Goal: Task Accomplishment & Management: Complete application form

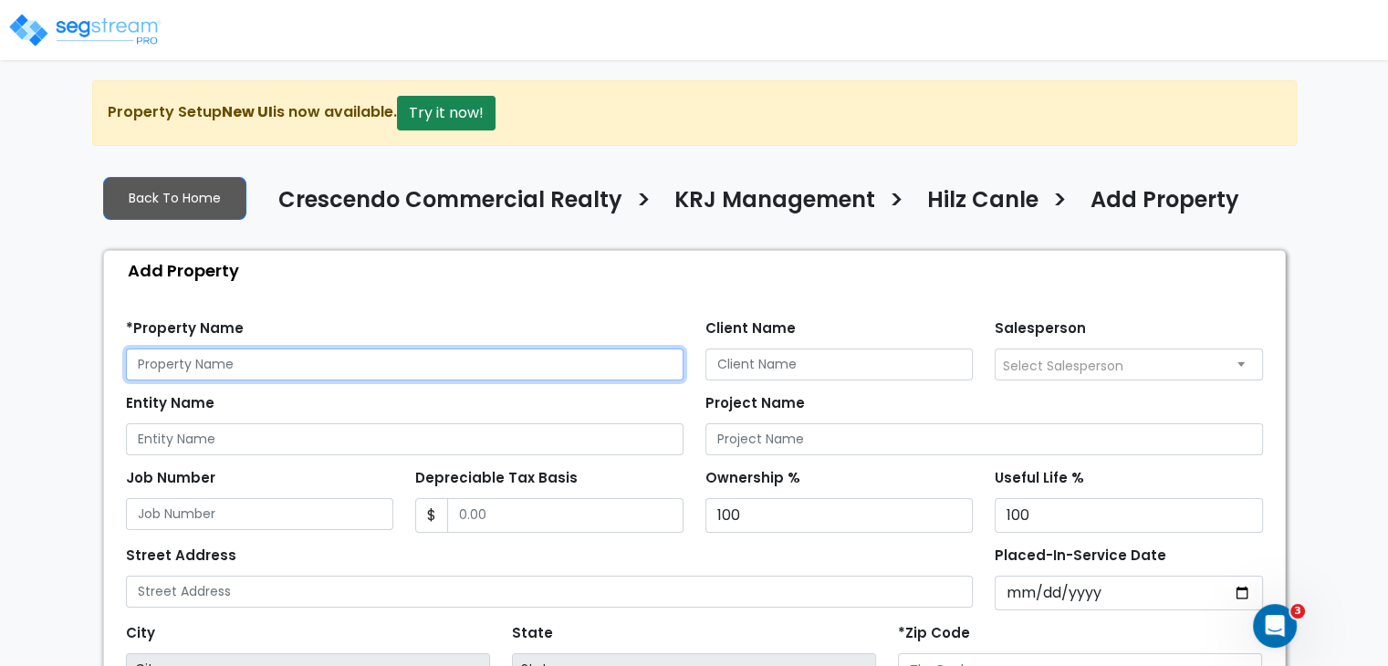
click at [241, 359] on input "text" at bounding box center [404, 364] width 557 height 32
click at [272, 361] on input "text" at bounding box center [404, 364] width 557 height 32
paste input "9133 WALLISVILLE RD"
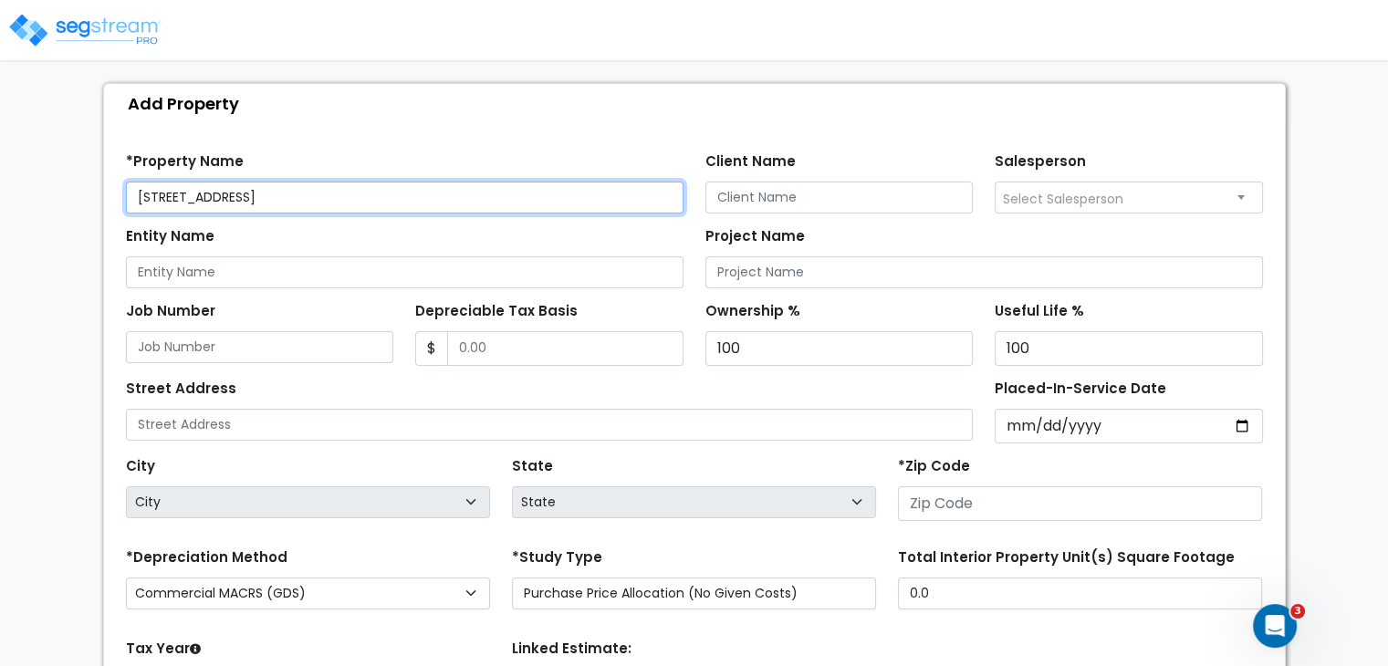
scroll to position [190, 0]
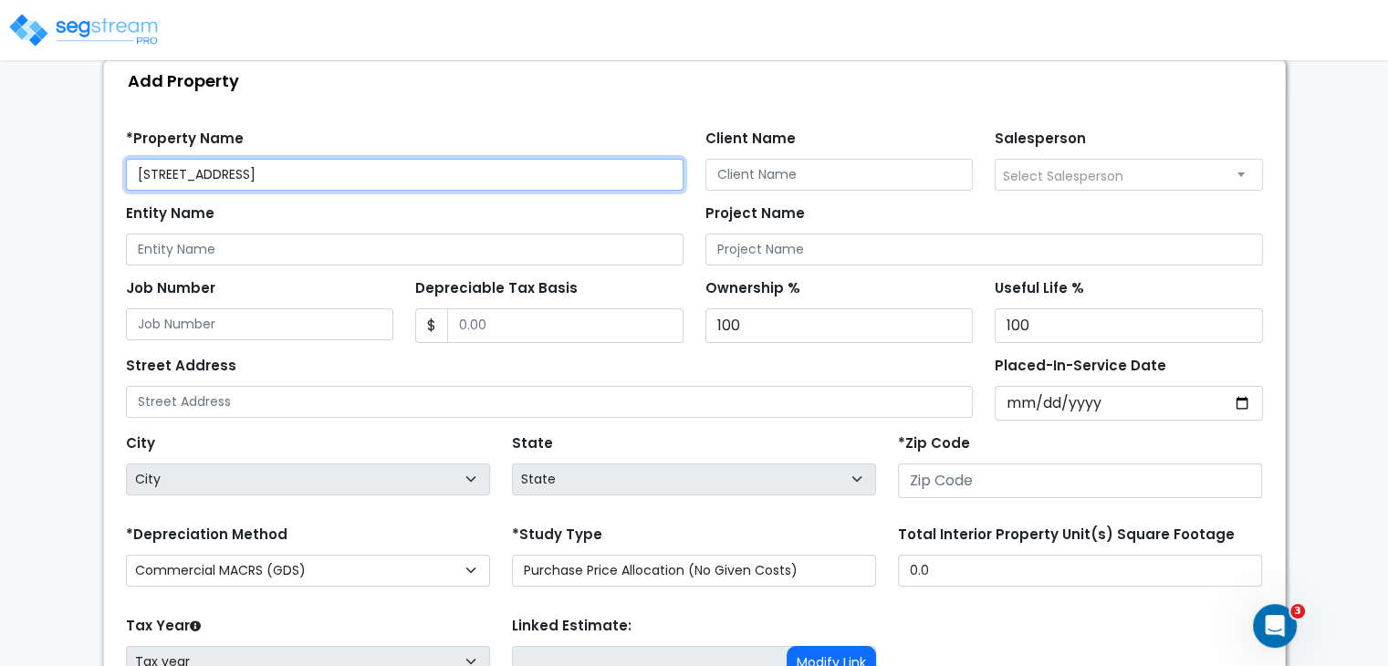
type input "9133 WALLISVILLE RD"
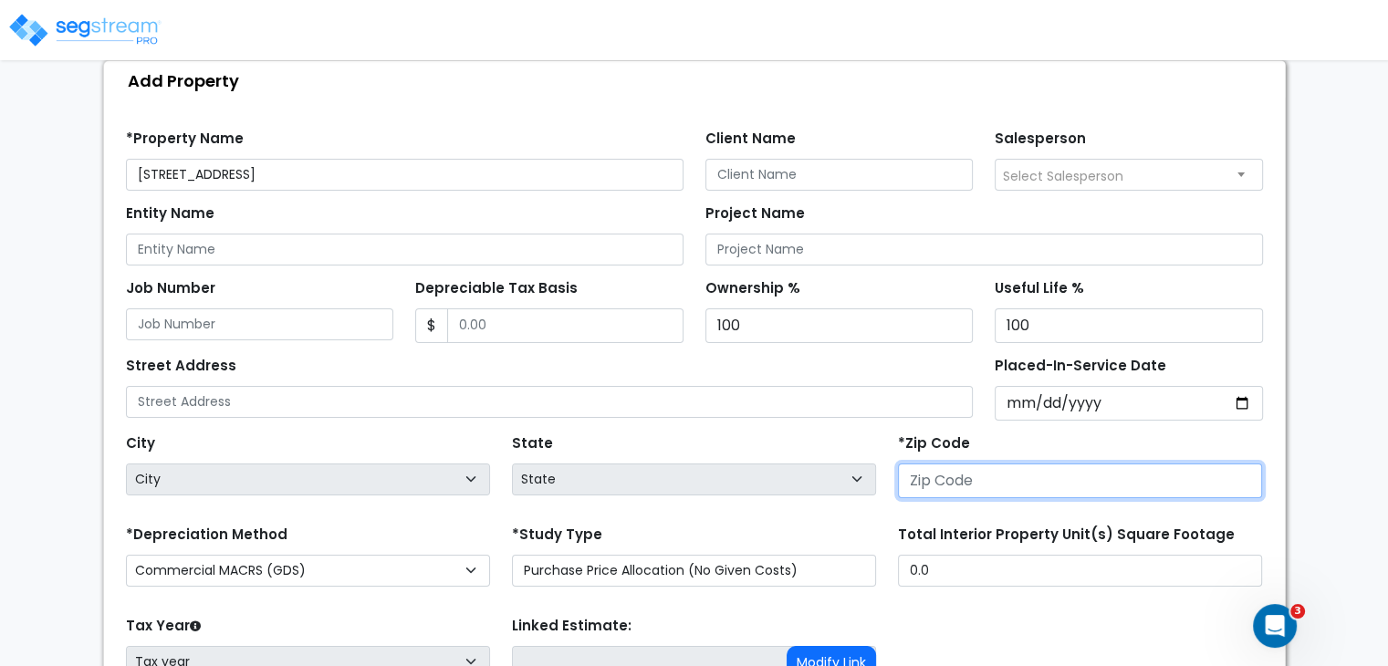
click at [956, 478] on input "number" at bounding box center [1080, 480] width 364 height 35
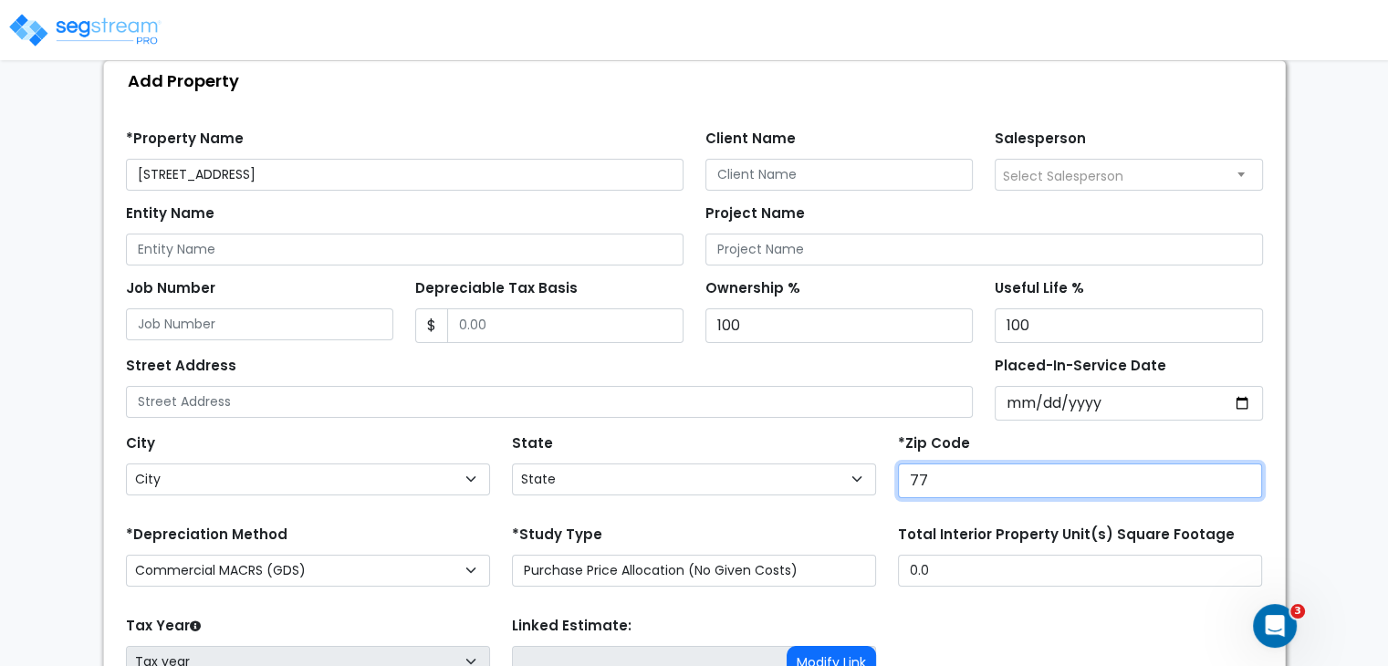
type input "770"
select select "TX"
type input "77029"
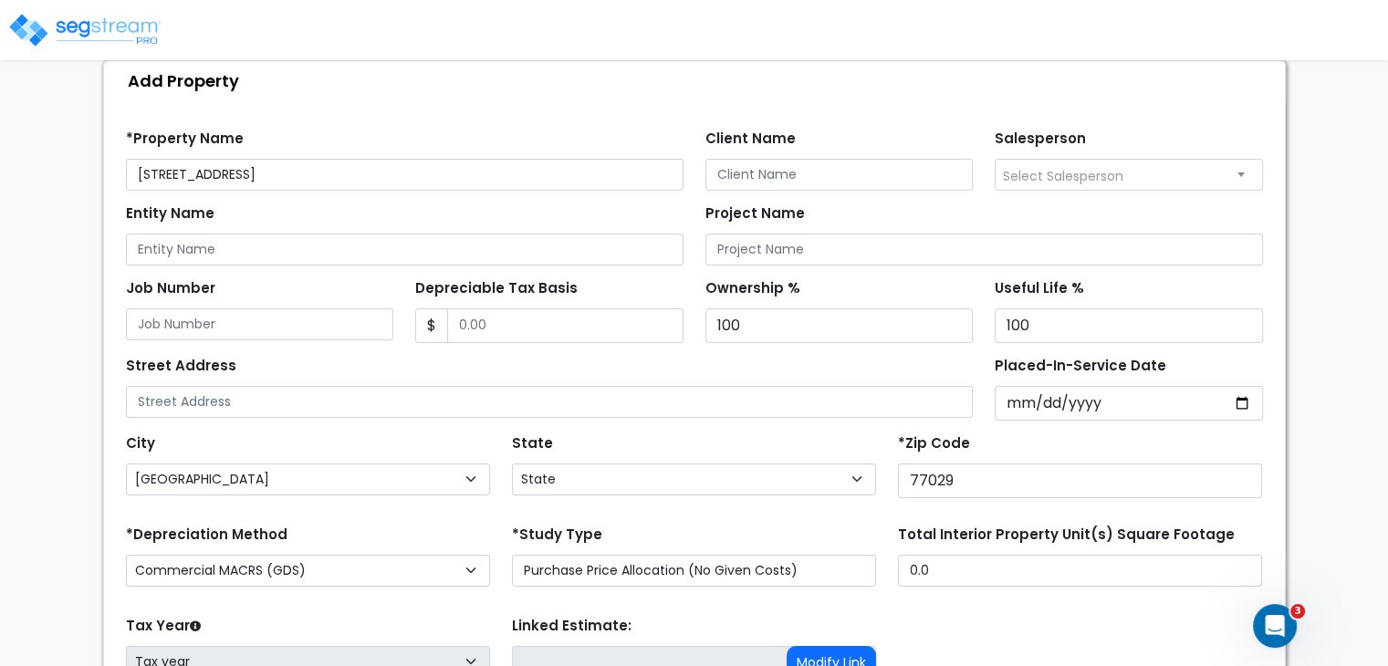
click at [827, 443] on div "State State National Average AB AK AL AR AZ BC CA CO CT DC DE FL GA HI" at bounding box center [694, 466] width 386 height 73
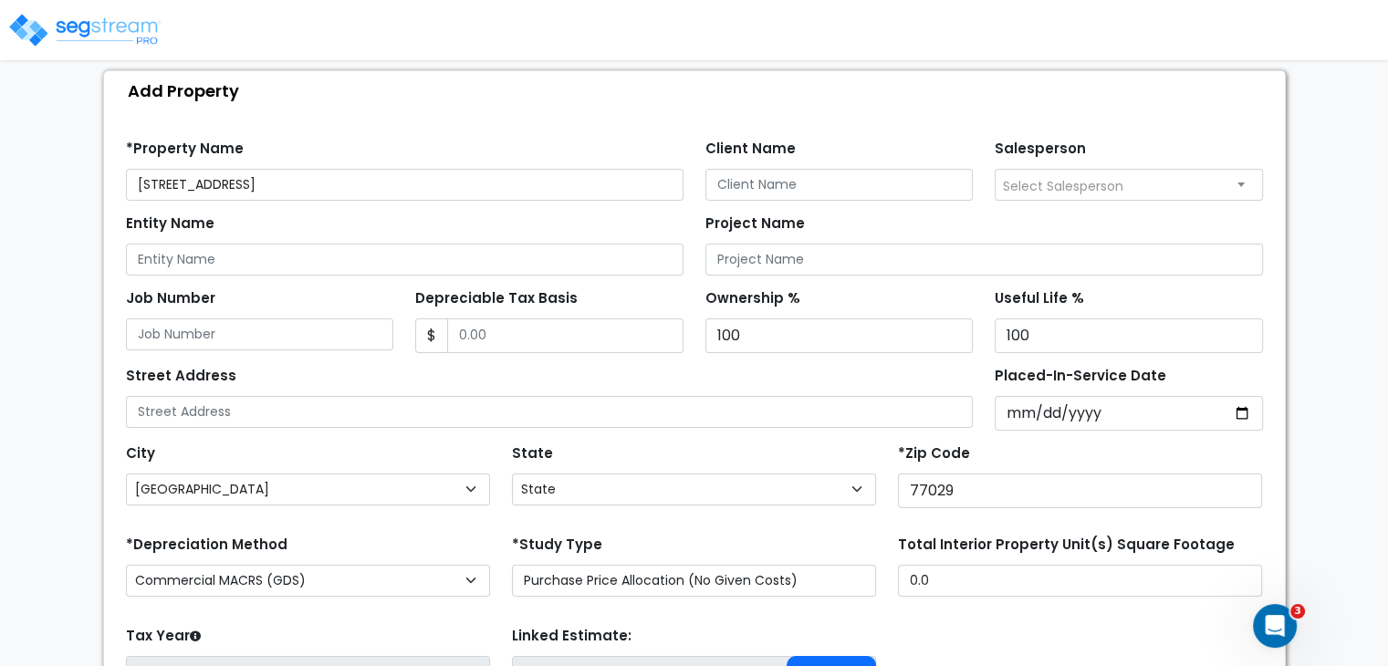
scroll to position [178, 0]
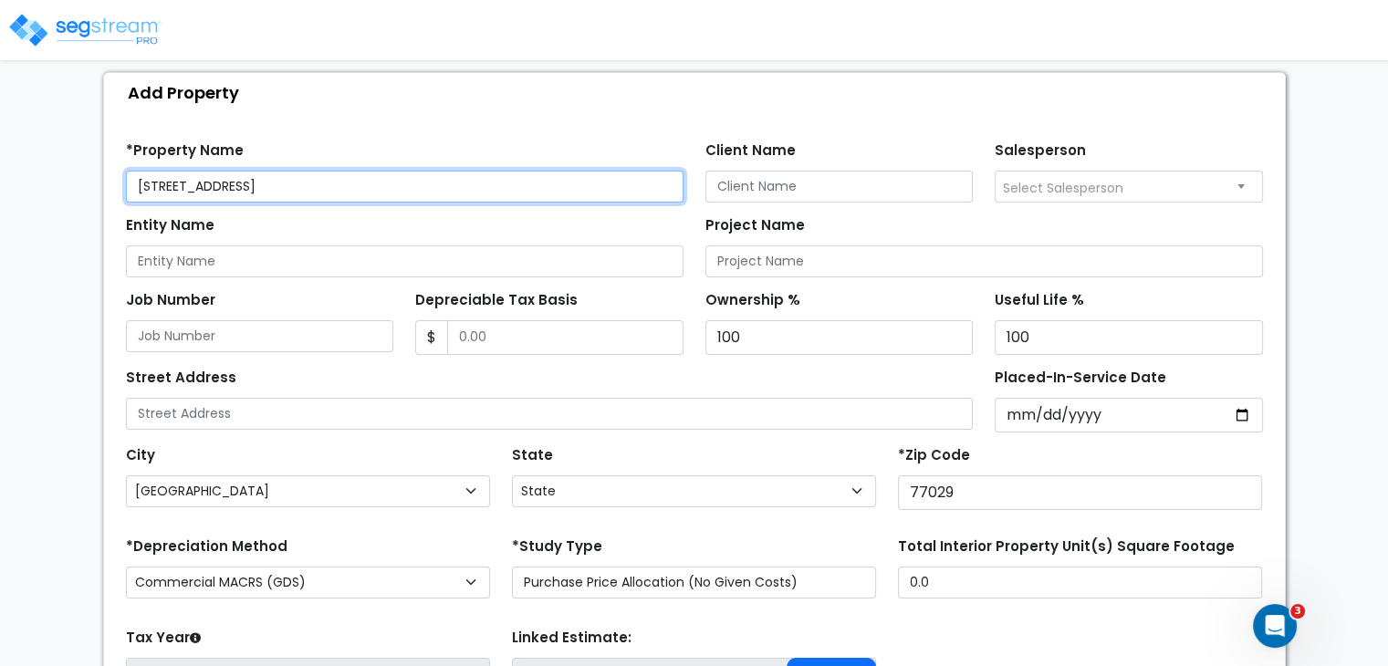
drag, startPoint x: 282, startPoint y: 183, endPoint x: 53, endPoint y: 181, distance: 229.0
click at [53, 181] on div "We are Building your Property. So please grab a coffee and let us do the heavy …" at bounding box center [694, 371] width 1388 height 939
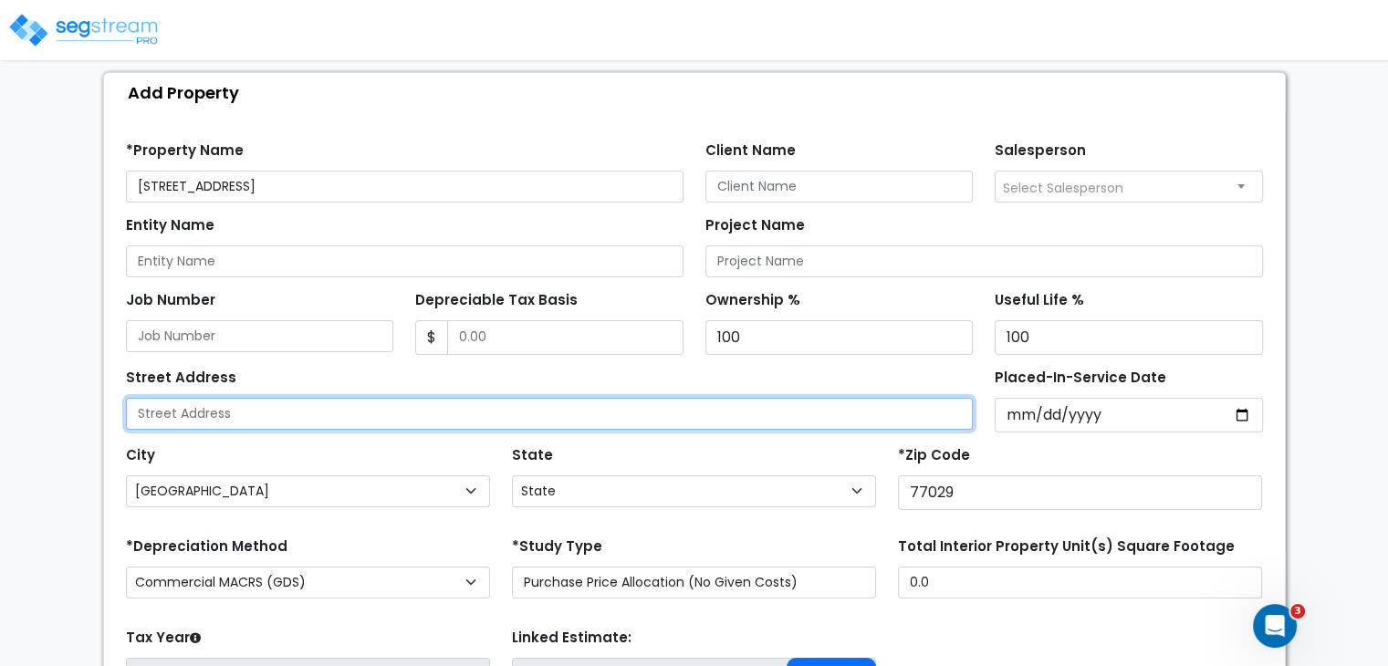
click at [188, 413] on input "text" at bounding box center [550, 414] width 848 height 32
paste input "9133 WALLISVILLE RD"
type input "9133 WALLISVILLE RD"
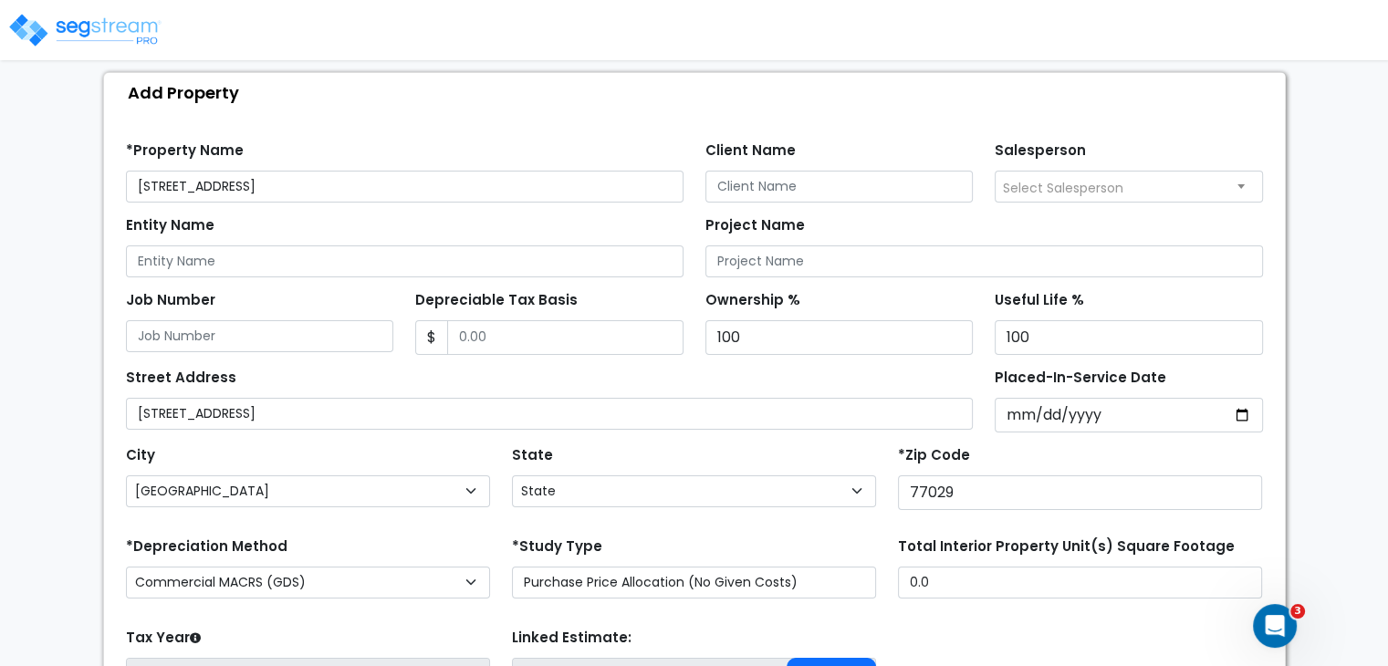
click at [342, 365] on div "Street Address 9133 WALLISVILLE RD" at bounding box center [550, 397] width 848 height 66
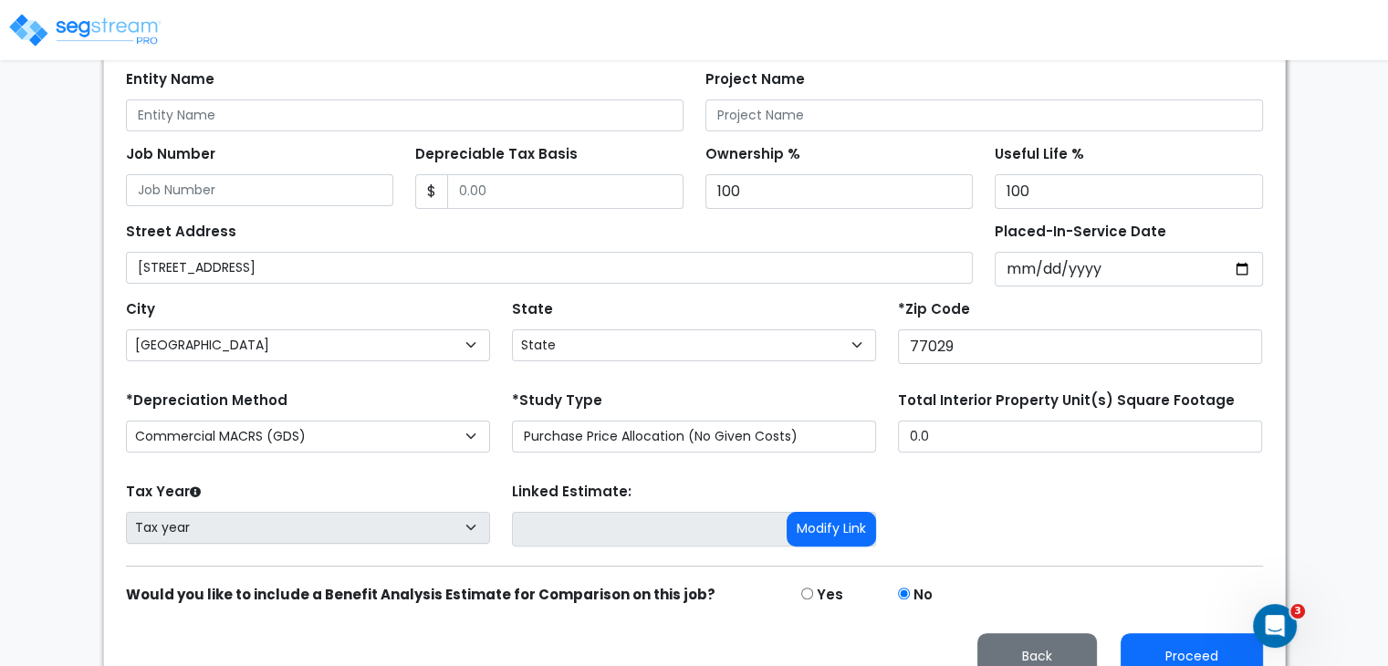
scroll to position [349, 0]
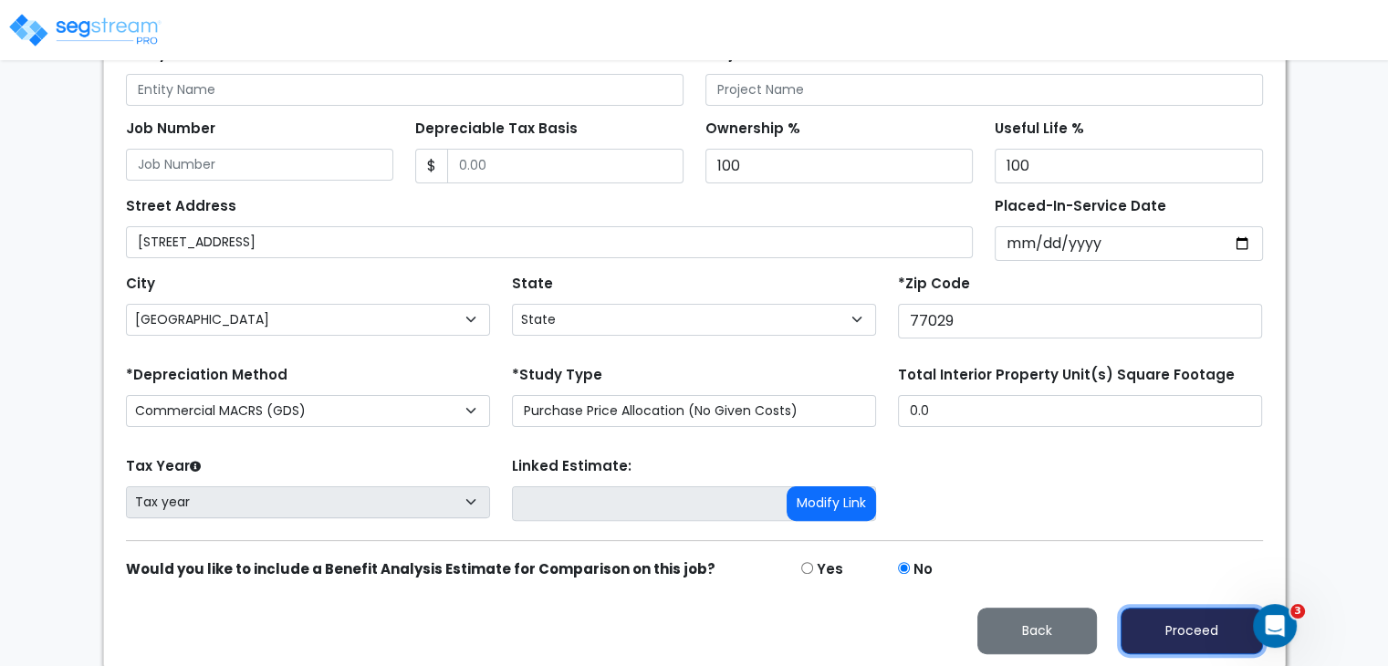
click at [1151, 627] on button "Proceed" at bounding box center [1191, 631] width 142 height 47
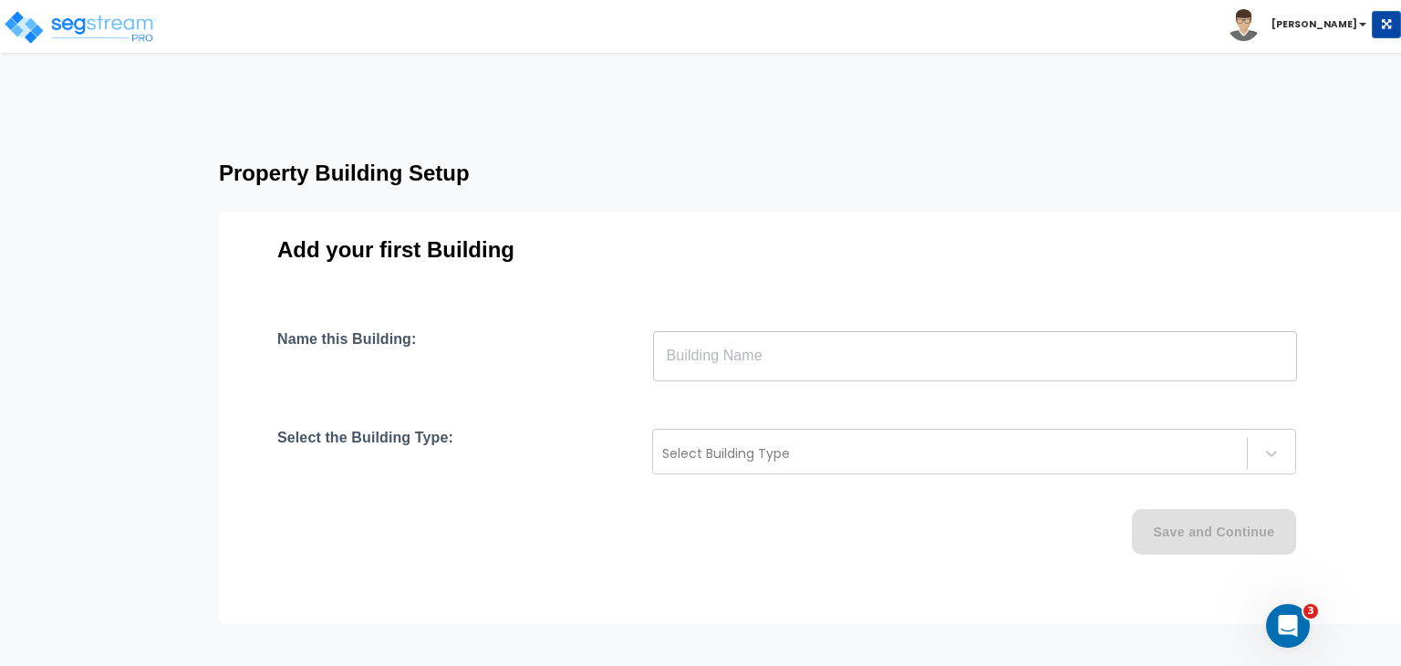
click at [850, 351] on input "text" at bounding box center [975, 355] width 644 height 51
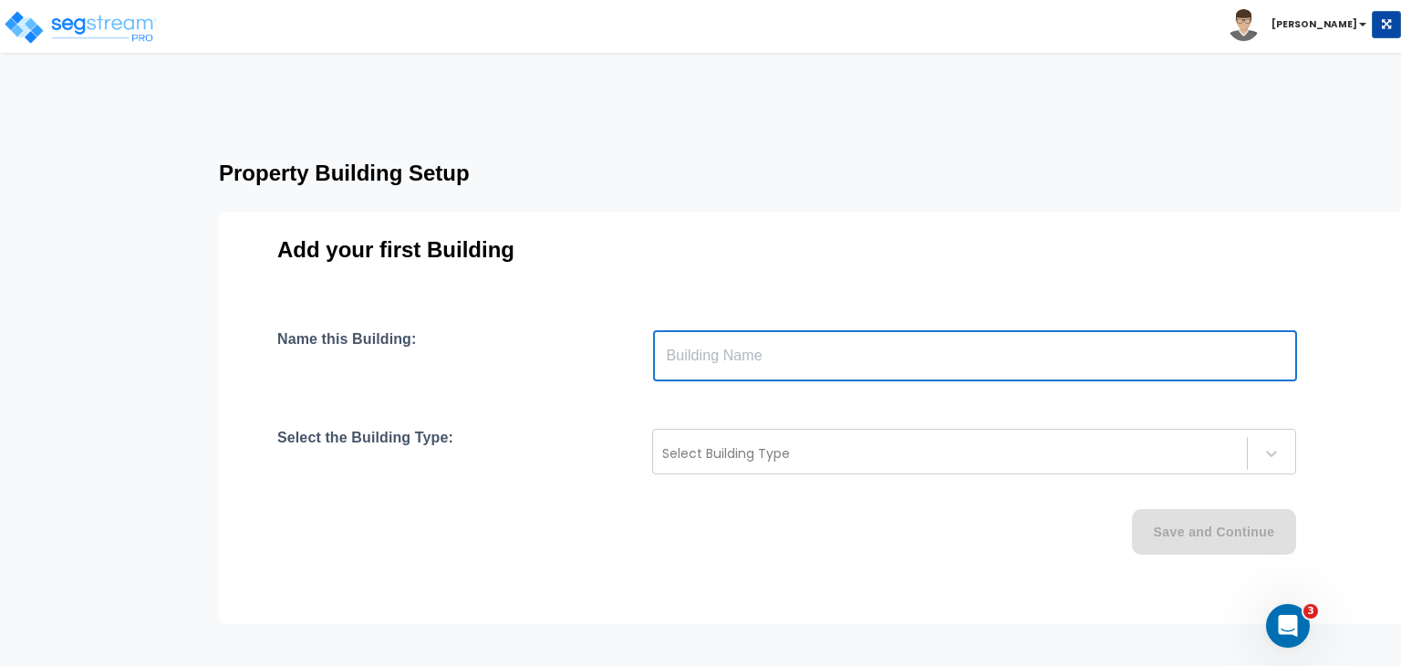
click at [504, 344] on div "Name this Building: ​" at bounding box center [814, 355] width 1074 height 51
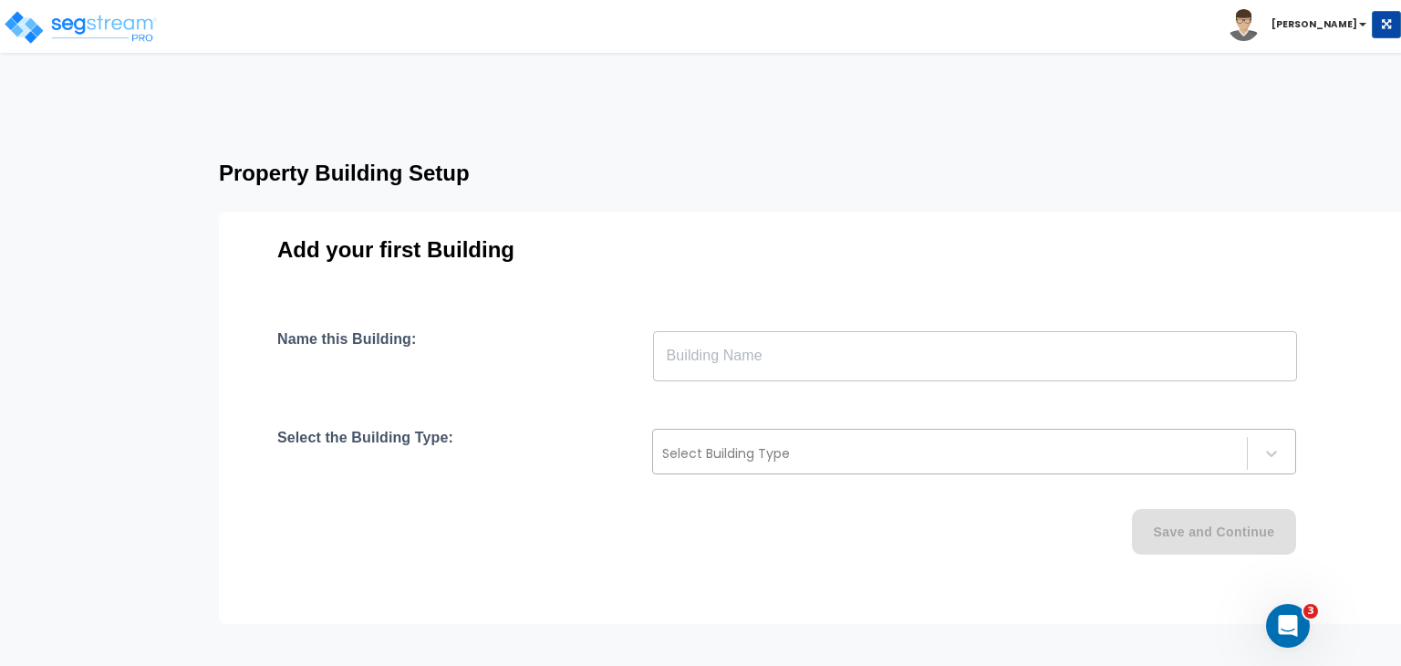
click at [765, 455] on div at bounding box center [950, 453] width 576 height 22
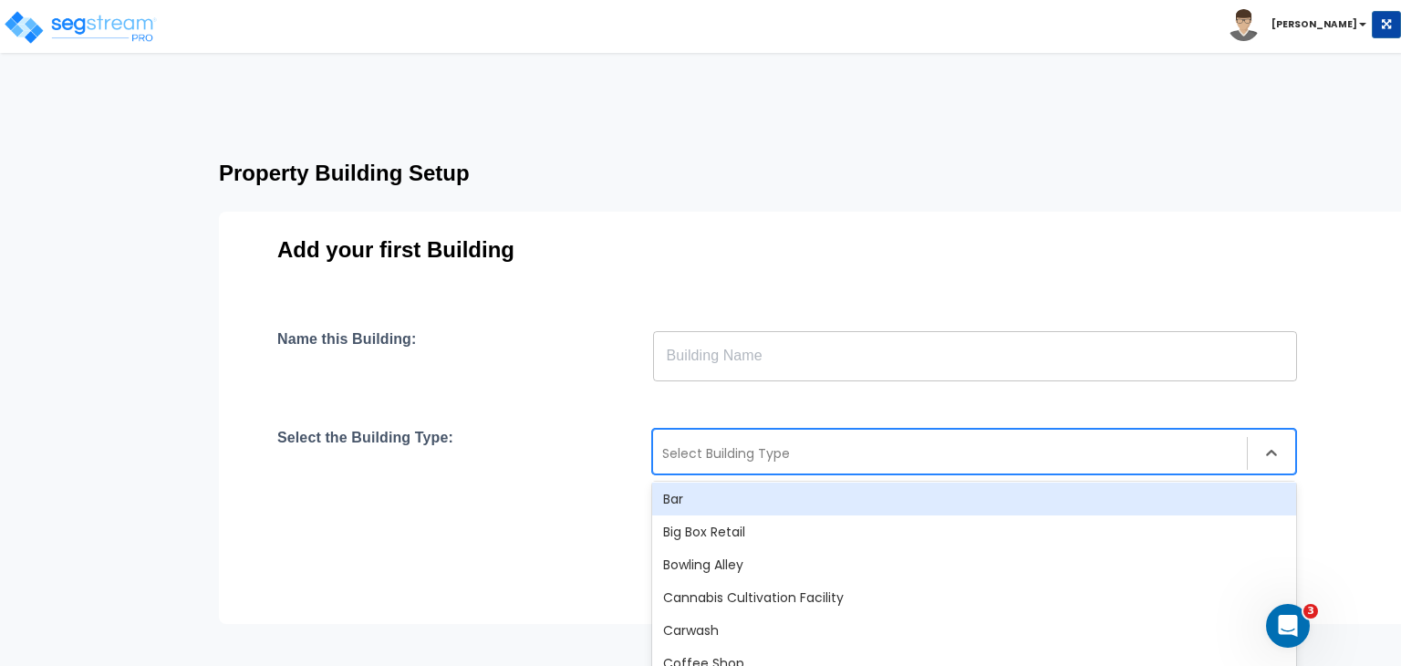
scroll to position [89, 0]
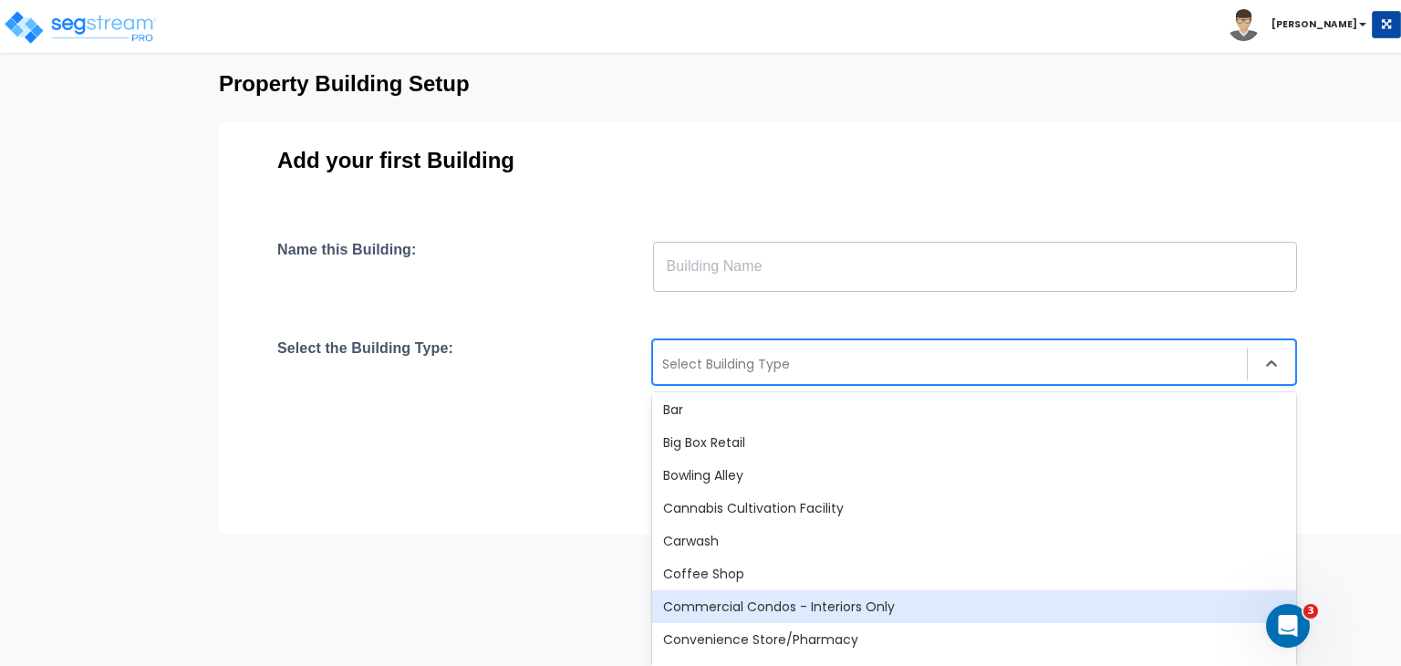
click at [801, 607] on div "Commercial Condos - Interiors Only" at bounding box center [974, 606] width 644 height 33
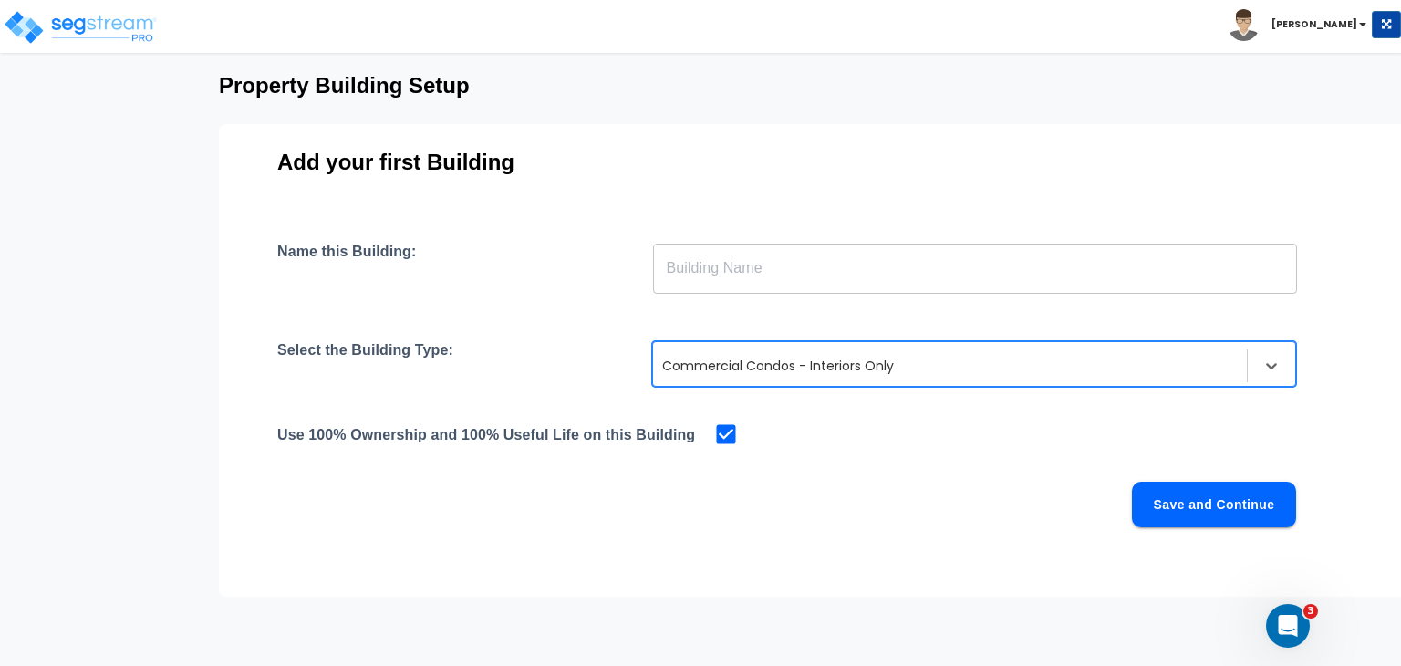
click at [586, 509] on div "Save and Continue" at bounding box center [786, 505] width 1019 height 46
click at [119, 27] on img at bounding box center [80, 27] width 155 height 36
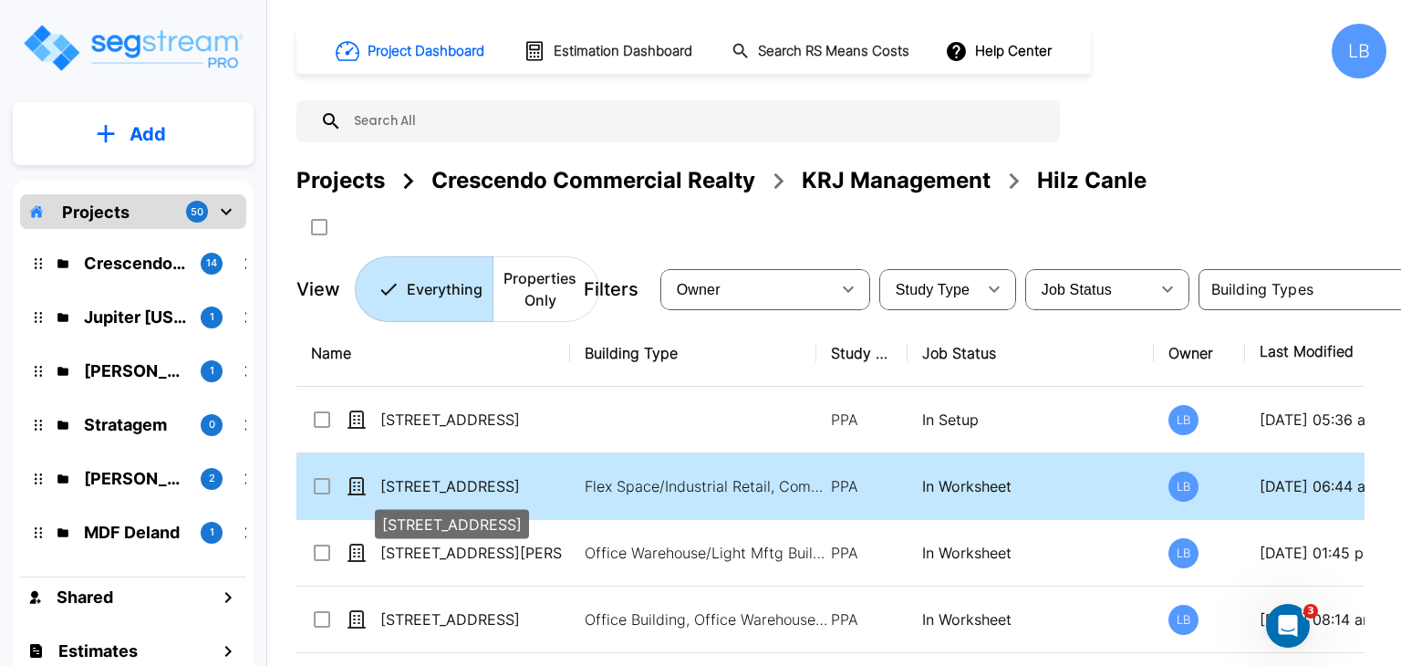
click at [491, 486] on p "[STREET_ADDRESS]" at bounding box center [471, 486] width 182 height 22
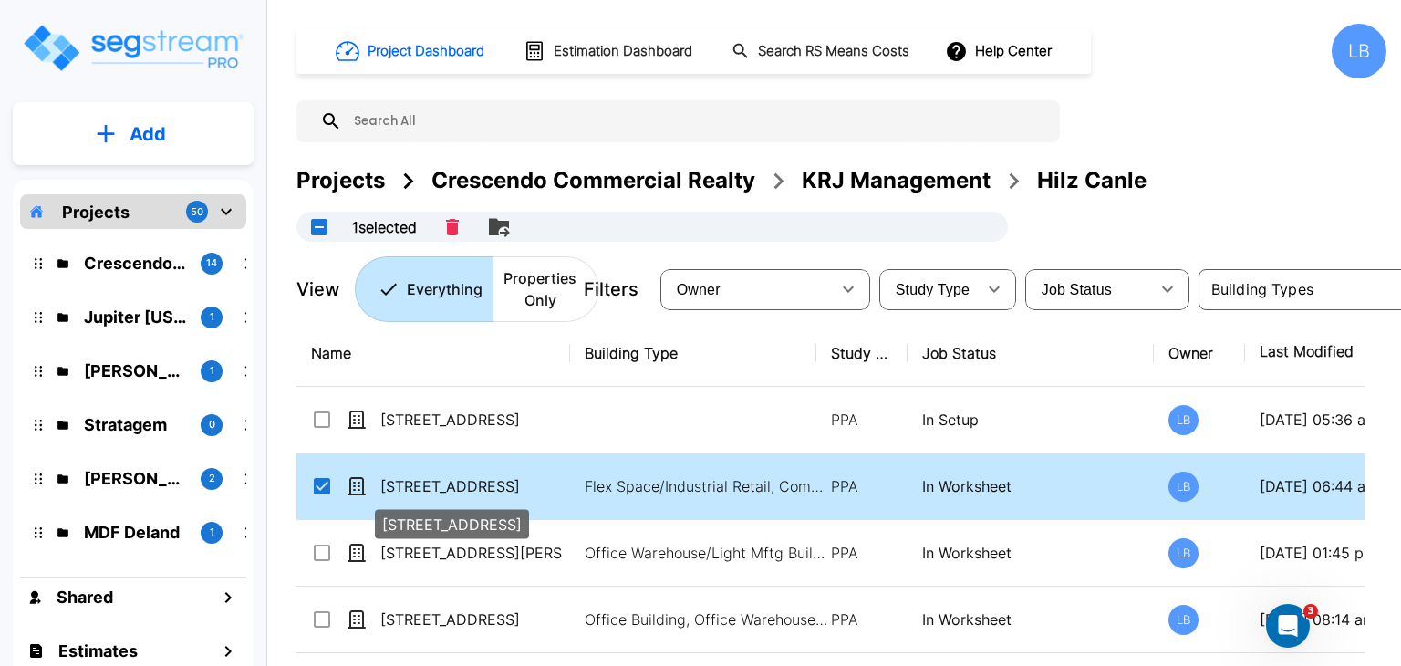
click at [497, 484] on p "6210-6248 Westline Drive" at bounding box center [471, 486] width 182 height 22
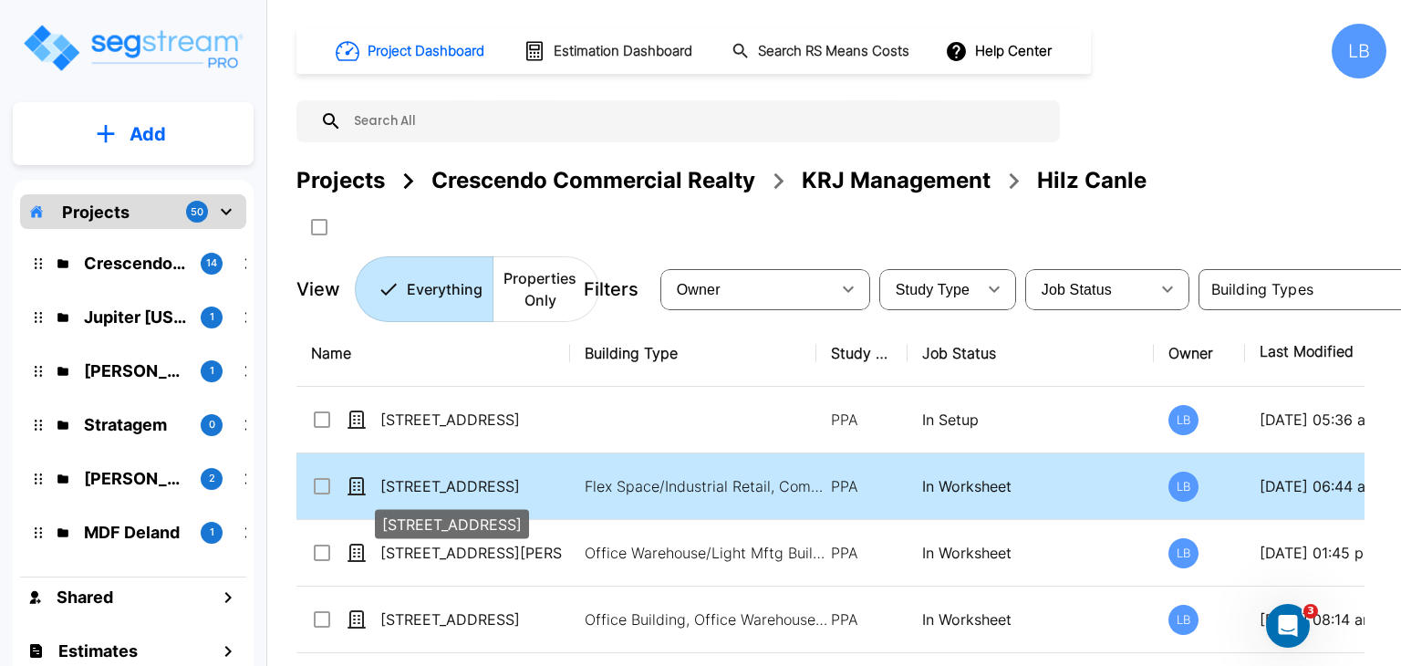
click at [502, 483] on p "6210-6248 Westline Drive" at bounding box center [471, 486] width 182 height 22
checkbox input "true"
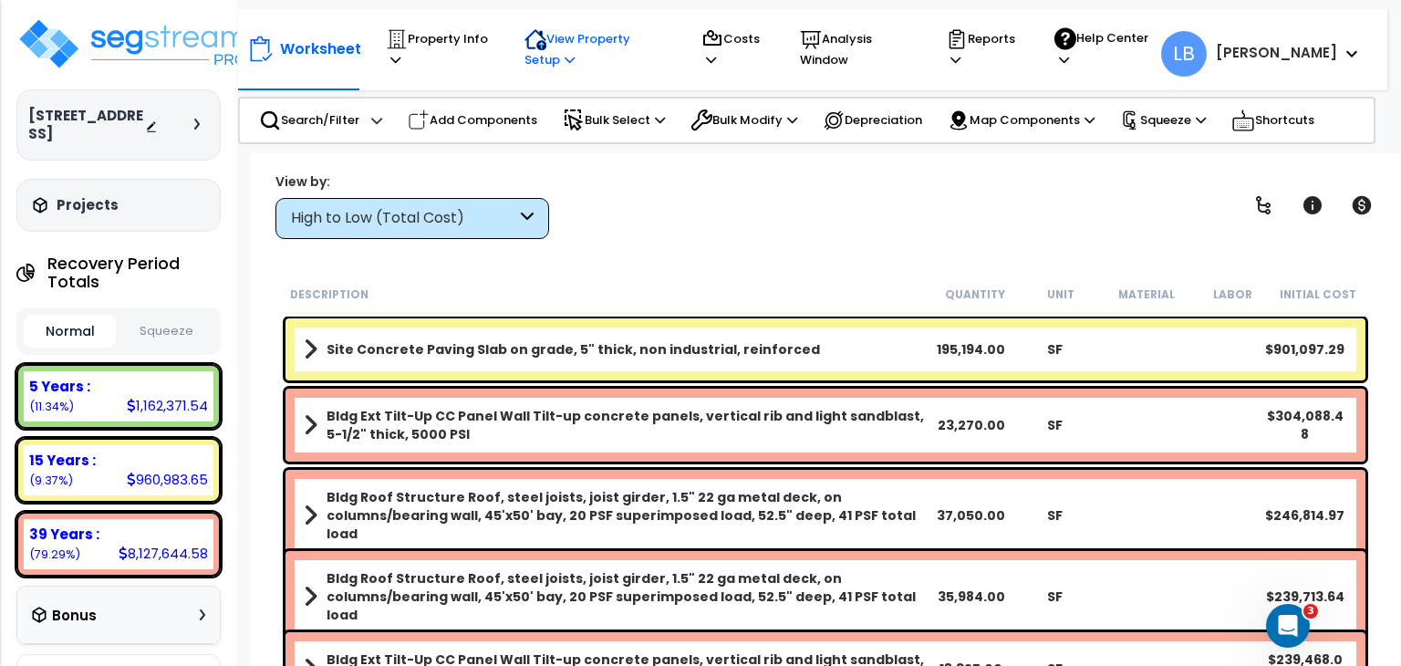
click at [629, 40] on p "View Property Setup" at bounding box center [595, 49] width 141 height 42
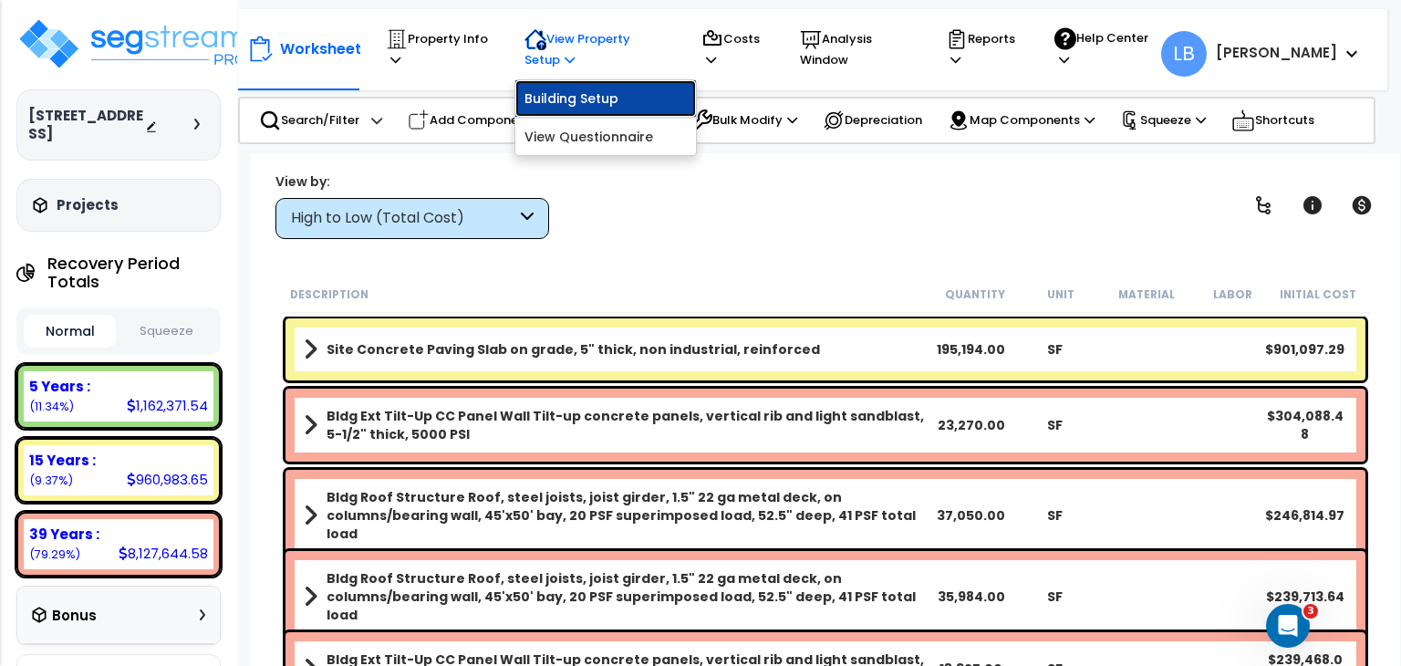
click at [588, 97] on link "Building Setup" at bounding box center [605, 98] width 181 height 36
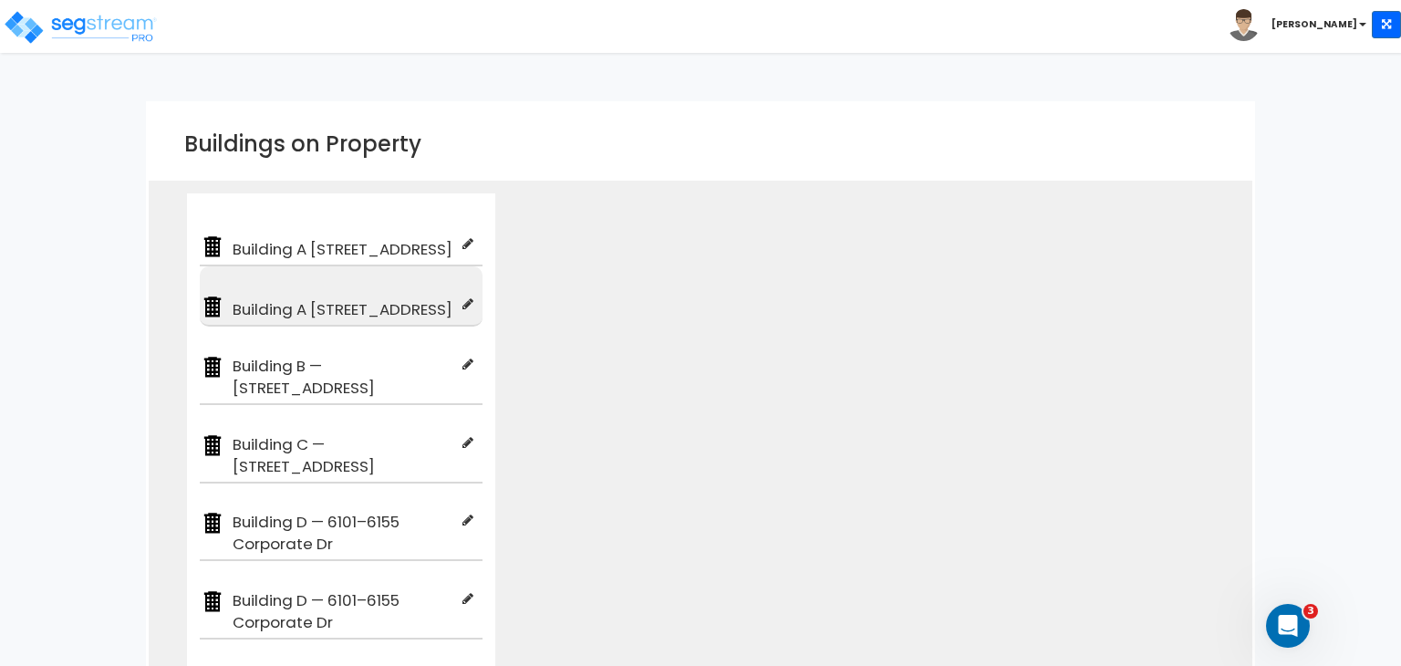
scroll to position [44, 0]
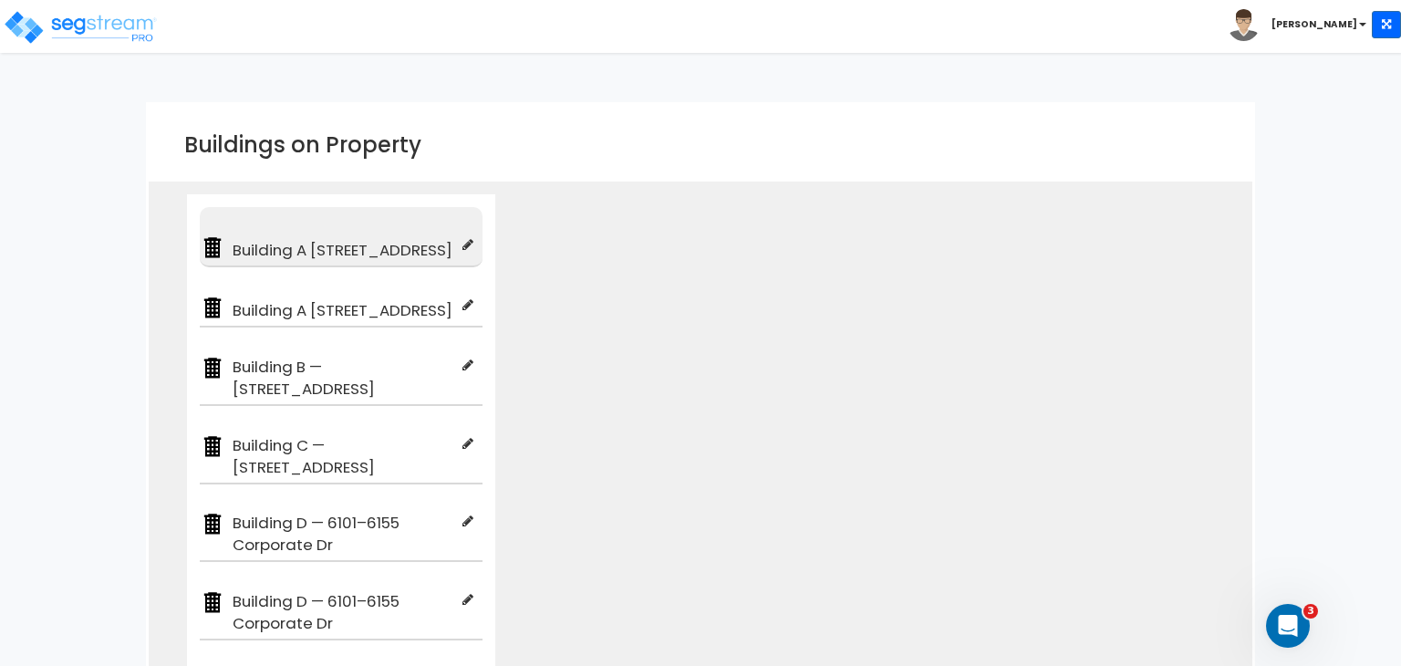
click at [465, 243] on icon at bounding box center [468, 244] width 11 height 13
type input "Building A [STREET_ADDRESS]"
type input "Commercial Condos - Interiors Only"
checkbox input "true"
type input "100"
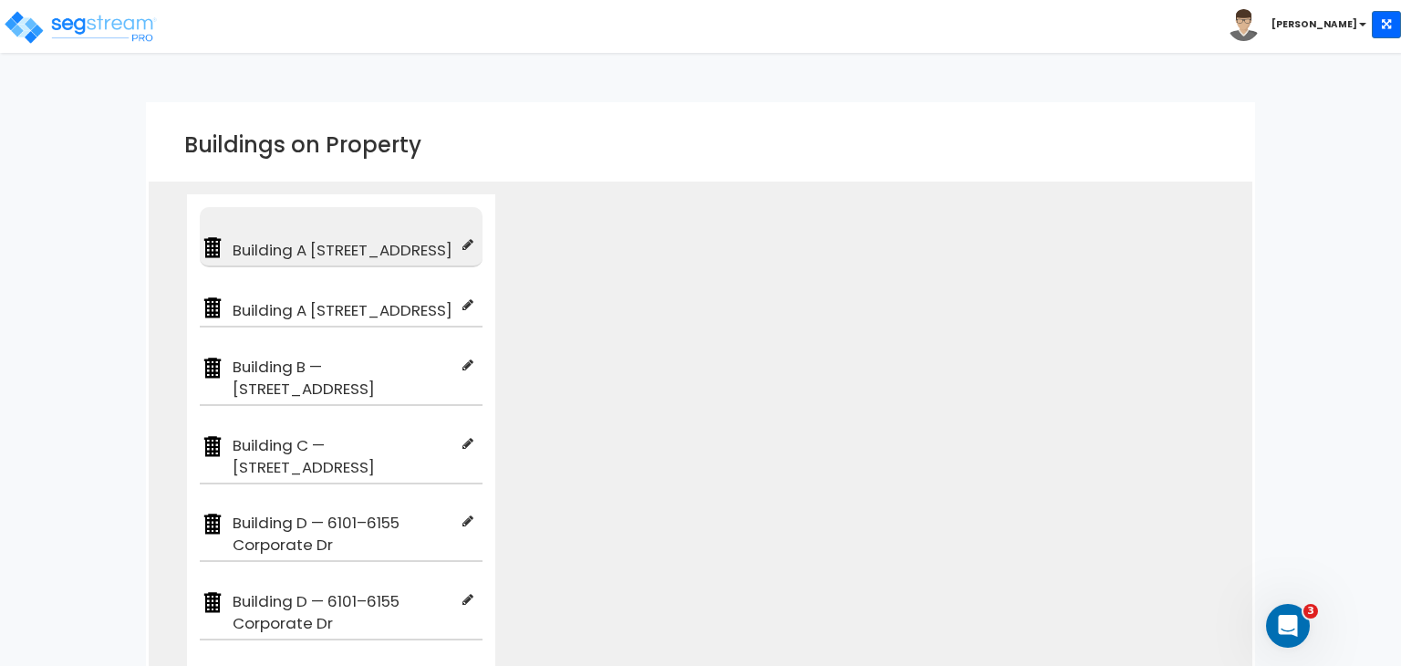
type input "100"
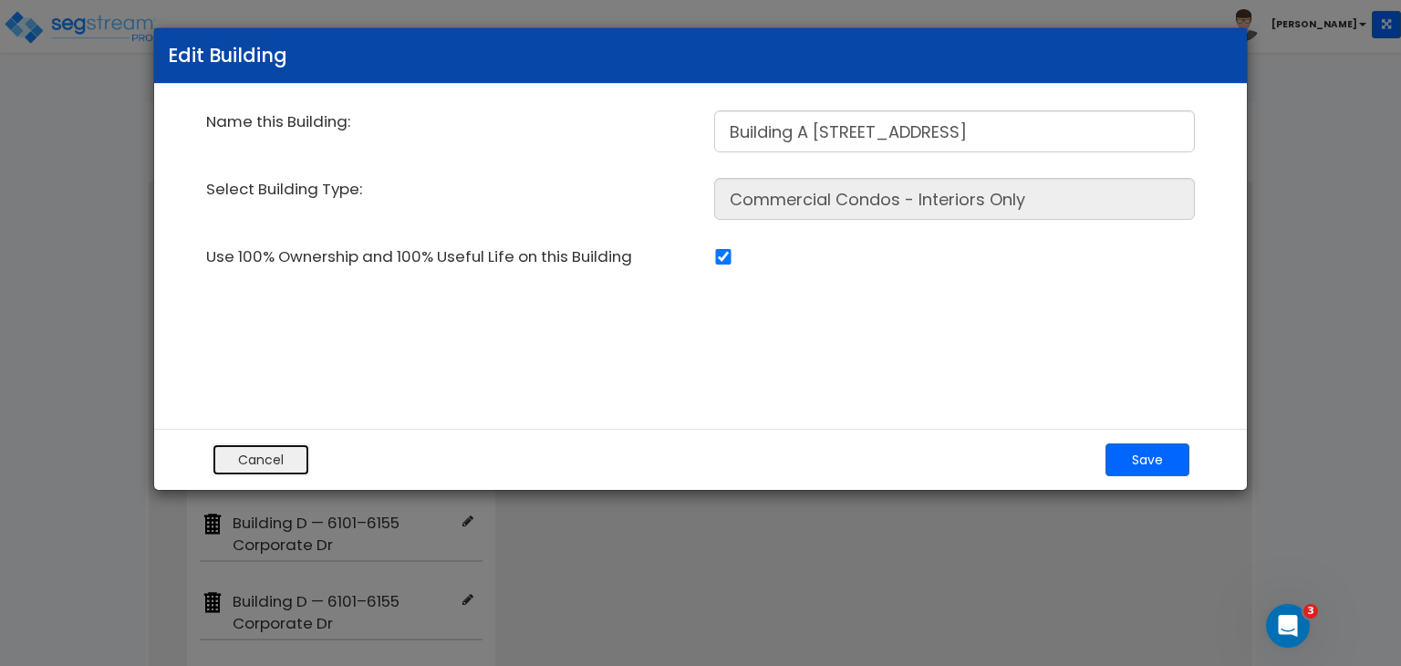
click at [263, 462] on button "Cancel" at bounding box center [261, 459] width 99 height 33
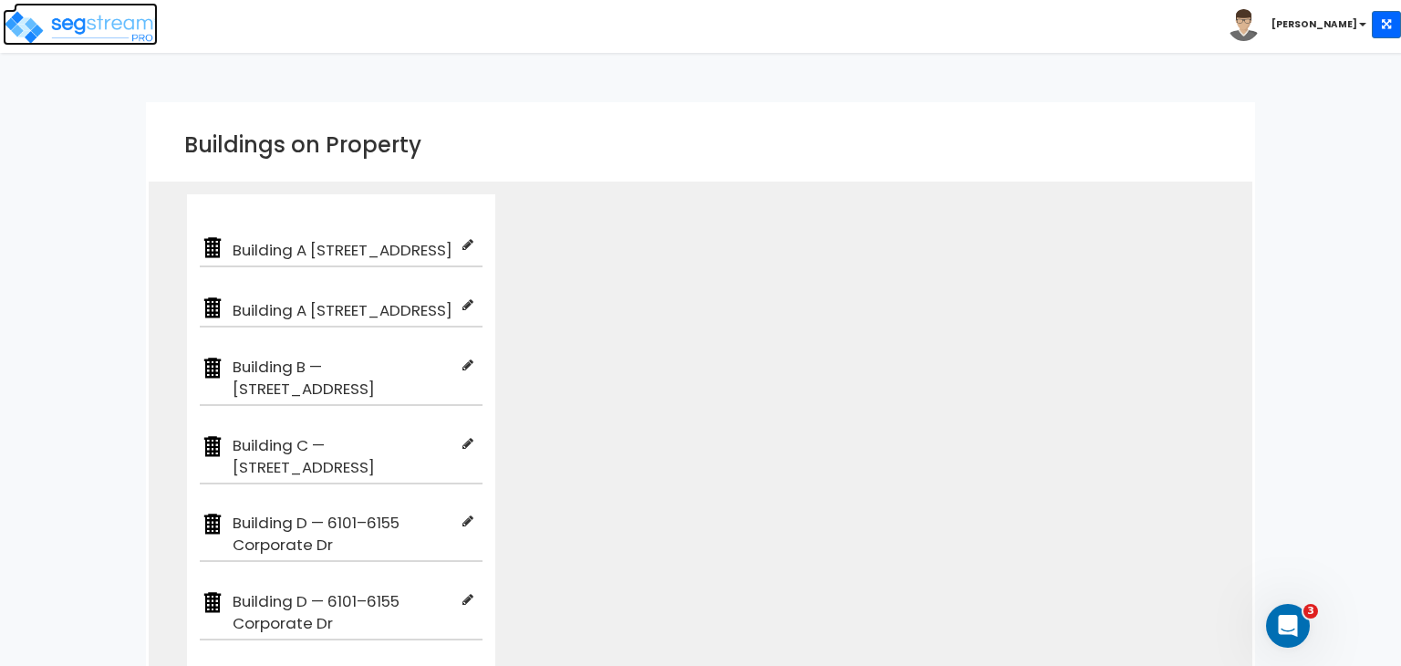
click at [105, 30] on img at bounding box center [80, 27] width 155 height 36
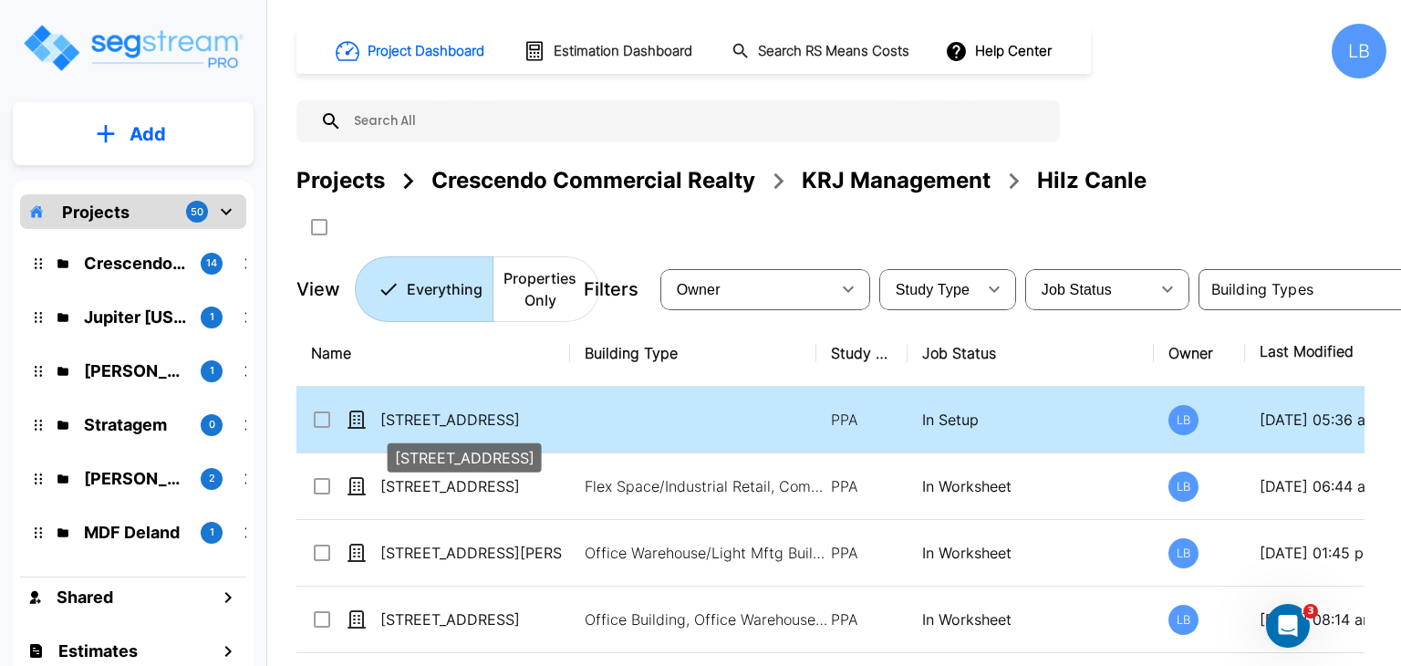
click at [485, 417] on p "[STREET_ADDRESS]" at bounding box center [471, 420] width 182 height 22
checkbox input "true"
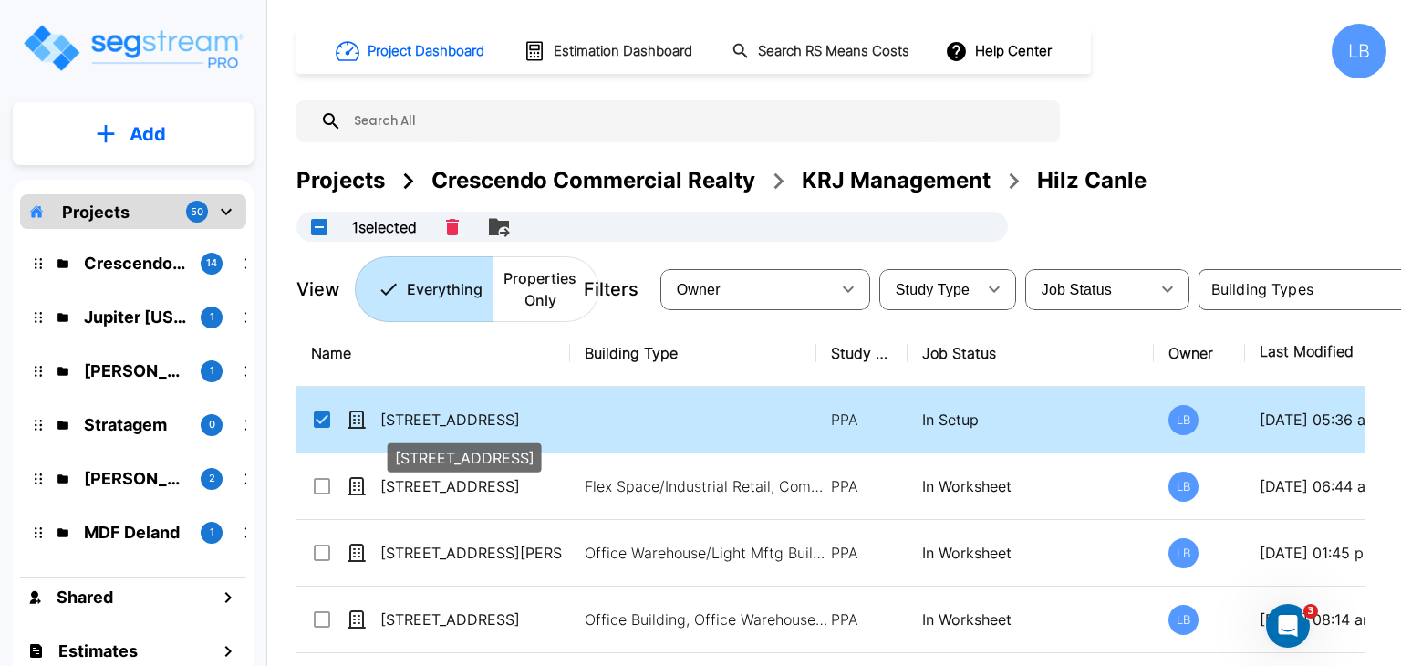
click at [485, 417] on p "9133 WALLISVILLE RD" at bounding box center [471, 420] width 182 height 22
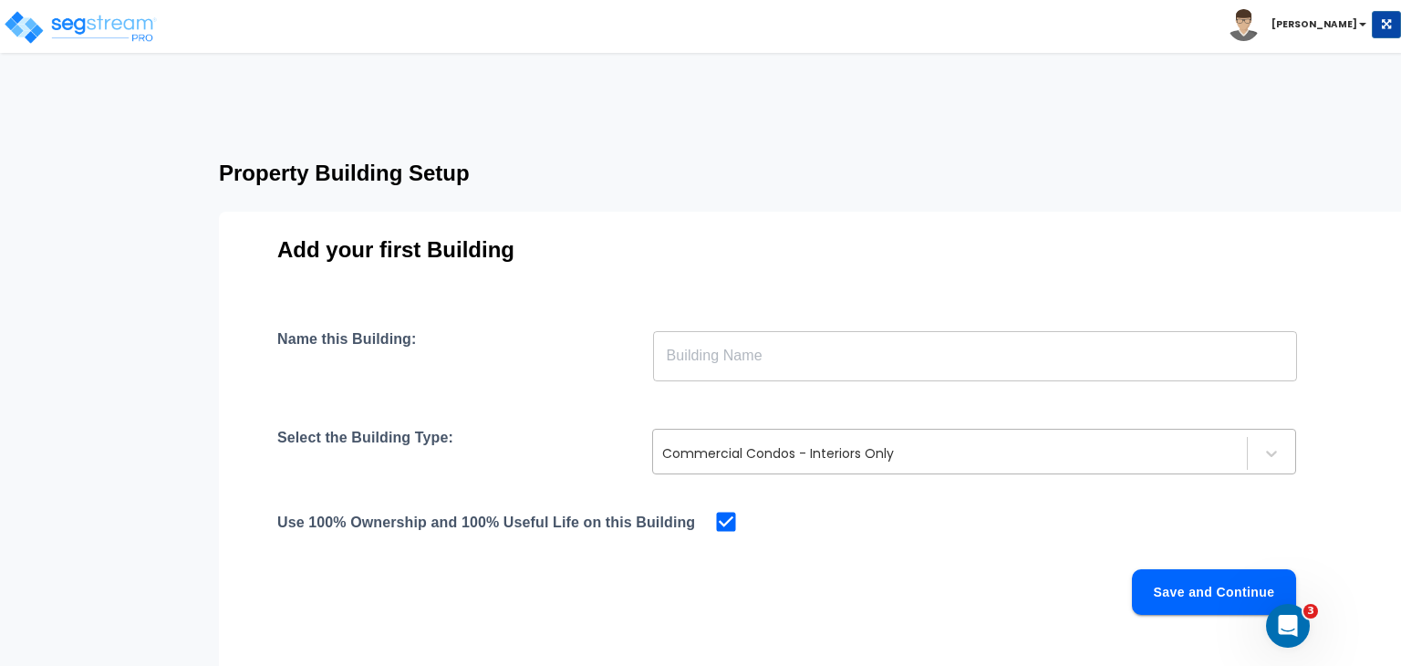
click at [793, 451] on div at bounding box center [950, 453] width 576 height 22
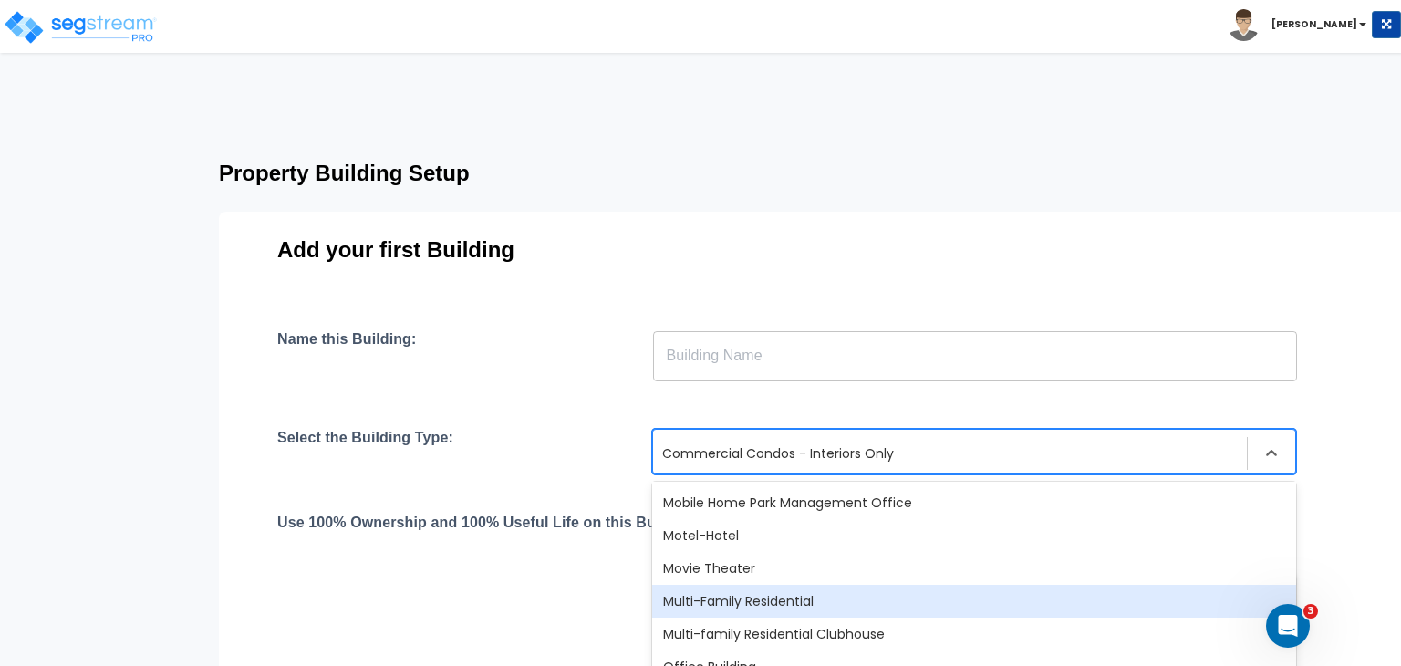
scroll to position [1163, 0]
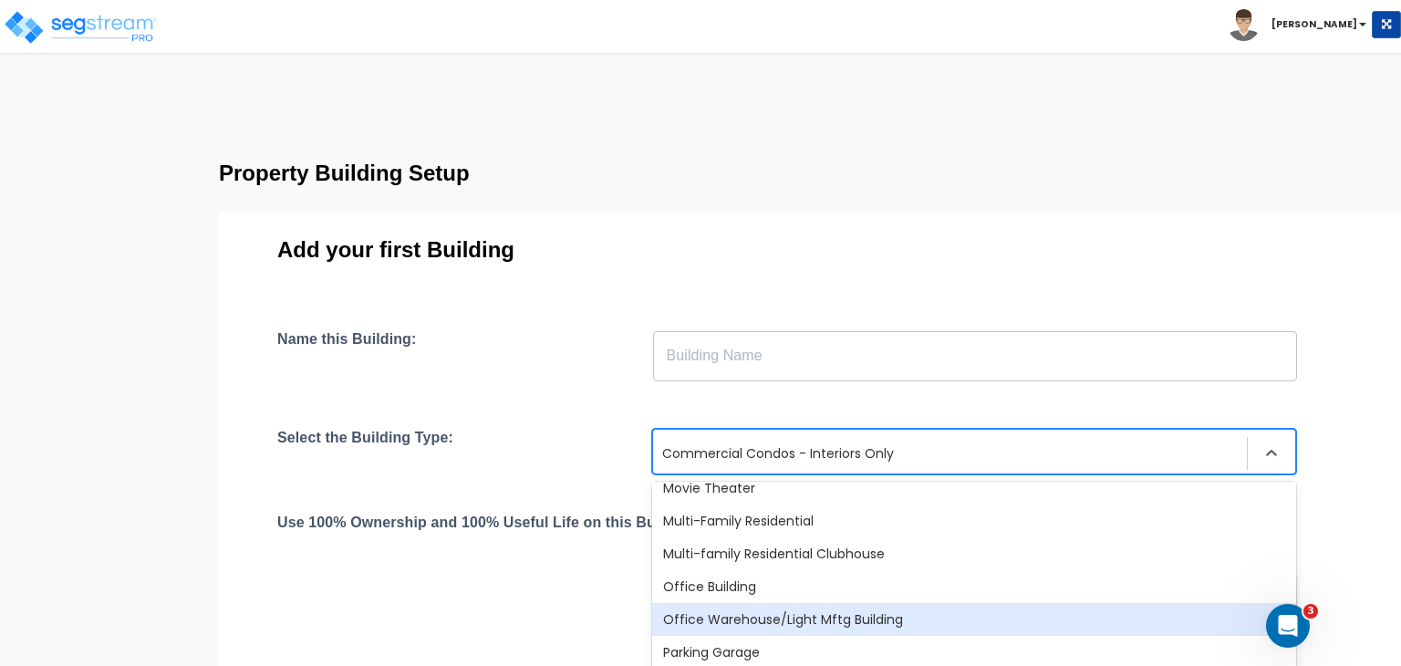
click at [773, 620] on div "Office Warehouse/Light Mftg Building" at bounding box center [974, 619] width 644 height 33
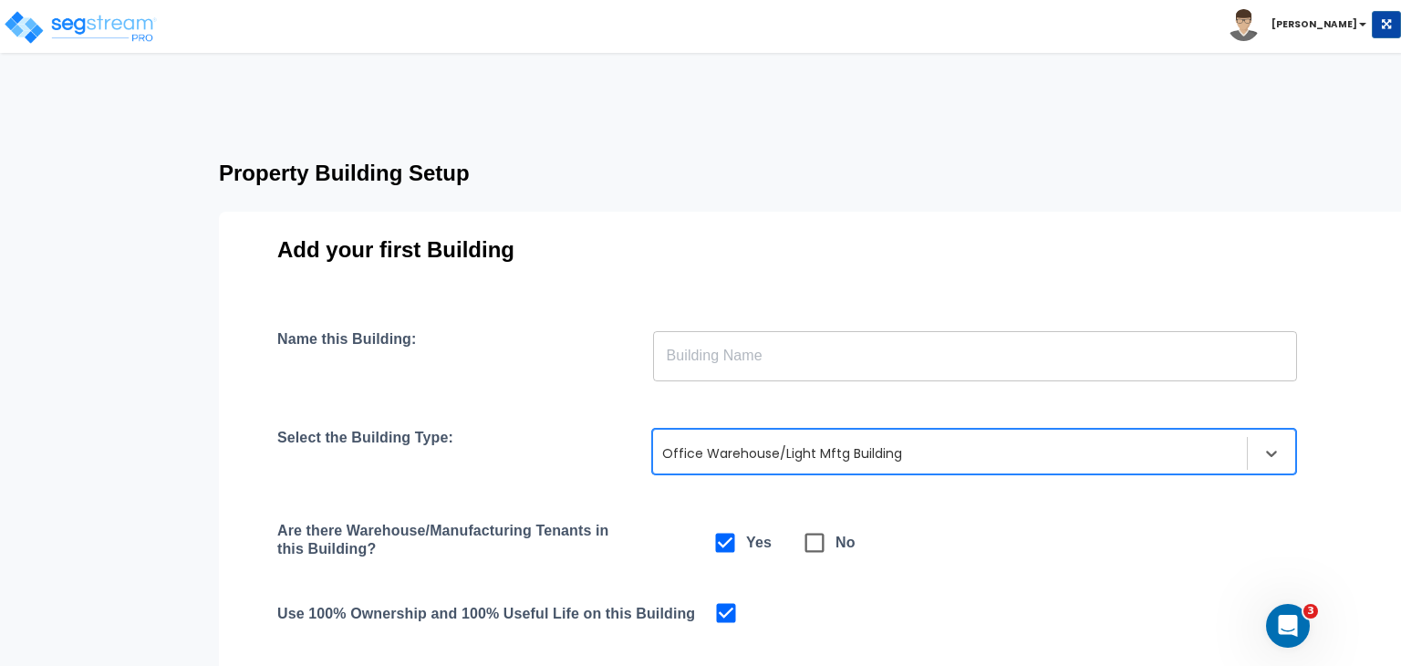
click at [731, 358] on input "text" at bounding box center [975, 355] width 644 height 51
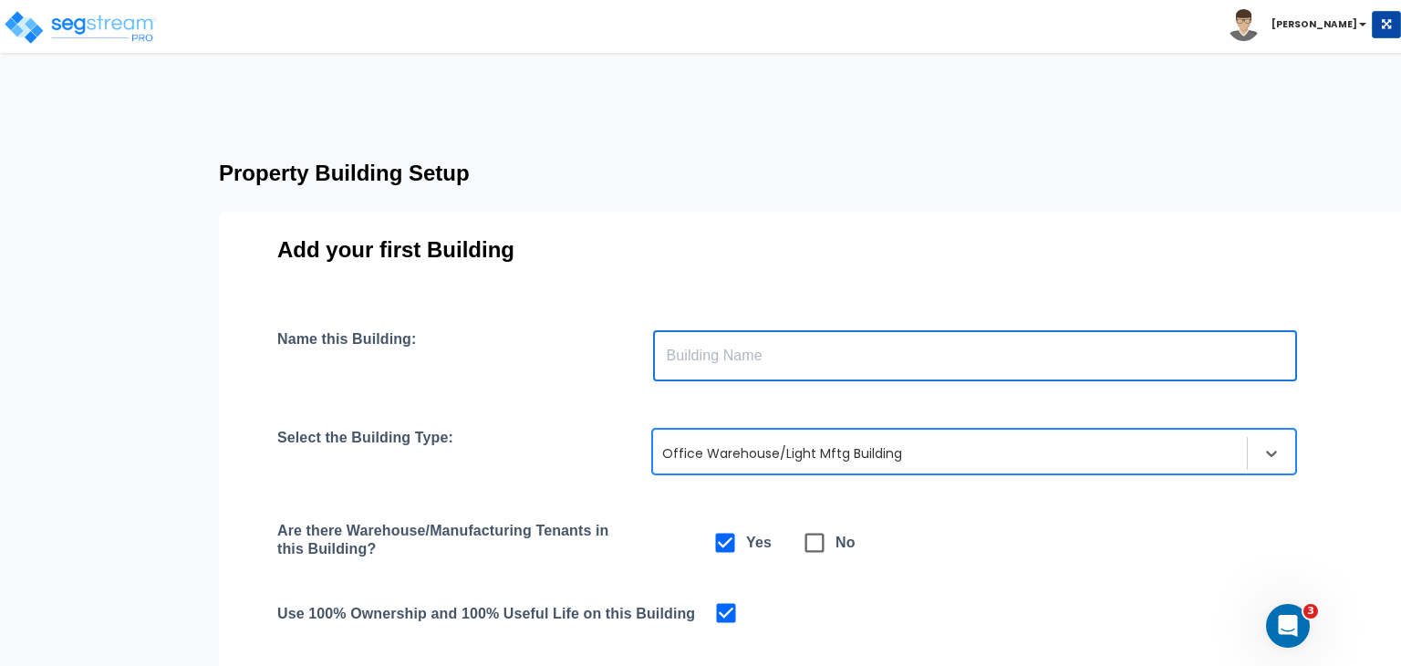
click at [690, 350] on input "text" at bounding box center [975, 355] width 644 height 51
paste input "Building A — [STREET_ADDRESS]"
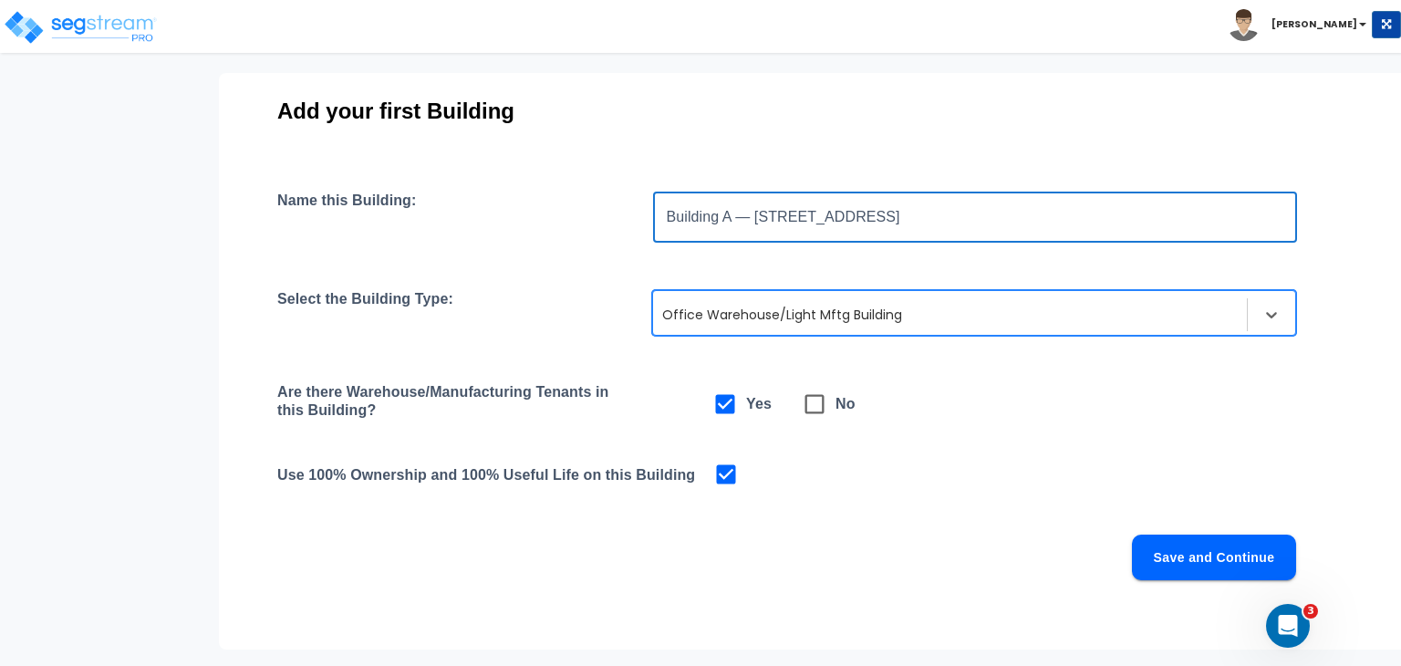
scroll to position [255, 0]
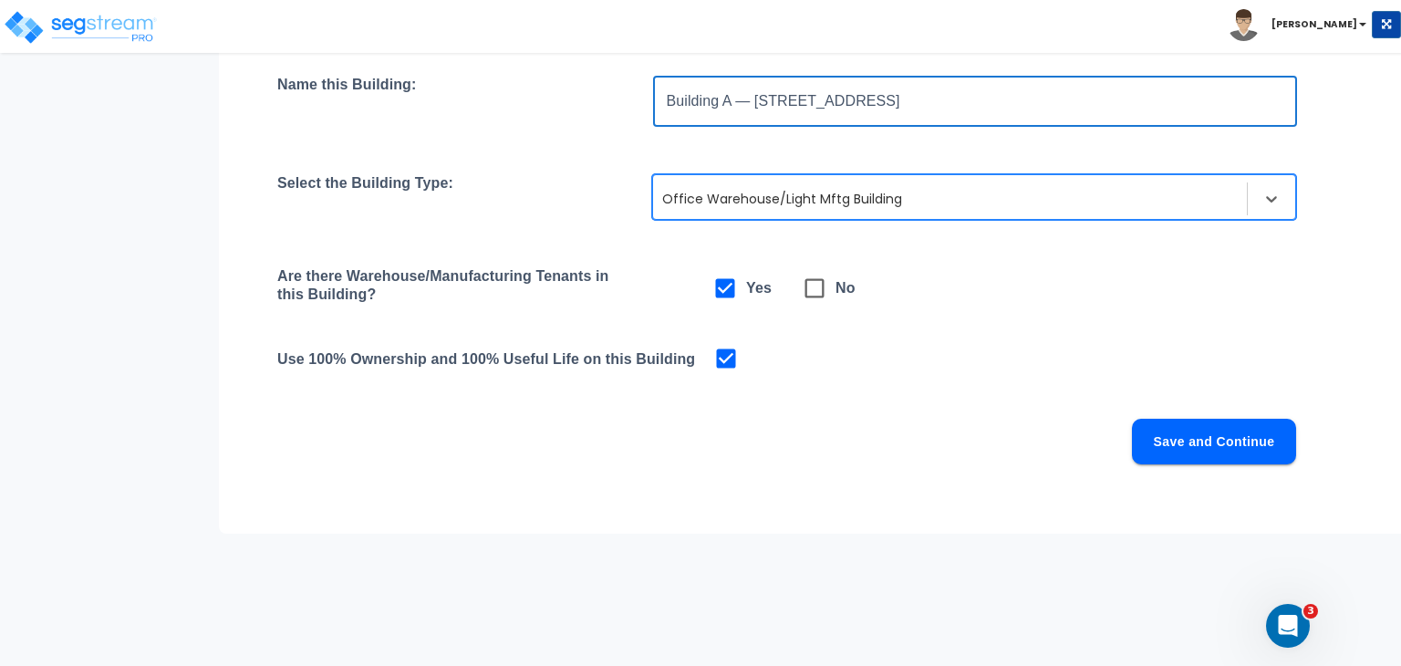
type input "Building A — [STREET_ADDRESS]"
click at [1171, 444] on button "Save and Continue" at bounding box center [1214, 442] width 164 height 46
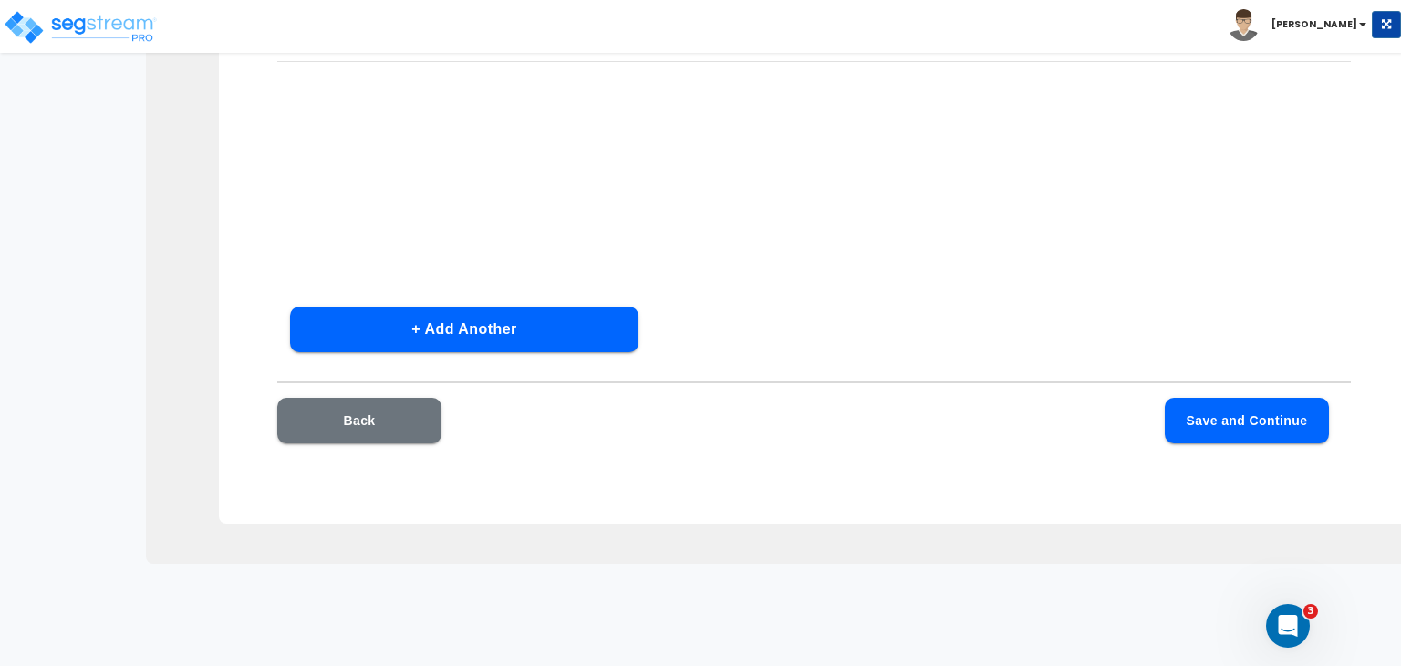
scroll to position [218, 0]
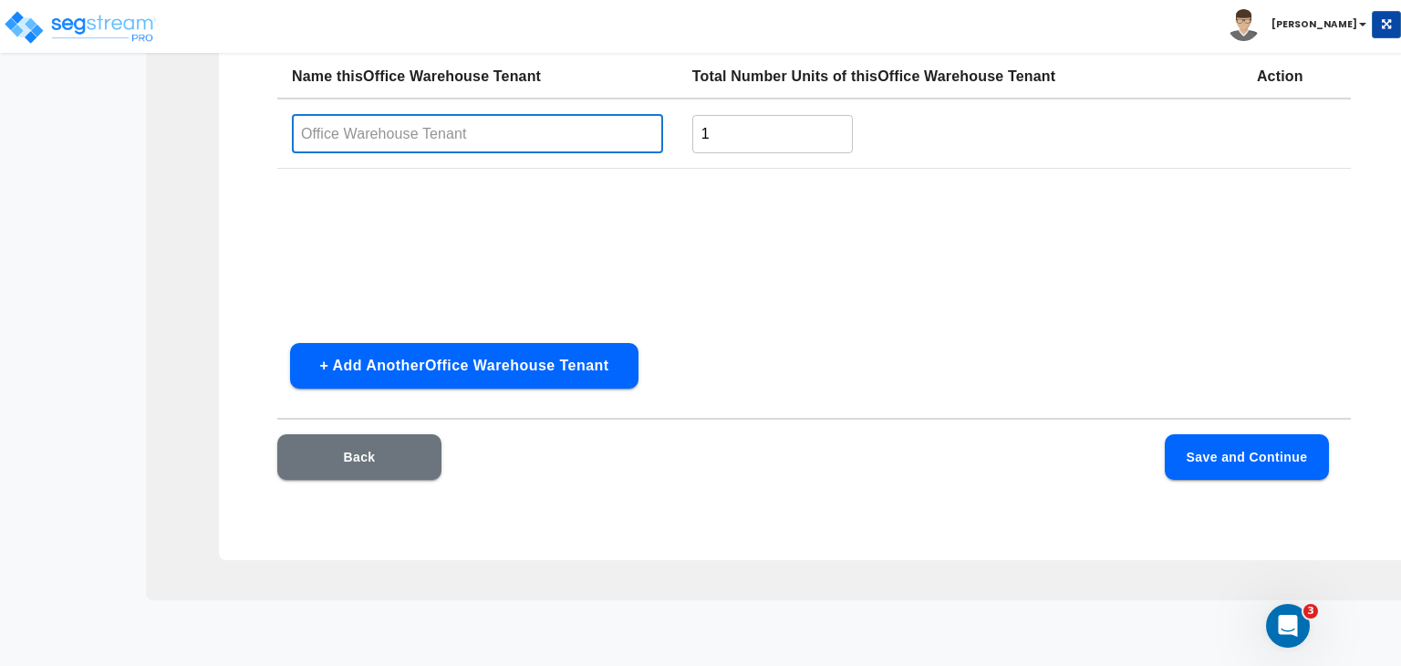
click at [416, 132] on input "text" at bounding box center [477, 133] width 371 height 39
type input "Office Warehouse Tenant"
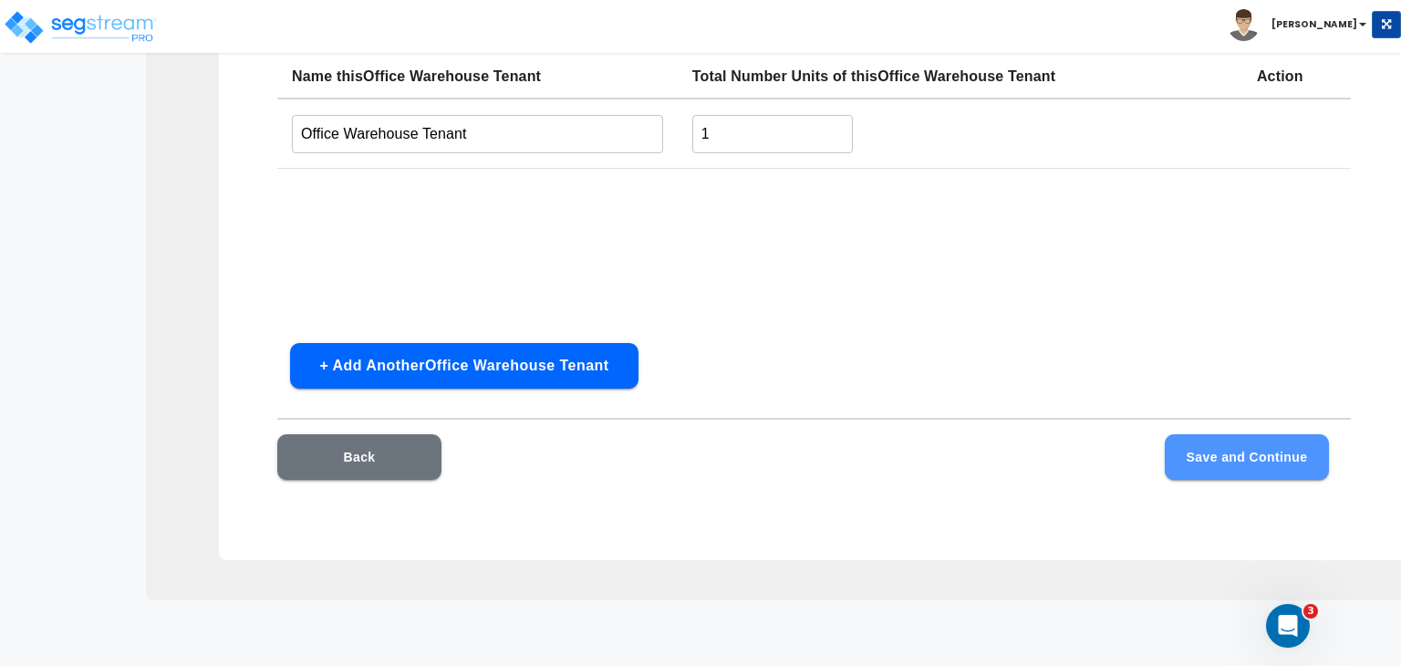
click at [1202, 457] on button "Save and Continue" at bounding box center [1247, 457] width 164 height 46
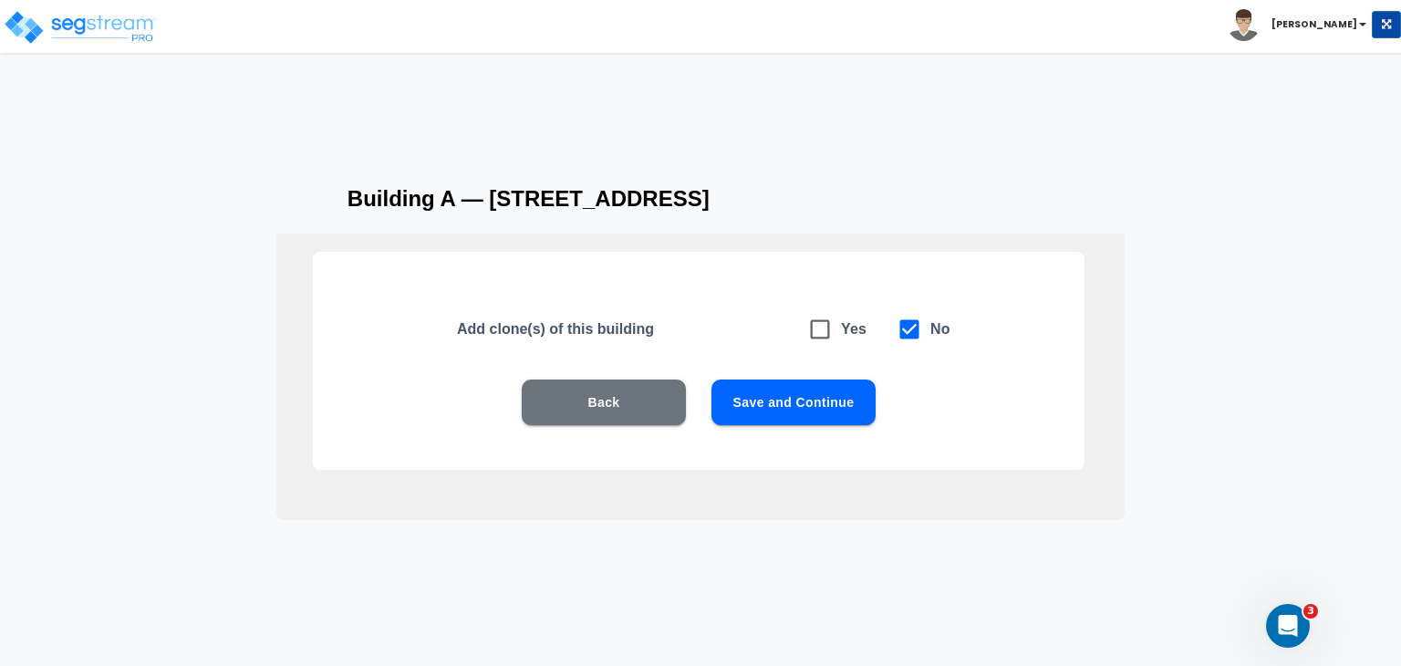
click at [777, 404] on button "Save and Continue" at bounding box center [794, 403] width 164 height 46
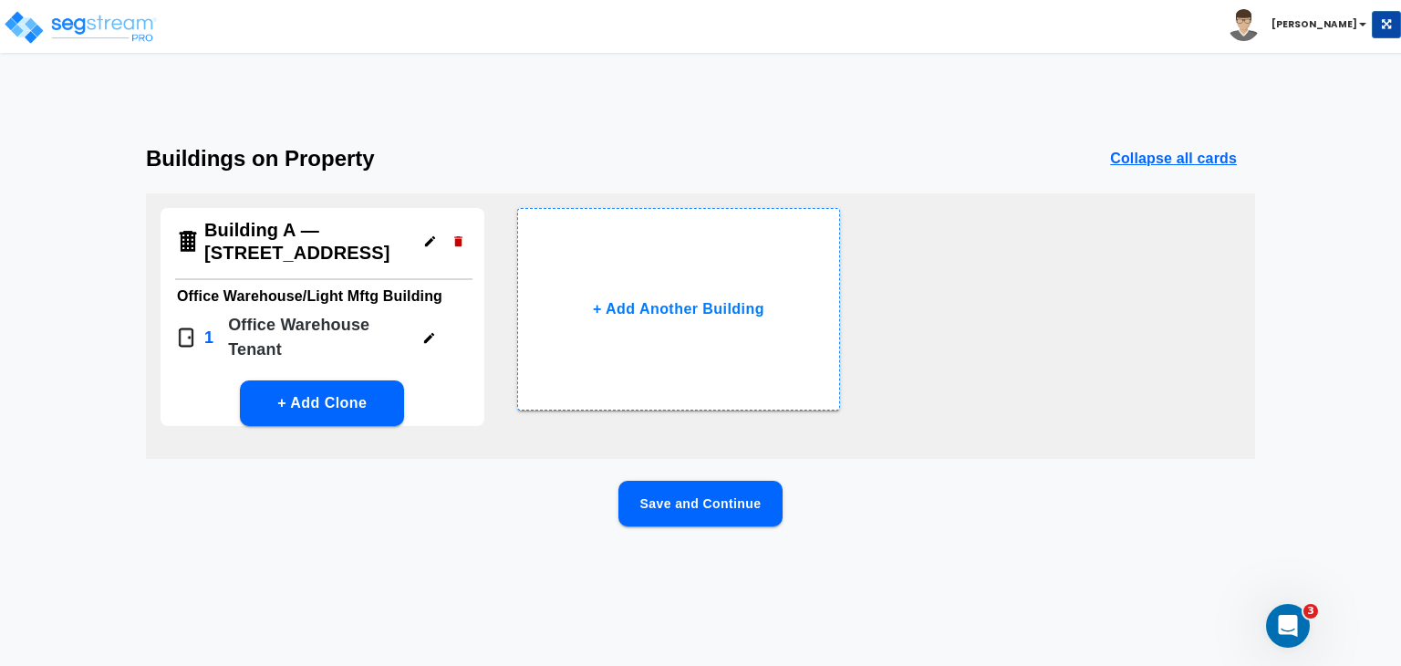
scroll to position [0, 0]
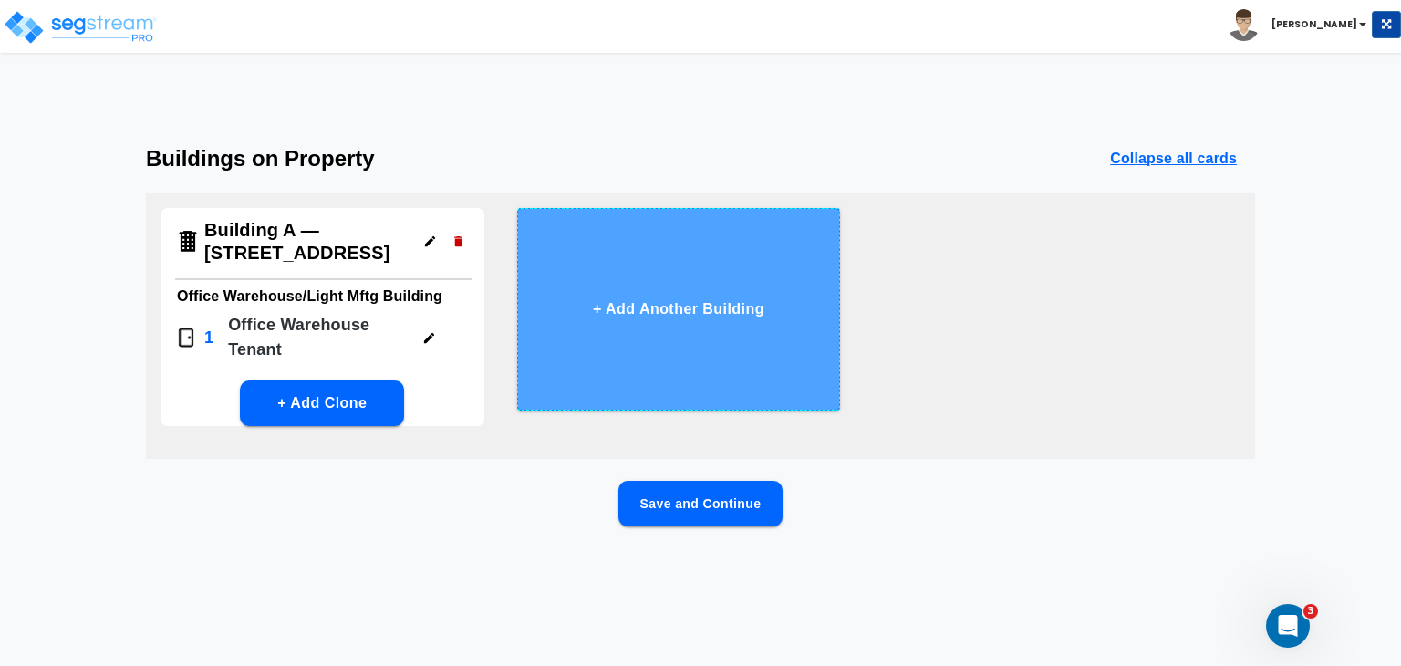
click at [712, 304] on button "+ Add Another Building" at bounding box center [679, 309] width 324 height 203
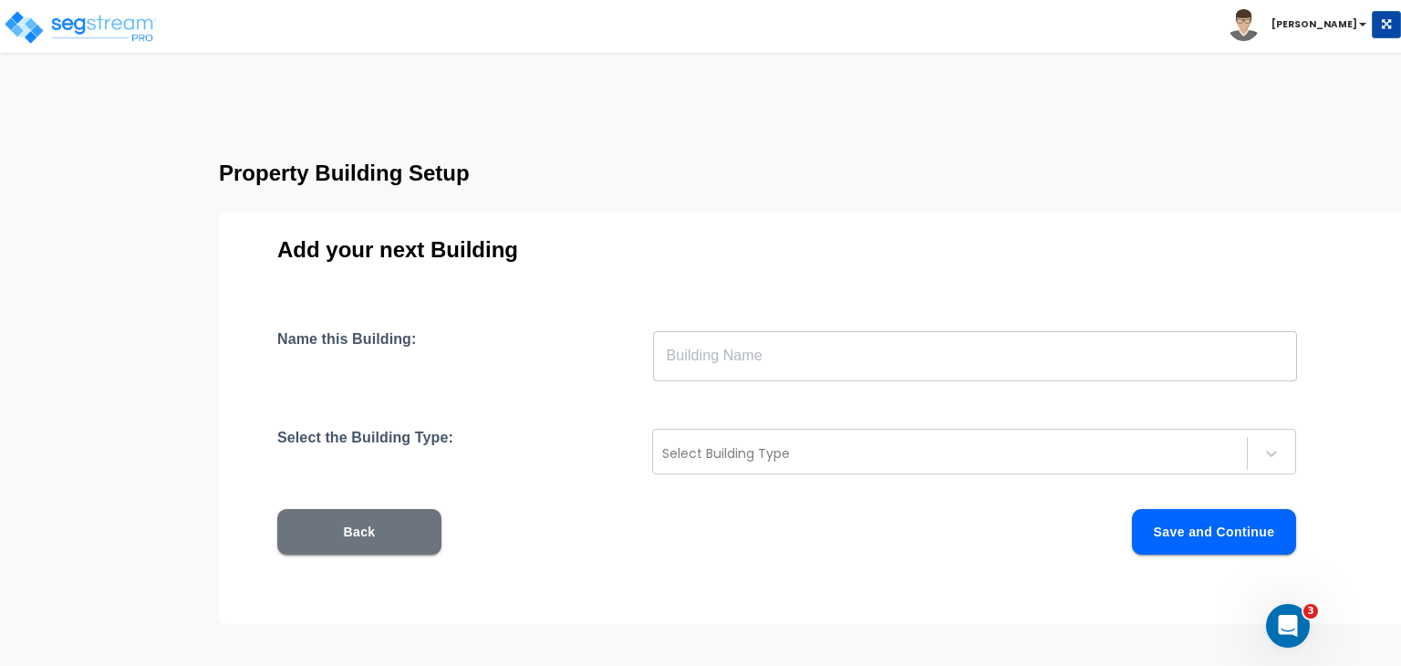
click at [709, 359] on input "text" at bounding box center [975, 355] width 644 height 51
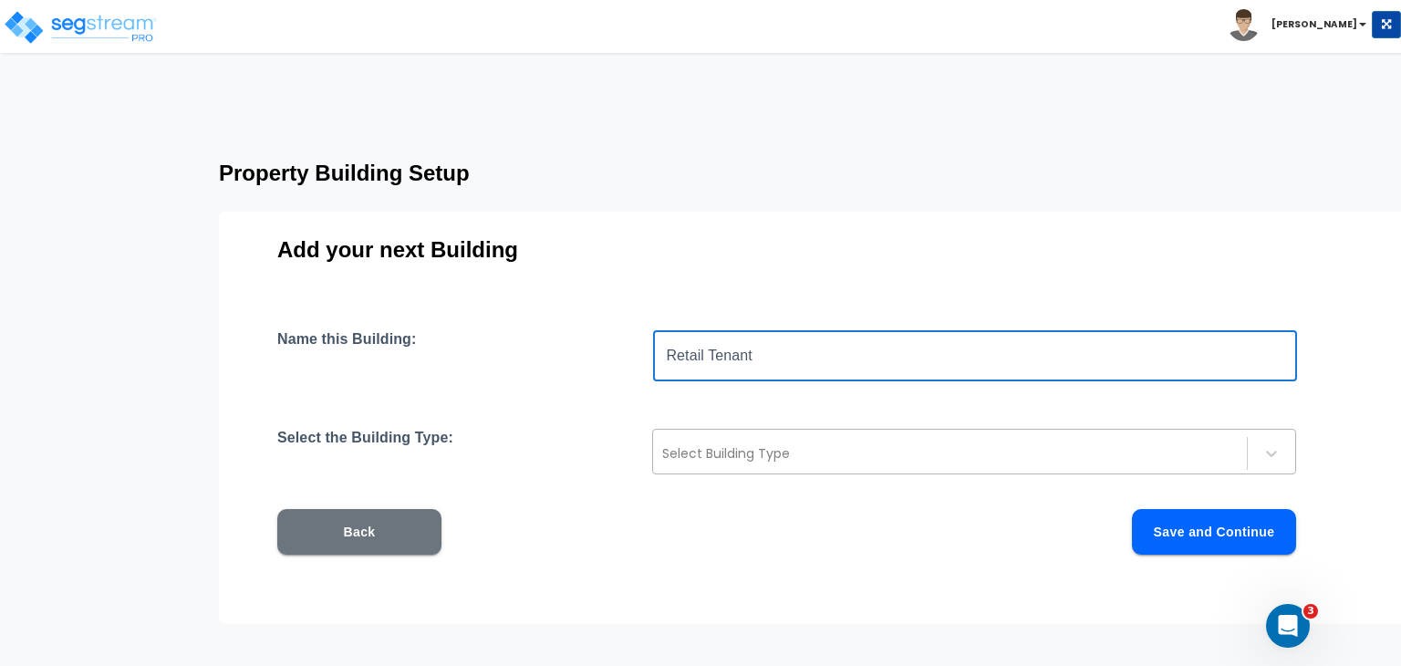
type input "Retail Tenant"
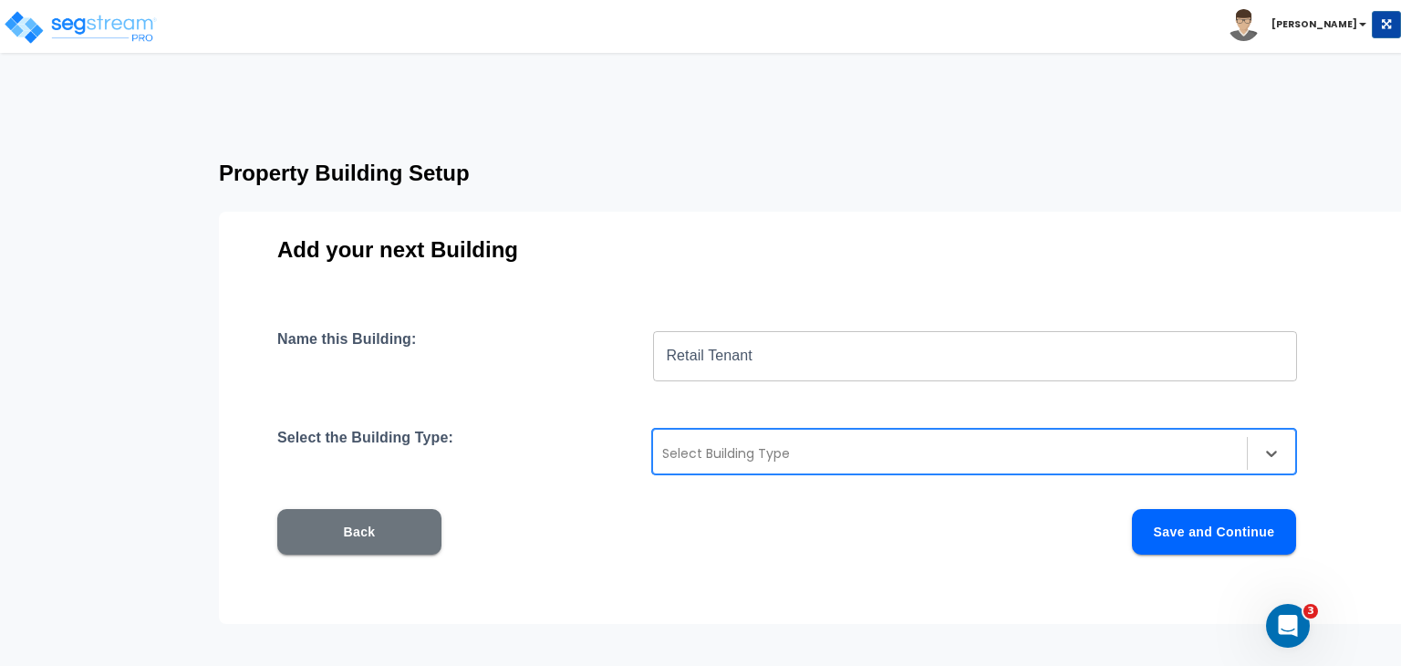
click at [758, 453] on div at bounding box center [950, 453] width 576 height 22
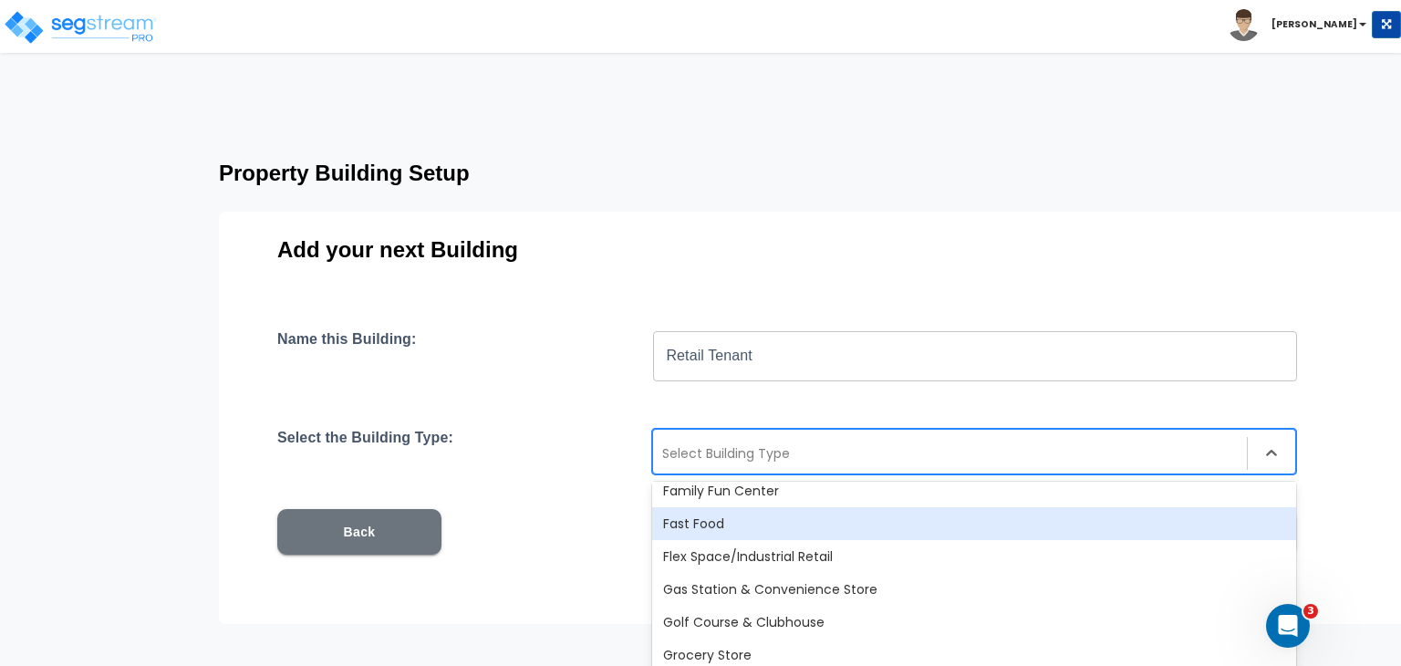
scroll to position [611, 0]
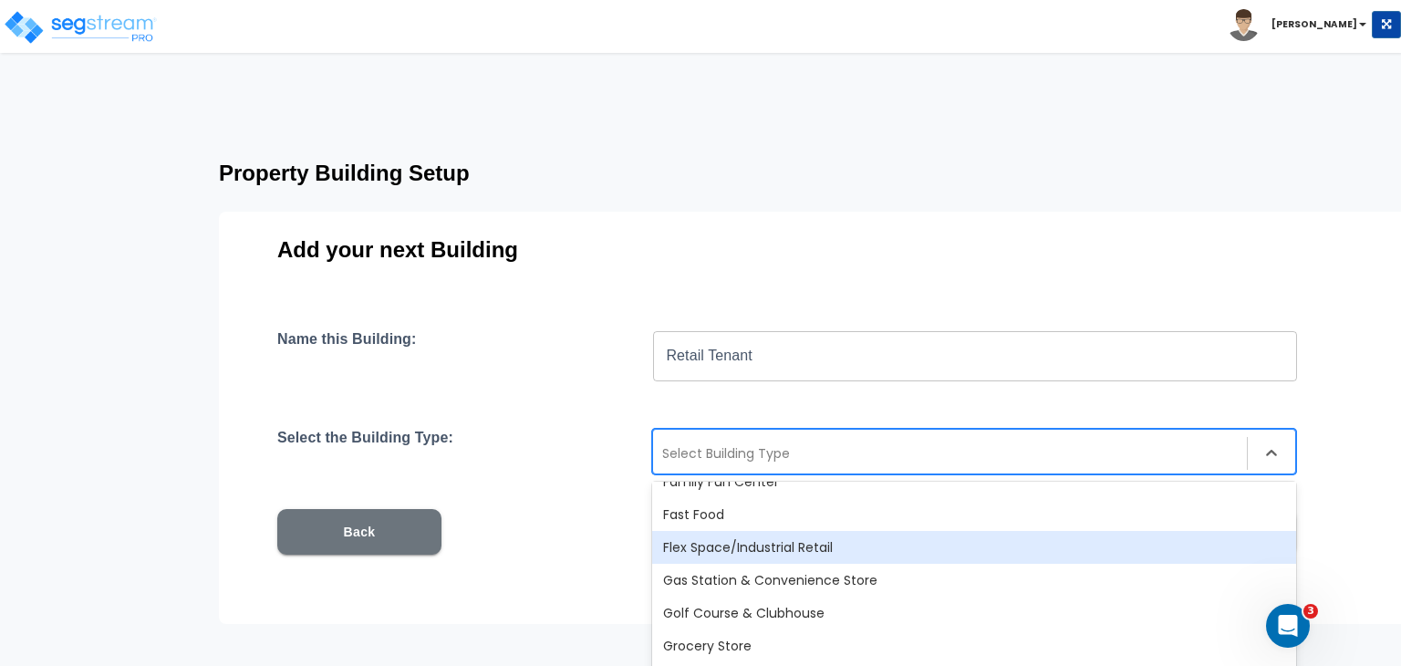
click at [394, 529] on button "Back" at bounding box center [359, 532] width 164 height 46
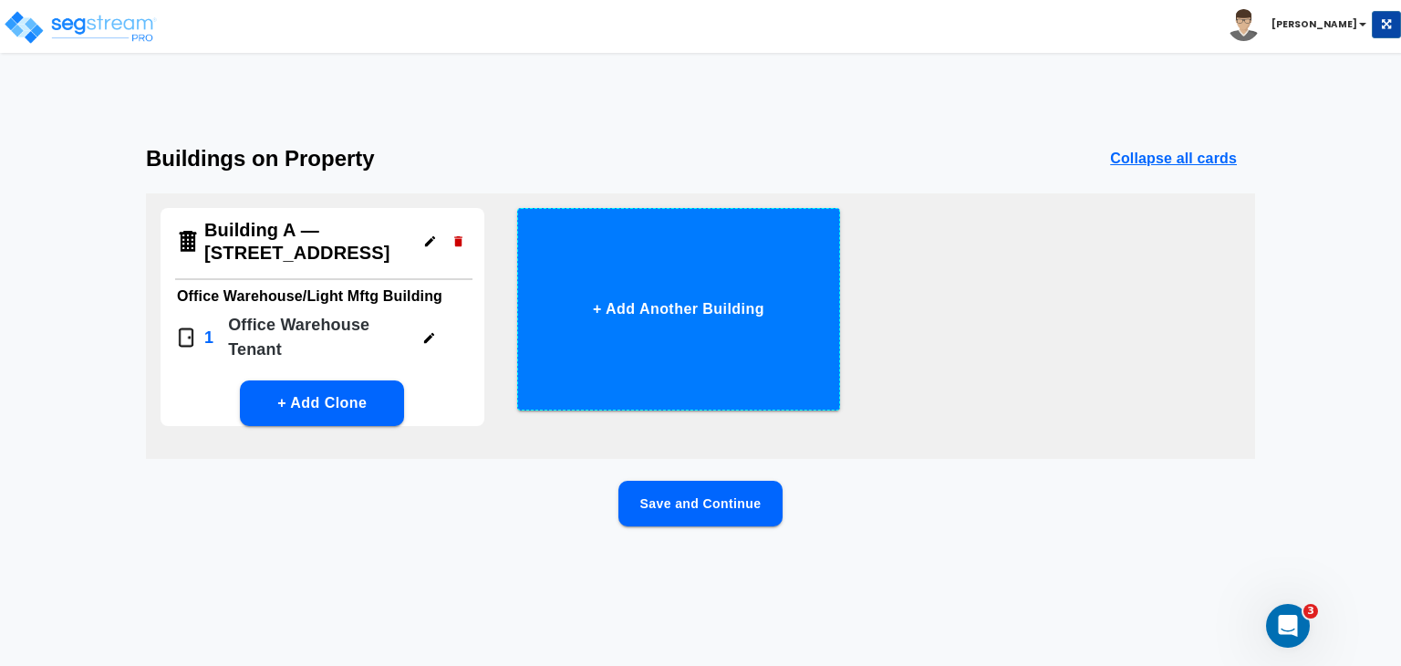
click at [656, 302] on button "+ Add Another Building" at bounding box center [679, 309] width 324 height 203
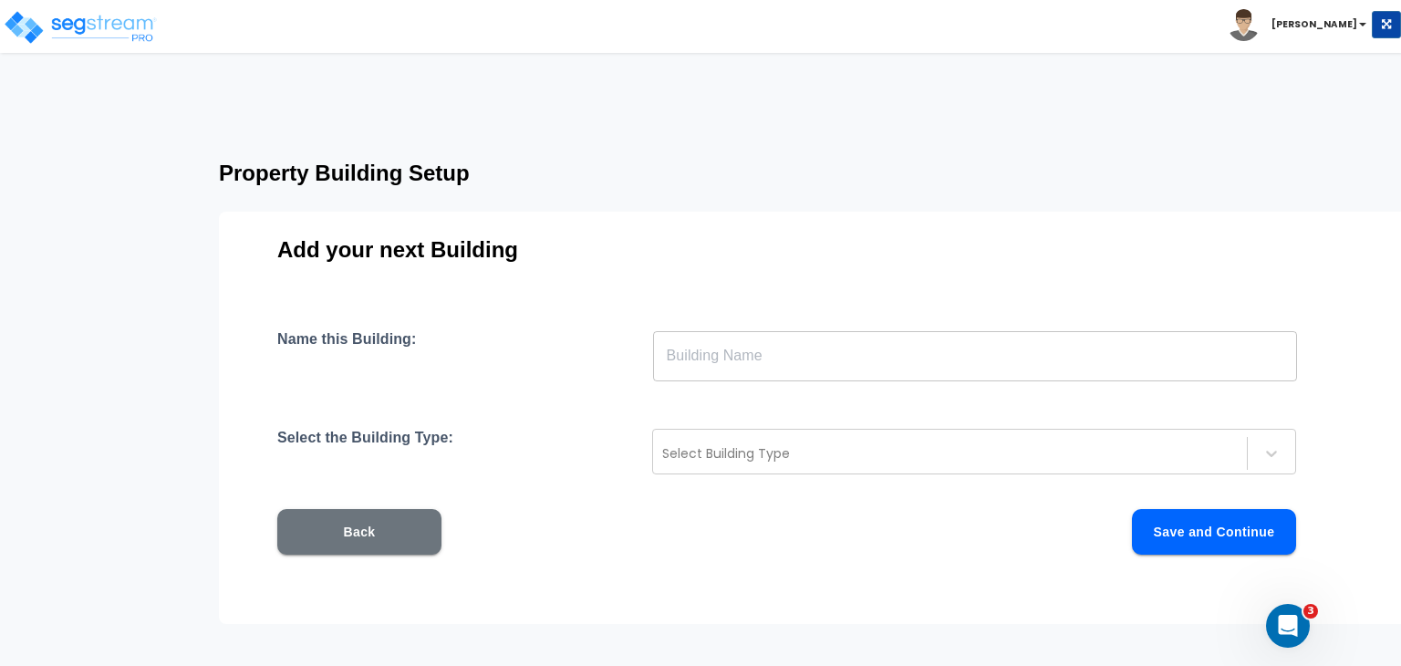
click at [710, 359] on input "text" at bounding box center [975, 355] width 644 height 51
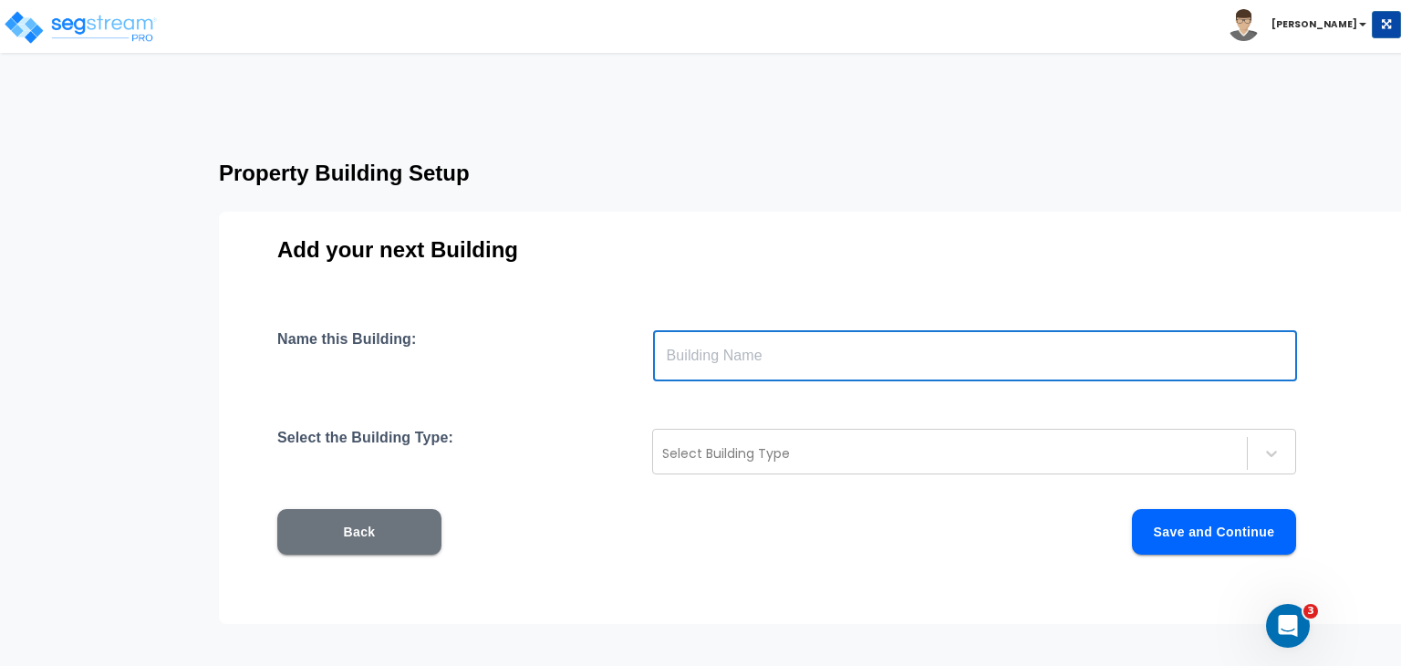
click at [744, 355] on input "text" at bounding box center [975, 355] width 644 height 51
type input "skdfh"
click at [763, 455] on div at bounding box center [950, 453] width 576 height 22
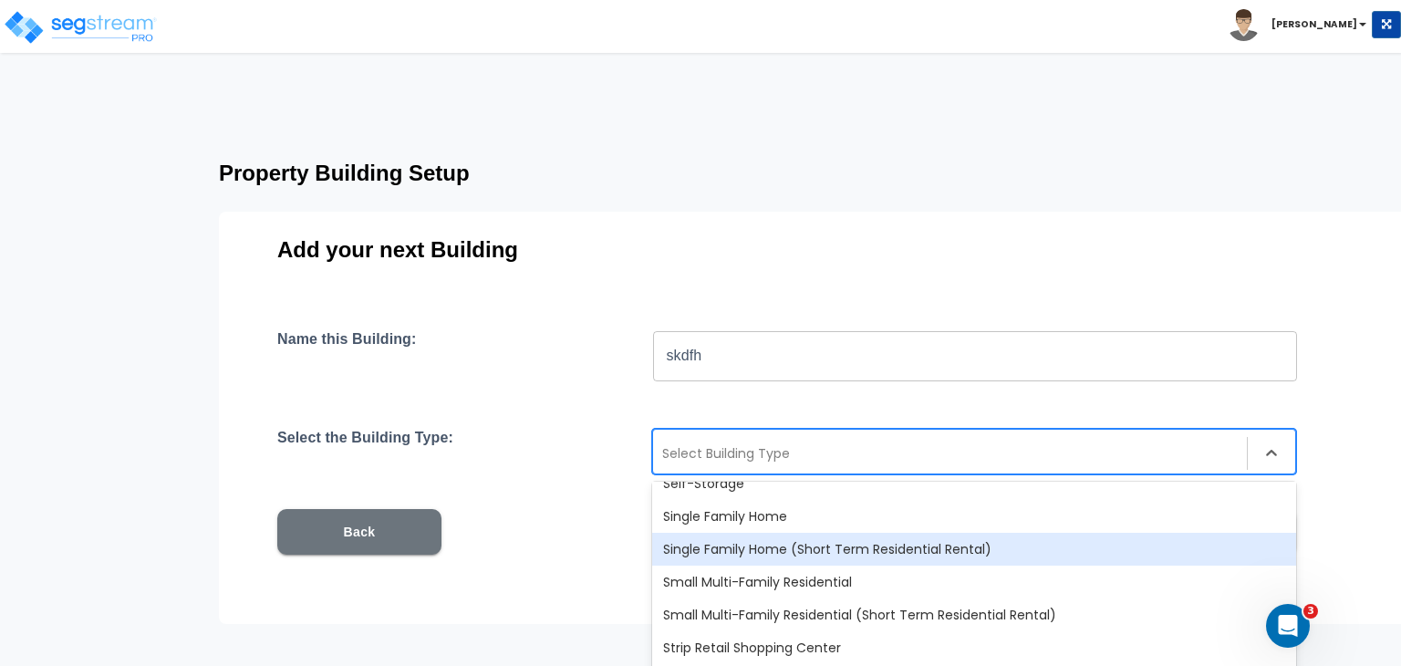
scroll to position [1573, 0]
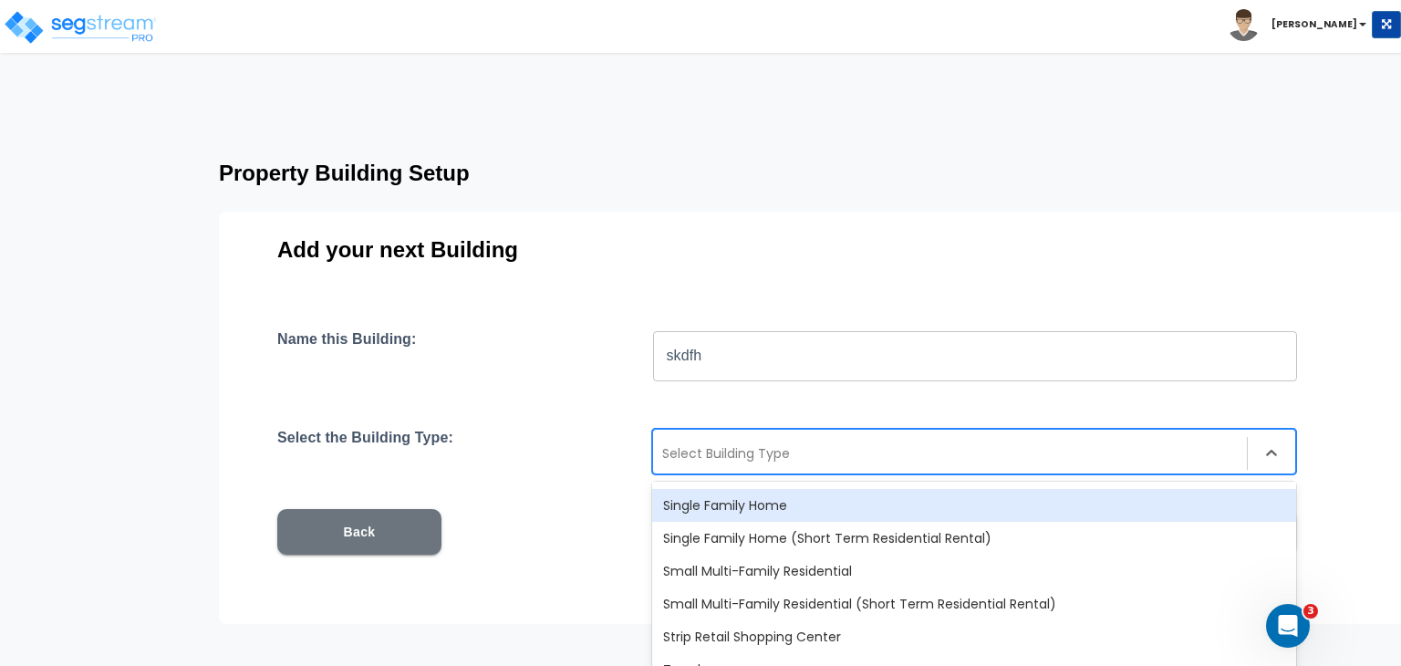
click at [523, 410] on div "Name this Building: skdfh ​ Select the Building Type: 56 results available. Use…" at bounding box center [814, 464] width 1074 height 268
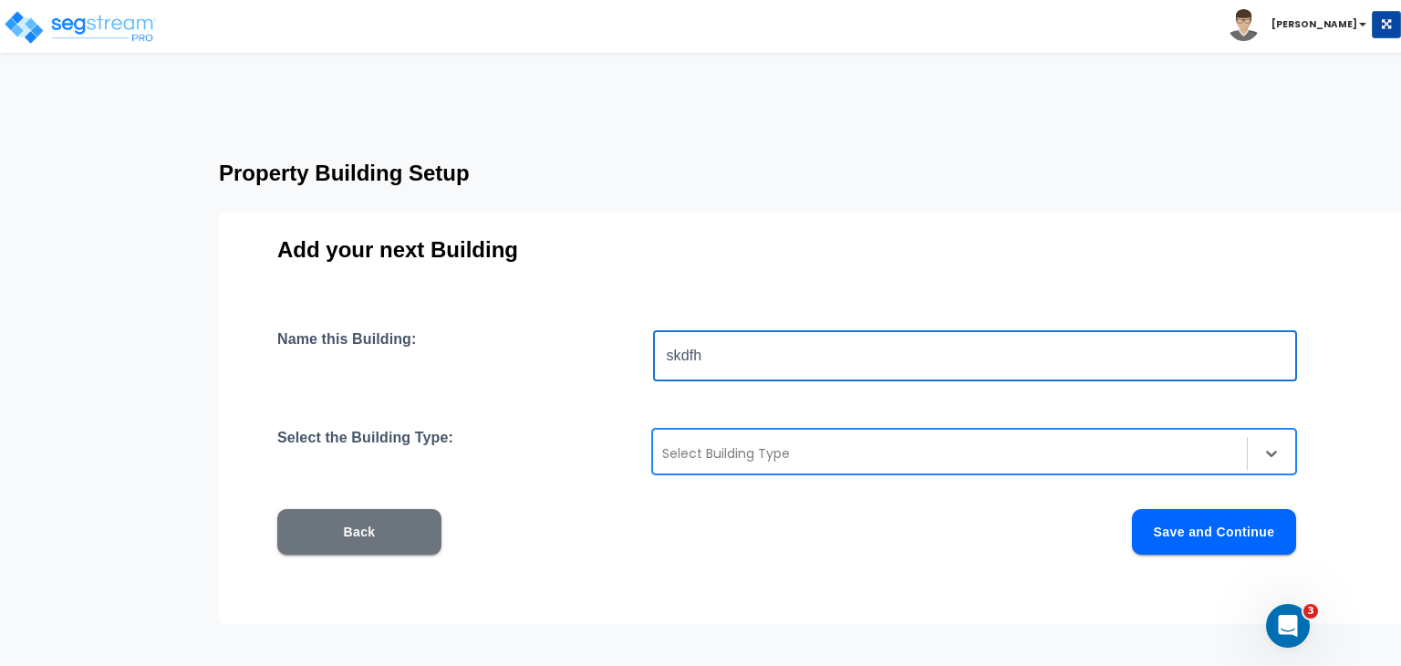
drag, startPoint x: 555, startPoint y: 355, endPoint x: 512, endPoint y: 359, distance: 43.0
click at [512, 359] on div "Name this Building: skdfh ​" at bounding box center [814, 355] width 1074 height 51
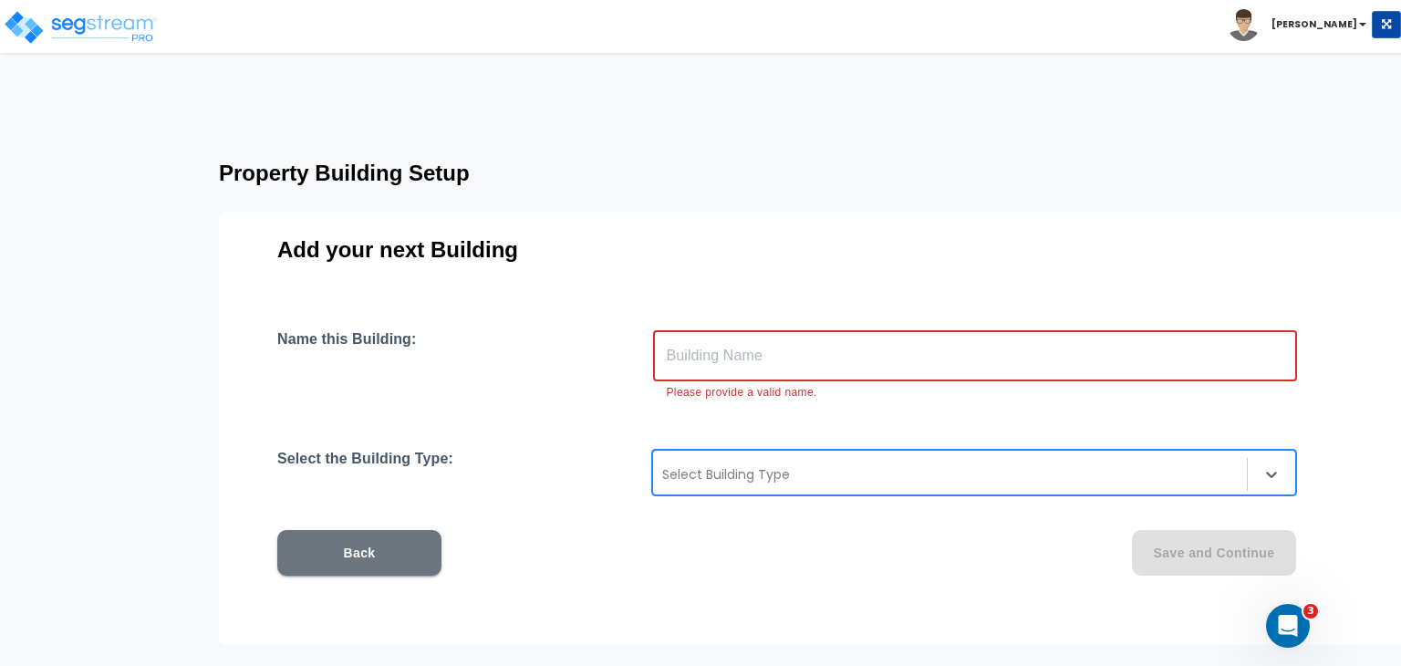
click at [723, 362] on input "text" at bounding box center [975, 355] width 644 height 51
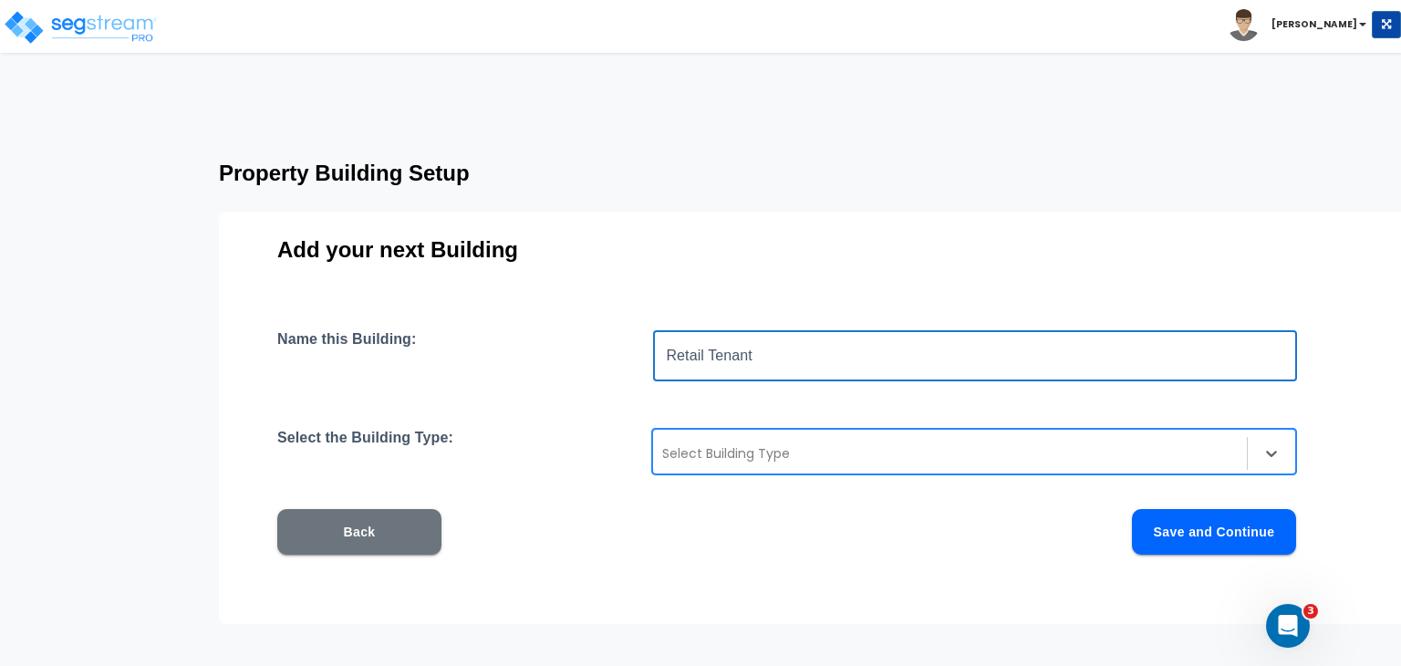
click at [744, 448] on div at bounding box center [950, 453] width 576 height 22
type input "Retail Tenant"
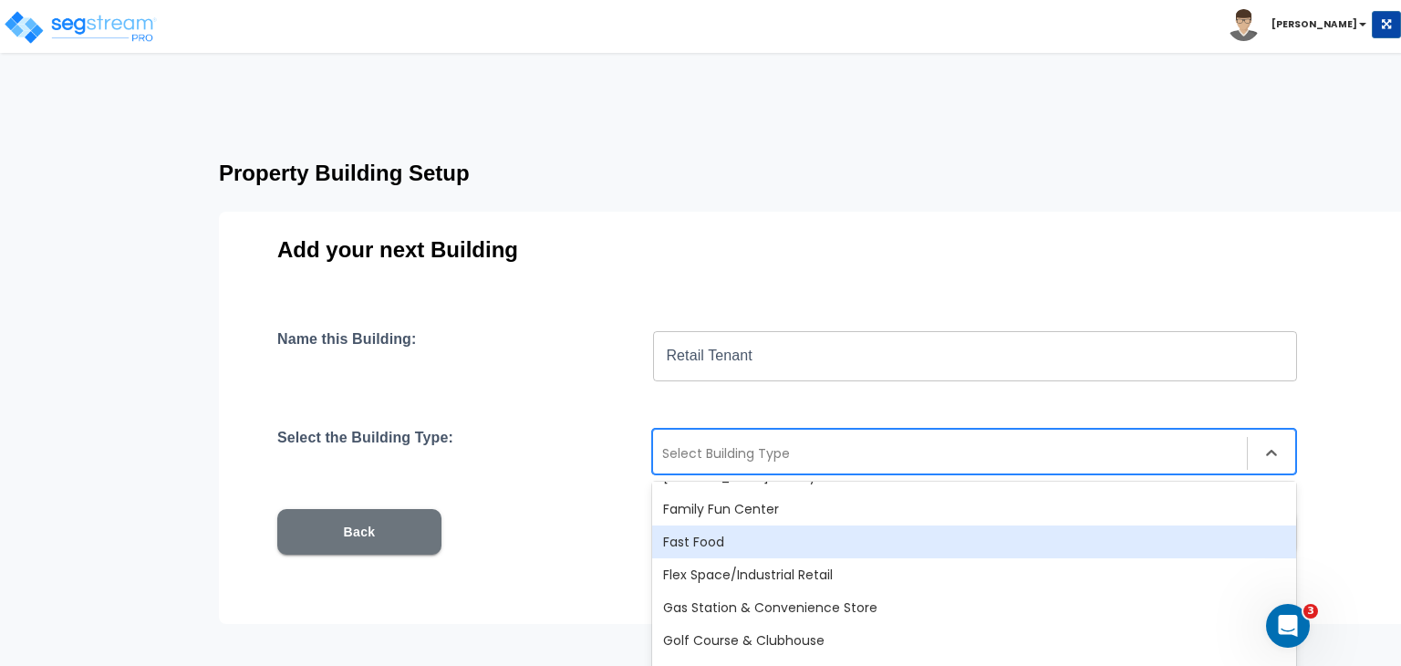
scroll to position [587, 0]
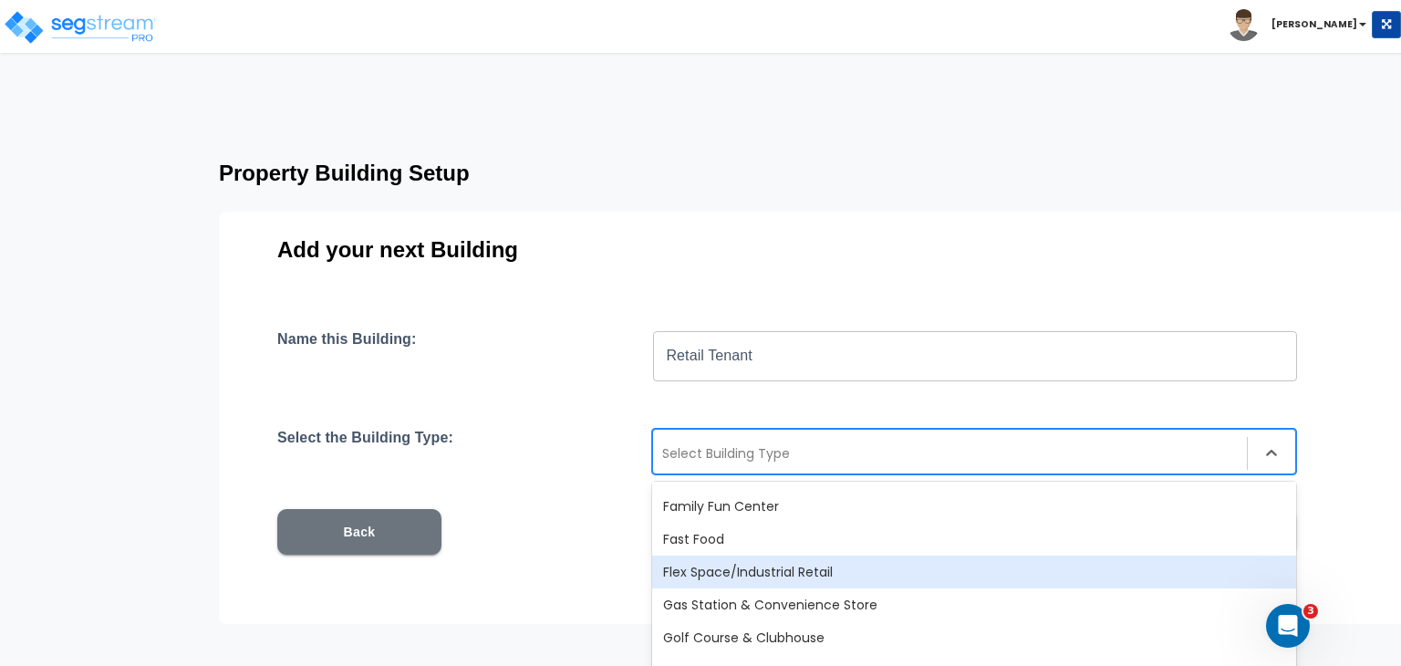
click at [766, 571] on div "Flex Space/Industrial Retail" at bounding box center [974, 572] width 644 height 33
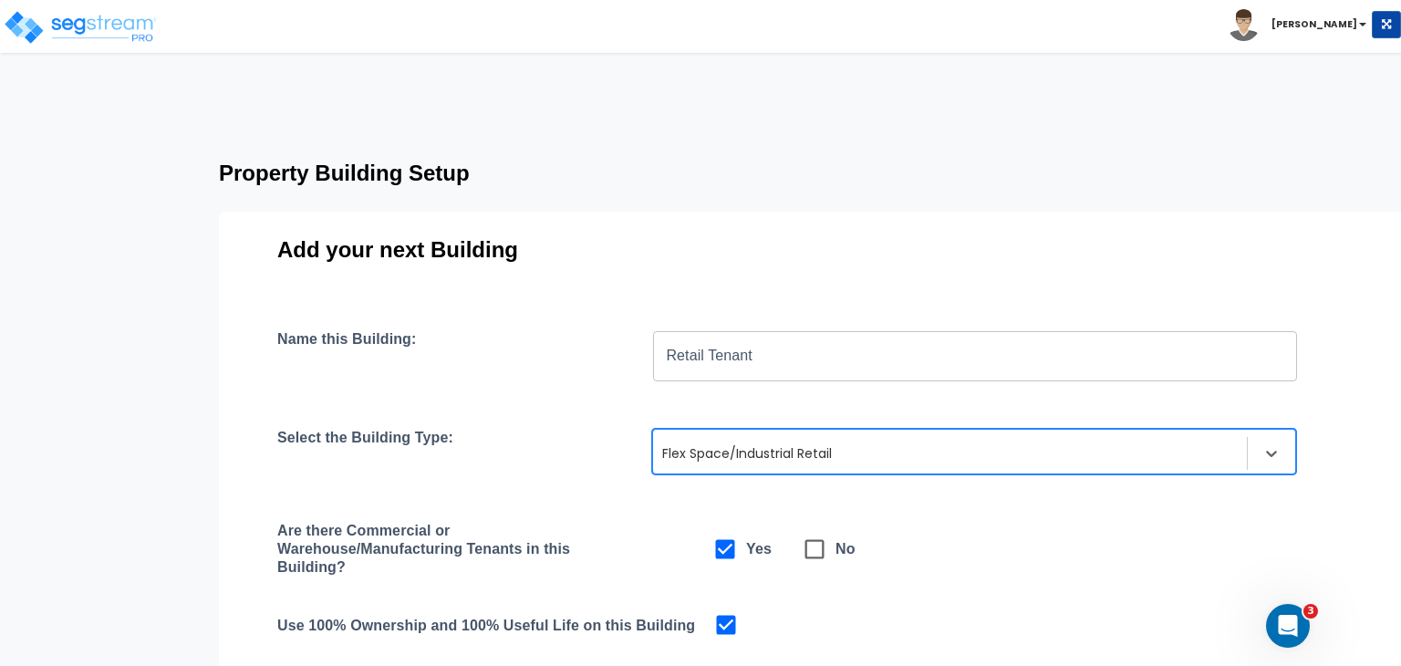
click at [626, 514] on div "Name this Building: Retail Tenant ​ Select the Building Type: option Flex Space…" at bounding box center [814, 552] width 1074 height 444
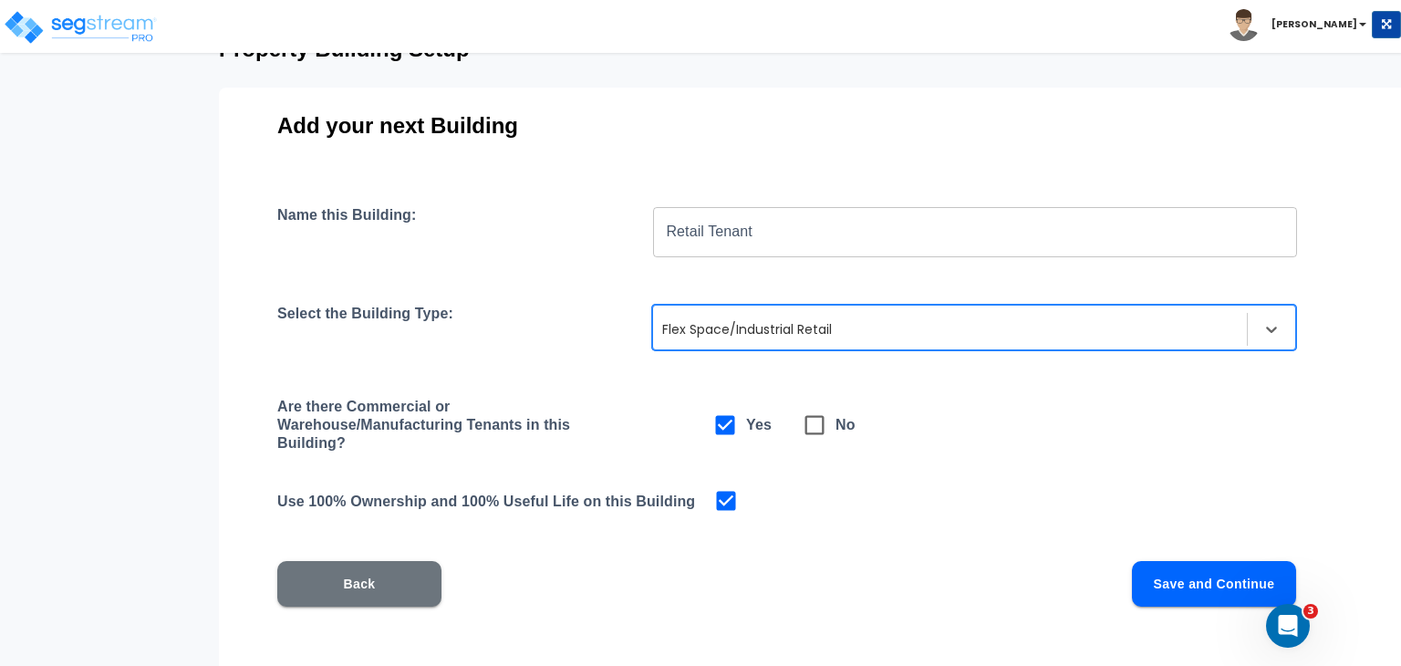
scroll to position [130, 0]
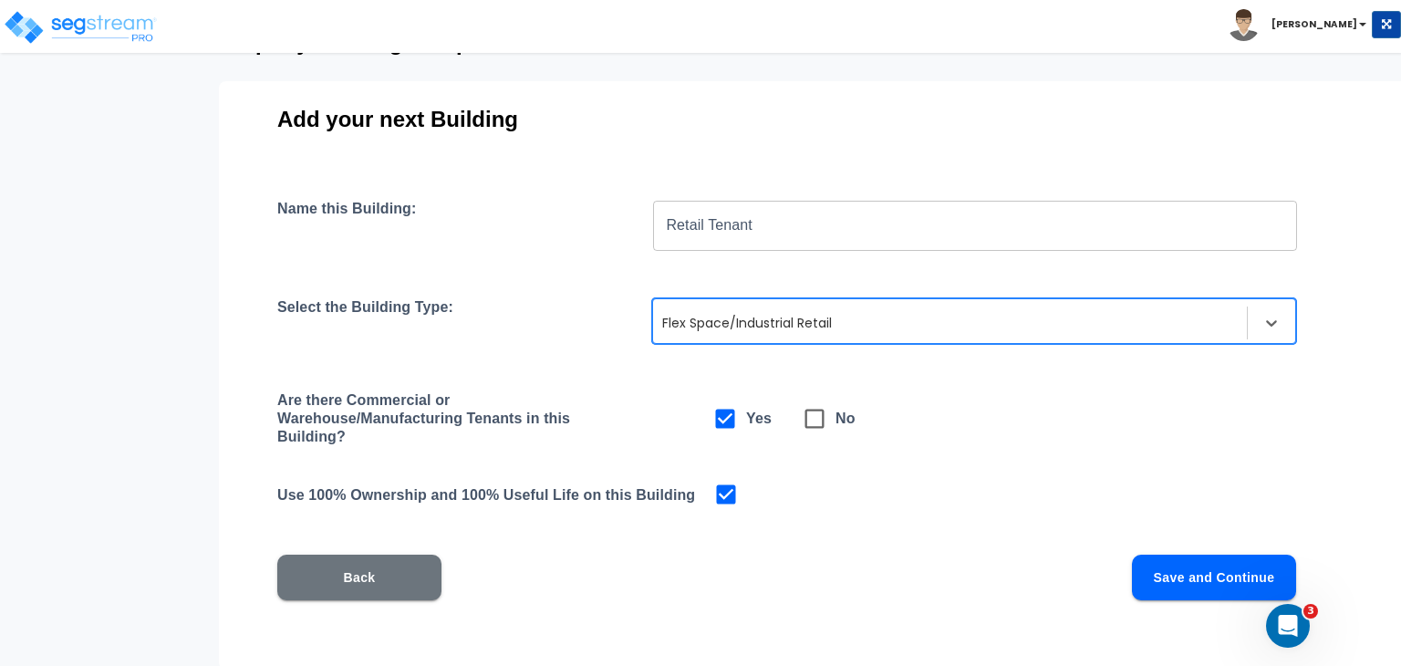
click at [390, 577] on button "Back" at bounding box center [359, 578] width 164 height 46
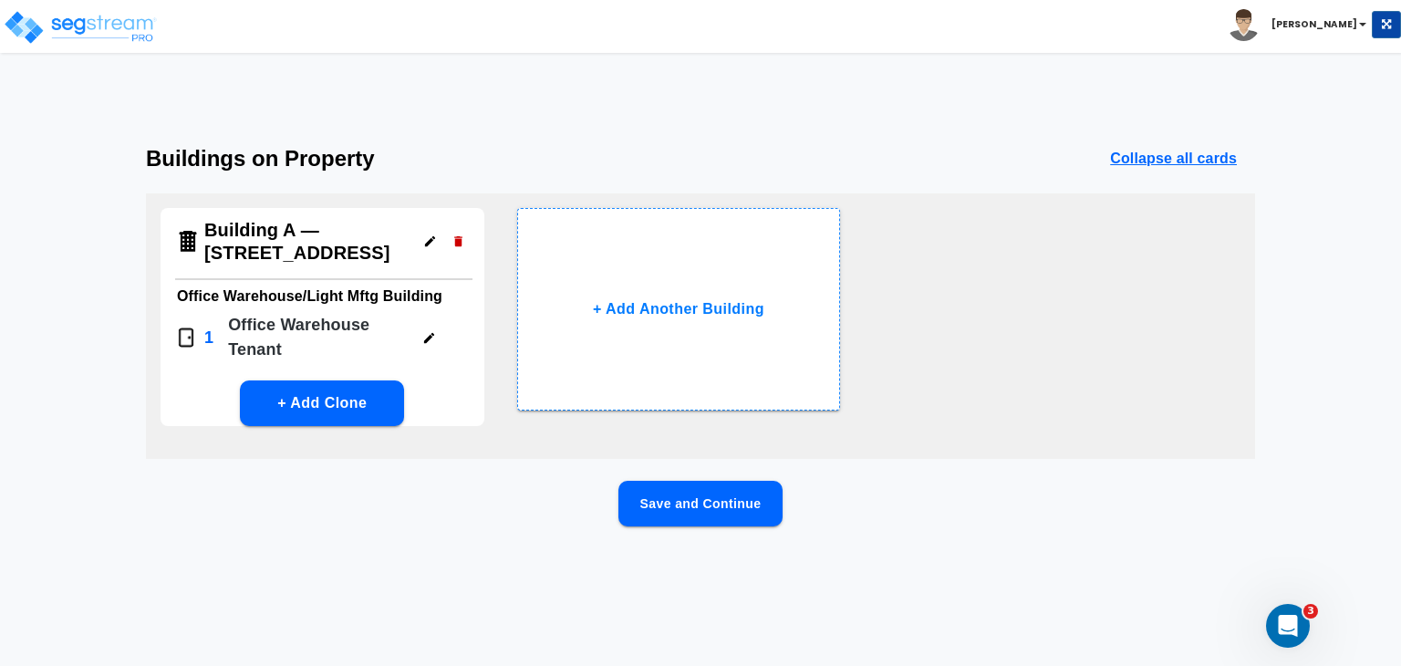
scroll to position [0, 0]
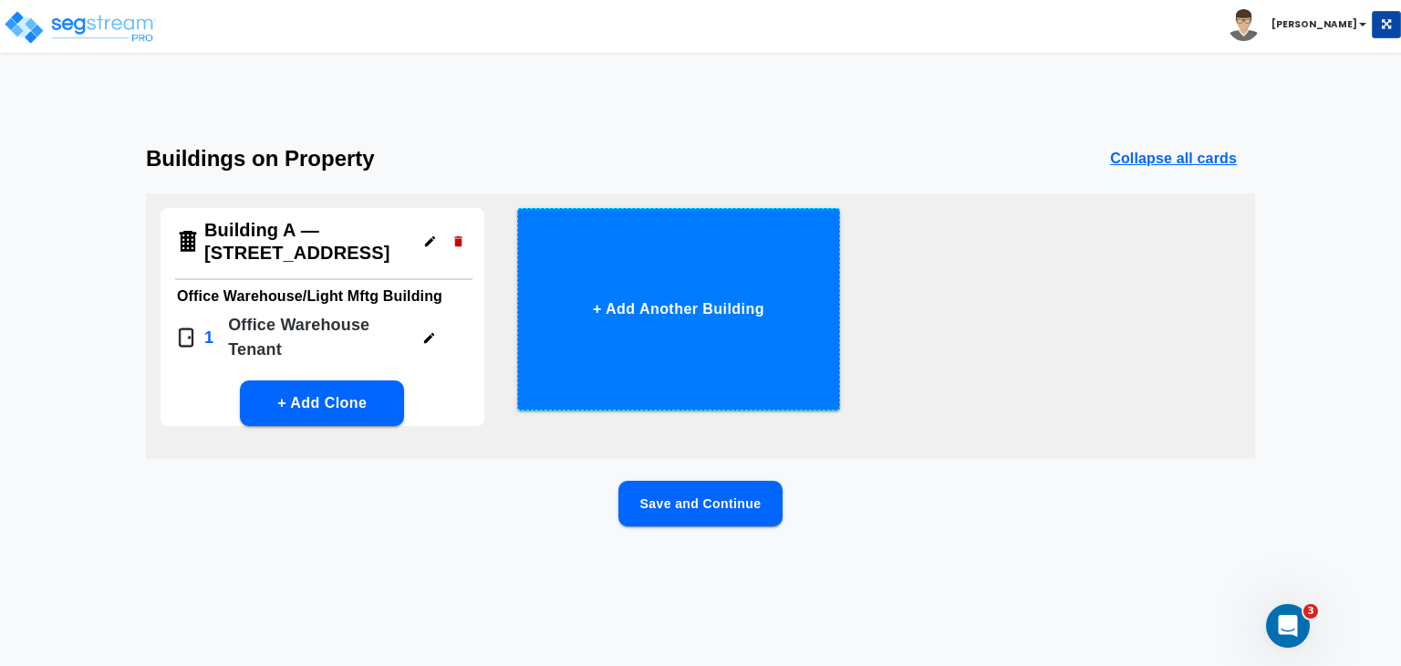
click at [653, 300] on button "+ Add Another Building" at bounding box center [679, 309] width 324 height 203
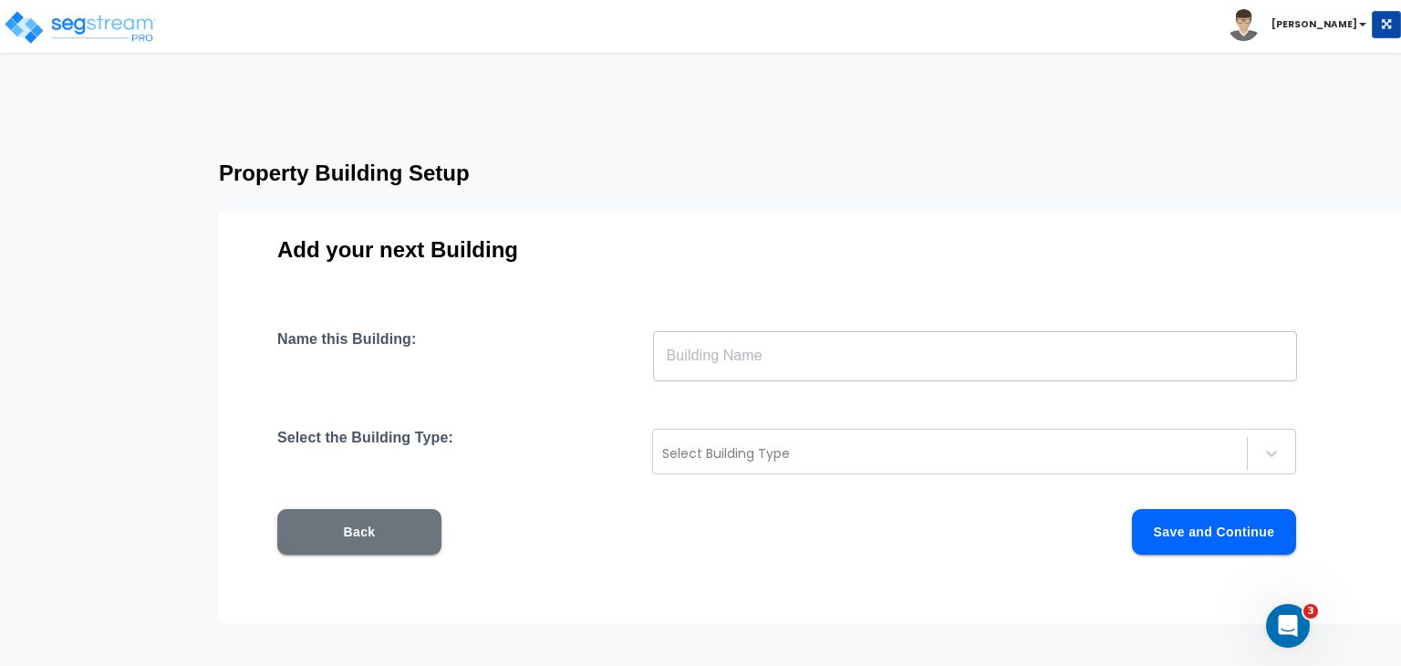
click at [736, 360] on input "text" at bounding box center [975, 355] width 644 height 51
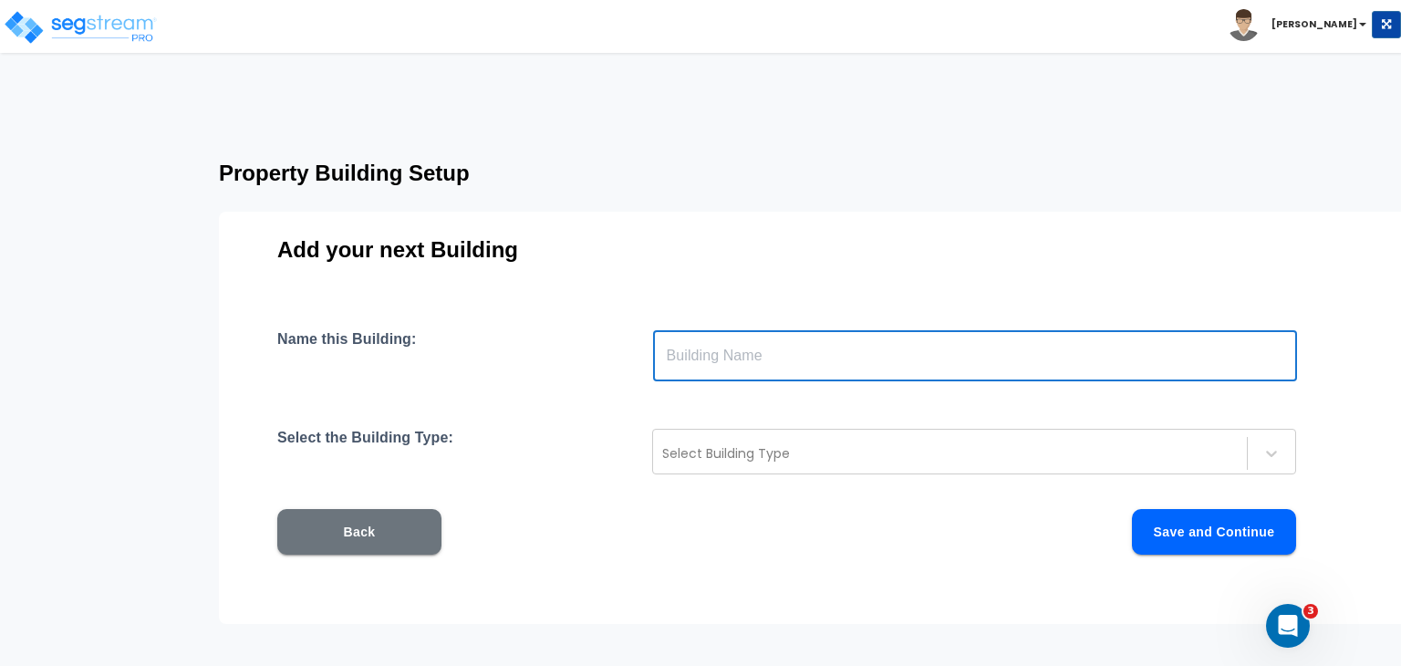
paste input "Building A — [STREET_ADDRESS]"
type input "Building A — [STREET_ADDRESS]"
click at [705, 449] on div at bounding box center [950, 453] width 576 height 22
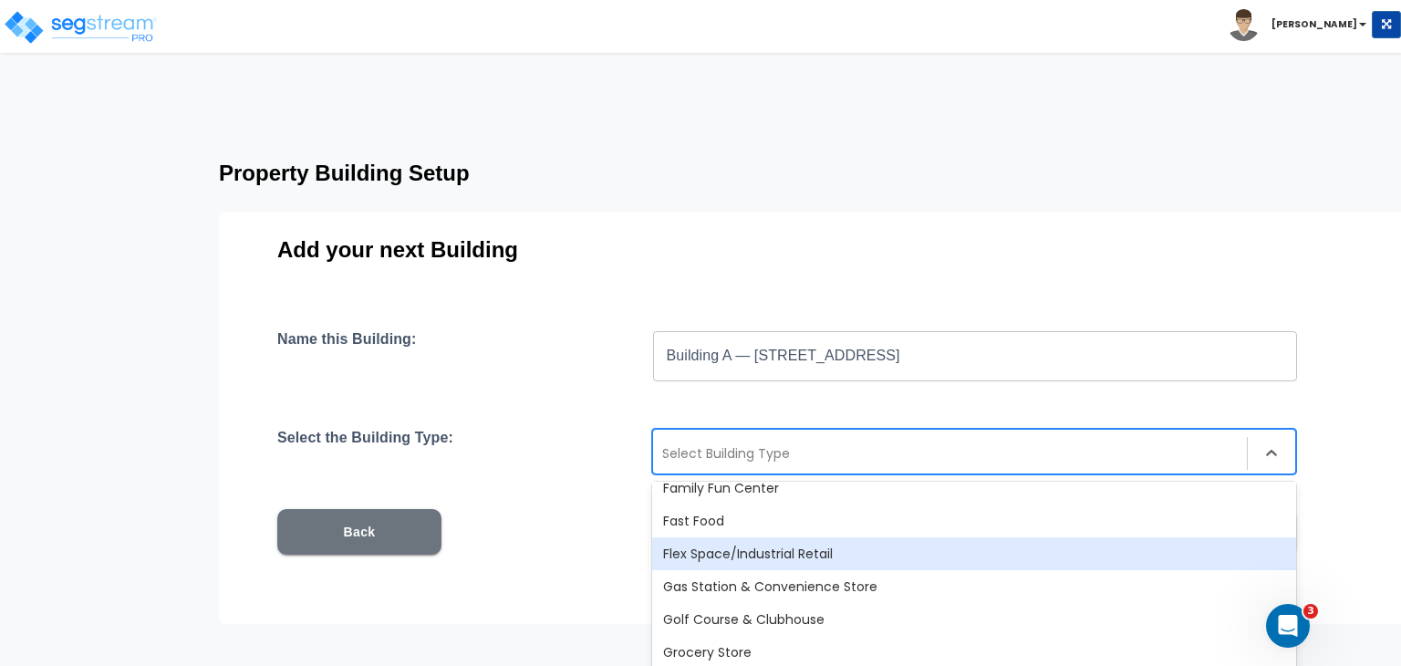
scroll to position [606, 0]
click at [768, 554] on div "Flex Space/Industrial Retail" at bounding box center [974, 552] width 644 height 33
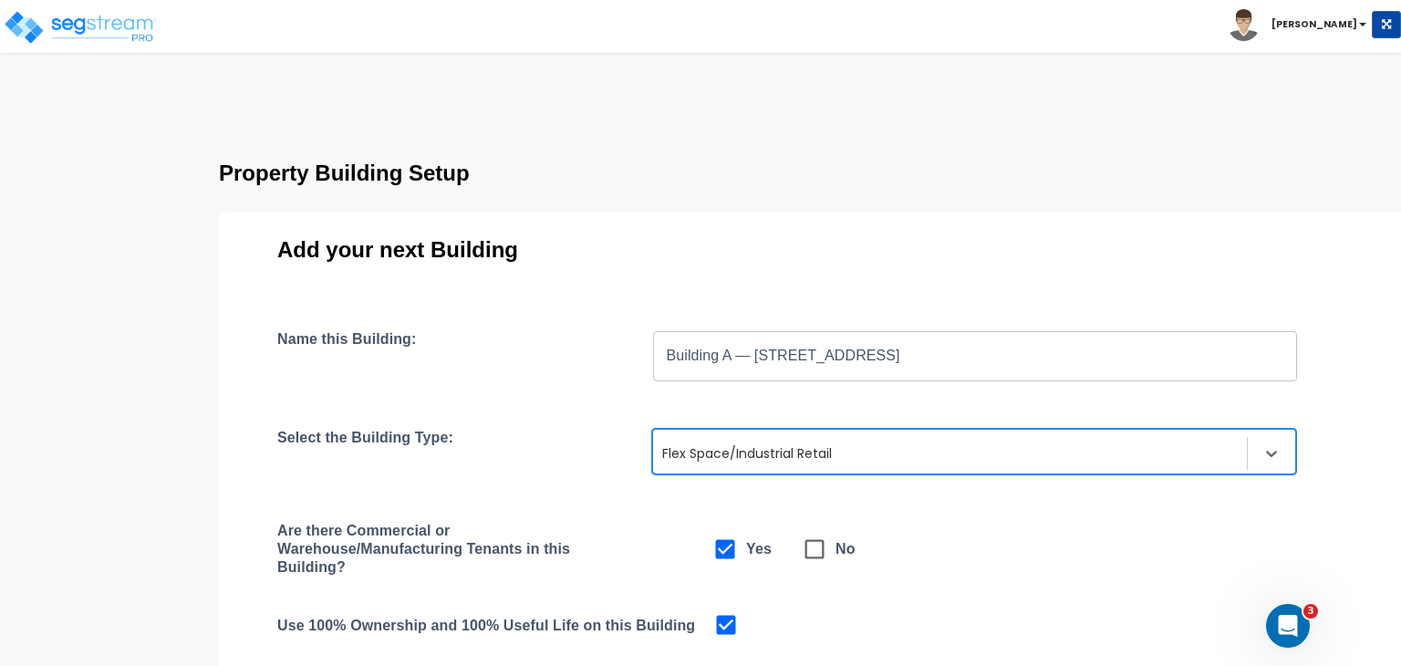
click at [642, 515] on div "Name this Building: Building A — [STREET_ADDRESS] ​ Select the Building Type: o…" at bounding box center [814, 552] width 1074 height 444
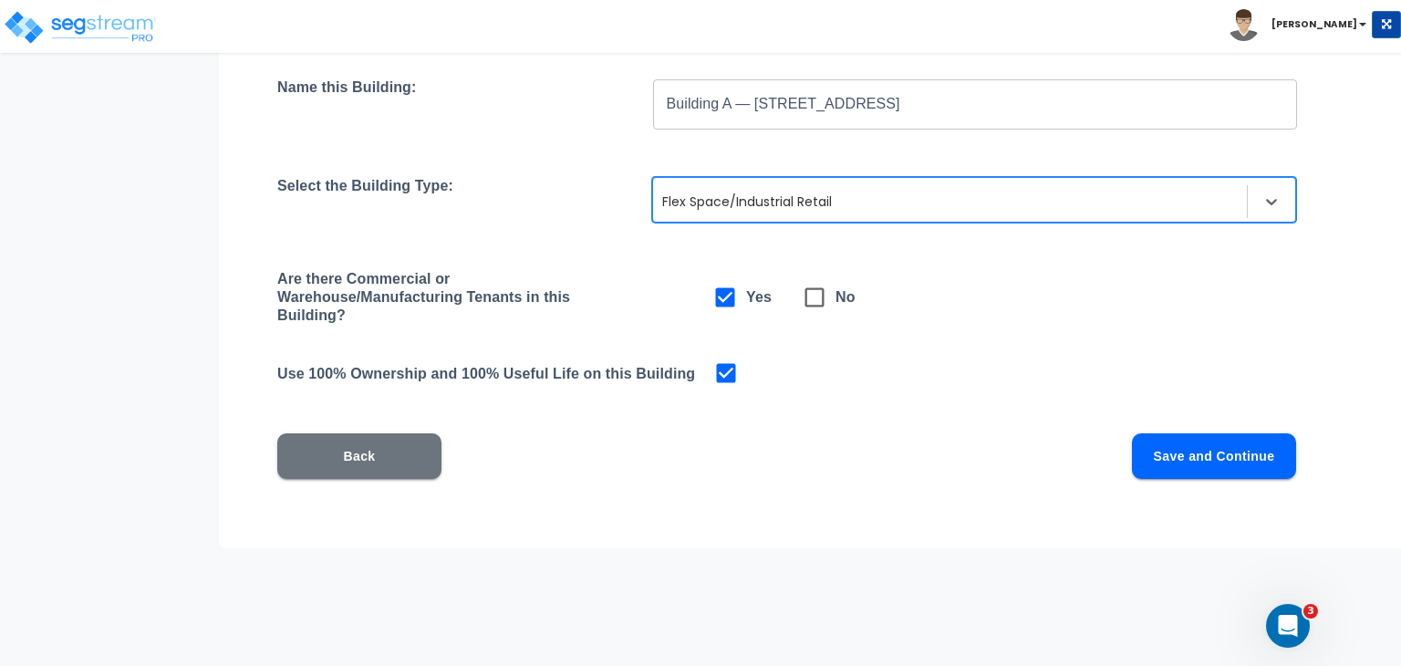
click at [1180, 456] on button "Save and Continue" at bounding box center [1214, 456] width 164 height 46
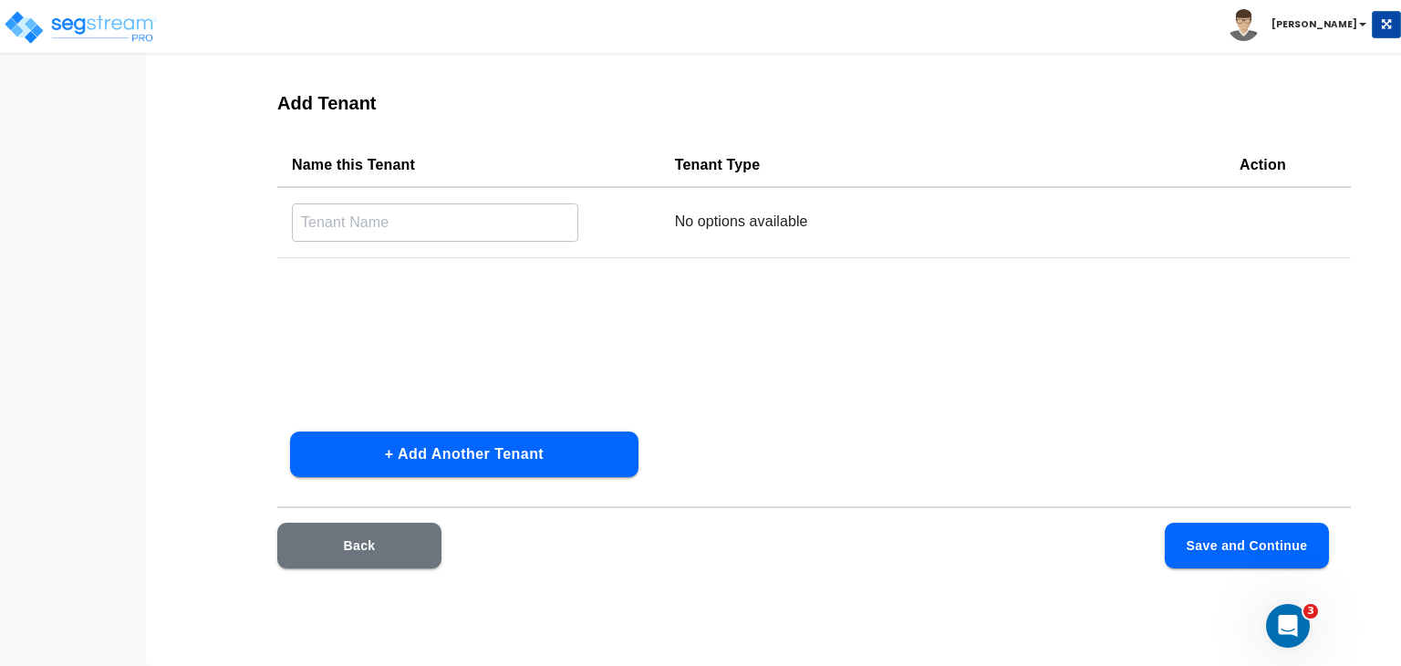
scroll to position [130, 0]
click at [394, 220] on input "text" at bounding box center [435, 222] width 286 height 39
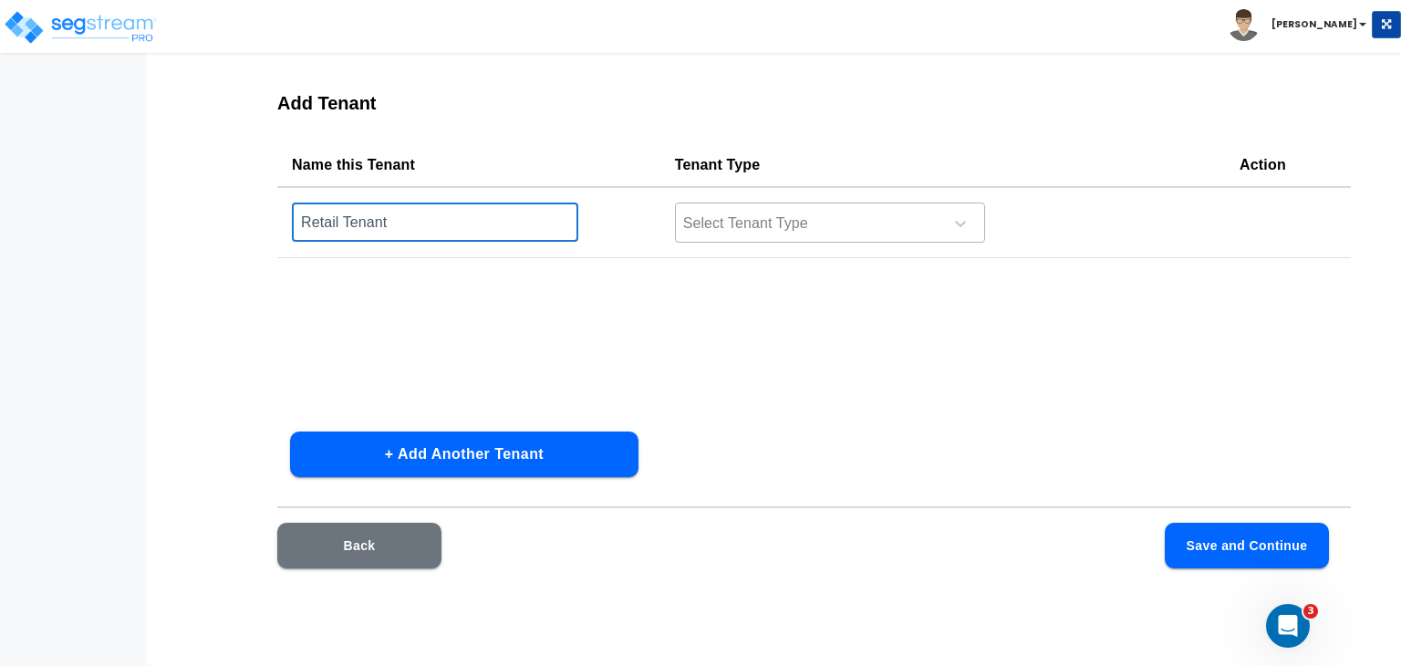
type input "Retail Tenant"
click at [697, 224] on div at bounding box center [806, 224] width 250 height 25
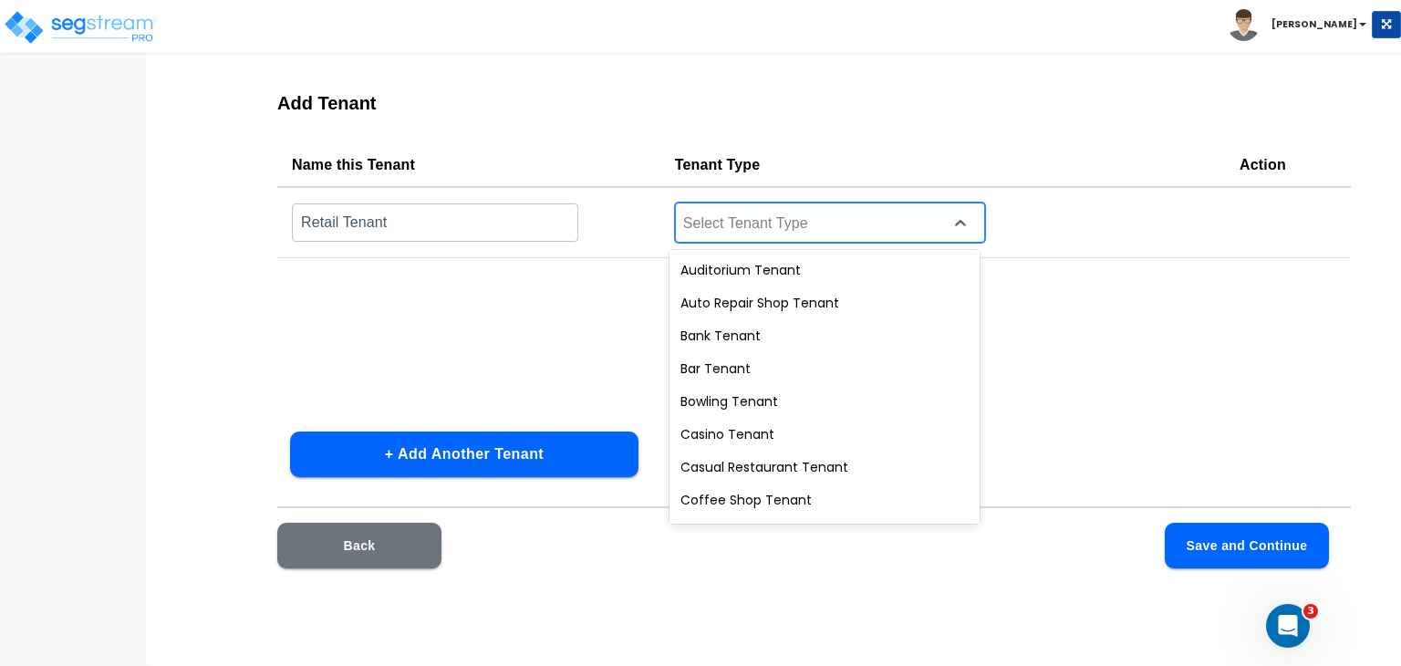
scroll to position [686, 0]
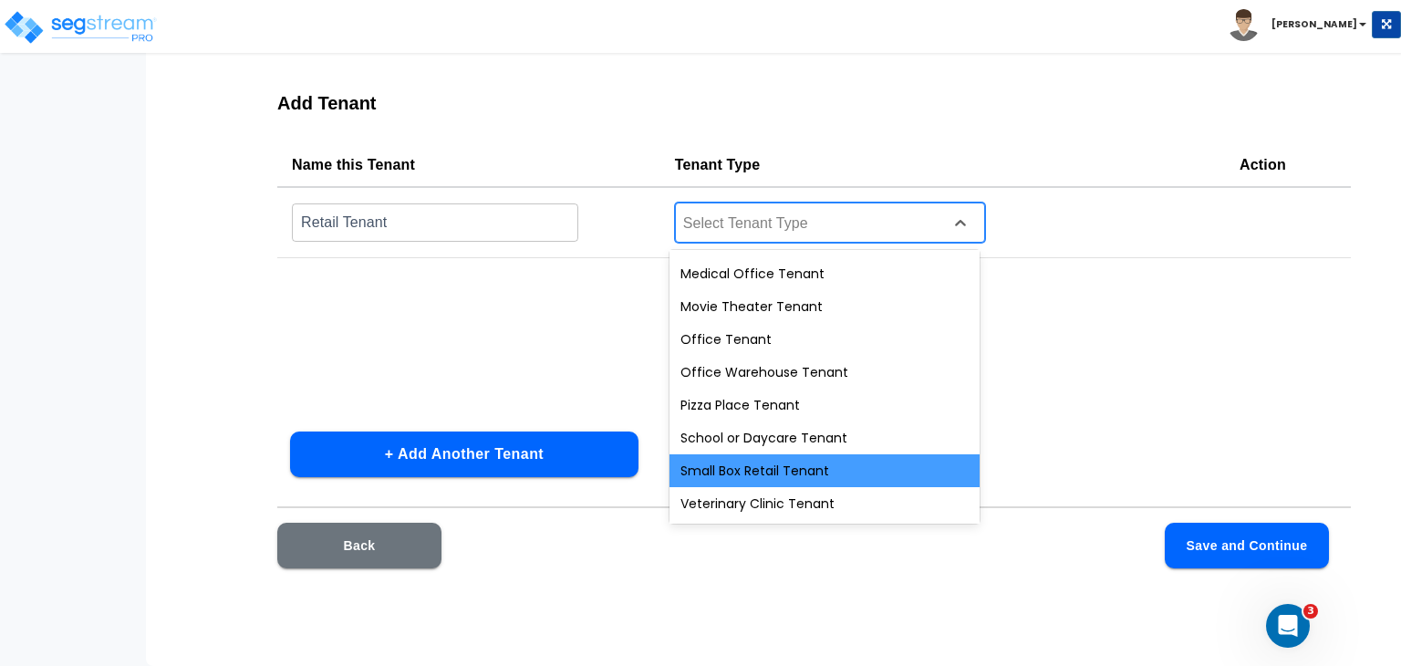
click at [817, 473] on div "Small Box Retail Tenant" at bounding box center [825, 470] width 310 height 33
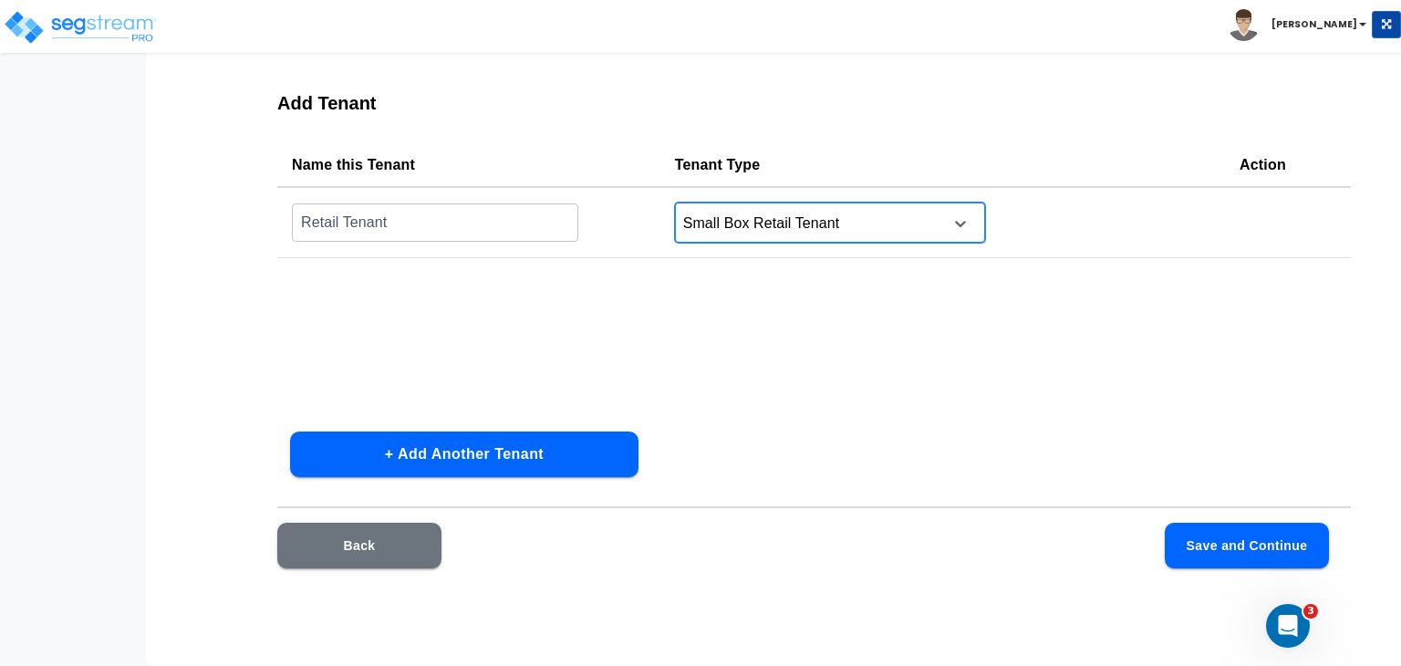
click at [388, 545] on button "Back" at bounding box center [359, 546] width 164 height 46
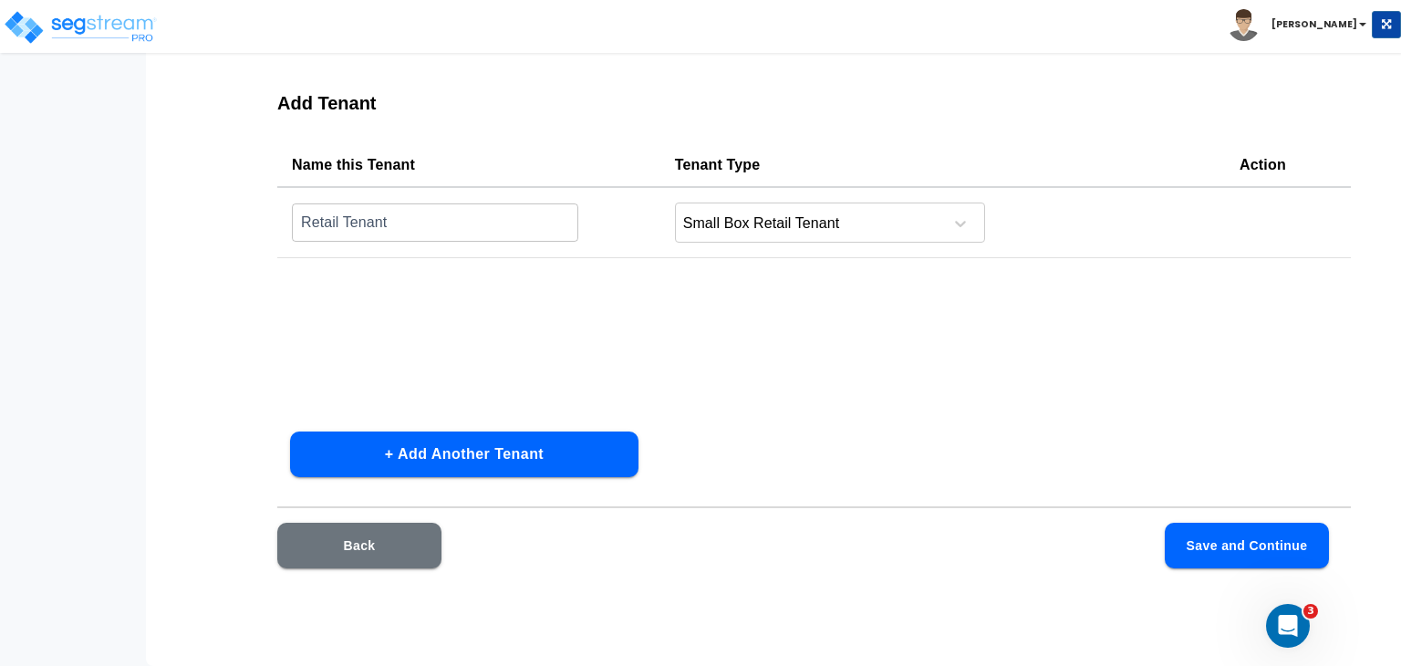
scroll to position [166, 0]
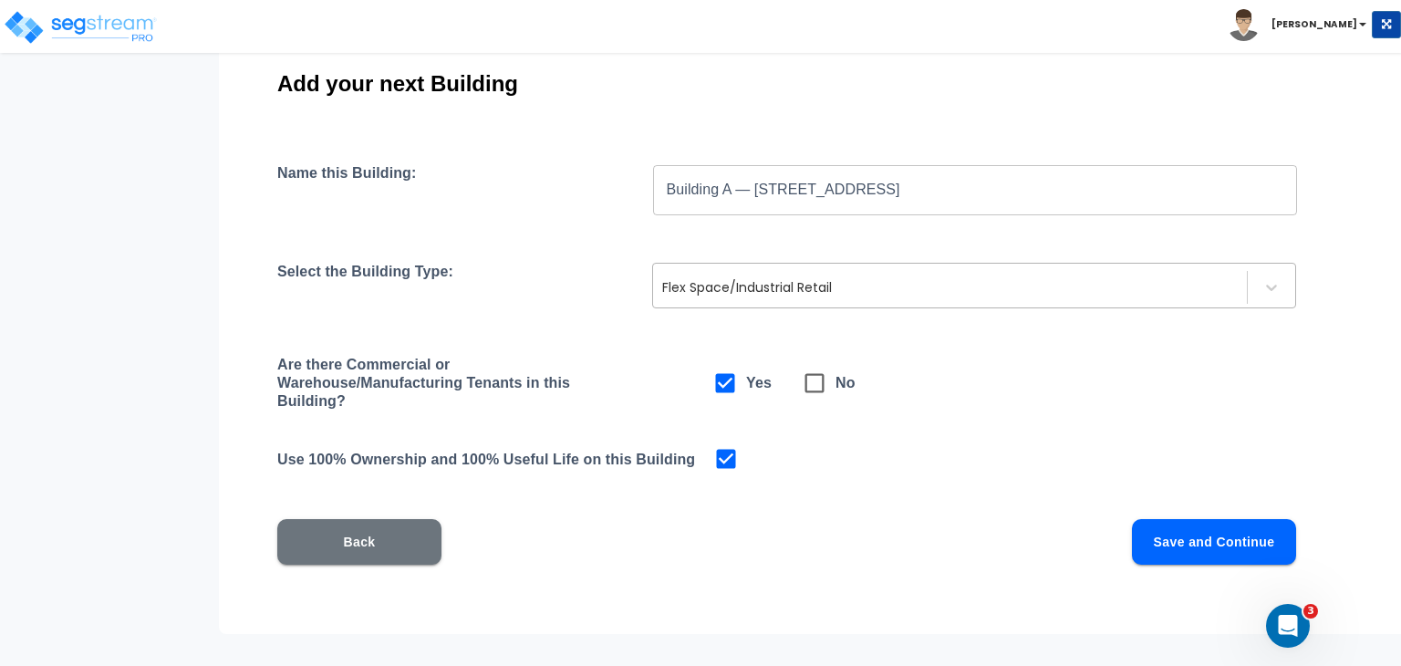
click at [851, 285] on div at bounding box center [950, 287] width 576 height 22
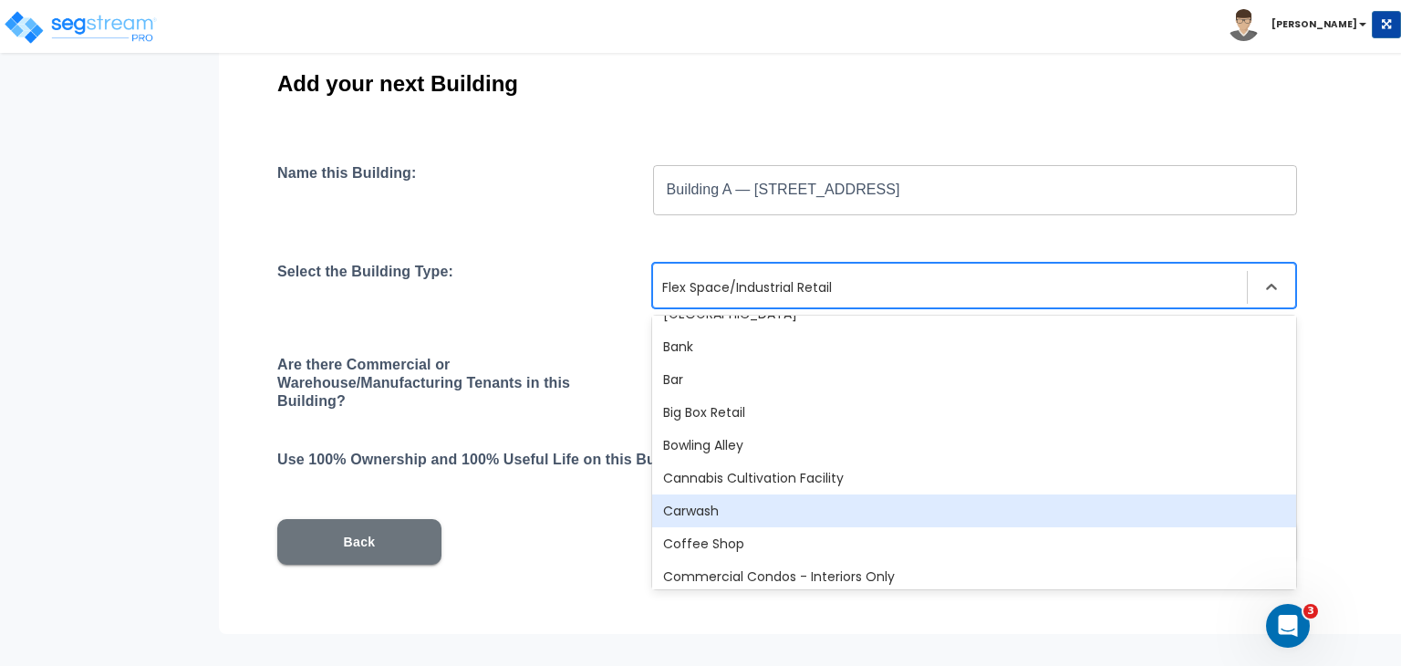
scroll to position [152, 0]
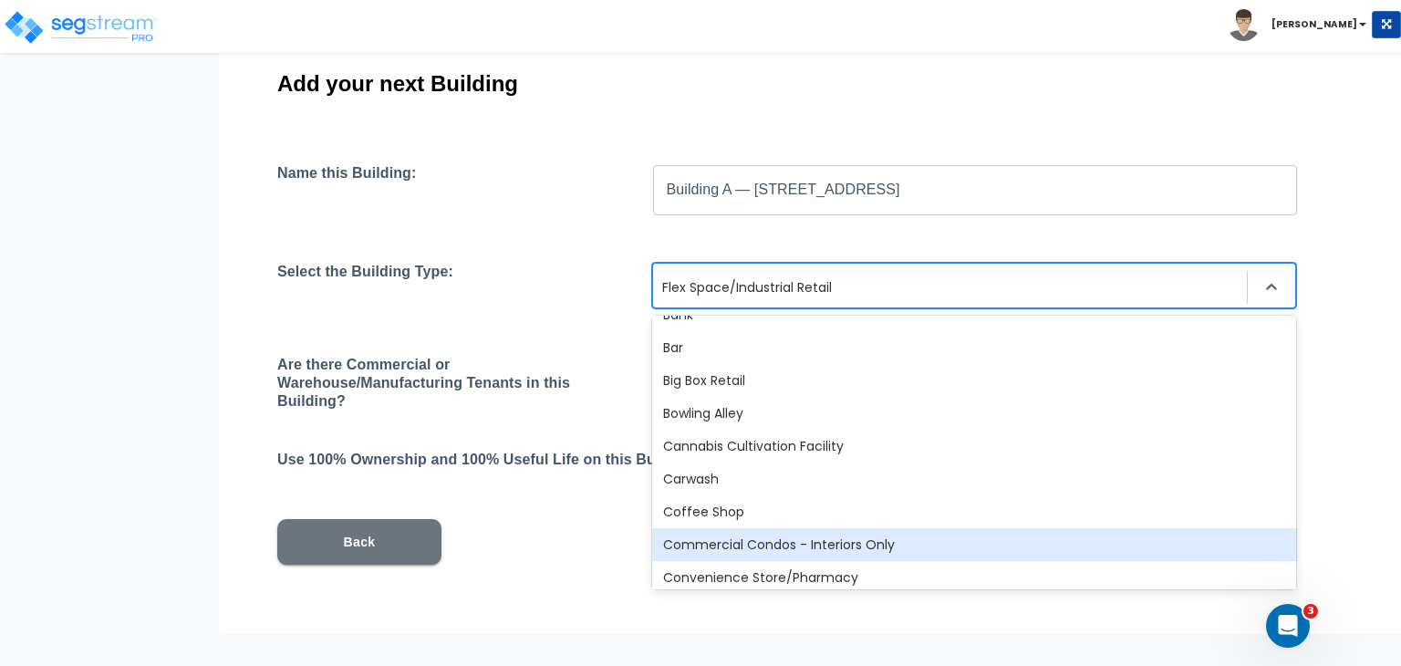
click at [777, 539] on div "Commercial Condos - Interiors Only" at bounding box center [974, 544] width 644 height 33
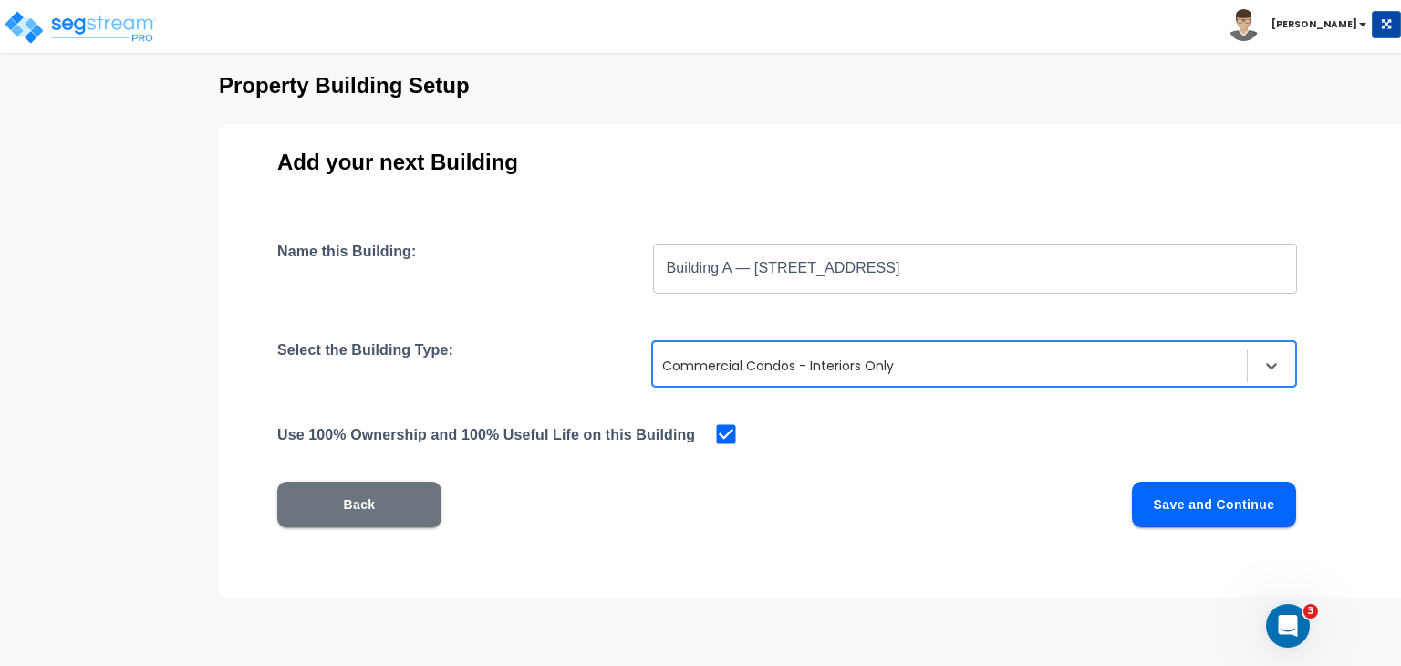
scroll to position [88, 0]
click at [1185, 502] on button "Save and Continue" at bounding box center [1214, 505] width 164 height 46
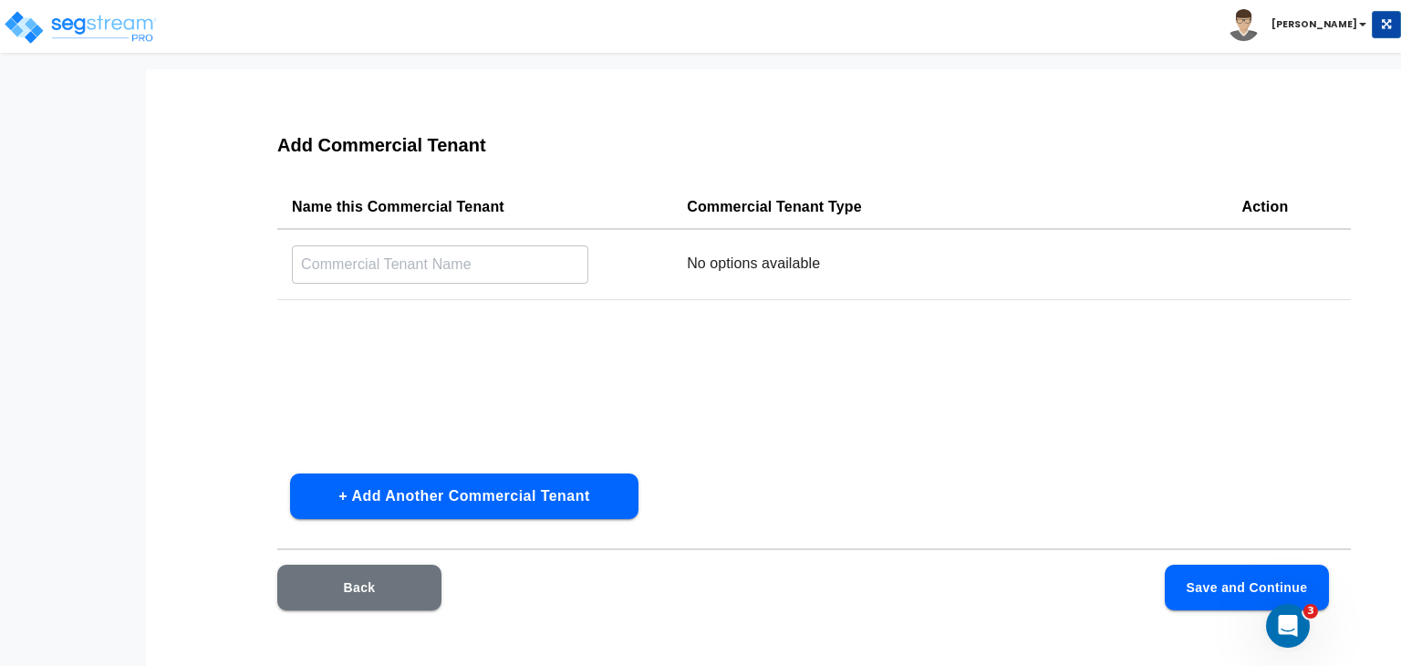
scroll to position [51, 0]
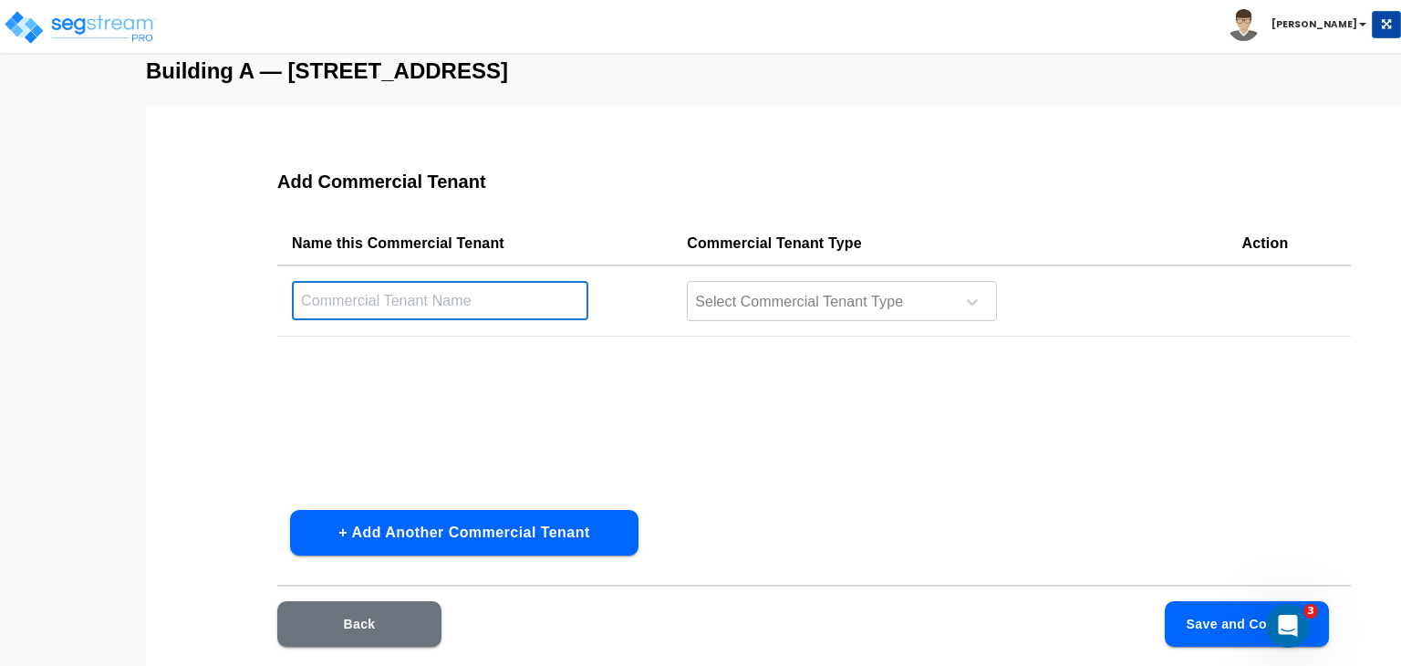
click at [466, 298] on input "text" at bounding box center [440, 300] width 296 height 39
type input "Retail Tenant"
click at [731, 305] on div at bounding box center [818, 302] width 250 height 25
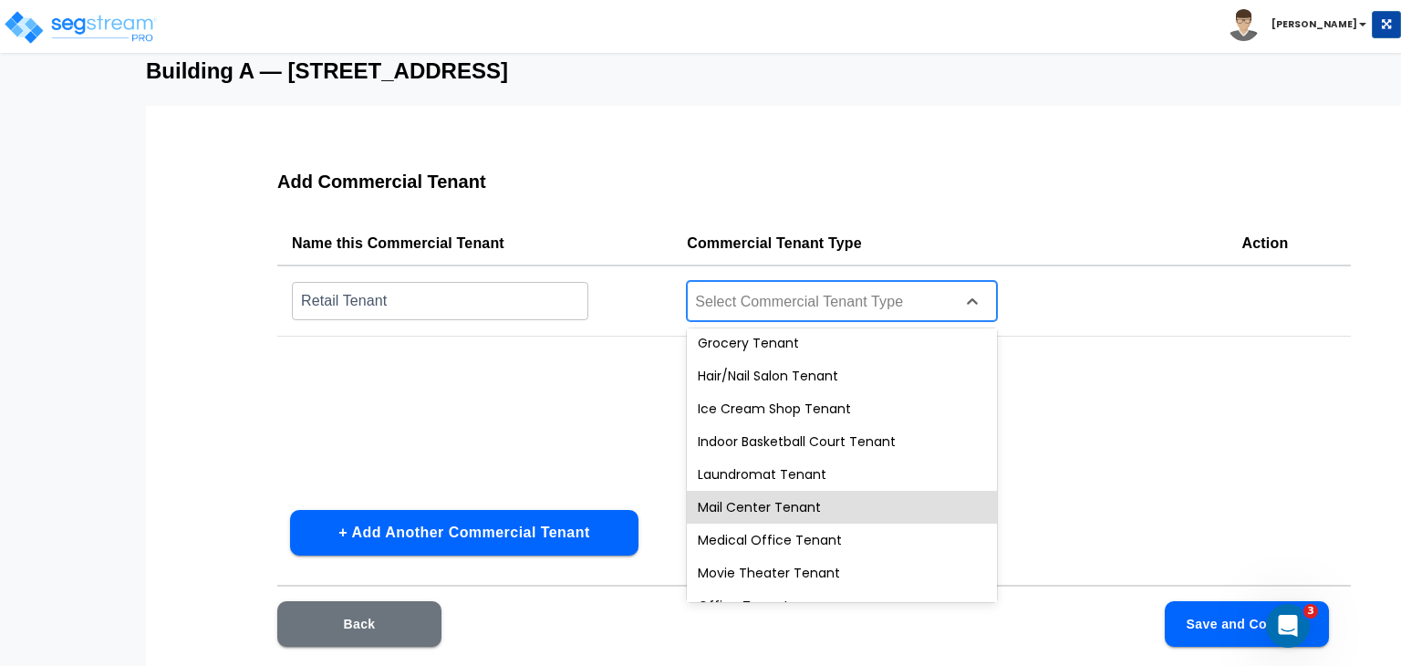
scroll to position [686, 0]
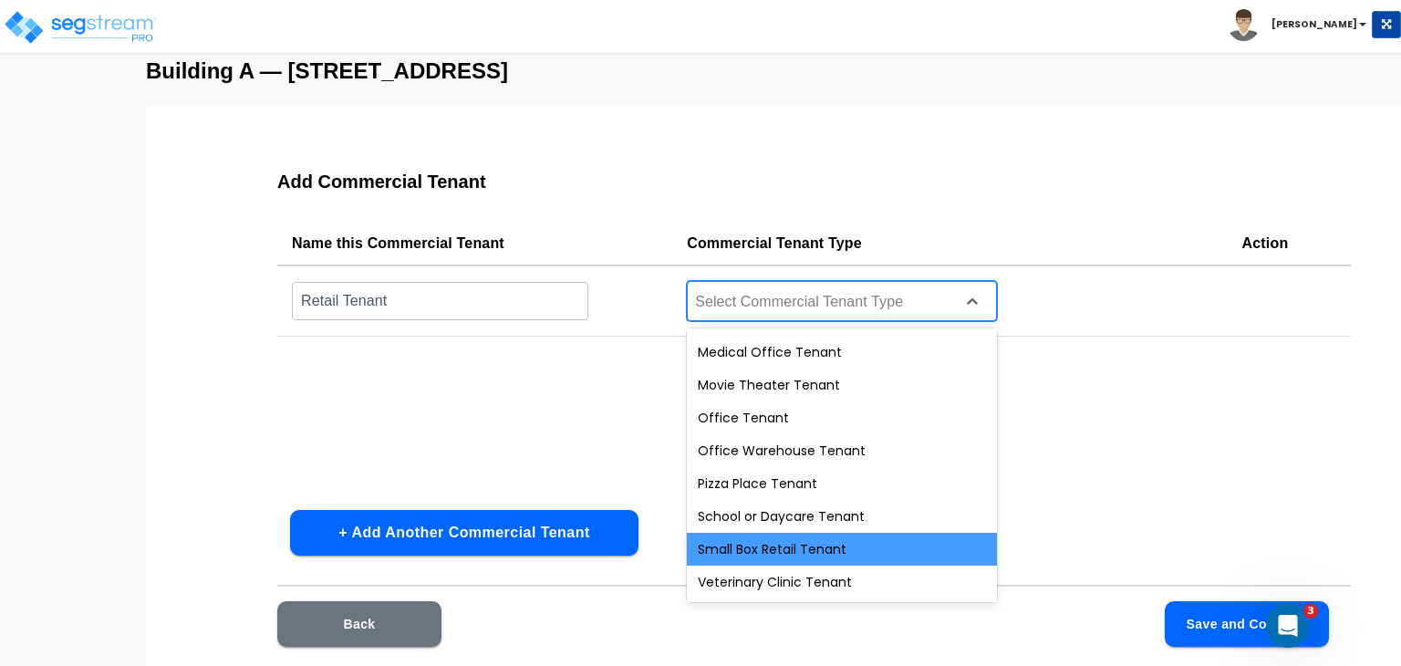
click at [808, 541] on div "Small Box Retail Tenant" at bounding box center [842, 549] width 310 height 33
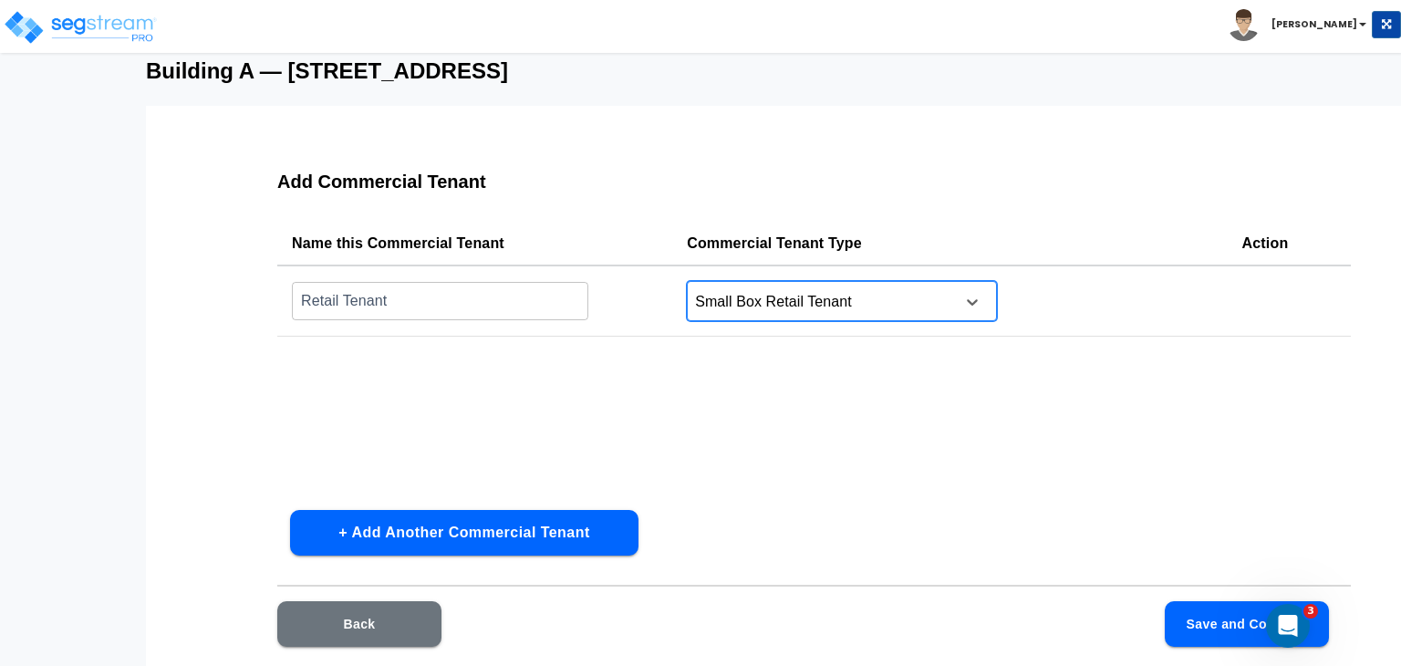
click at [1212, 621] on button "Save and Continue" at bounding box center [1247, 624] width 164 height 46
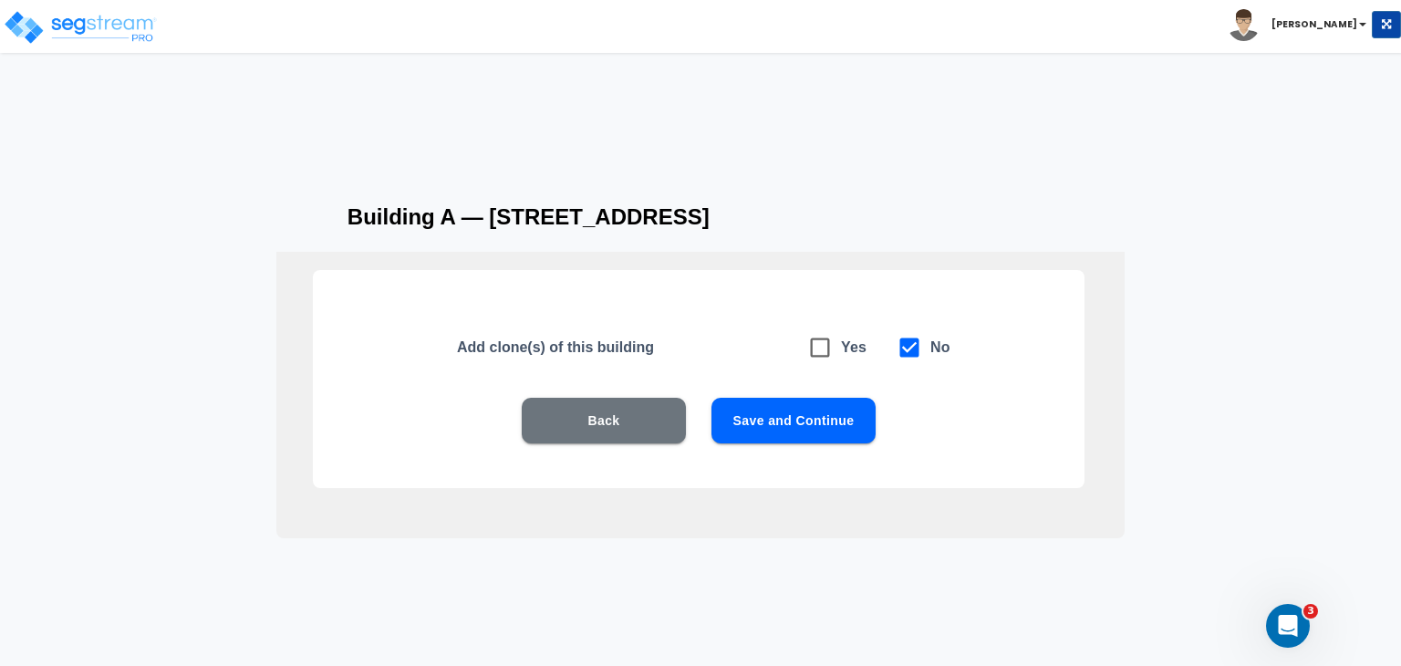
click at [798, 421] on button "Save and Continue" at bounding box center [794, 421] width 164 height 46
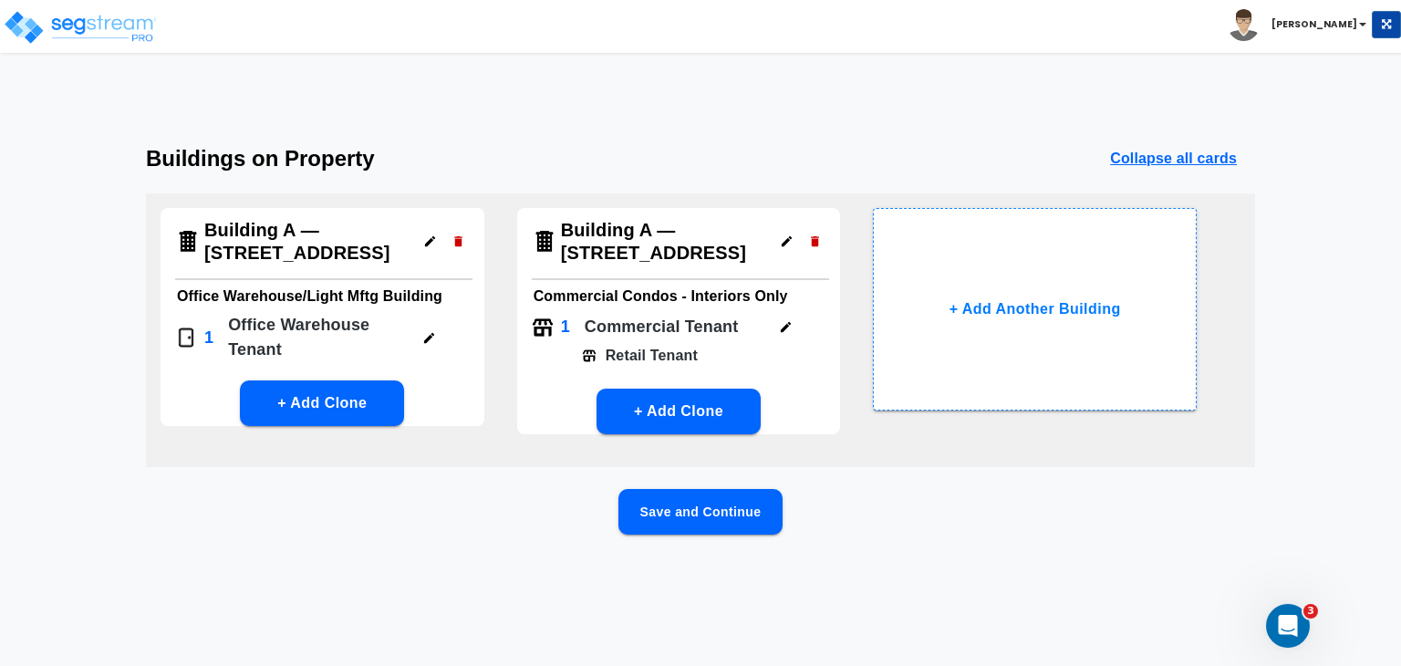
scroll to position [0, 0]
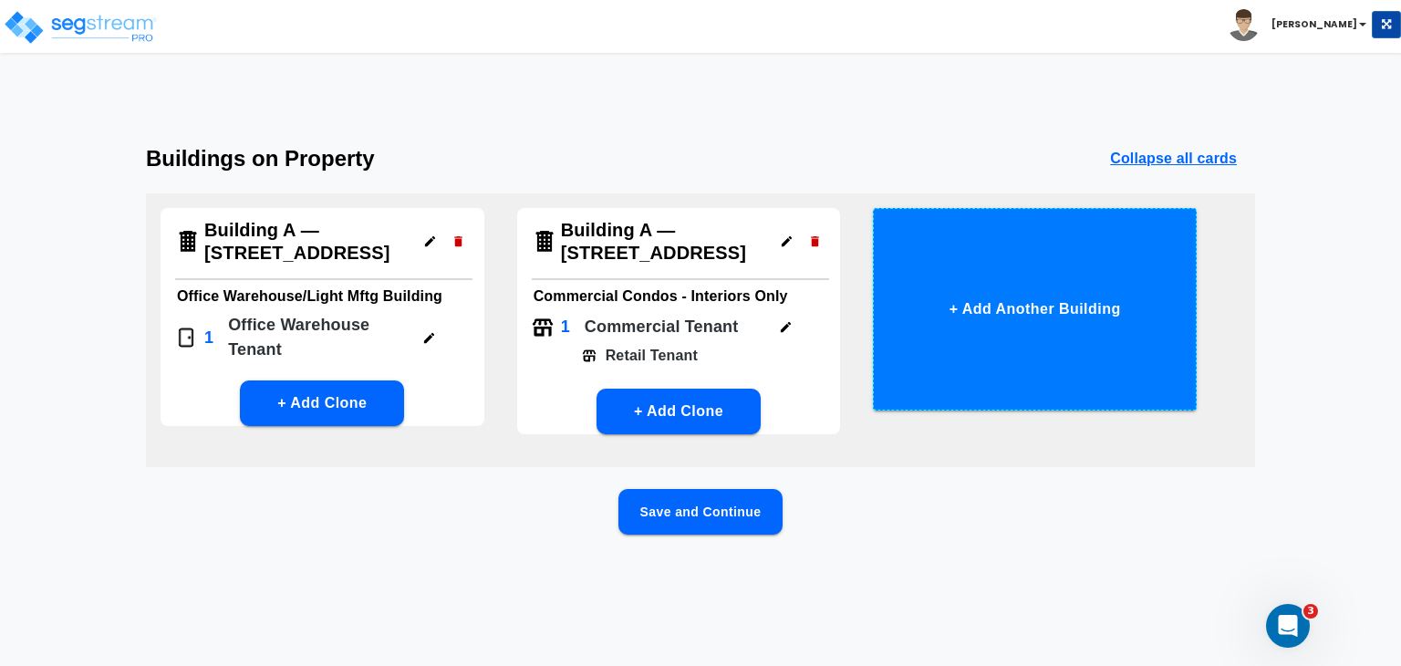
click at [977, 295] on button "+ Add Another Building" at bounding box center [1035, 309] width 324 height 203
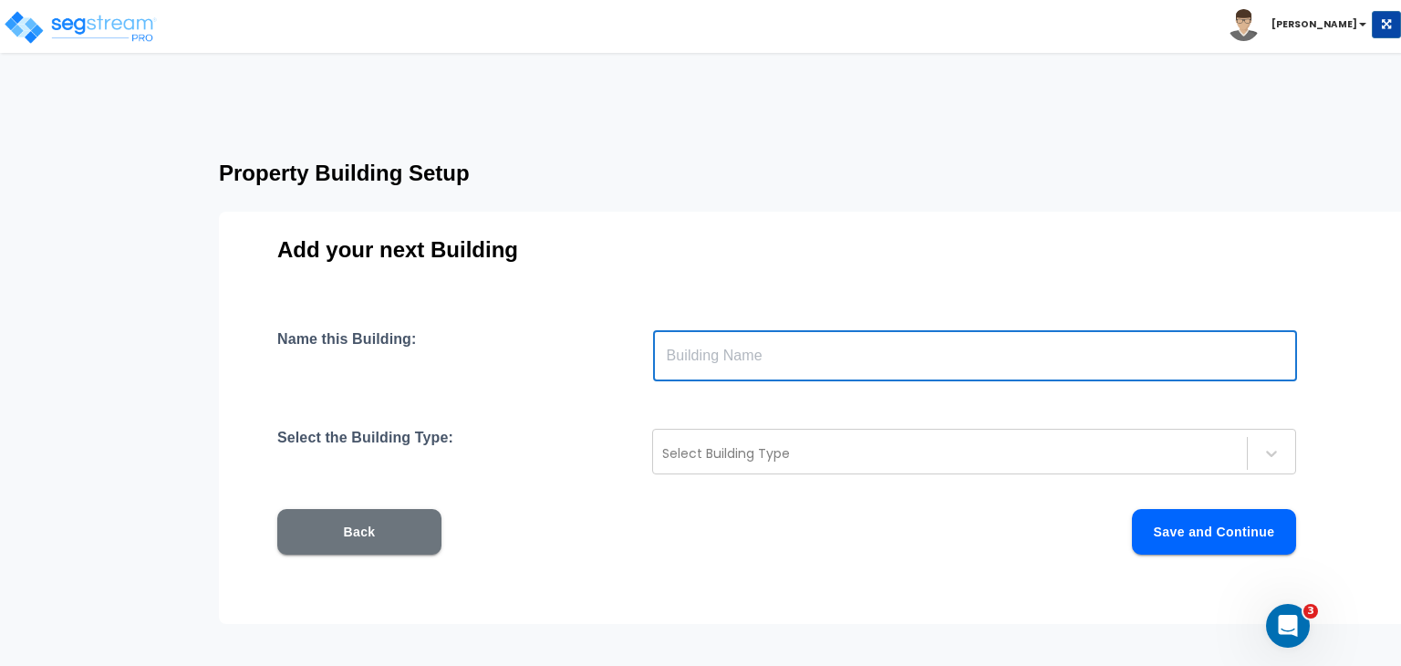
click at [697, 359] on input "text" at bounding box center [975, 355] width 644 height 51
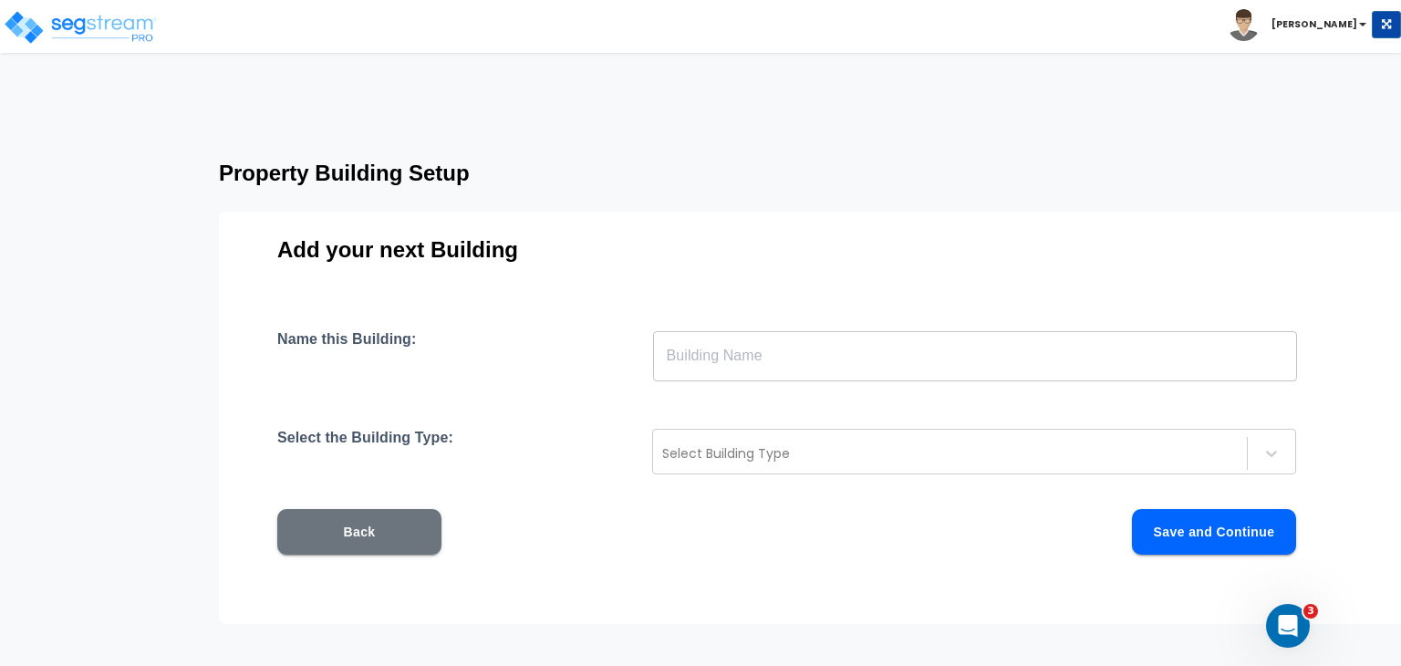
click at [702, 352] on input "text" at bounding box center [975, 355] width 644 height 51
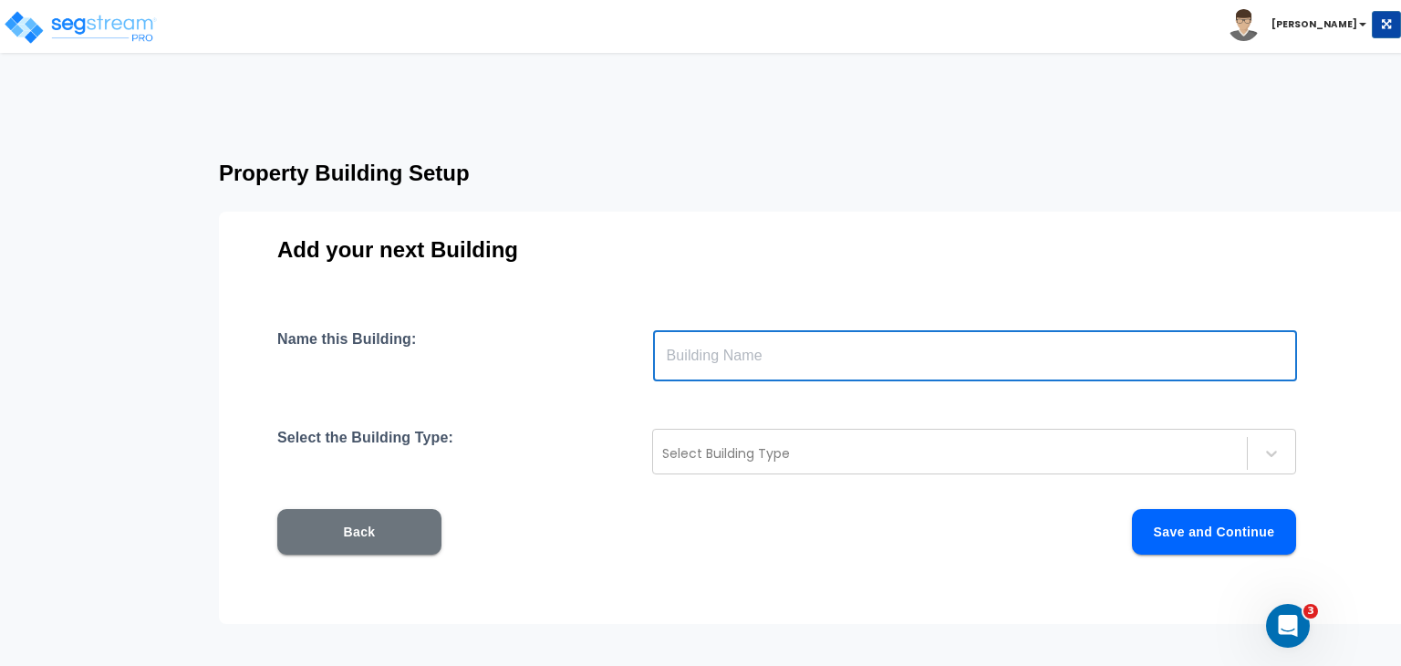
paste input "Building B — [STREET_ADDRESS]"
type input "Building B — [STREET_ADDRESS]"
click at [736, 447] on div at bounding box center [950, 453] width 576 height 22
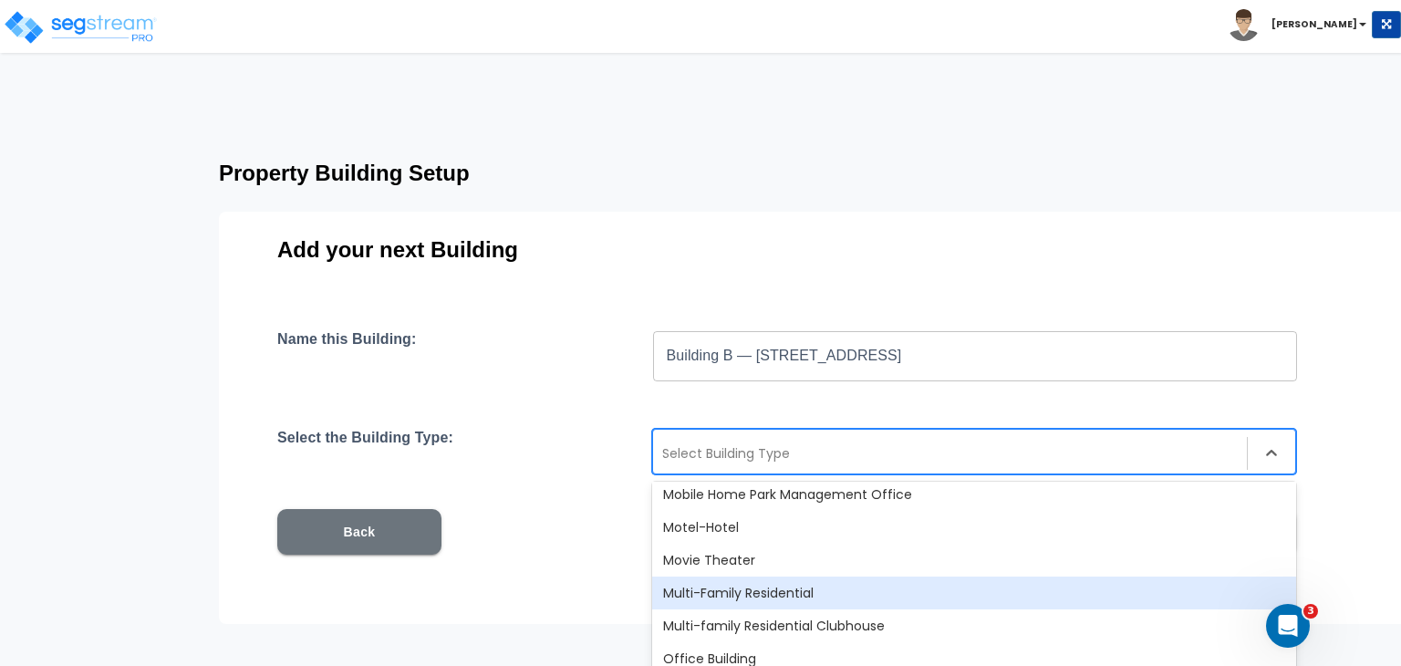
scroll to position [1208, 0]
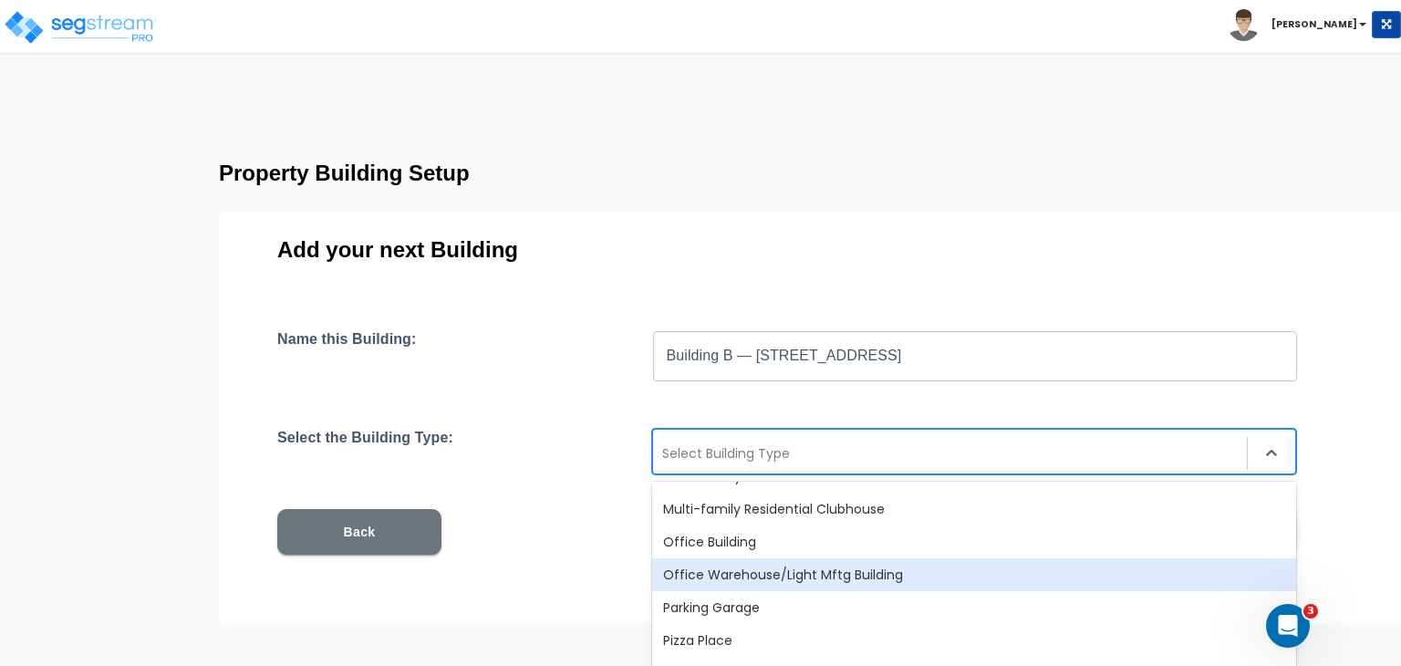
click at [755, 569] on div "Office Warehouse/Light Mftg Building" at bounding box center [974, 574] width 644 height 33
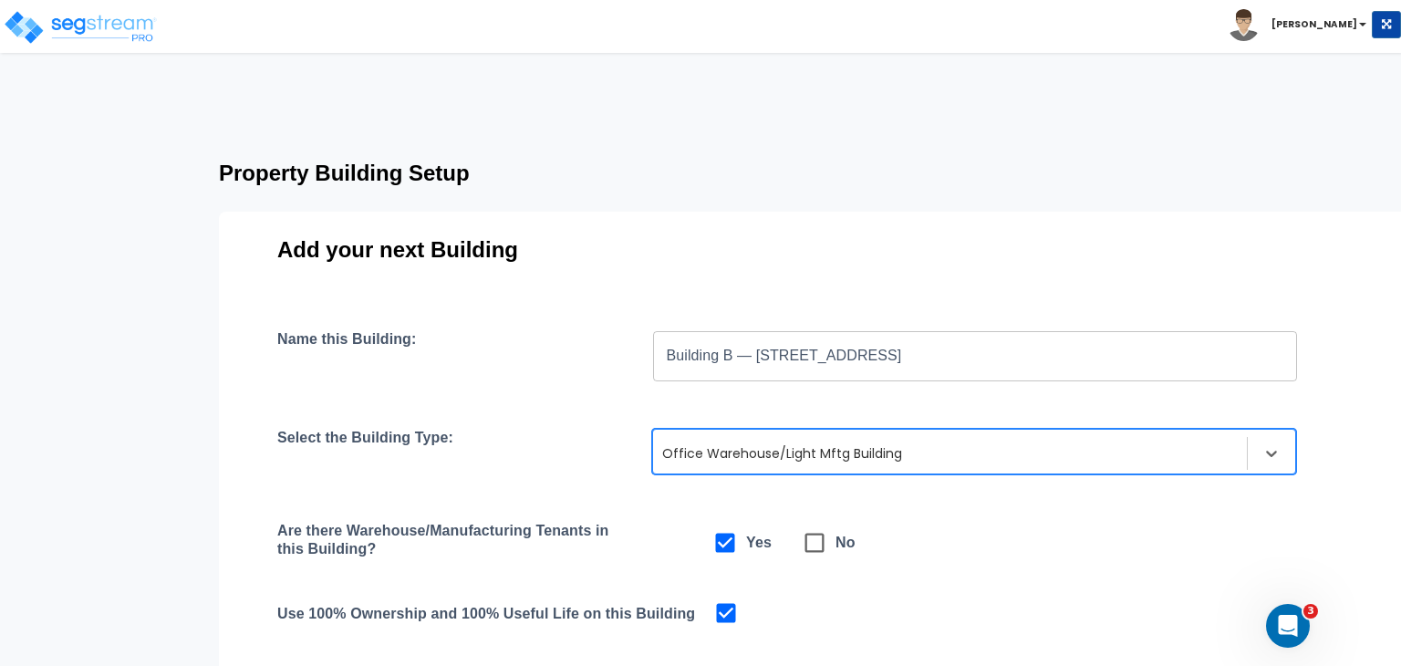
click at [641, 507] on div "Name this Building: Building B — [STREET_ADDRESS] ​ Select the Building Type: o…" at bounding box center [814, 546] width 1074 height 432
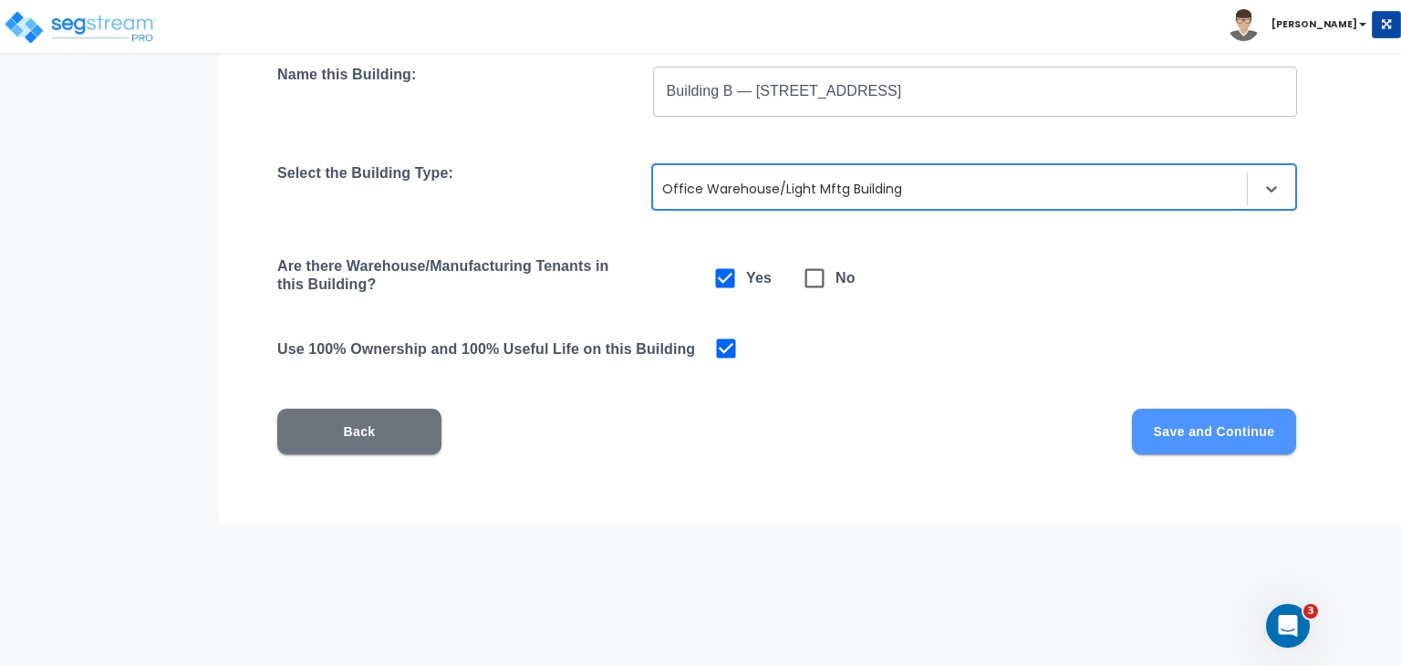
click at [1176, 443] on button "Save and Continue" at bounding box center [1214, 432] width 164 height 46
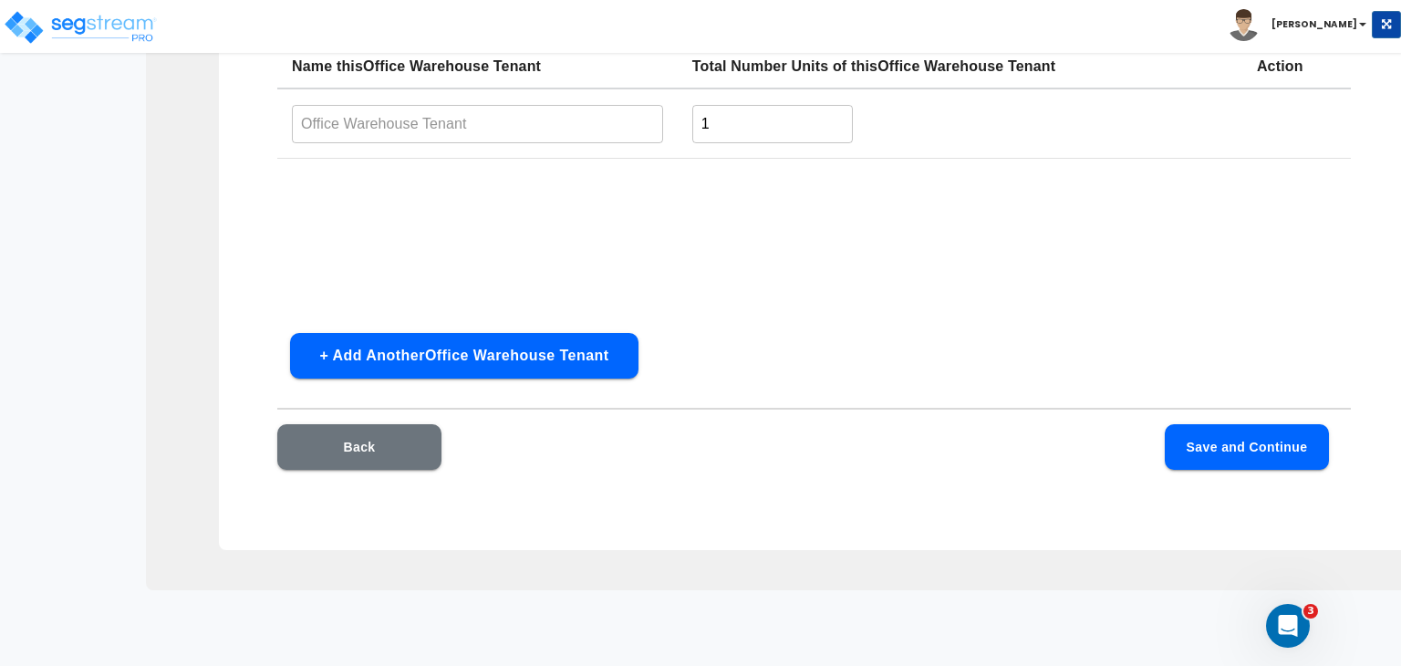
click at [471, 121] on input "text" at bounding box center [477, 123] width 371 height 39
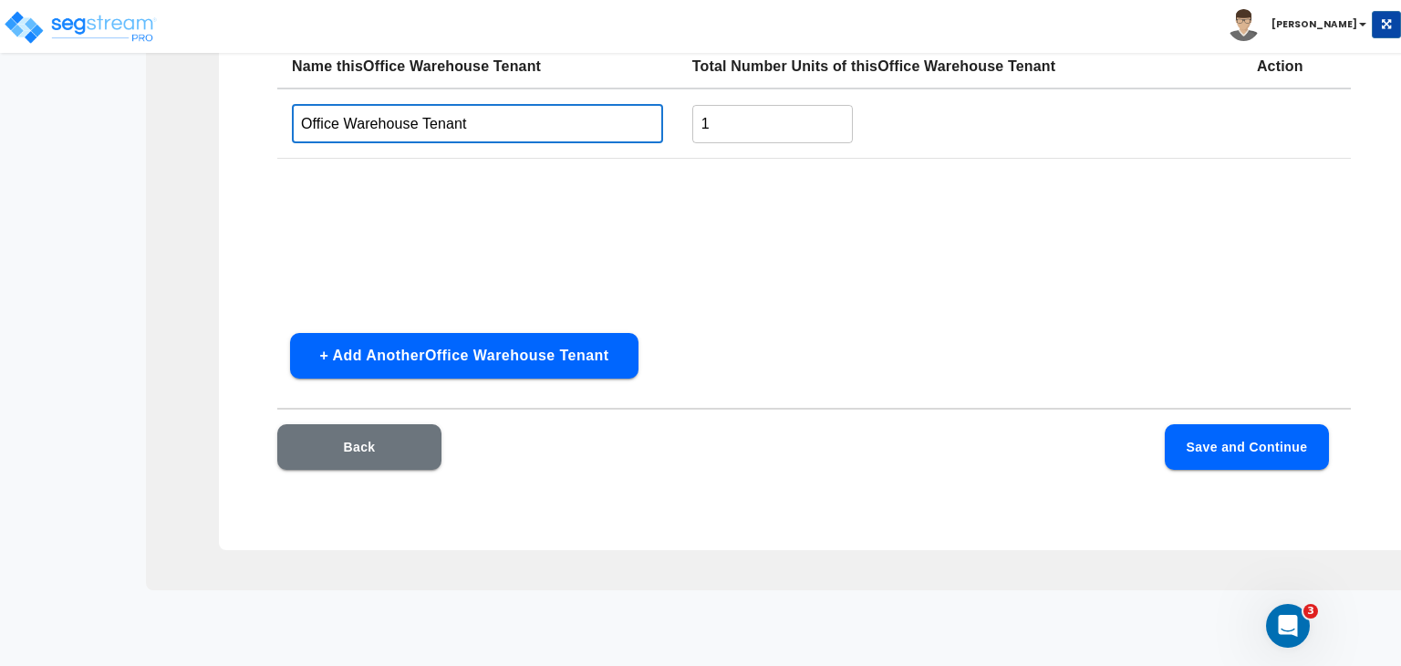
type input "Office Warehouse Tenant"
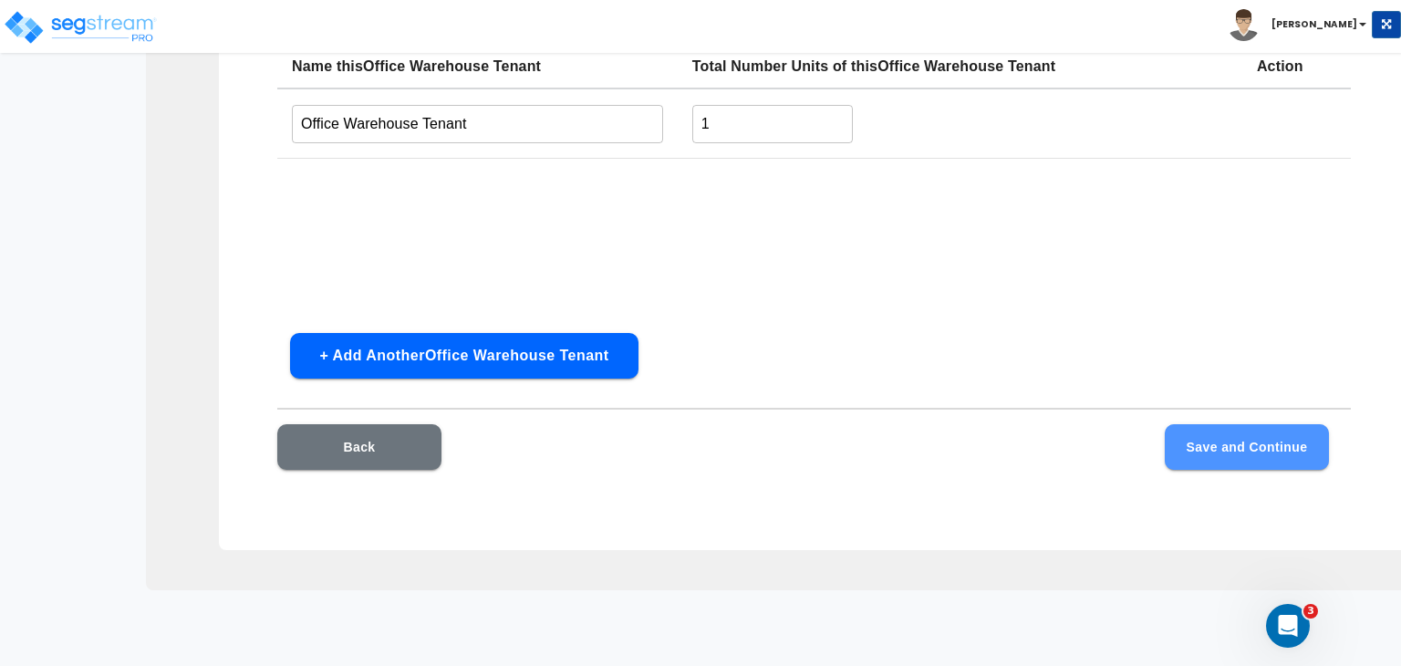
click at [1219, 450] on button "Save and Continue" at bounding box center [1247, 447] width 164 height 46
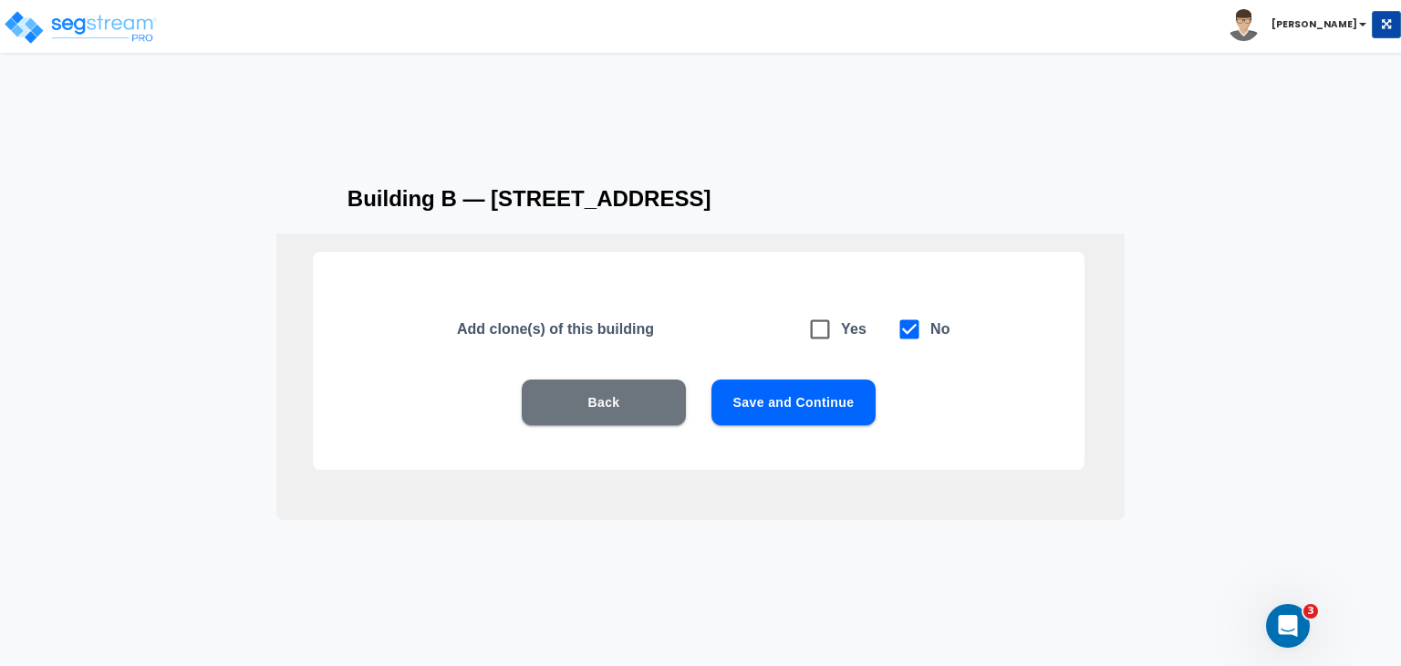
click at [826, 402] on button "Save and Continue" at bounding box center [794, 403] width 164 height 46
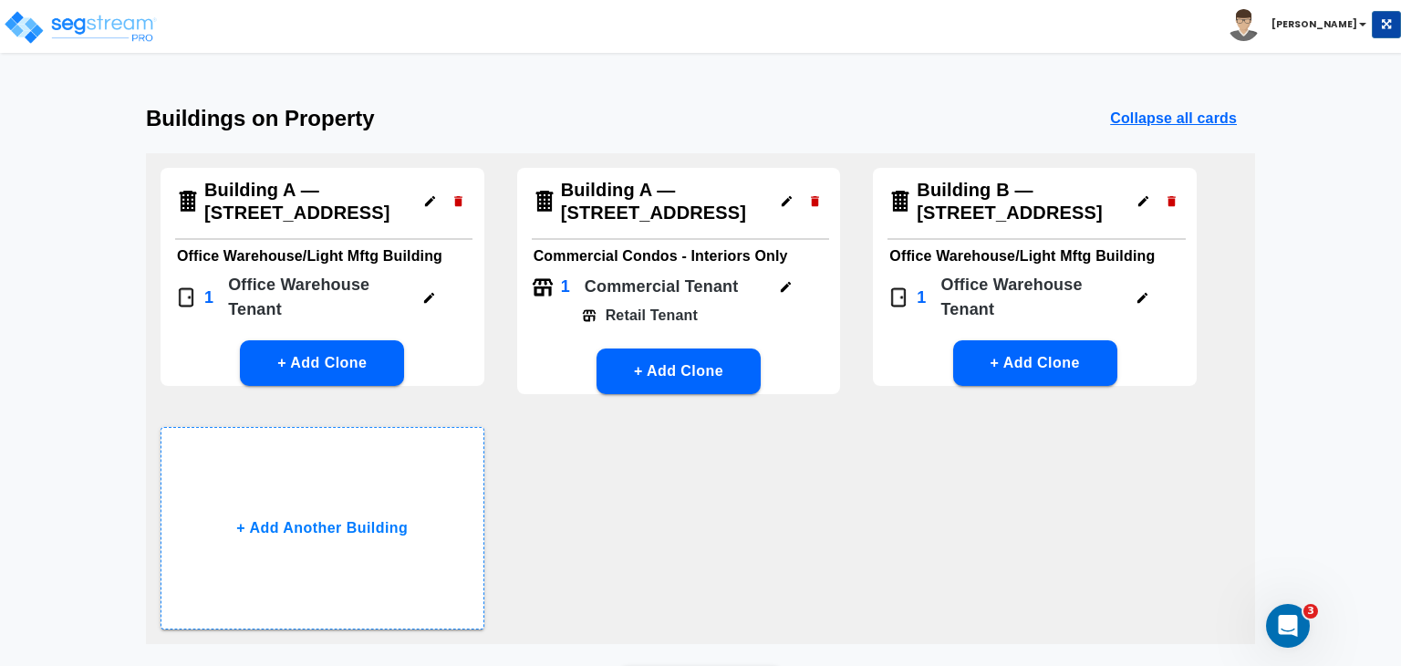
scroll to position [0, 0]
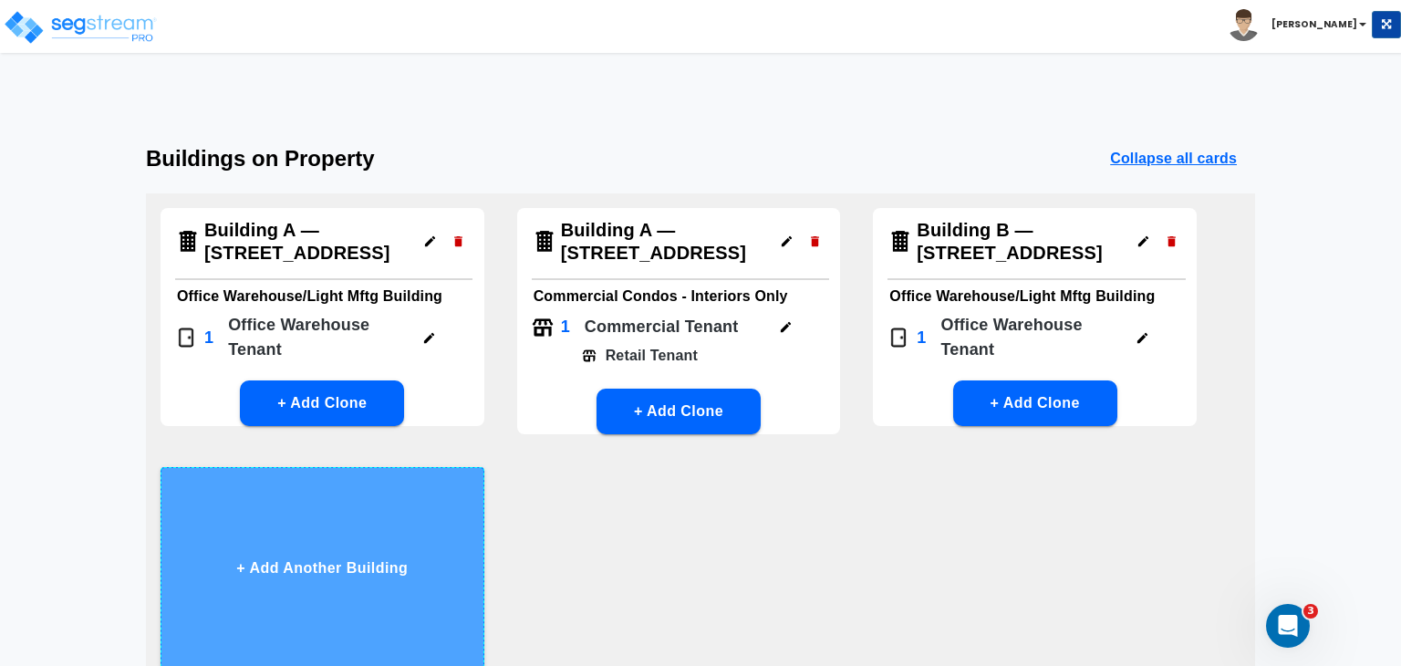
click at [357, 568] on button "+ Add Another Building" at bounding box center [323, 568] width 324 height 203
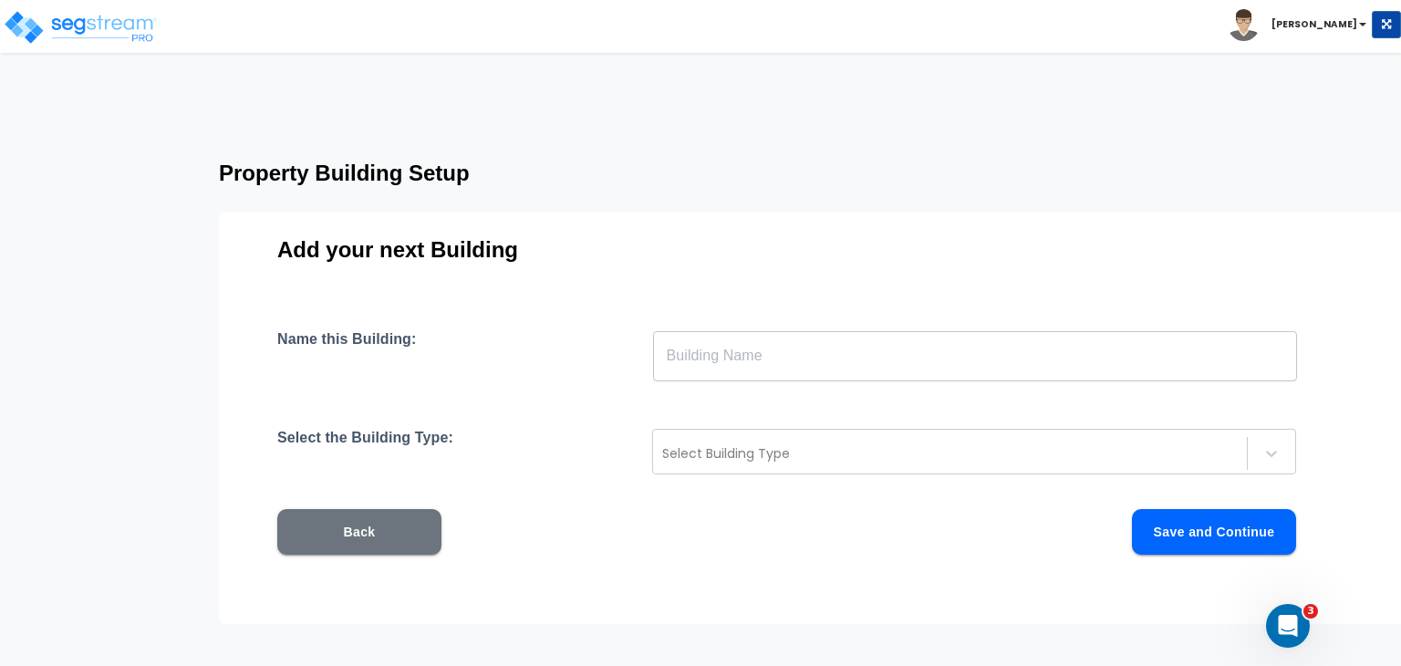
click at [713, 355] on input "text" at bounding box center [975, 355] width 644 height 51
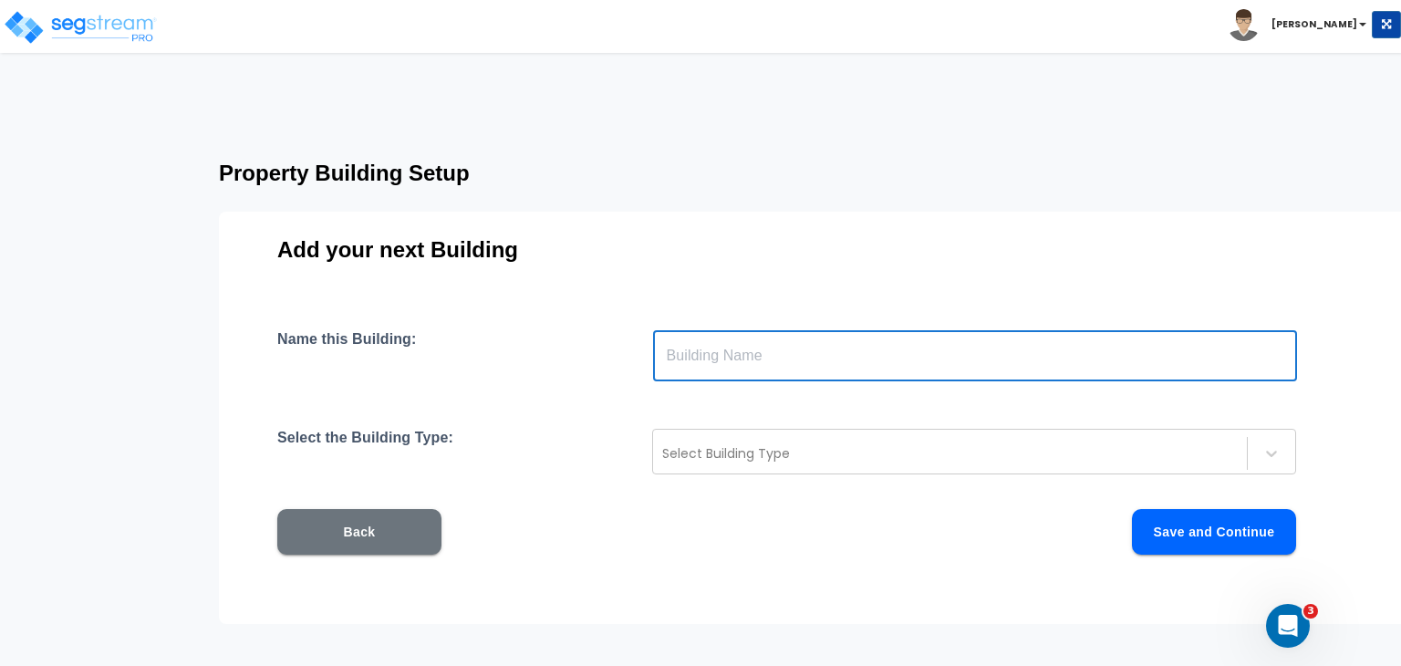
click at [699, 355] on input "text" at bounding box center [975, 355] width 644 height 51
paste input "Building C – [STREET_ADDRESS]"
type input "Building C – [STREET_ADDRESS]"
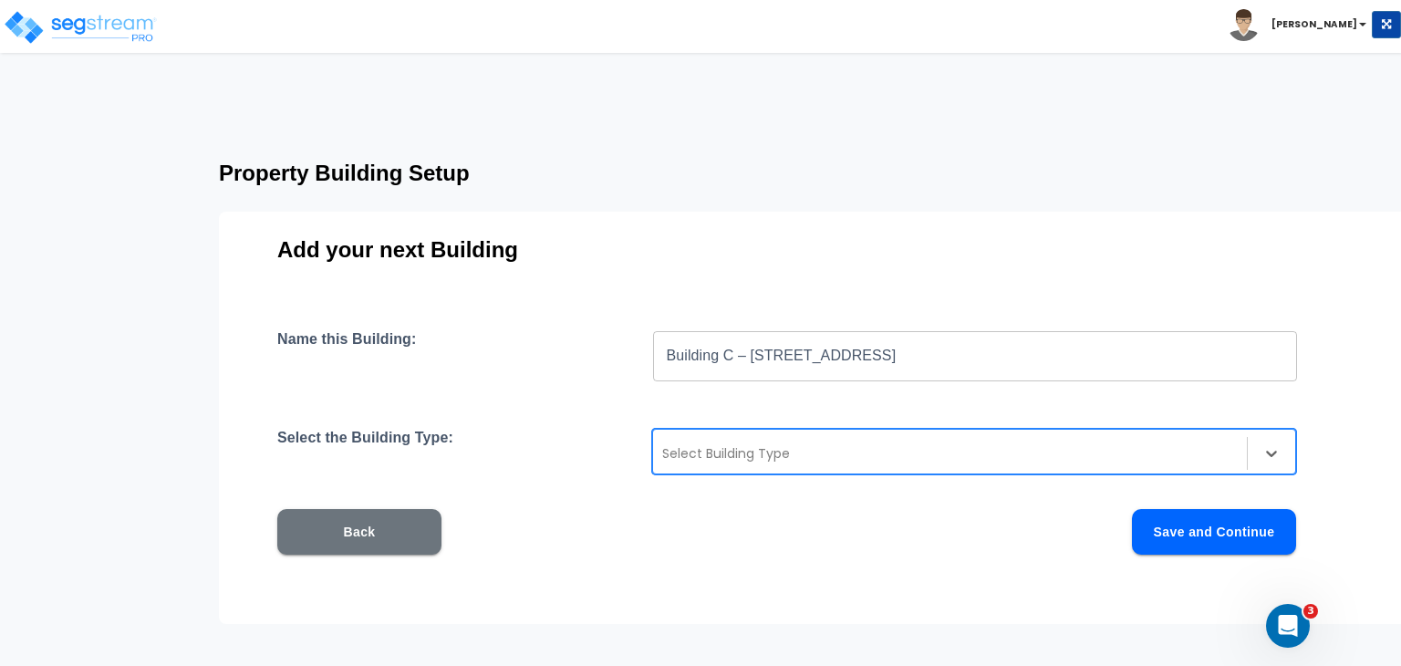
click at [724, 453] on div at bounding box center [950, 453] width 576 height 22
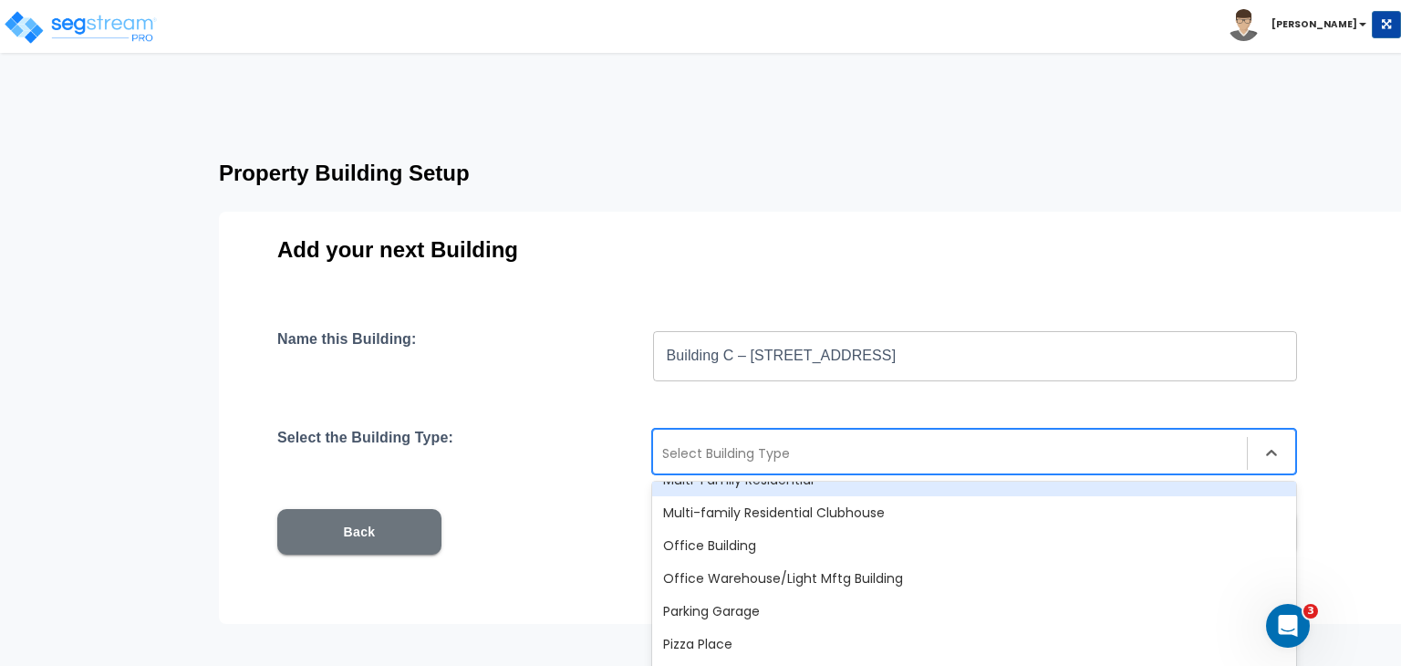
scroll to position [1206, 0]
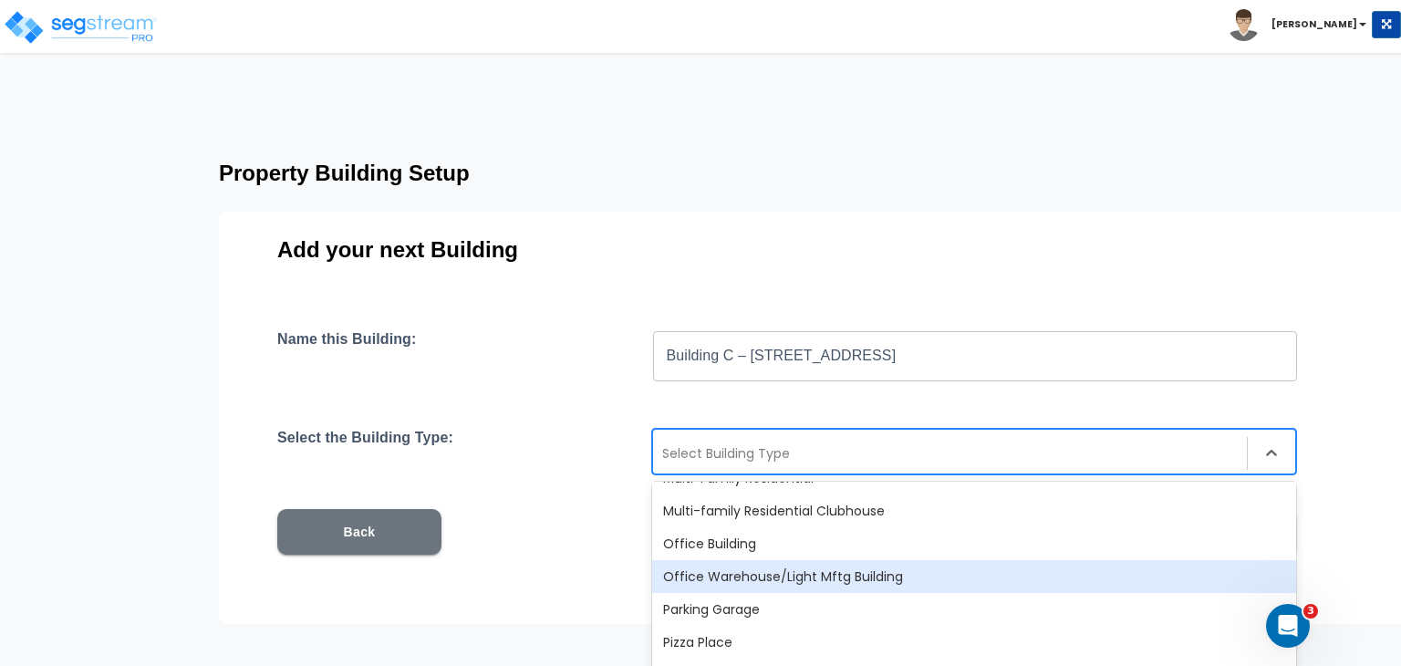
click at [777, 574] on div "Office Warehouse/Light Mftg Building" at bounding box center [974, 576] width 644 height 33
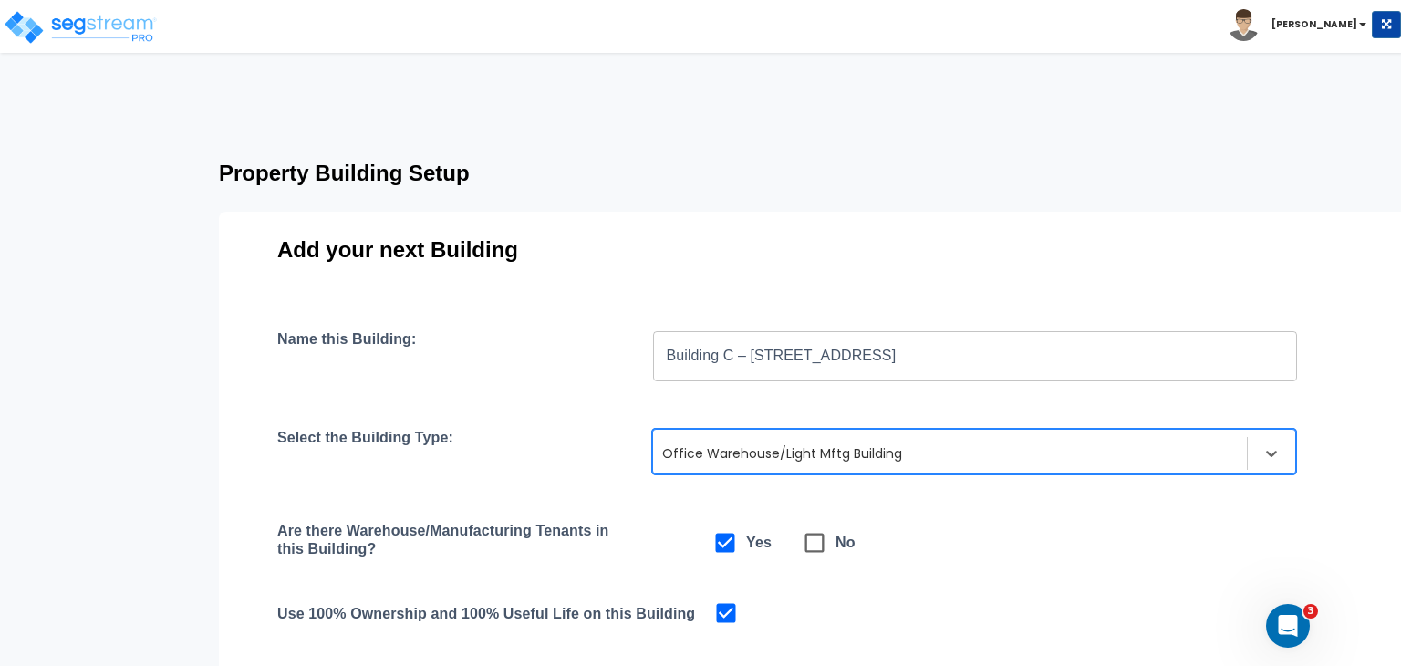
click at [633, 508] on div "Name this Building: Building C – [STREET_ADDRESS] ​ Select the Building Type: o…" at bounding box center [814, 546] width 1074 height 432
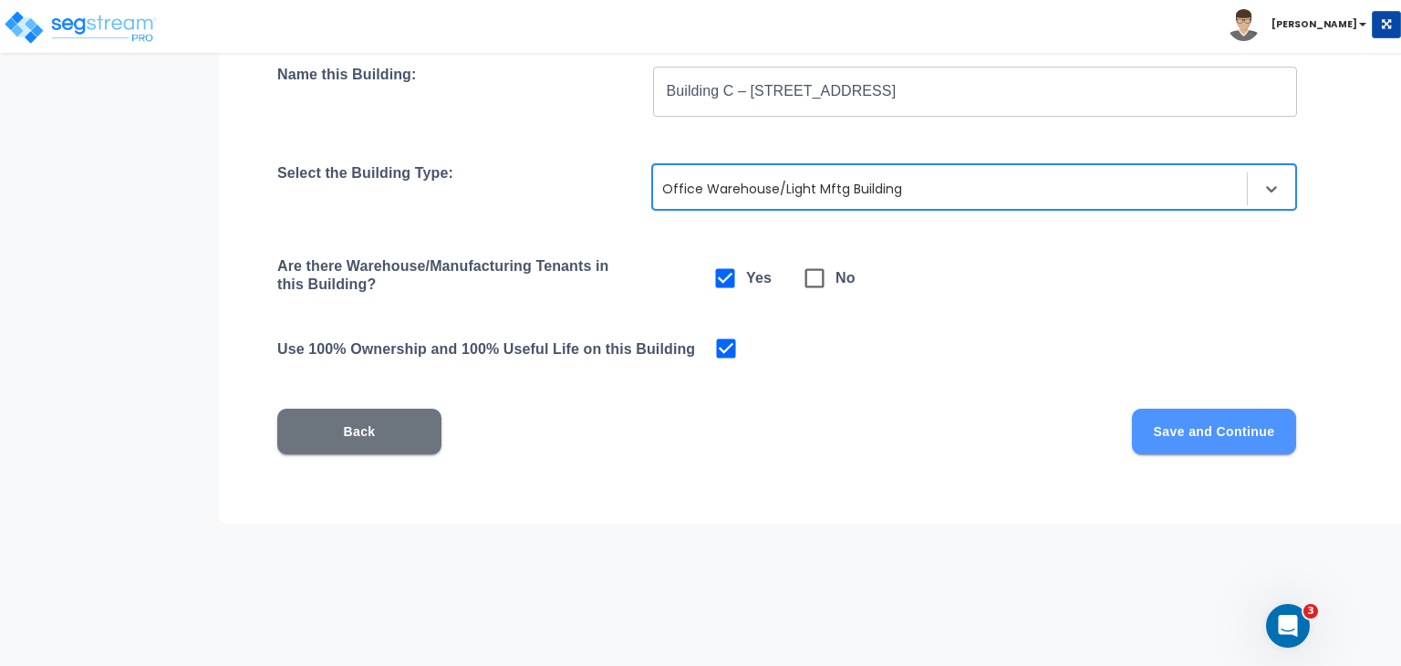
click at [1173, 435] on button "Save and Continue" at bounding box center [1214, 432] width 164 height 46
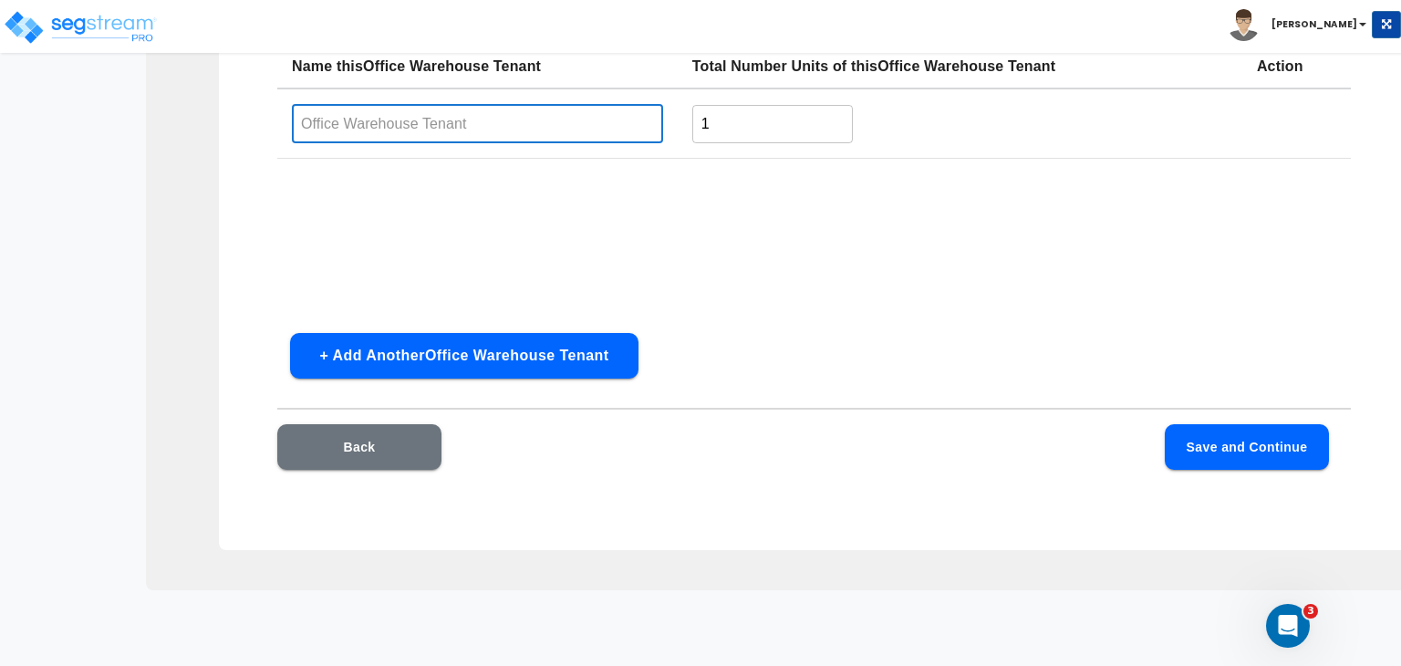
click at [432, 125] on input "text" at bounding box center [477, 123] width 371 height 39
type input "O"
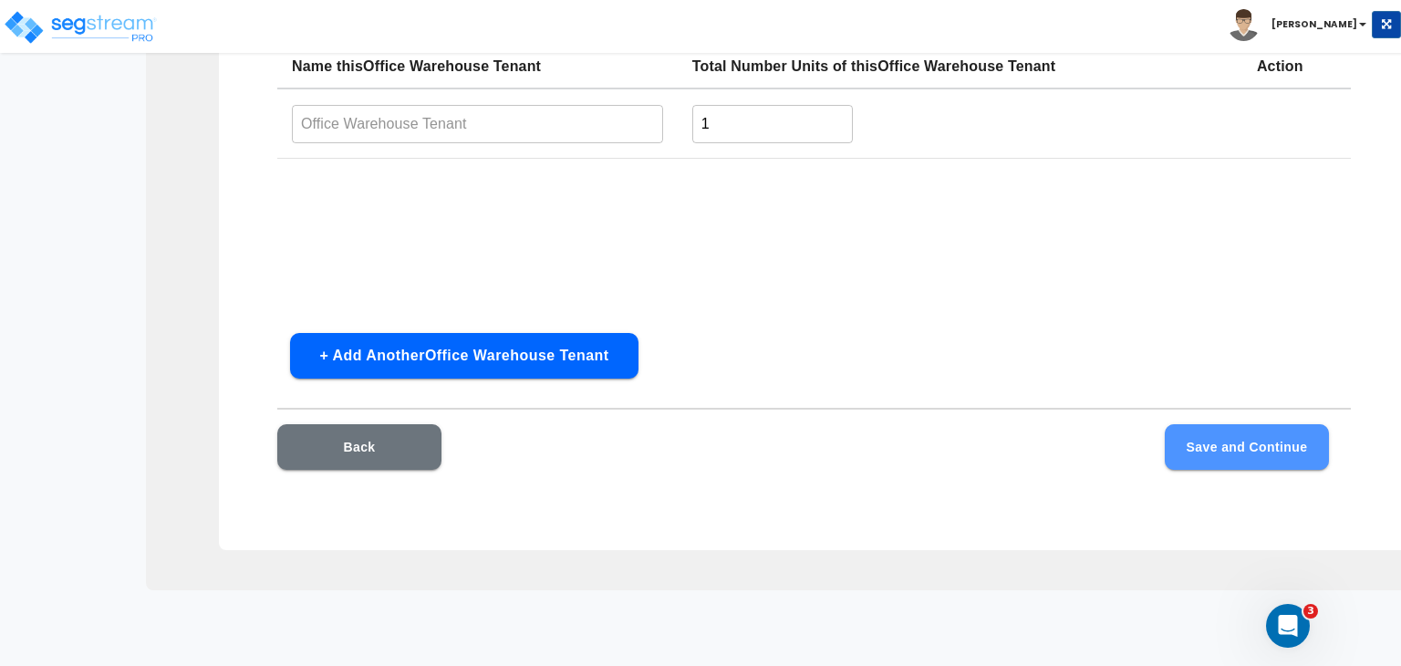
click at [1217, 454] on button "Save and Continue" at bounding box center [1247, 447] width 164 height 46
click at [473, 124] on input "text" at bounding box center [477, 123] width 371 height 39
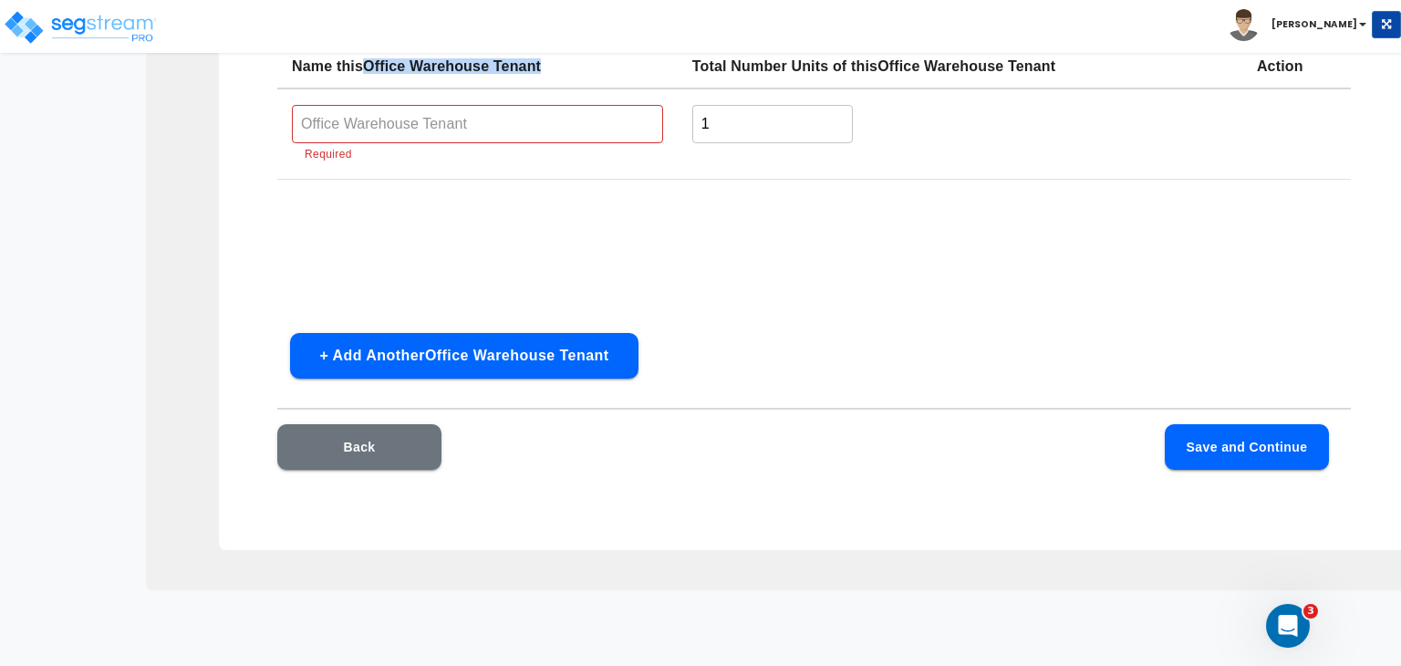
drag, startPoint x: 551, startPoint y: 66, endPoint x: 369, endPoint y: 63, distance: 181.6
click at [369, 63] on th "Name this Office Warehouse Tenant" at bounding box center [477, 67] width 400 height 44
copy th "Office Warehouse Tenant"
click at [355, 124] on input "text" at bounding box center [477, 123] width 371 height 39
paste input "Office Warehouse Tenant"
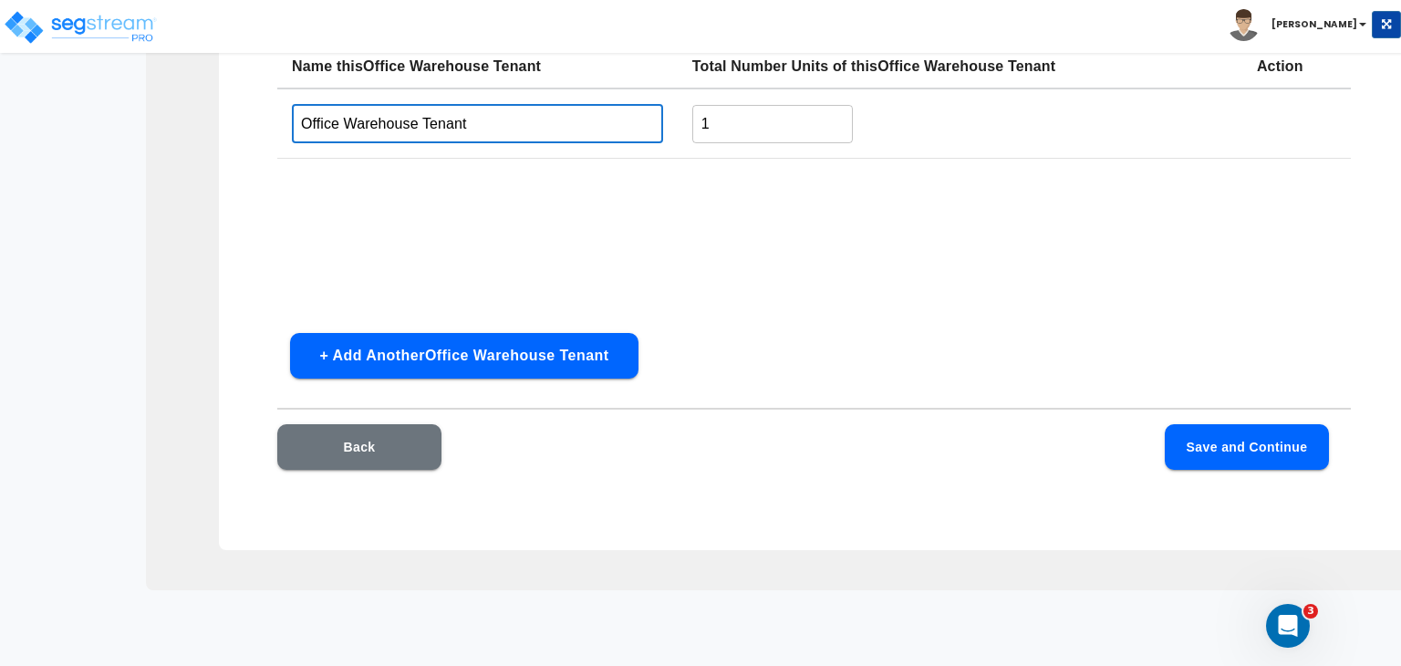
type input "Office Warehouse Tenant"
click at [1226, 446] on button "Save and Continue" at bounding box center [1247, 447] width 164 height 46
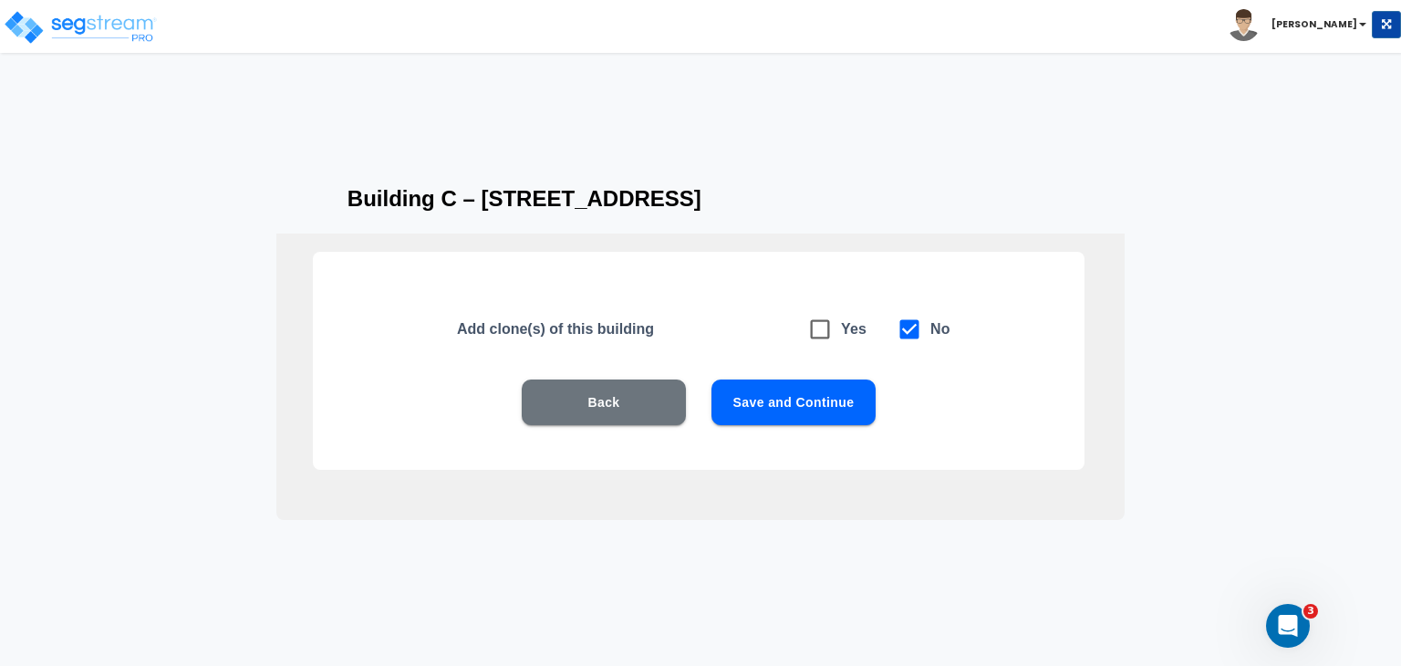
click at [798, 400] on button "Save and Continue" at bounding box center [794, 403] width 164 height 46
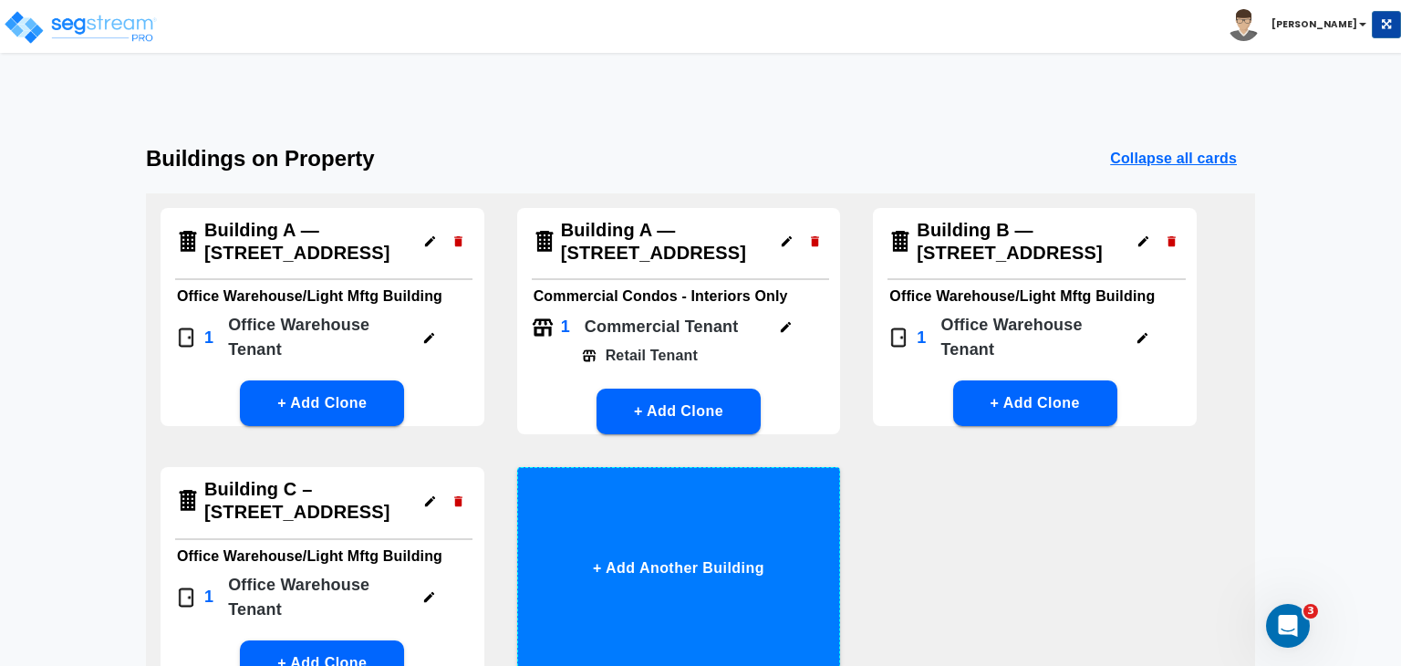
click at [686, 577] on button "+ Add Another Building" at bounding box center [679, 568] width 324 height 203
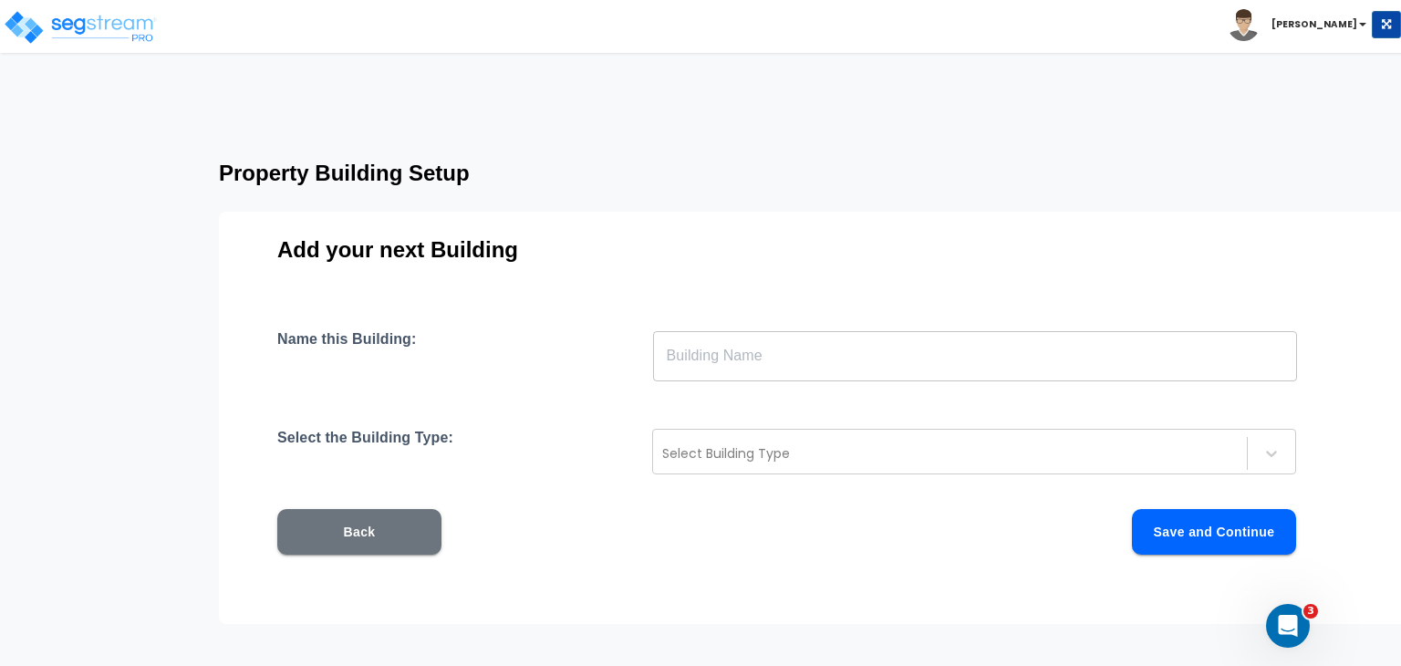
click at [704, 359] on input "text" at bounding box center [975, 355] width 644 height 51
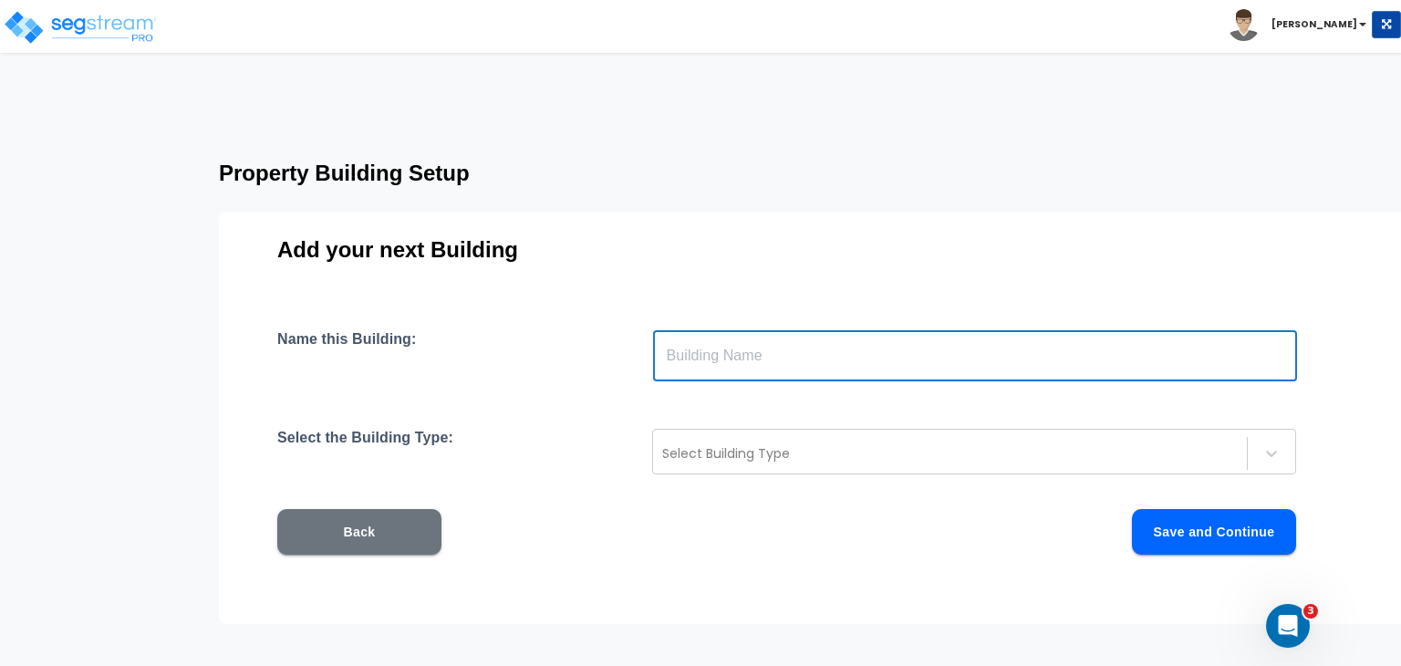
paste input "Building C — [STREET_ADDRESS]"
type input "Building C — [STREET_ADDRESS]"
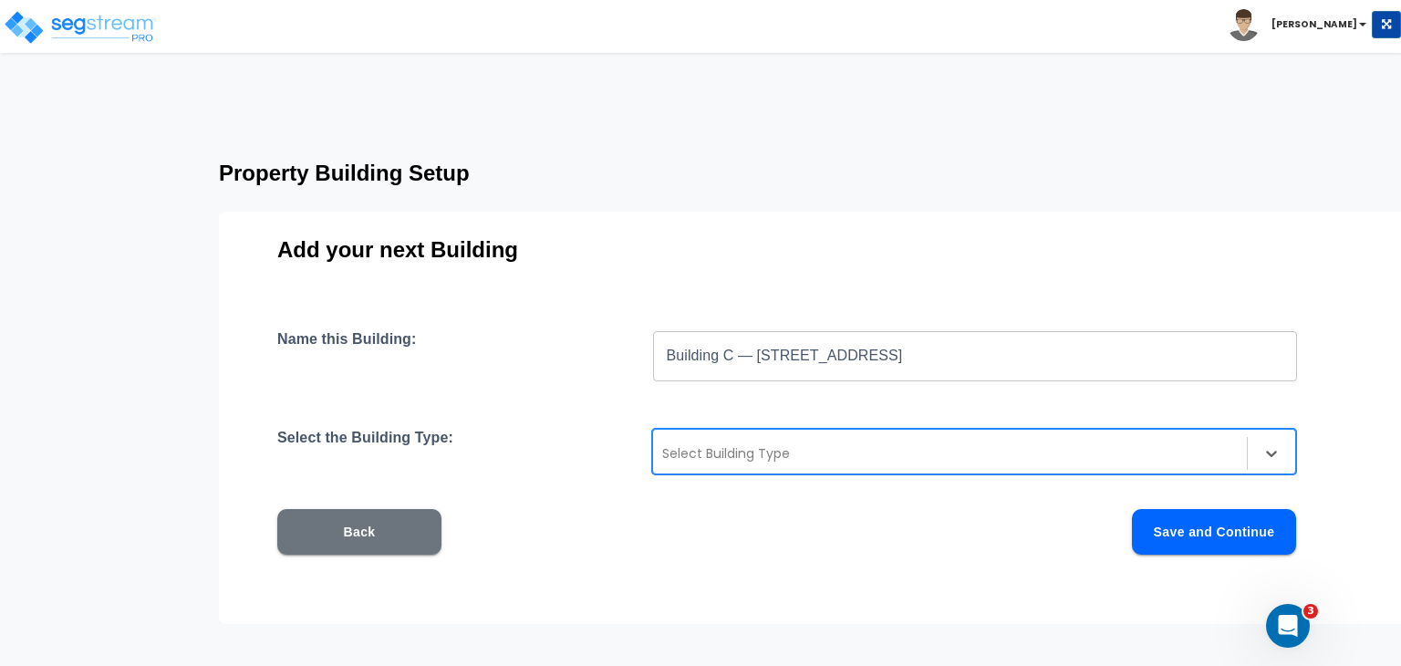
click at [738, 450] on div at bounding box center [950, 453] width 576 height 22
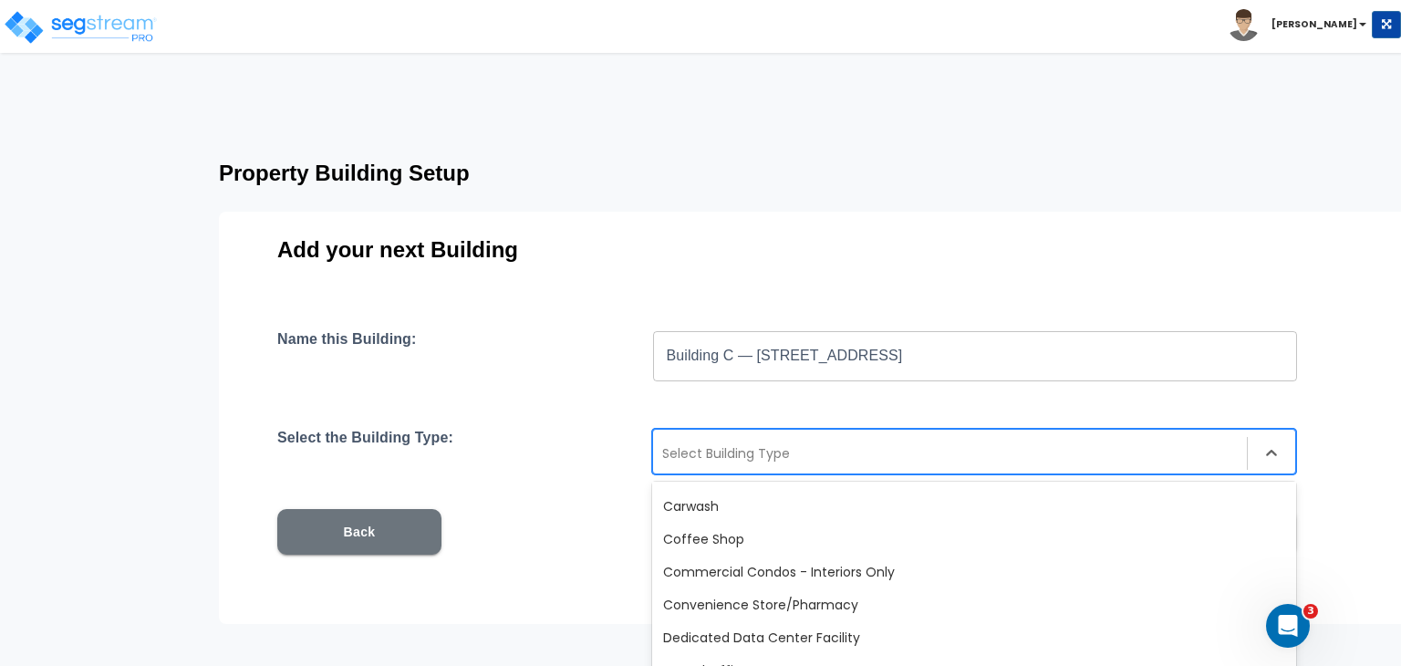
scroll to position [292, 0]
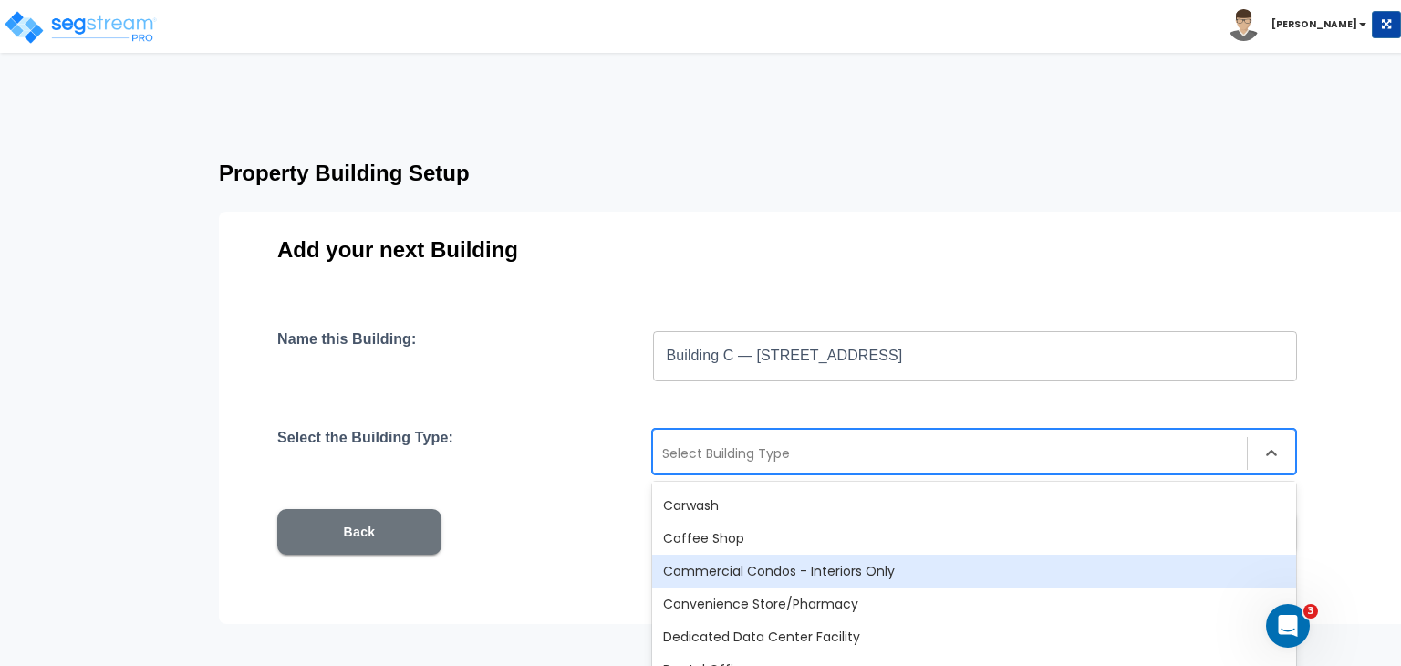
click at [785, 574] on div "Commercial Condos - Interiors Only" at bounding box center [974, 571] width 644 height 33
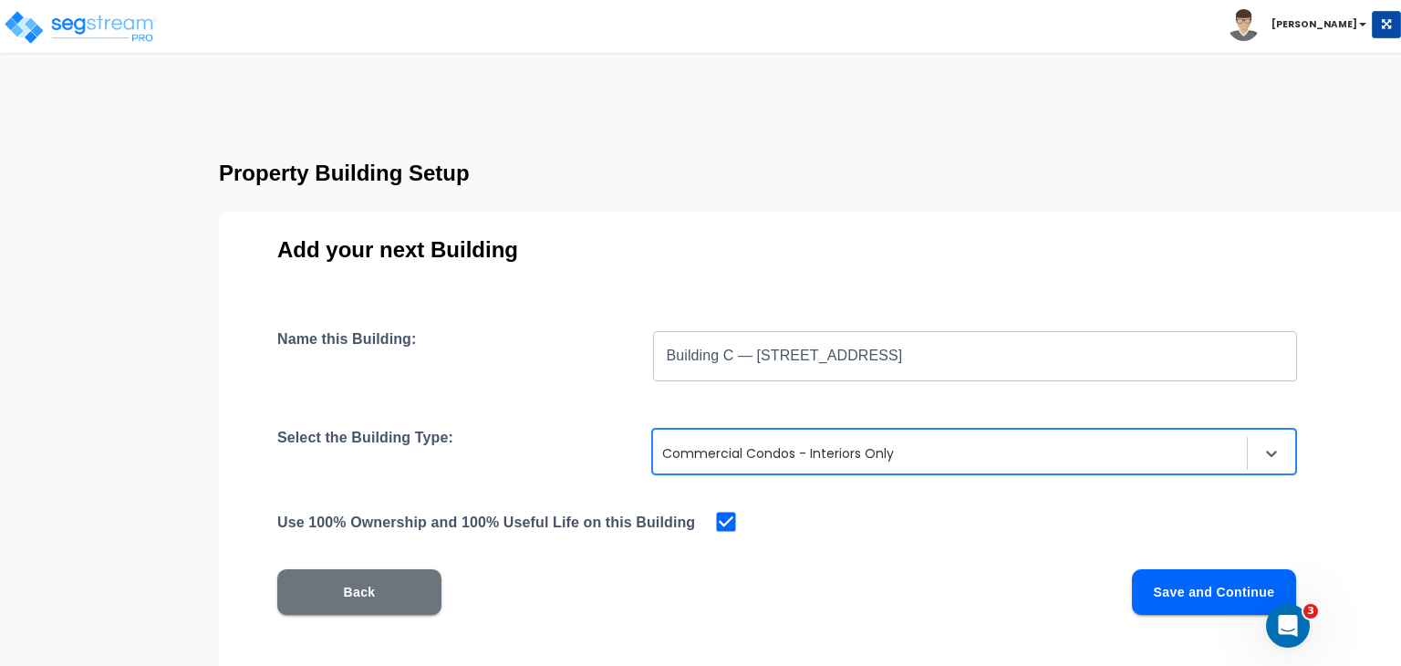
click at [1149, 591] on button "Save and Continue" at bounding box center [1214, 592] width 164 height 46
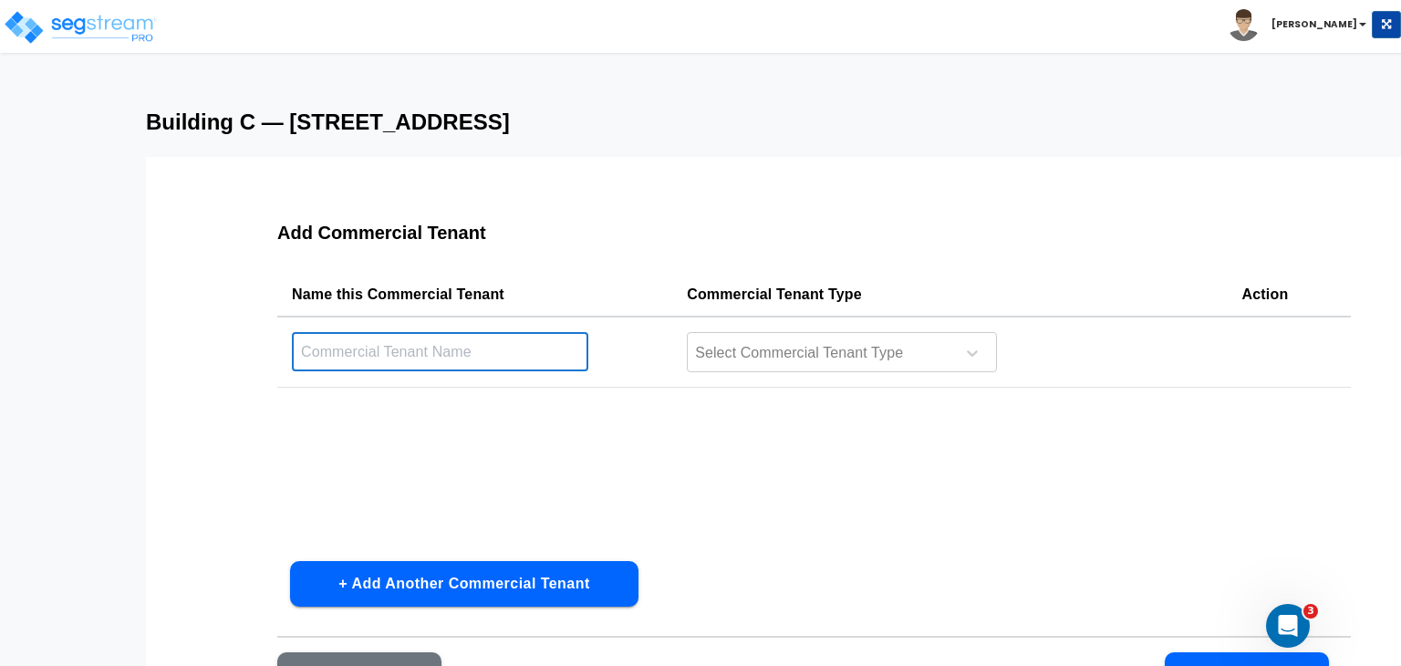
click at [472, 352] on input "text" at bounding box center [440, 351] width 296 height 39
type input "Retail Tenant"
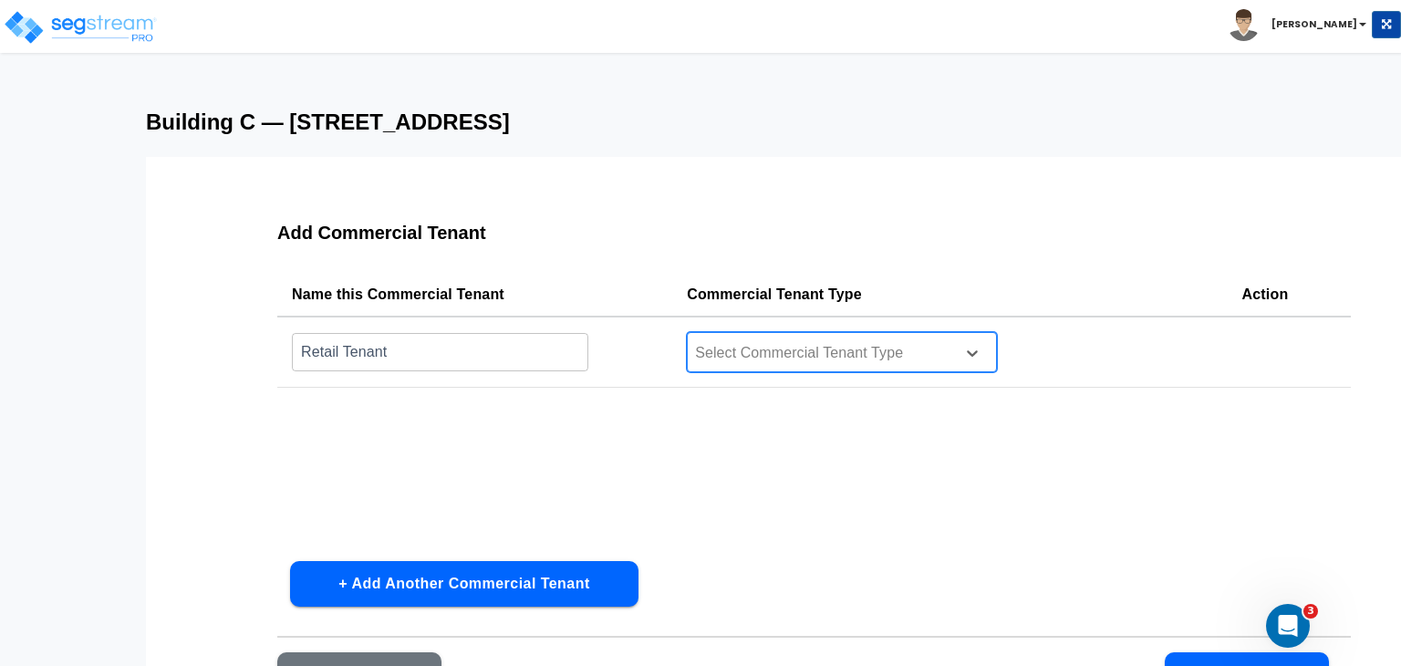
click at [726, 351] on div at bounding box center [818, 353] width 250 height 25
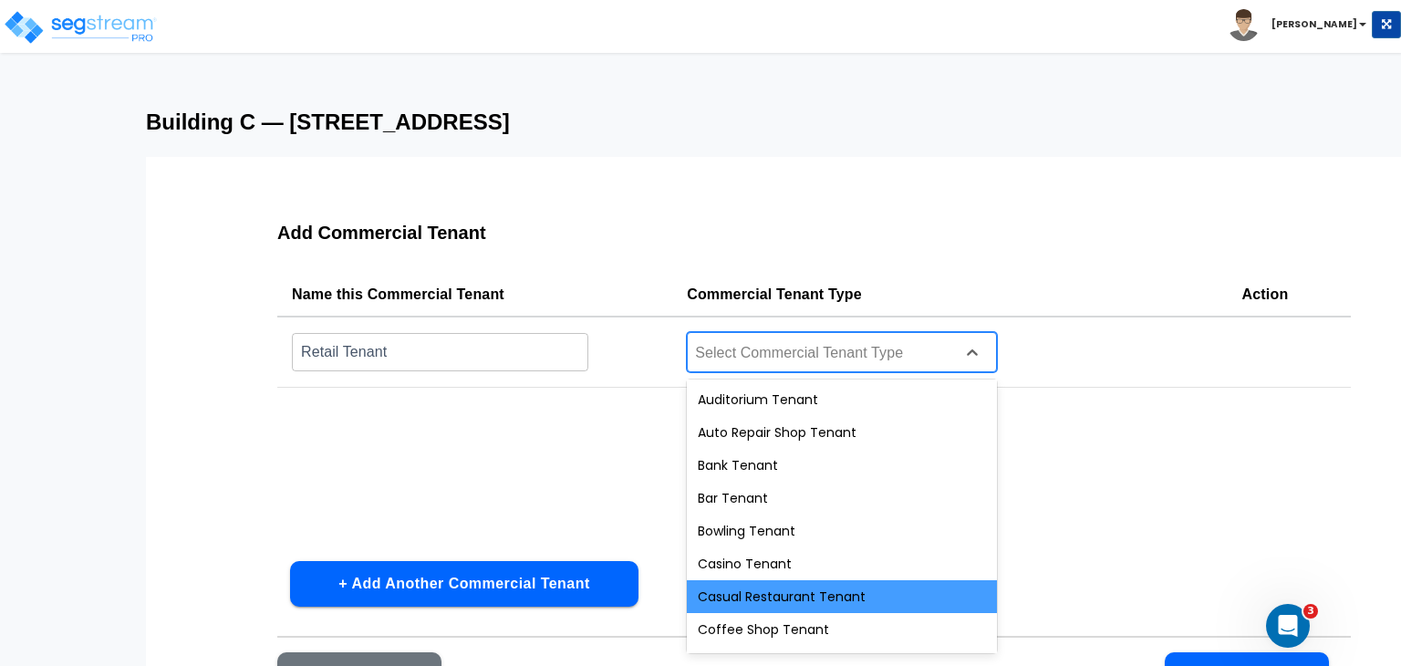
scroll to position [686, 0]
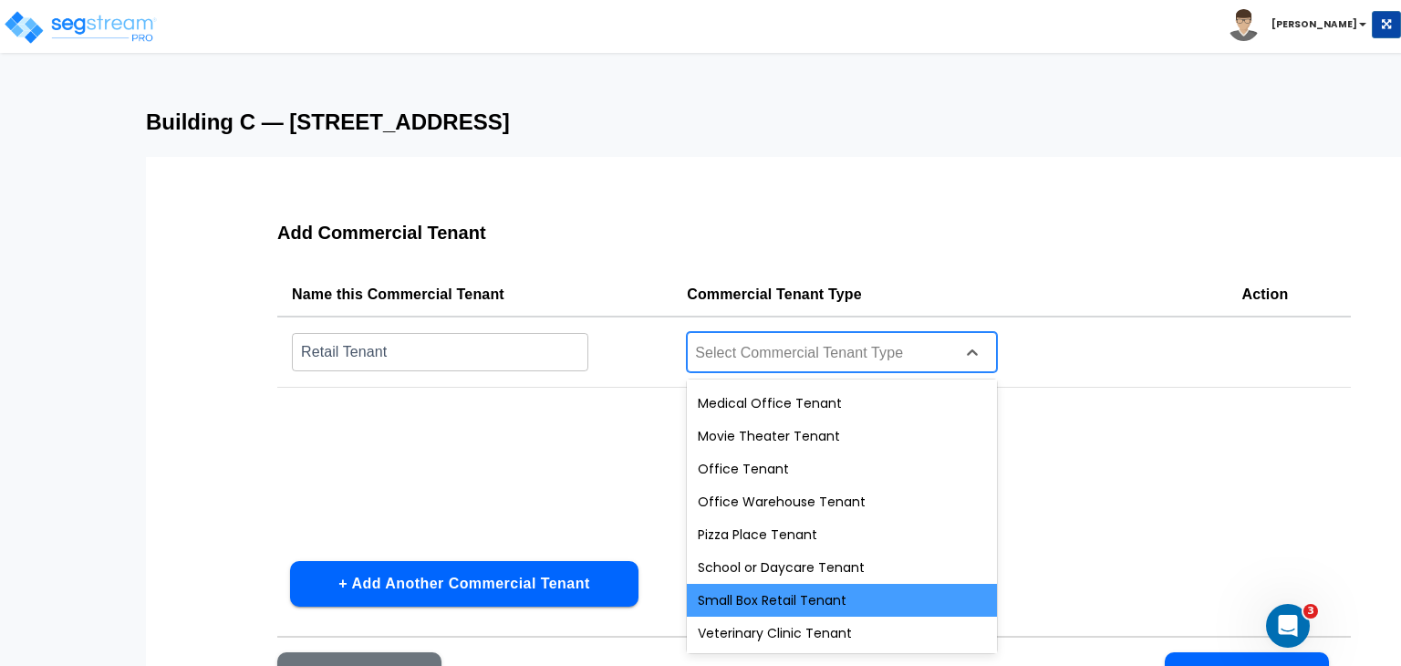
click at [798, 603] on div "Small Box Retail Tenant" at bounding box center [842, 600] width 310 height 33
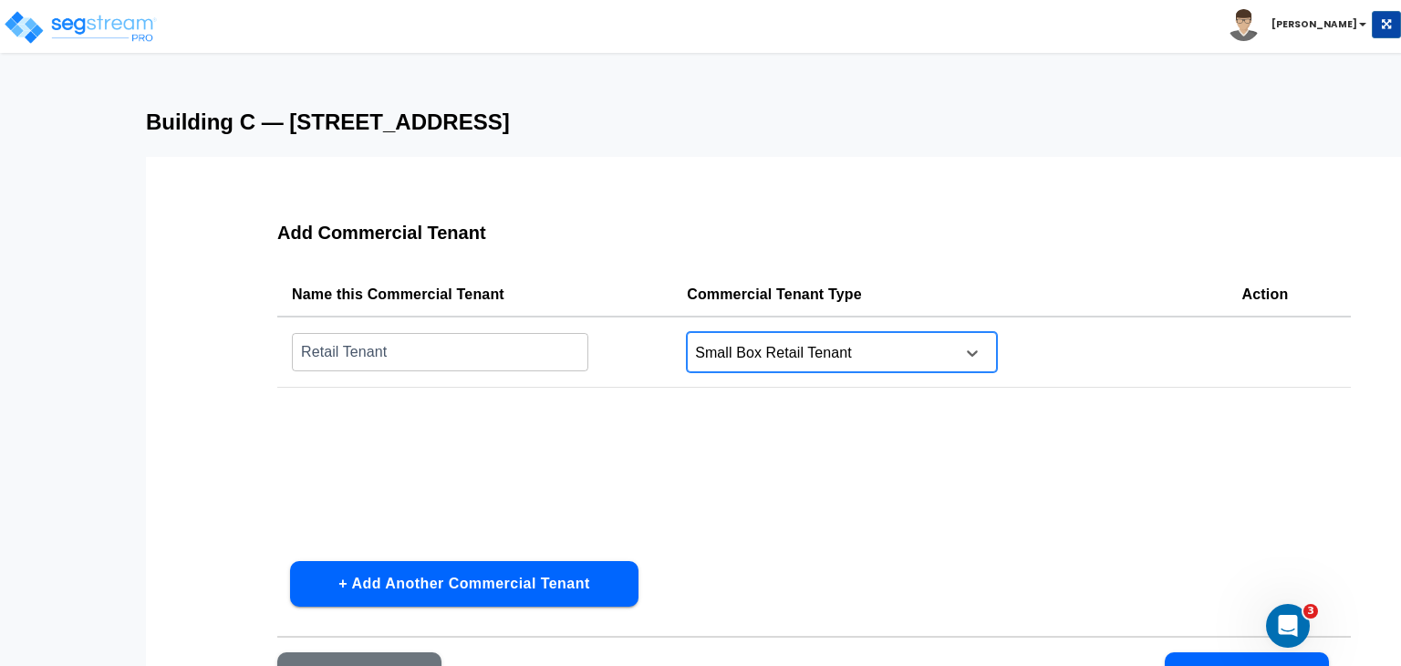
click at [705, 473] on div "Name this Commercial Tenant Commercial Tenant Type Action Retail Tenant ​ optio…" at bounding box center [814, 410] width 1074 height 274
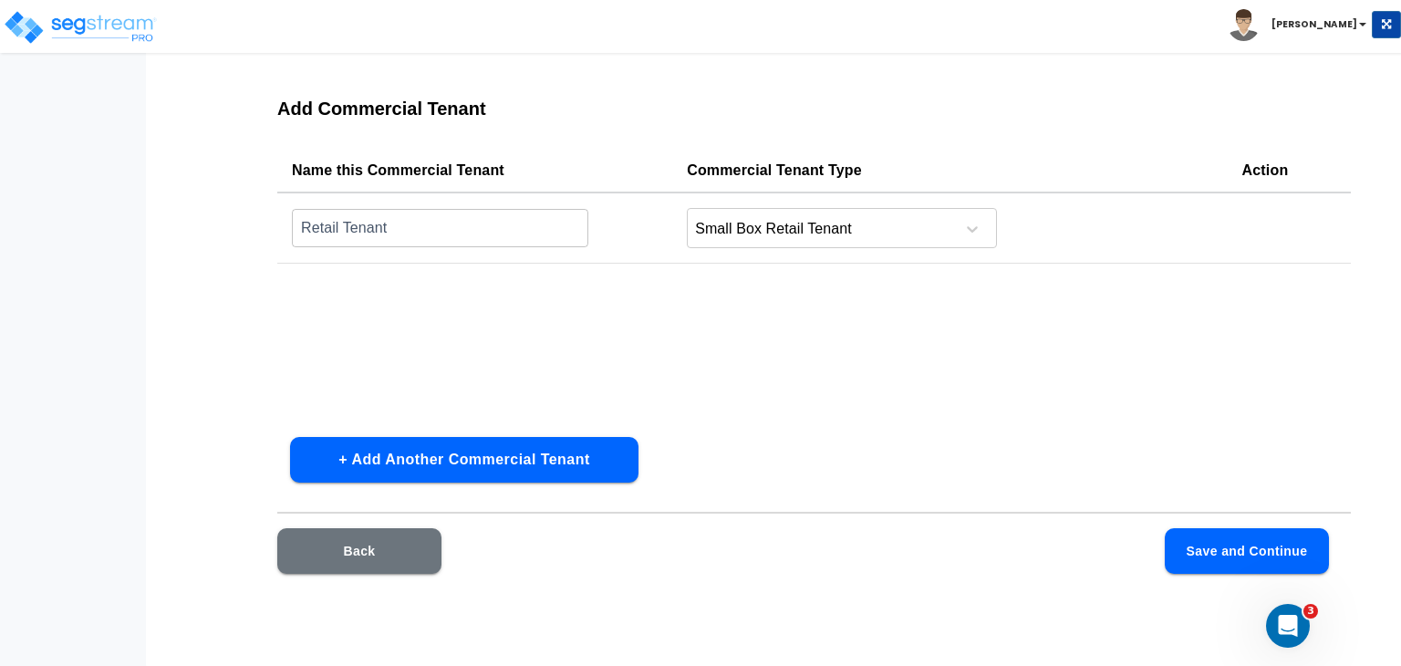
scroll to position [126, 0]
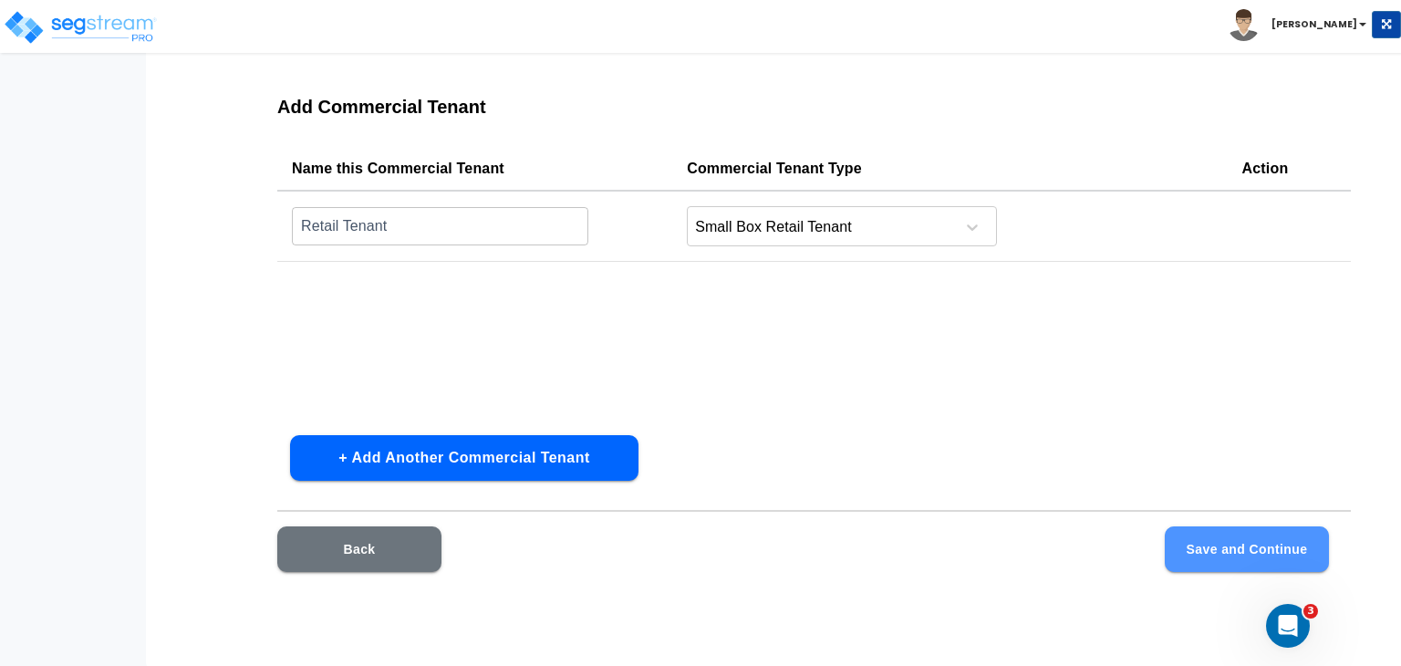
click at [1207, 546] on button "Save and Continue" at bounding box center [1247, 549] width 164 height 46
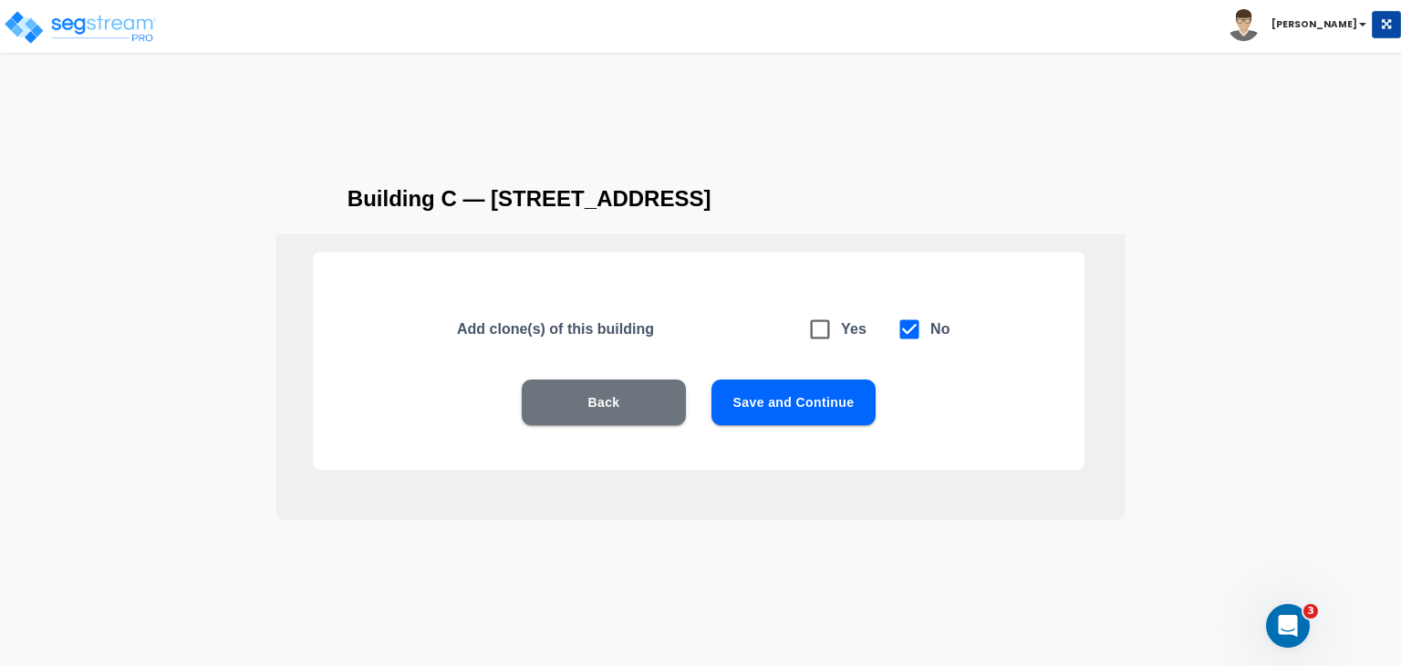
click at [784, 400] on button "Save and Continue" at bounding box center [794, 403] width 164 height 46
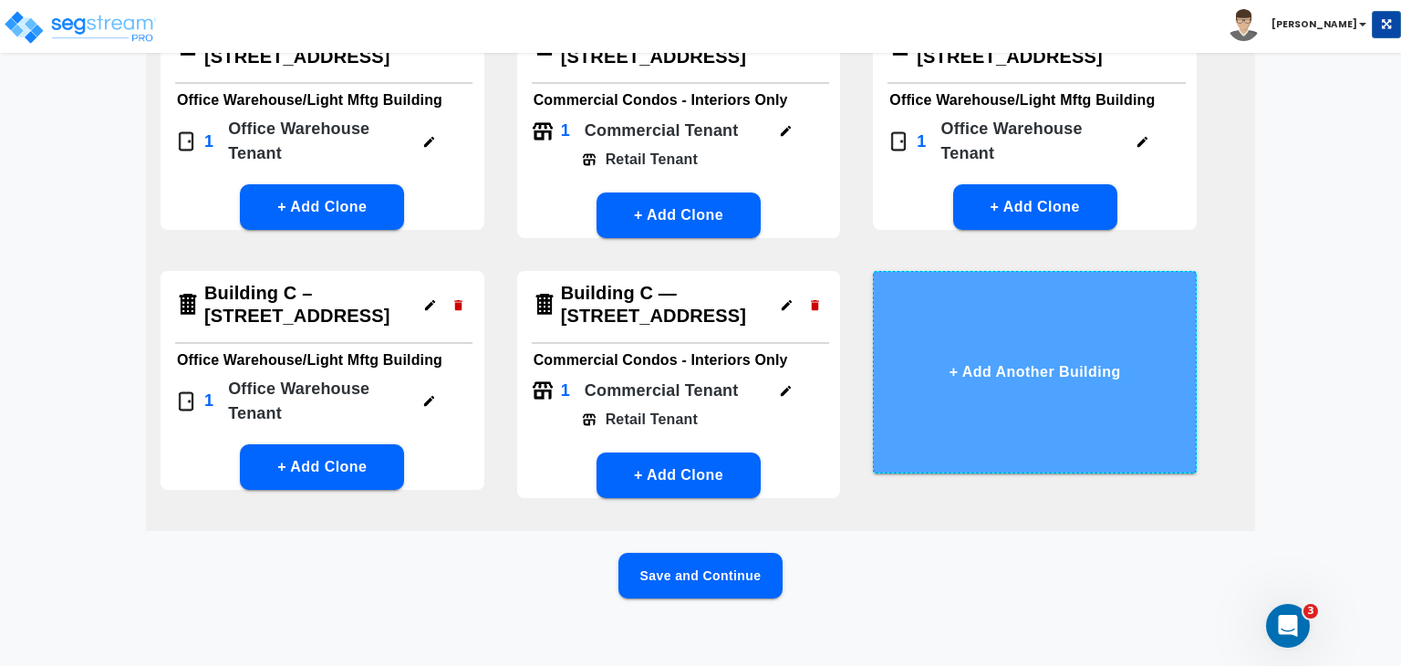
click at [1011, 369] on button "+ Add Another Building" at bounding box center [1035, 372] width 324 height 203
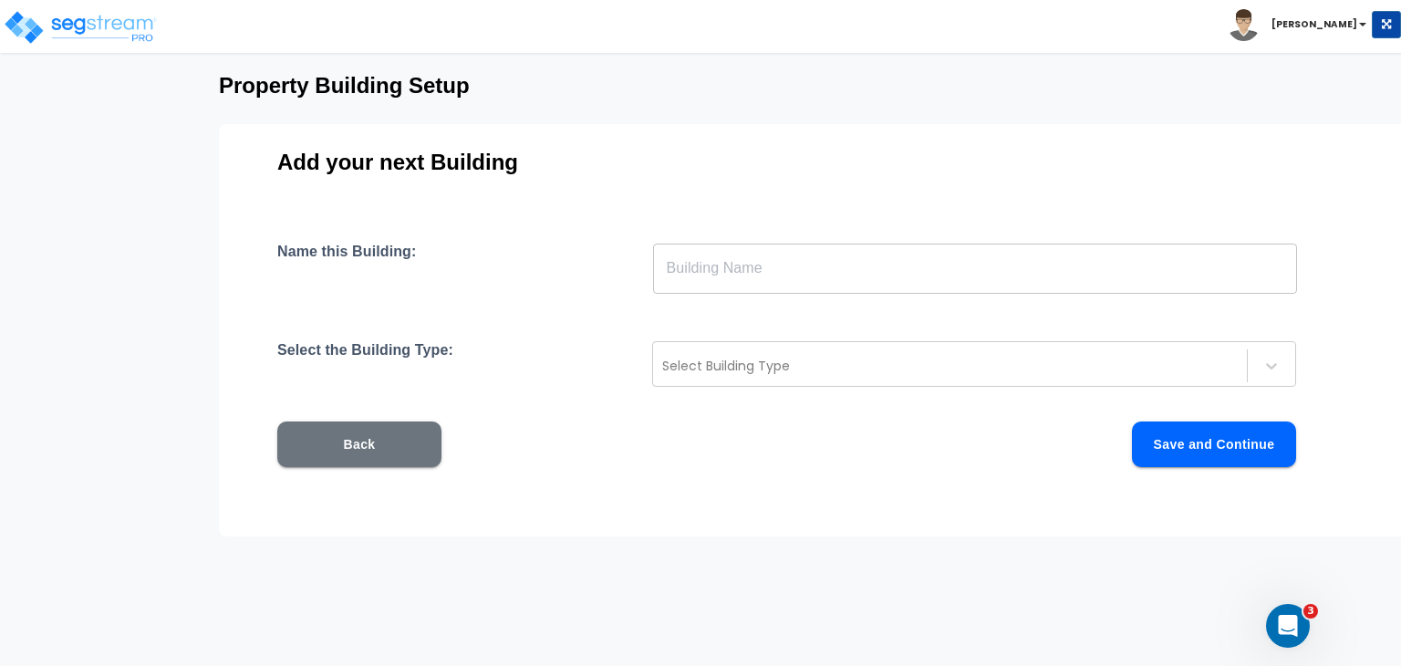
click at [707, 260] on input "text" at bounding box center [975, 268] width 644 height 51
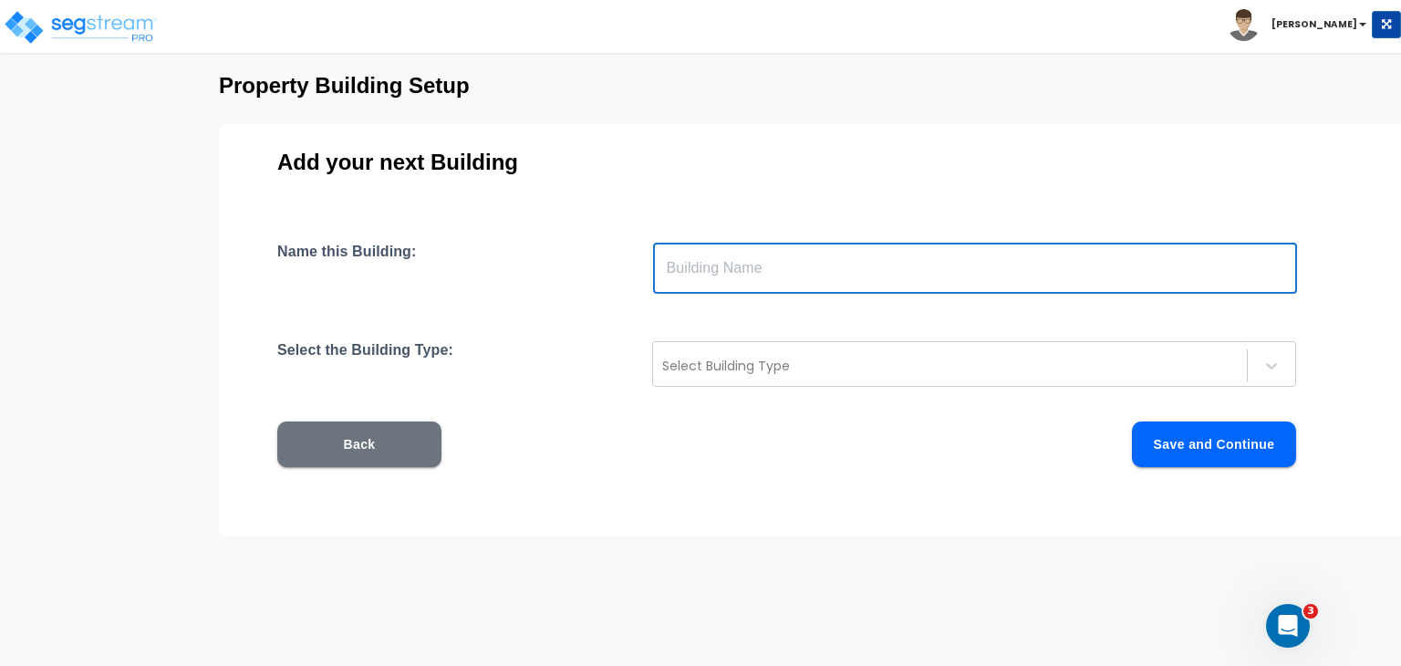
paste input "Building D — [STREET_ADDRESS]"
type input "Building D — [STREET_ADDRESS]"
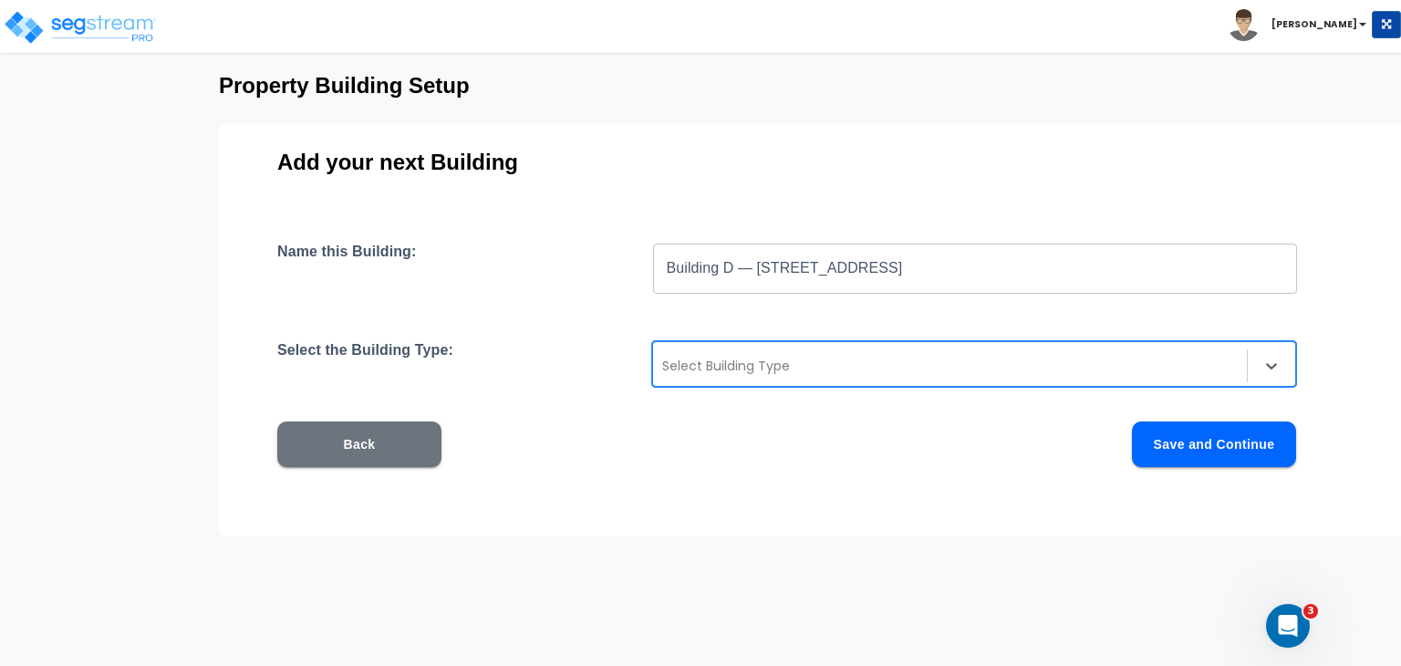
click at [712, 369] on div at bounding box center [950, 366] width 576 height 22
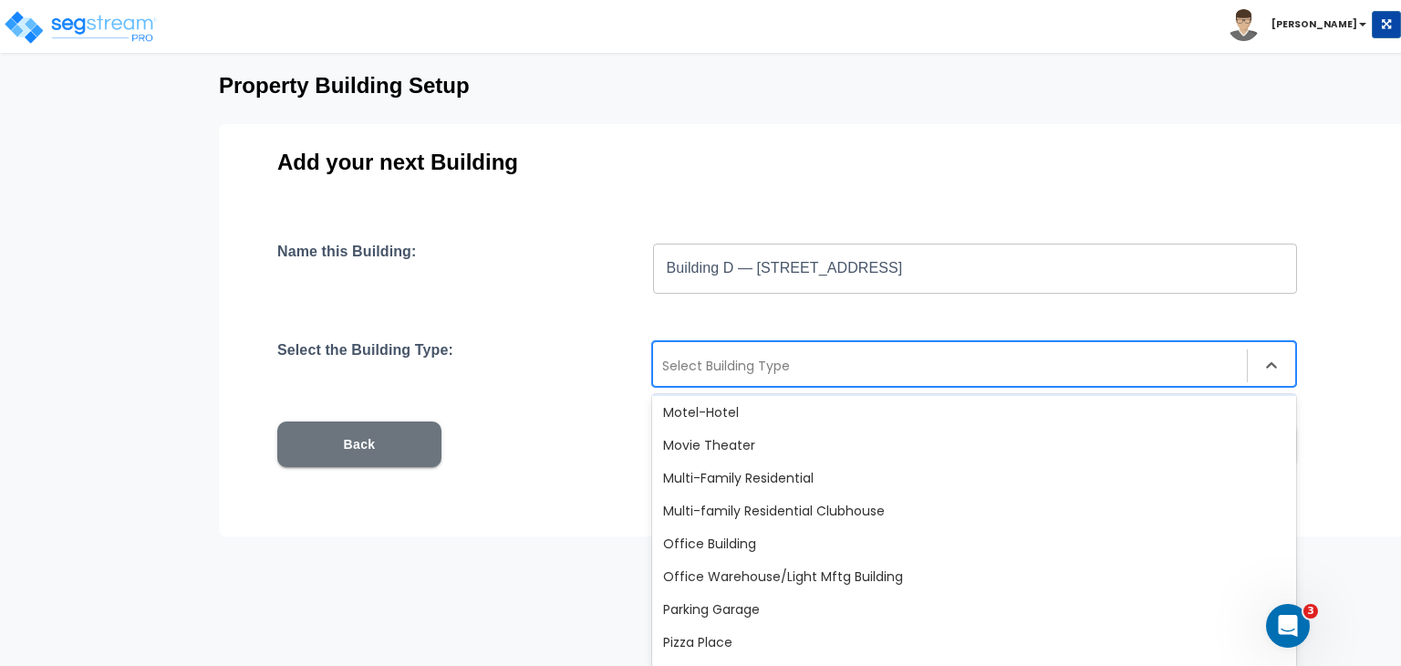
scroll to position [1131, 0]
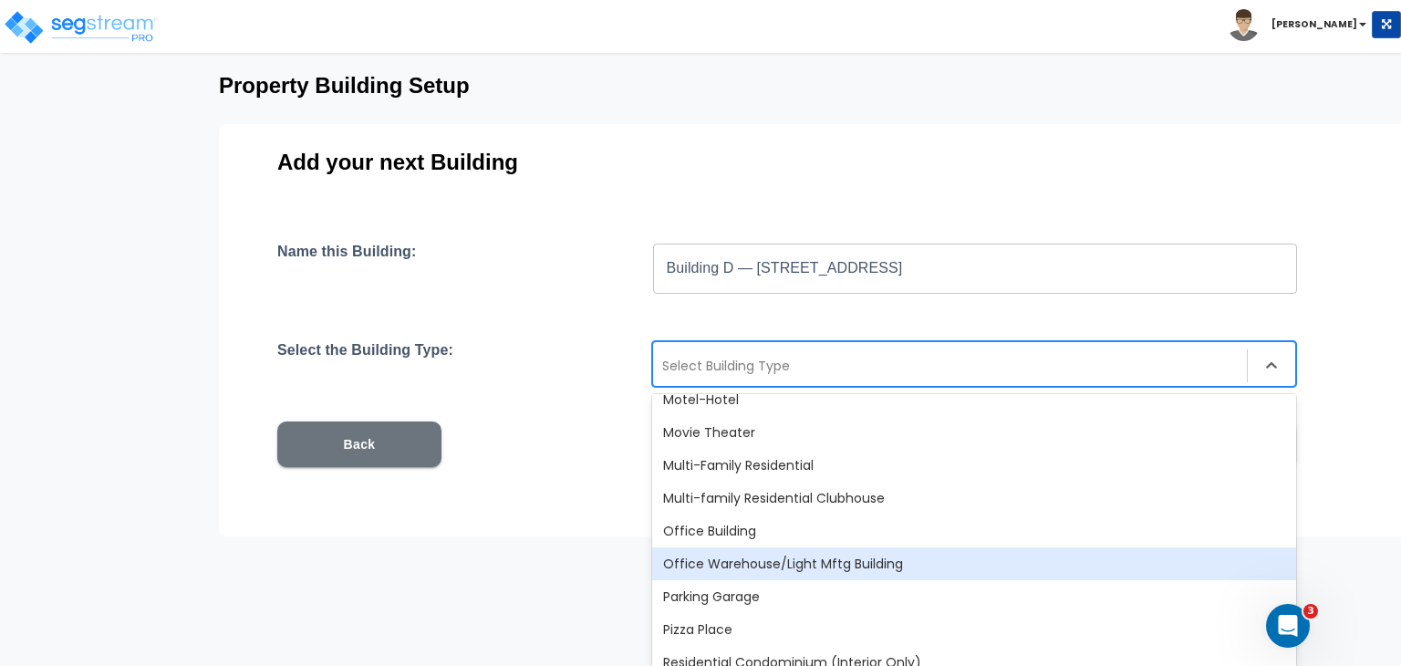
click at [770, 567] on div "Office Warehouse/Light Mftg Building" at bounding box center [974, 563] width 644 height 33
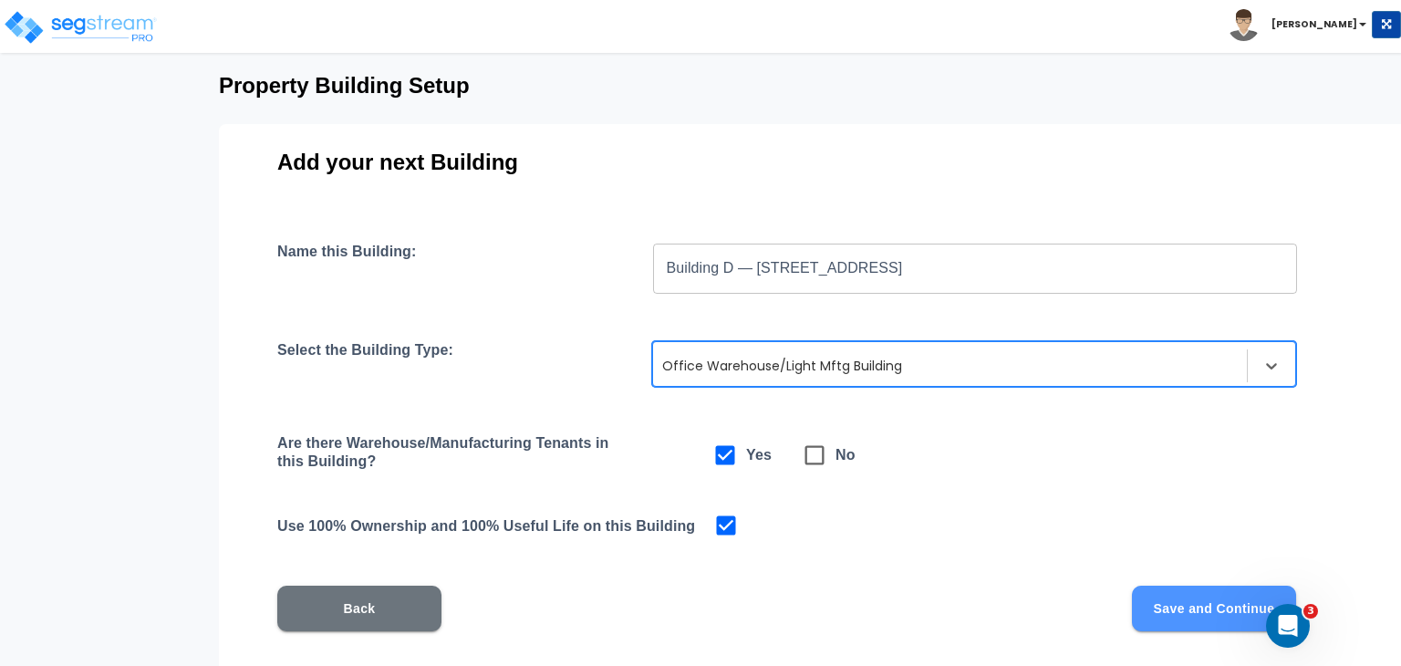
click at [1157, 604] on button "Save and Continue" at bounding box center [1214, 609] width 164 height 46
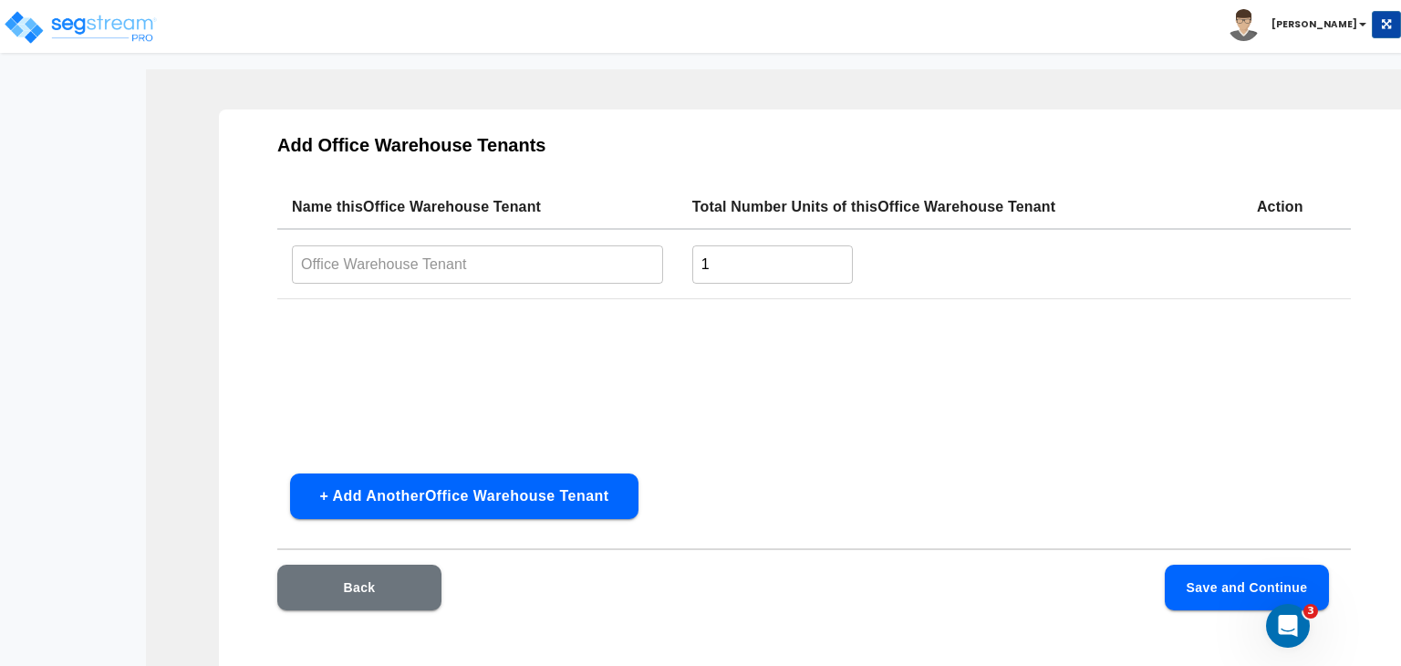
scroll to position [51, 0]
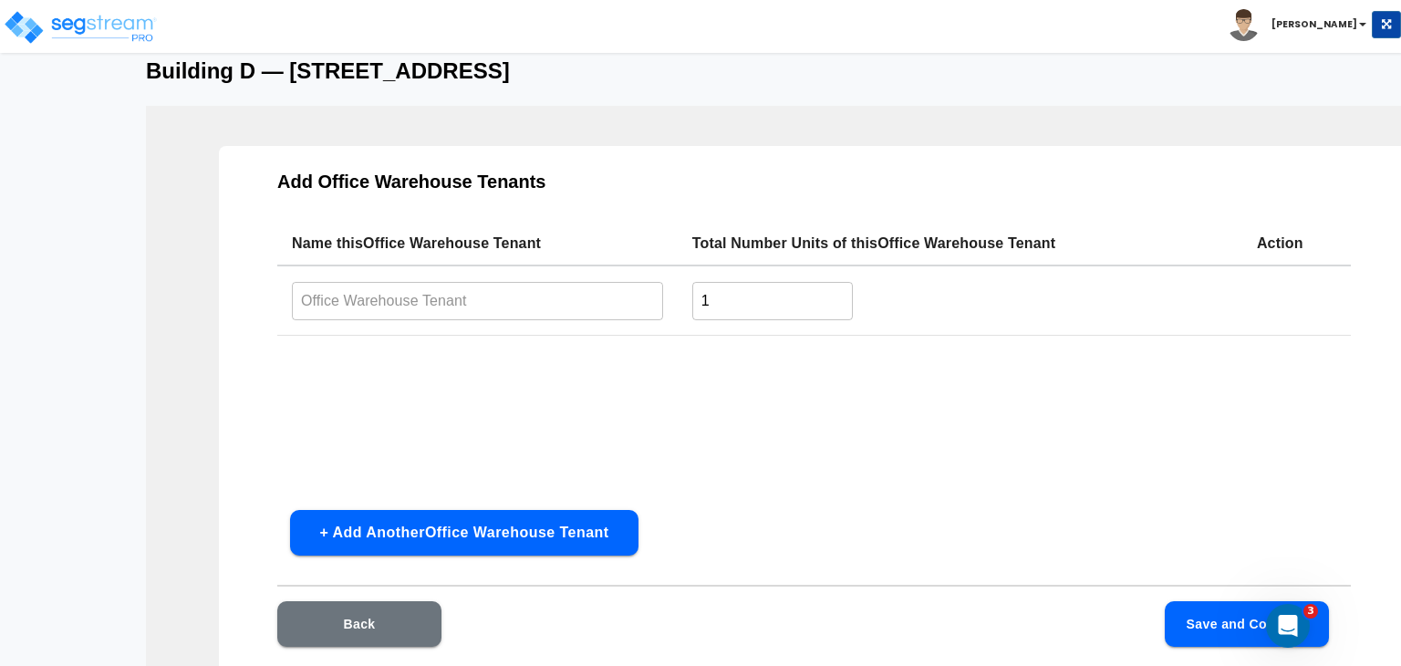
click at [399, 304] on input "text" at bounding box center [477, 300] width 371 height 39
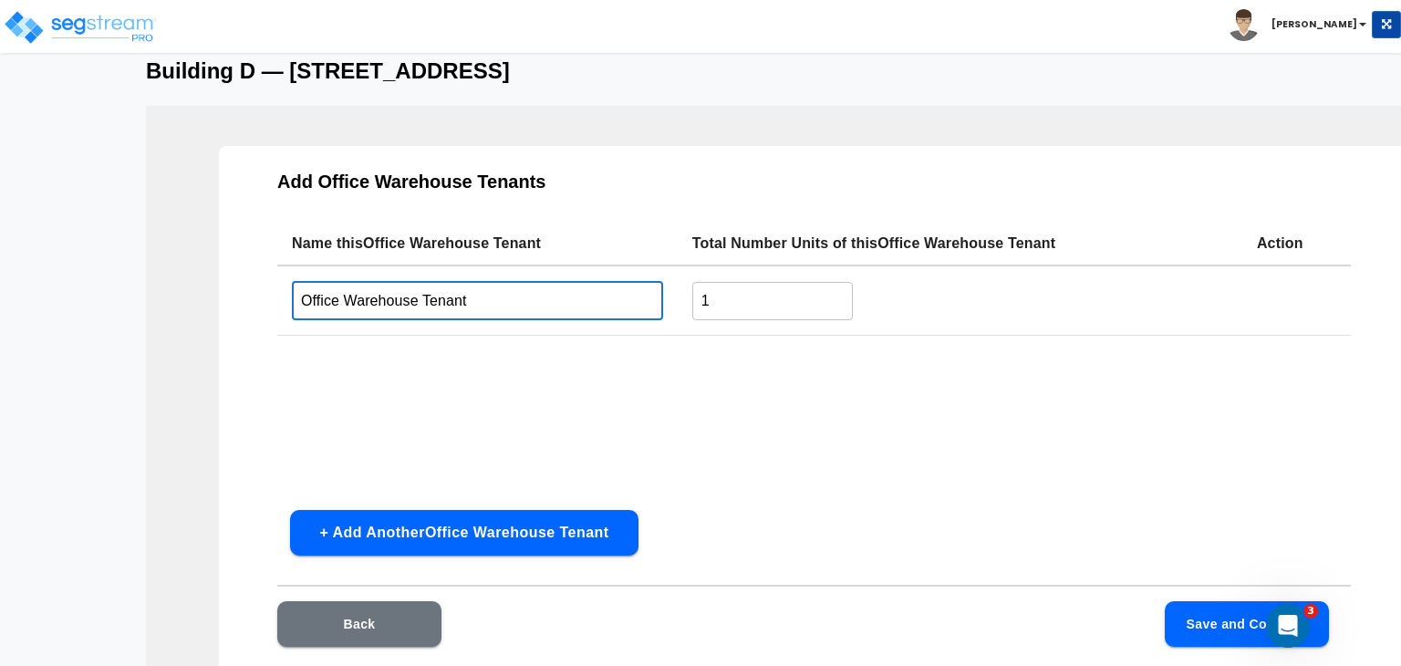
type input "Office Warehouse Tenant"
click at [1210, 618] on button "Save and Continue" at bounding box center [1247, 624] width 164 height 46
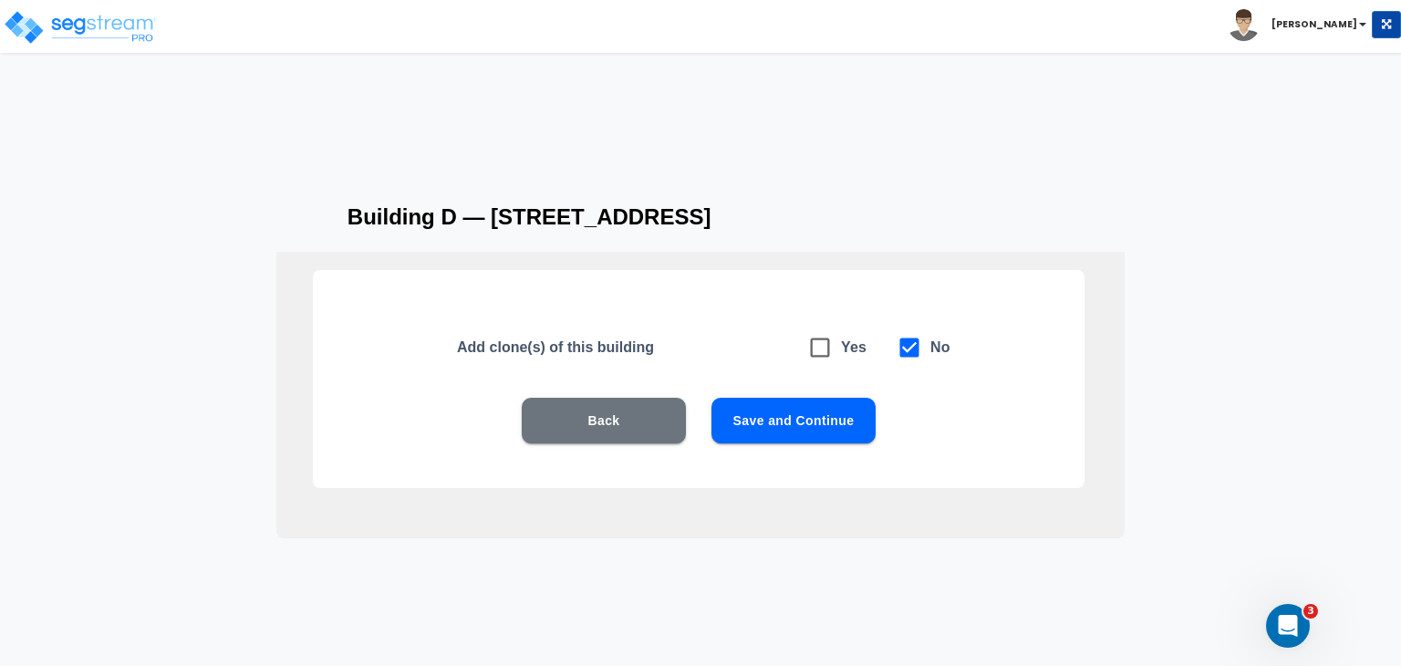
click at [836, 410] on button "Save and Continue" at bounding box center [794, 421] width 164 height 46
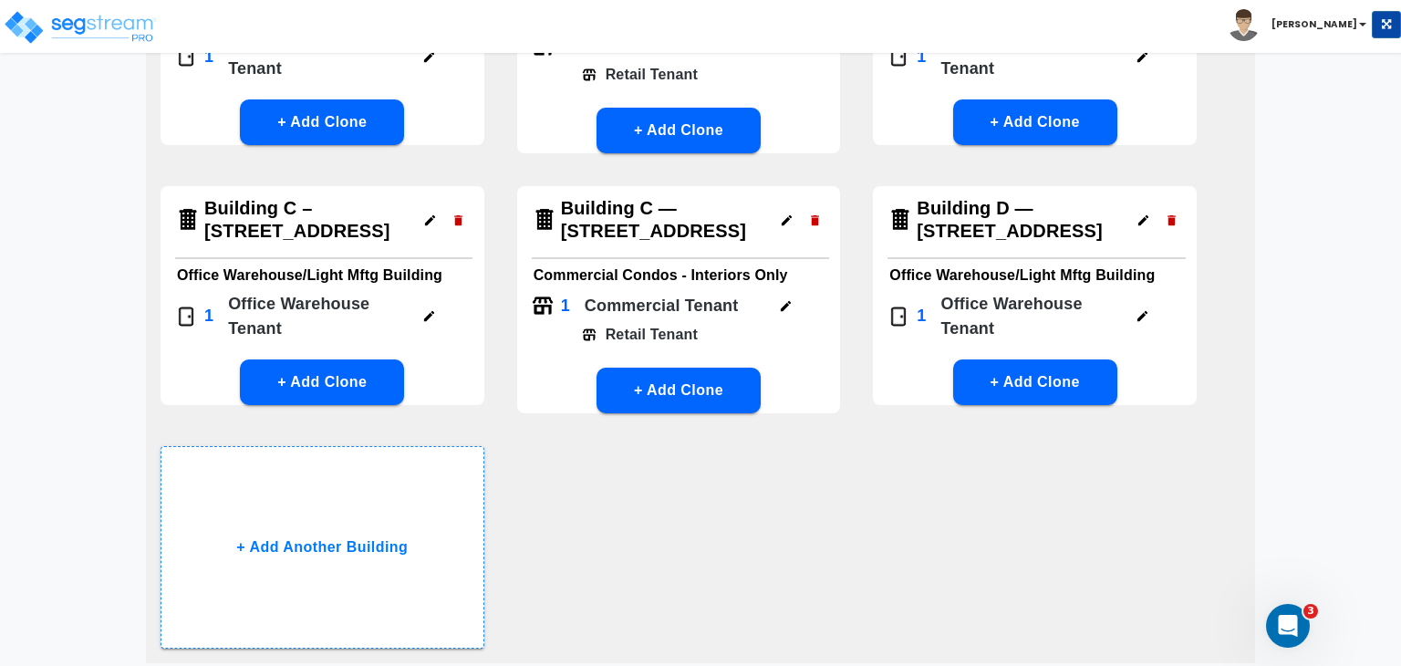
scroll to position [285, 0]
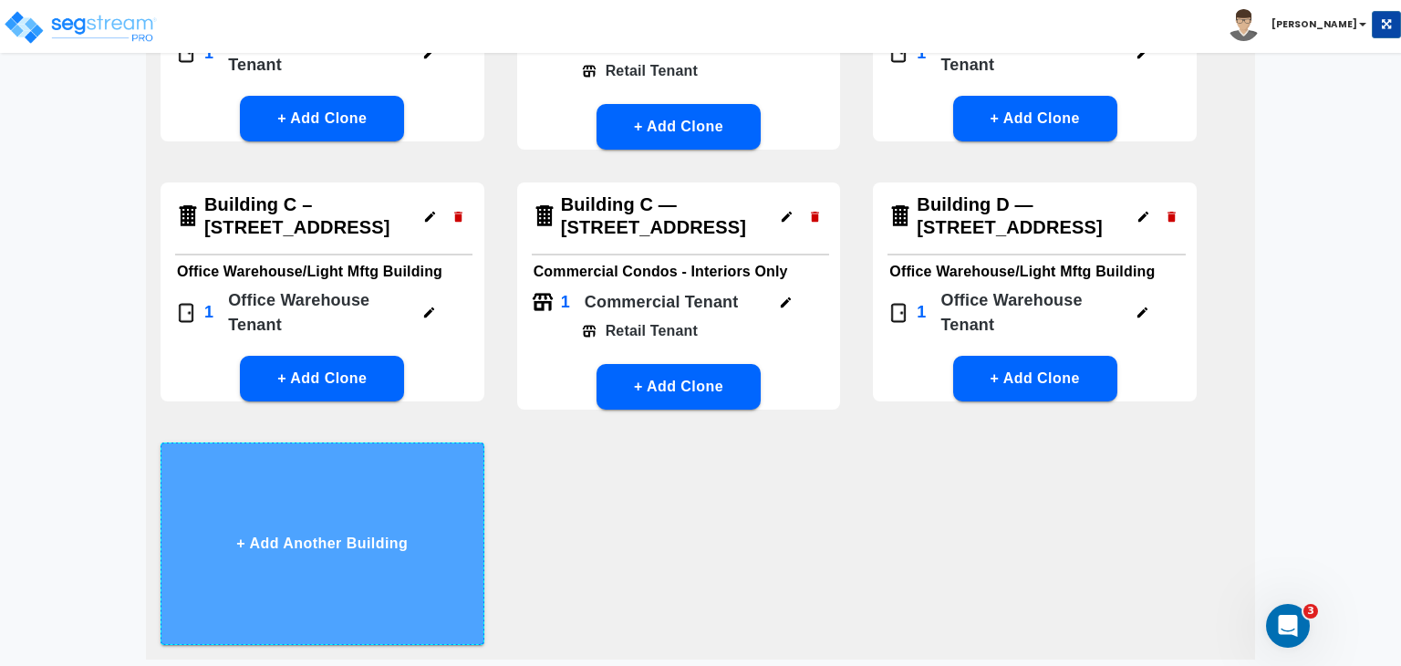
click at [269, 563] on button "+ Add Another Building" at bounding box center [323, 543] width 324 height 203
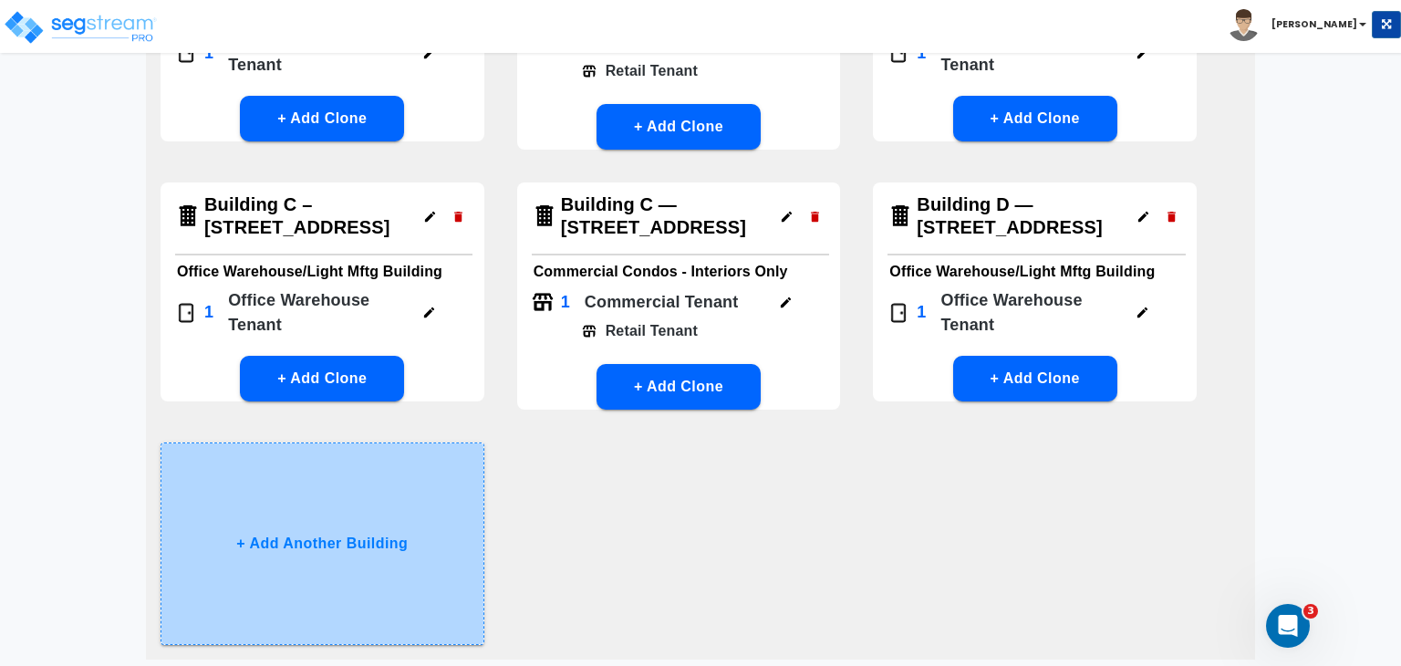
scroll to position [88, 0]
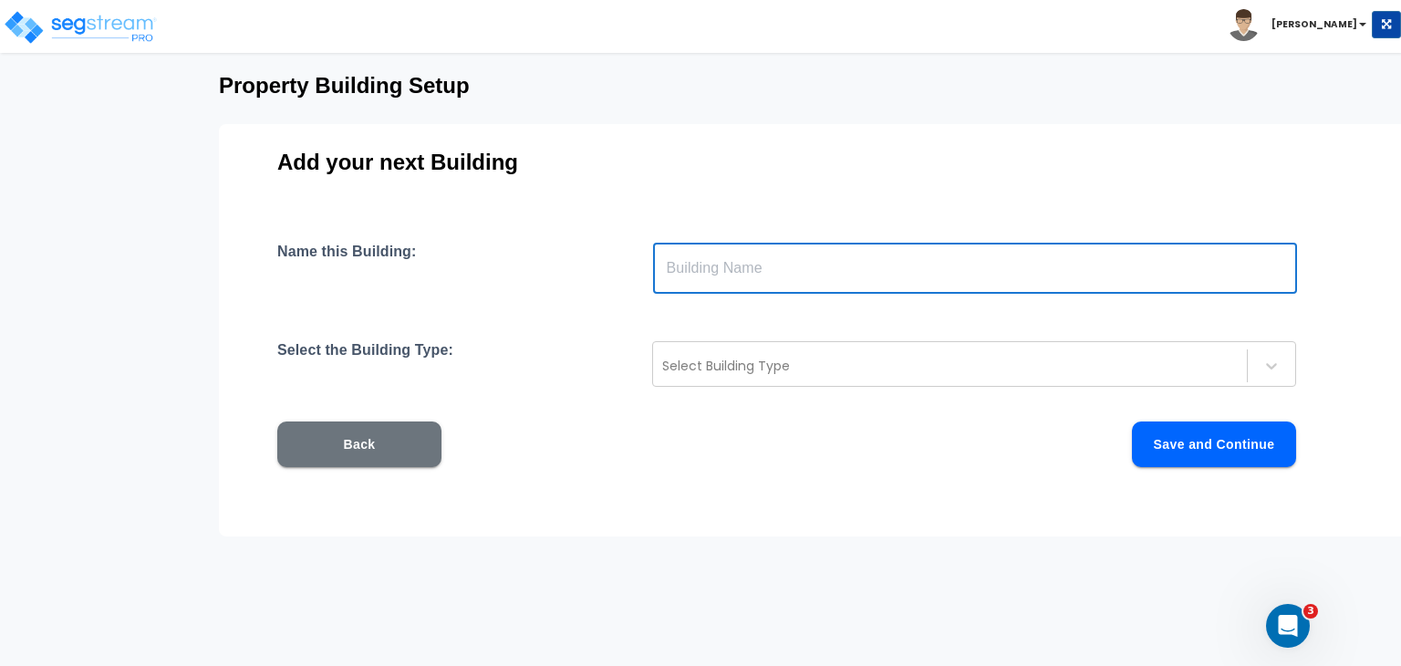
click at [702, 271] on input "text" at bounding box center [975, 268] width 644 height 51
paste input "Building D — [STREET_ADDRESS]"
type input "Building D — [STREET_ADDRESS]"
click at [775, 365] on div at bounding box center [950, 366] width 576 height 22
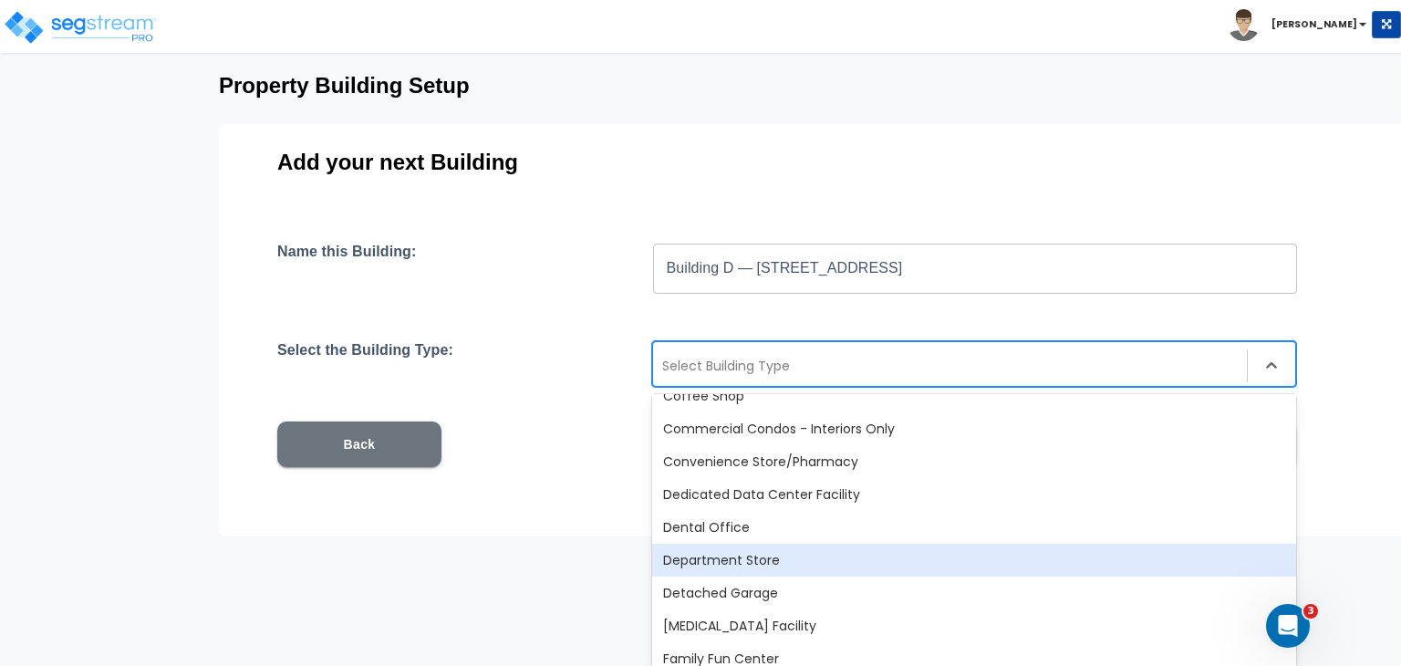
scroll to position [347, 0]
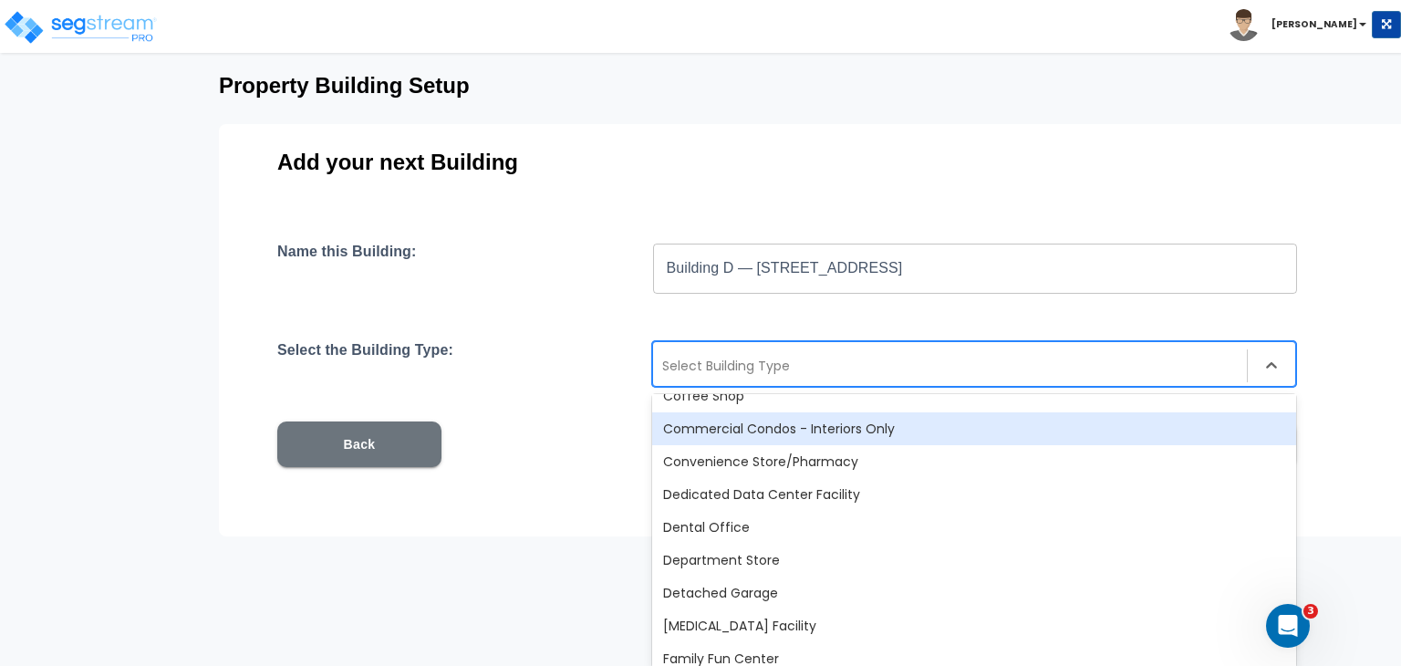
click at [773, 421] on div "Commercial Condos - Interiors Only" at bounding box center [974, 428] width 644 height 33
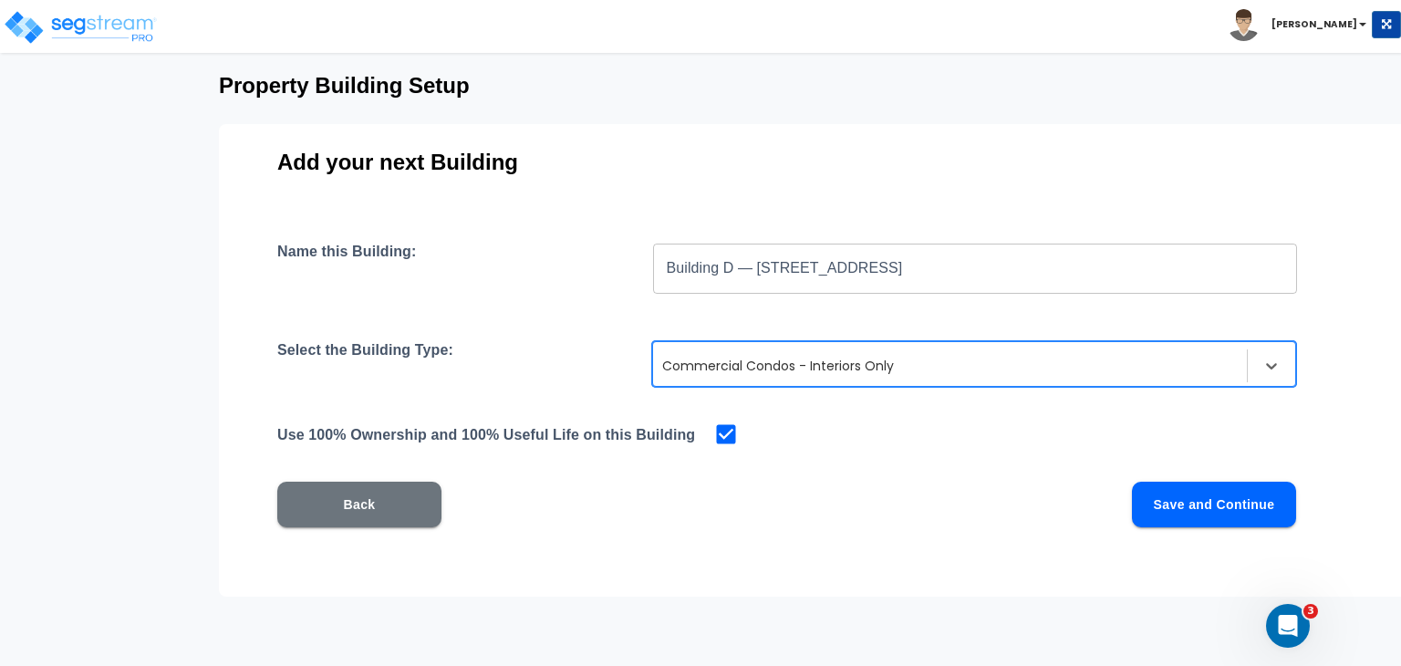
click at [1190, 505] on button "Save and Continue" at bounding box center [1214, 505] width 164 height 46
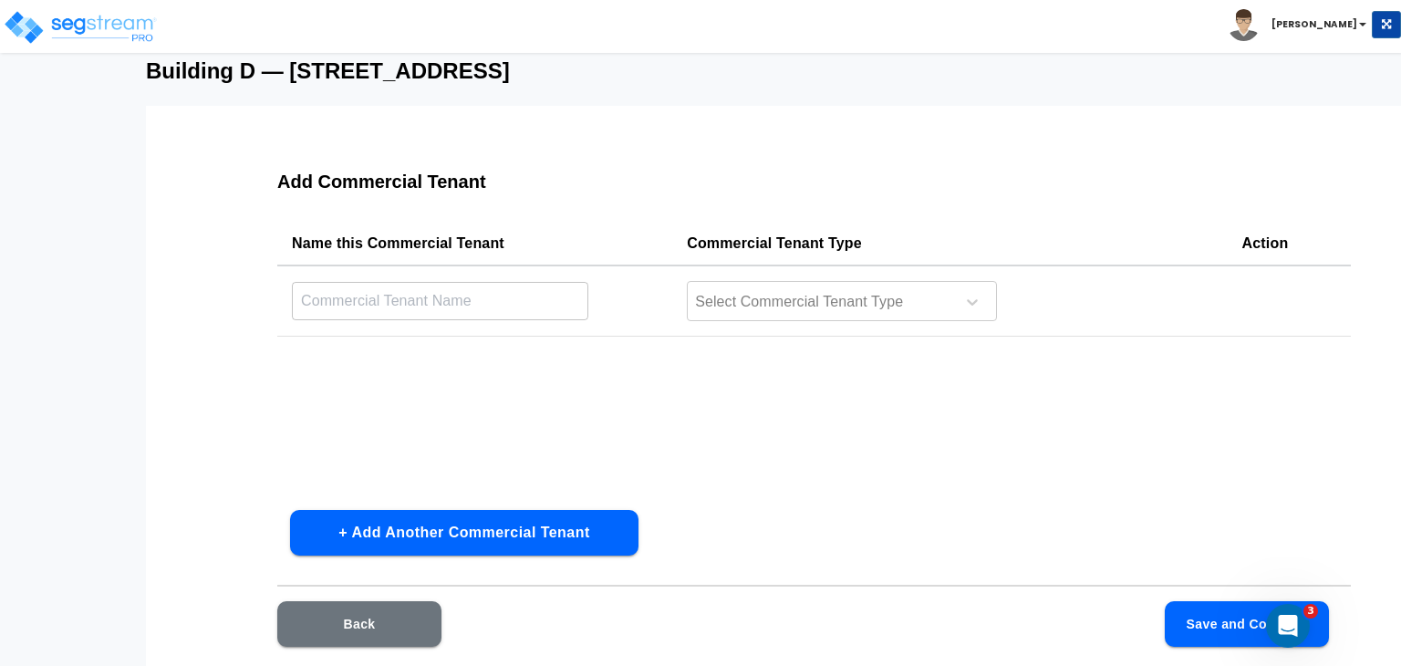
click at [390, 298] on input "text" at bounding box center [440, 300] width 296 height 39
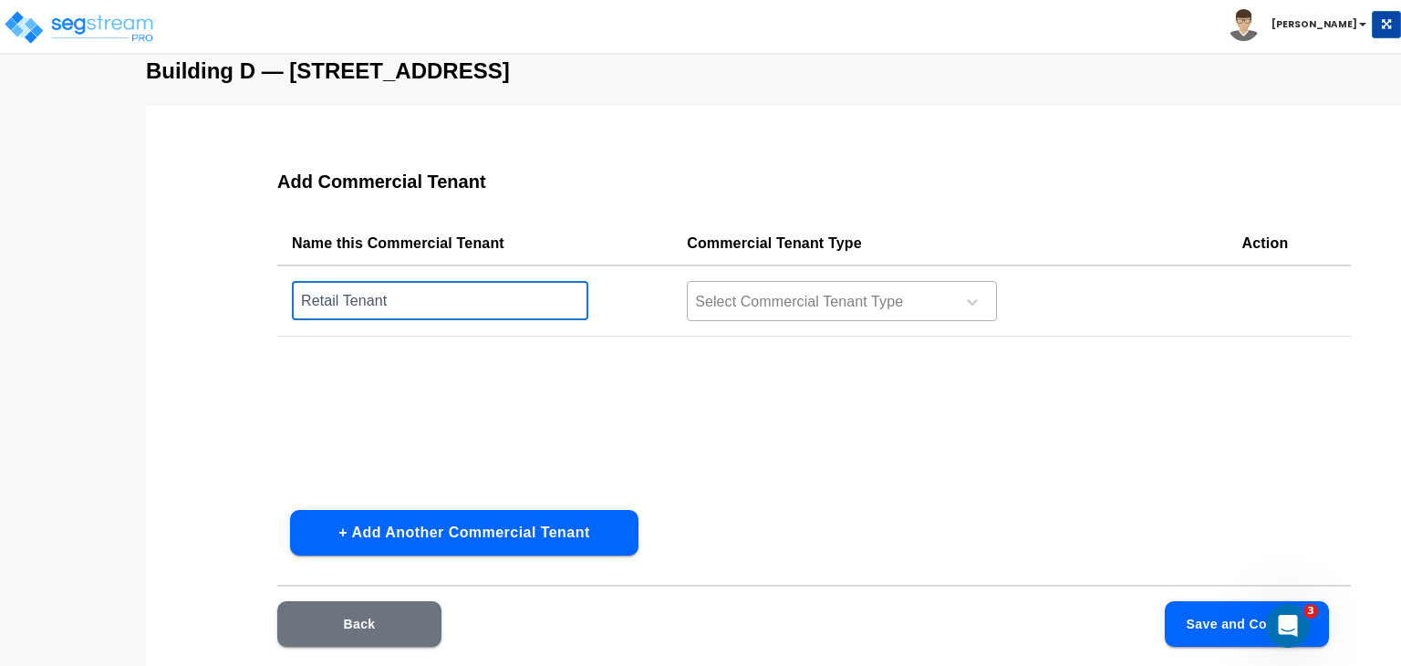
type input "Retail Tenant"
click at [715, 299] on div at bounding box center [818, 302] width 250 height 25
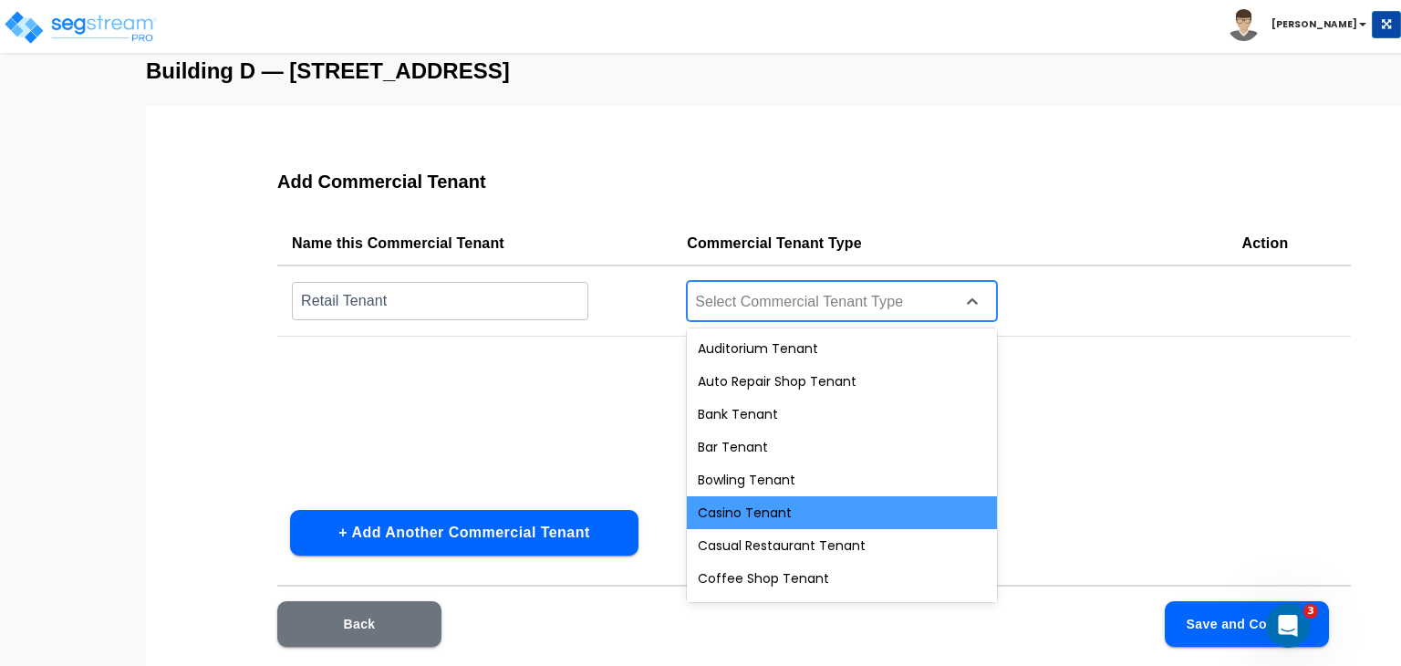
scroll to position [686, 0]
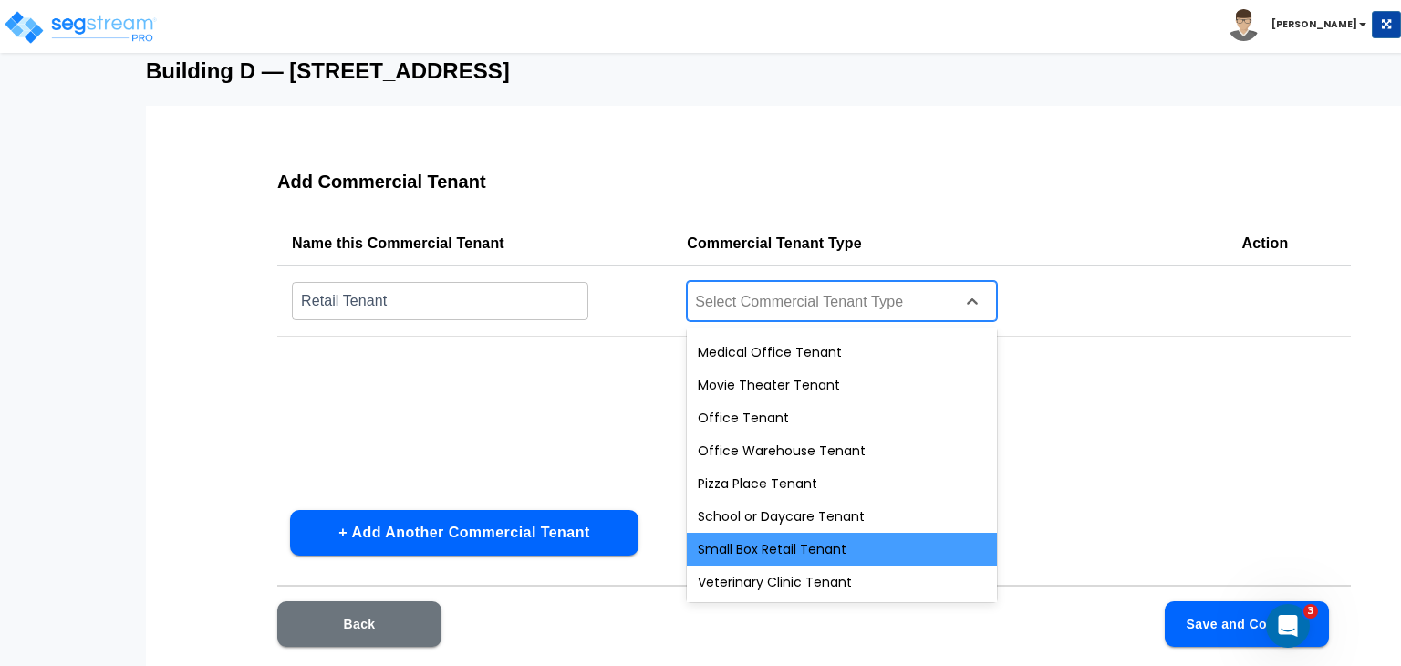
click at [766, 548] on div "Small Box Retail Tenant" at bounding box center [842, 549] width 310 height 33
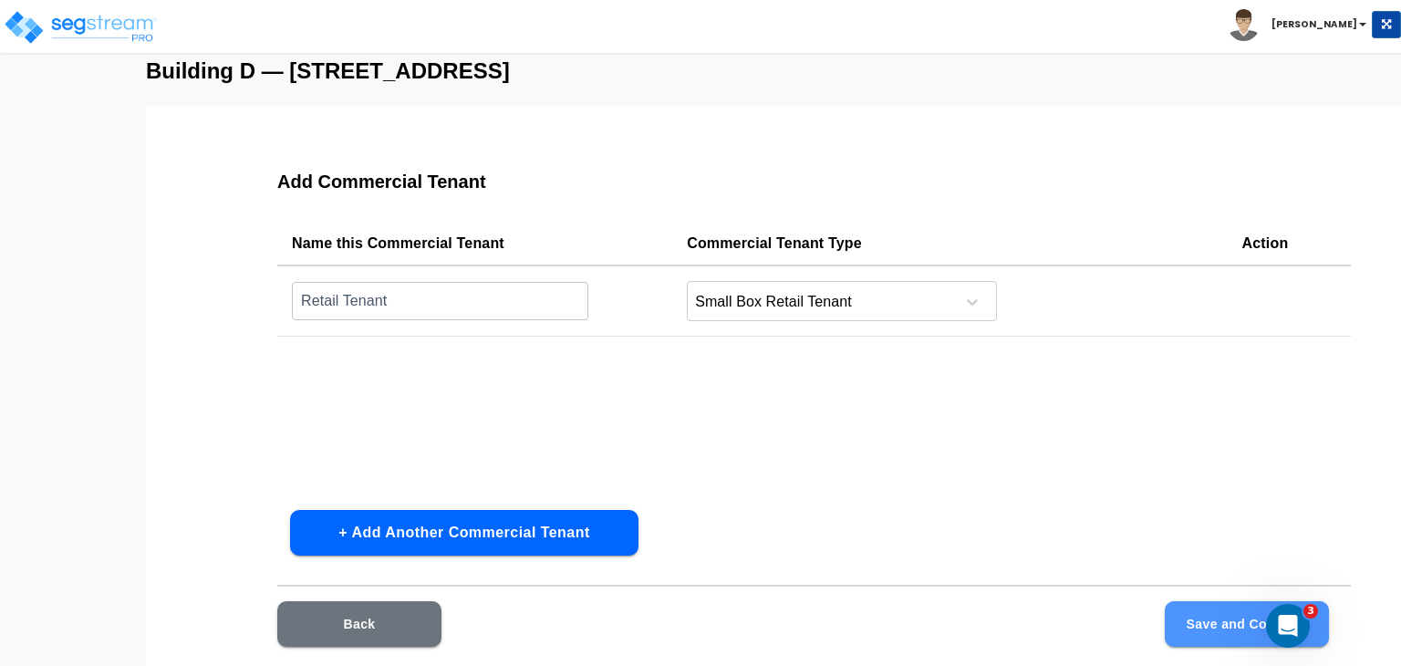
click at [1202, 627] on button "Save and Continue" at bounding box center [1247, 624] width 164 height 46
